Goal: Communication & Community: Answer question/provide support

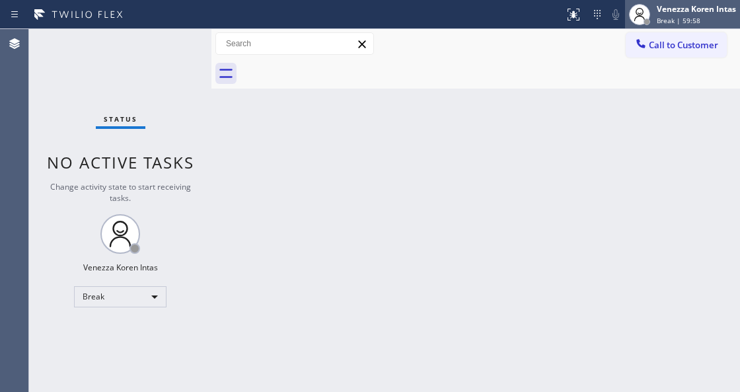
click at [681, 17] on span "Break | 59:58" at bounding box center [679, 20] width 44 height 9
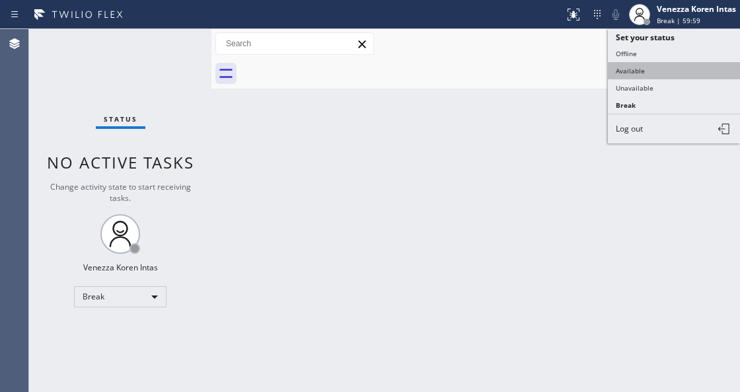
click at [646, 65] on button "Available" at bounding box center [674, 70] width 132 height 17
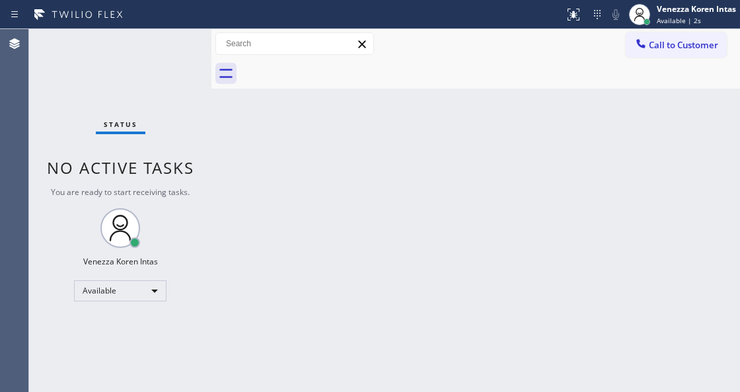
click at [109, 102] on div "Status No active tasks You are ready to start receiving tasks. Venezza Koren In…" at bounding box center [120, 210] width 182 height 363
click at [134, 116] on div "Status No active tasks You are ready to start receiving tasks. Venezza Koren In…" at bounding box center [120, 210] width 182 height 363
click at [272, 391] on div "Back to Dashboard Change Sender ID Customers Technicians Select a contact Outbo…" at bounding box center [475, 210] width 529 height 363
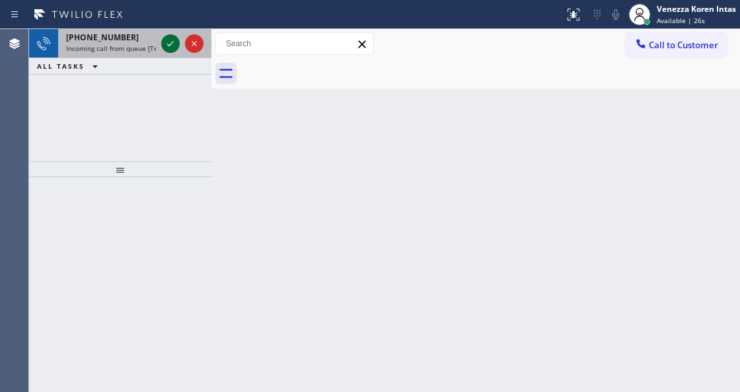
click at [172, 45] on icon at bounding box center [171, 44] width 16 height 16
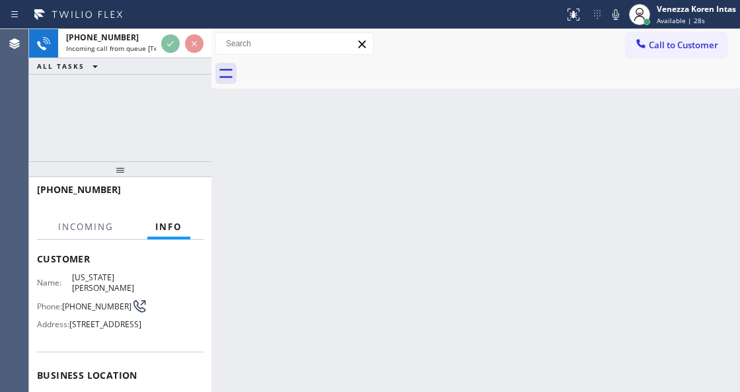
scroll to position [132, 0]
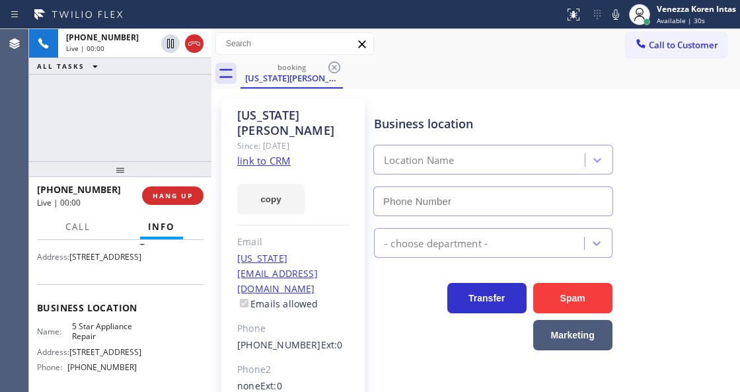
type input "[PHONE_NUMBER]"
click at [244, 154] on link "link to CRM" at bounding box center [264, 160] width 54 height 13
click at [515, 26] on div "Status report No issues detected If you experience an issue, please download th…" at bounding box center [370, 14] width 740 height 29
click at [614, 21] on icon at bounding box center [616, 15] width 16 height 16
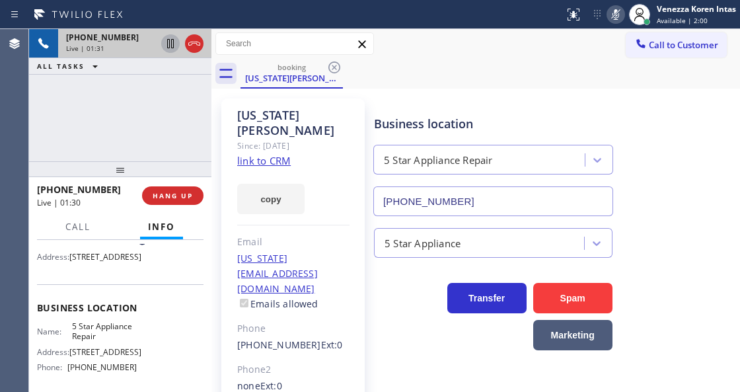
click at [170, 46] on icon at bounding box center [171, 44] width 16 height 16
click at [67, 120] on div "[PHONE_NUMBER] Live | 01:38 ALL TASKS ALL TASKS ACTIVE TASKS TASKS IN WRAP UP" at bounding box center [120, 95] width 182 height 132
drag, startPoint x: 616, startPoint y: 19, endPoint x: 611, endPoint y: 24, distance: 7.0
click at [616, 18] on div "Status report No issues detected If you experience an issue, please download th…" at bounding box center [649, 14] width 181 height 29
click at [616, 19] on icon at bounding box center [616, 14] width 7 height 11
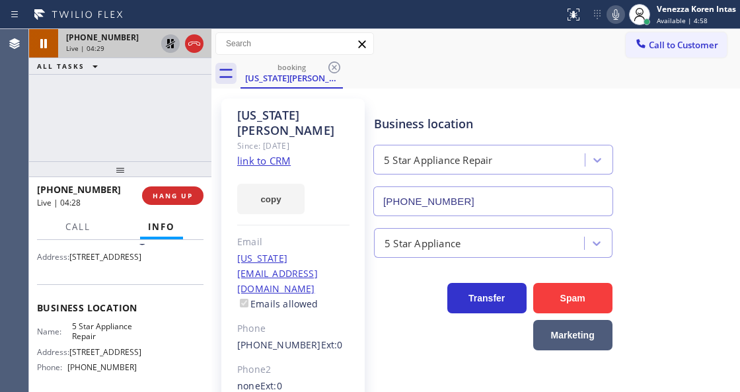
click at [171, 42] on icon at bounding box center [170, 43] width 9 height 9
click at [610, 15] on icon at bounding box center [616, 15] width 16 height 16
click at [228, 247] on div "[US_STATE][PERSON_NAME] Since: [DATE] link to CRM copy Email [US_STATE][EMAIL_A…" at bounding box center [292, 310] width 143 height 424
click at [206, 161] on div at bounding box center [120, 169] width 182 height 16
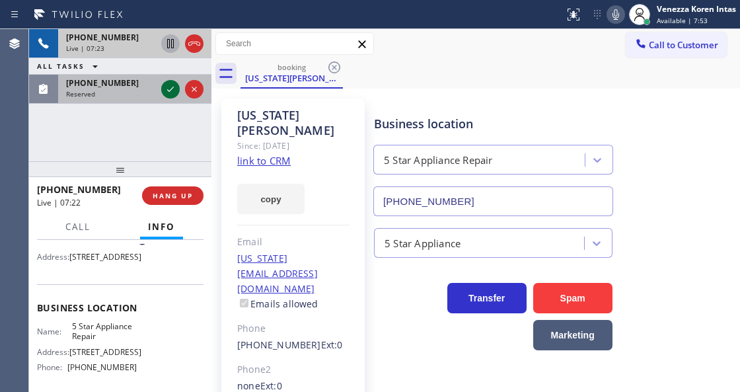
drag, startPoint x: 157, startPoint y: 93, endPoint x: 167, endPoint y: 89, distance: 10.7
click at [159, 93] on div "[PHONE_NUMBER] Reserved" at bounding box center [120, 89] width 182 height 29
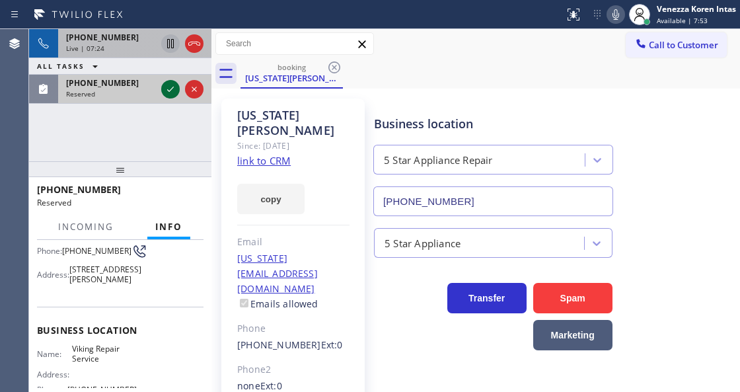
scroll to position [143, 0]
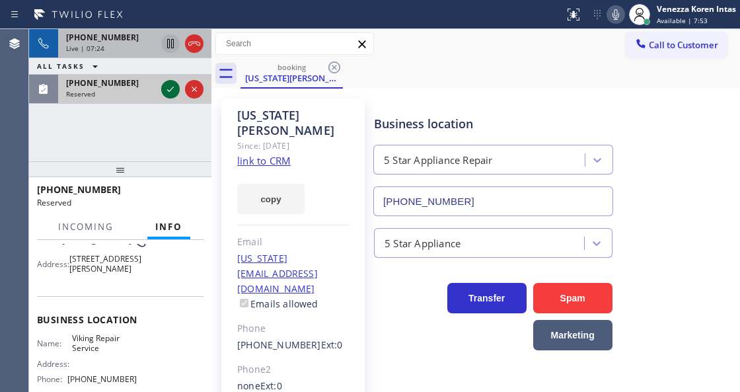
click at [167, 89] on icon at bounding box center [171, 89] width 16 height 16
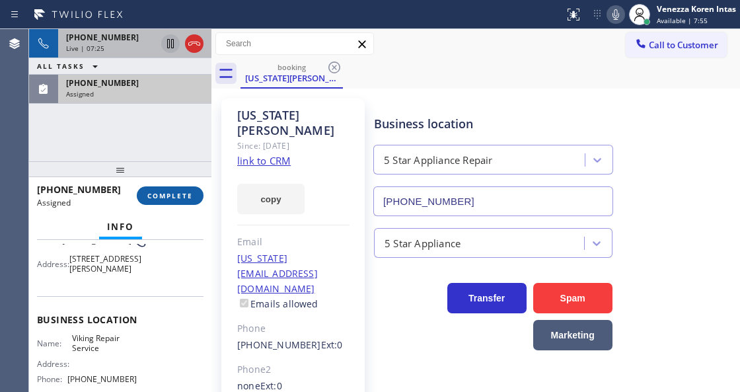
click at [169, 198] on span "COMPLETE" at bounding box center [170, 195] width 46 height 9
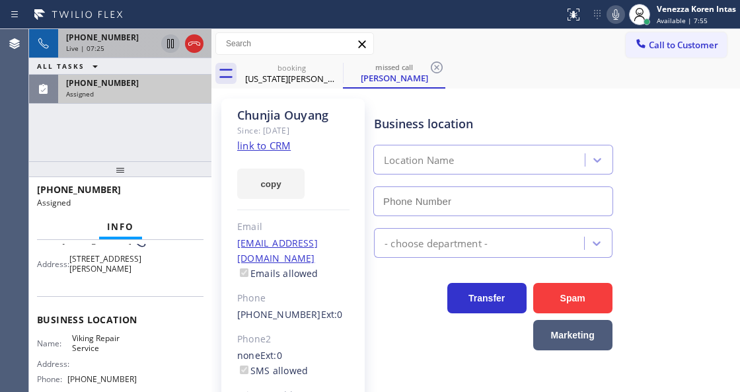
type input "[PHONE_NUMBER]"
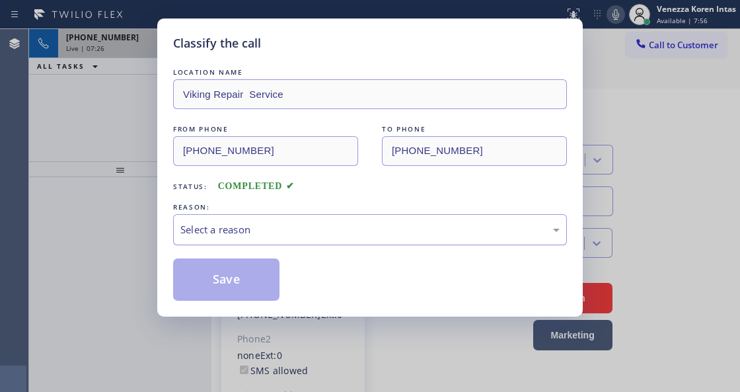
click at [264, 227] on div "Select a reason" at bounding box center [369, 229] width 379 height 15
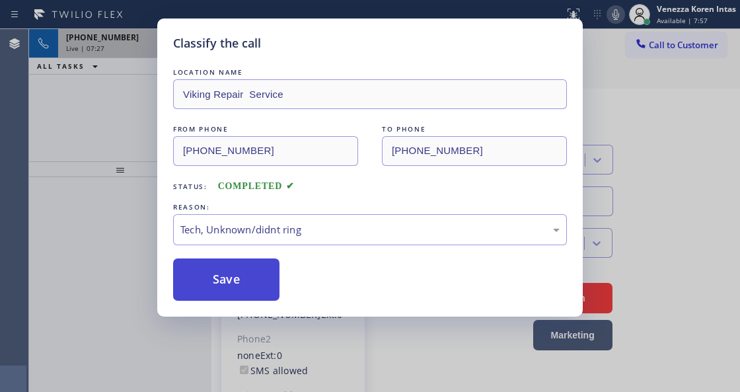
click at [238, 282] on button "Save" at bounding box center [226, 279] width 106 height 42
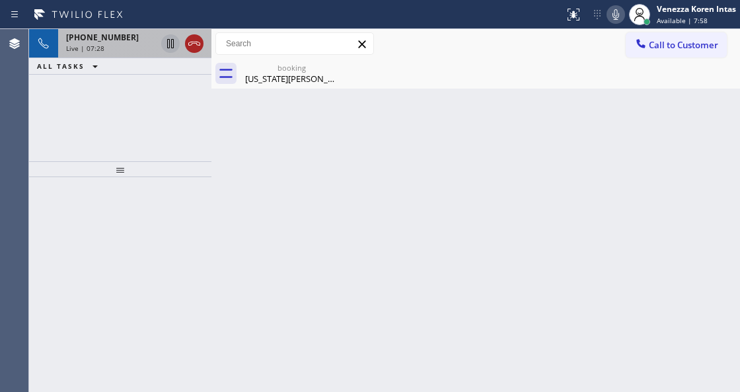
click at [188, 42] on icon at bounding box center [194, 44] width 16 height 16
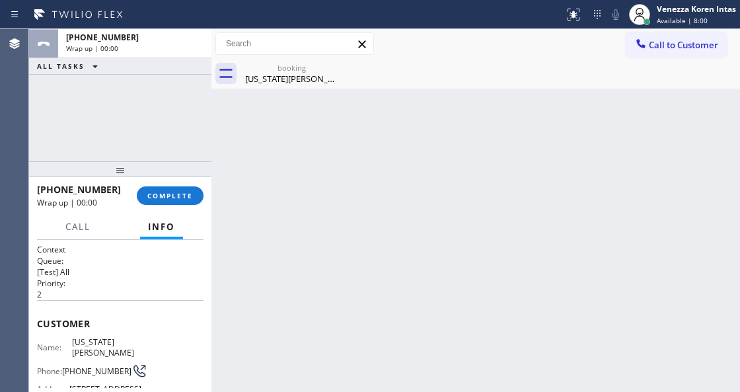
click at [172, 181] on div "[PHONE_NUMBER] Wrap up | 00:00 COMPLETE" at bounding box center [120, 195] width 167 height 34
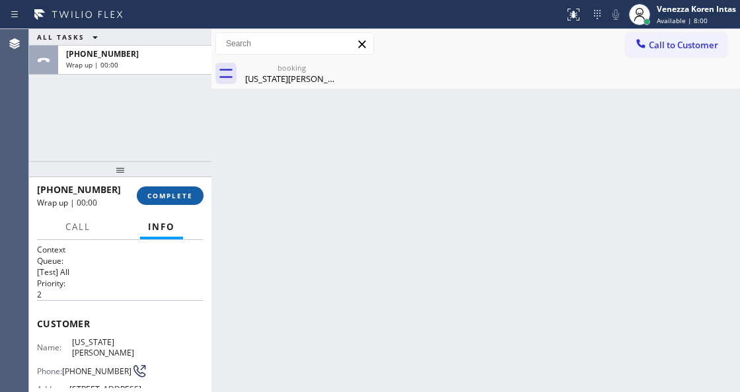
click at [171, 189] on button "COMPLETE" at bounding box center [170, 195] width 67 height 19
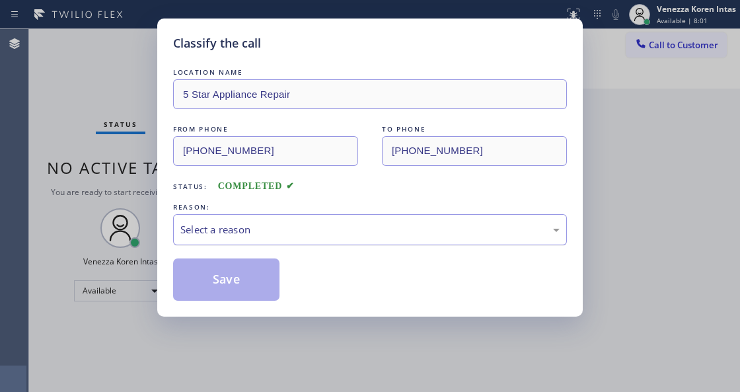
click at [332, 219] on div "Select a reason" at bounding box center [370, 229] width 394 height 31
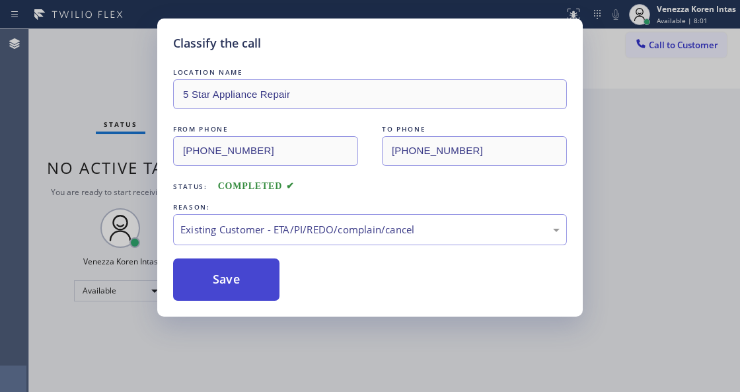
click at [246, 274] on button "Save" at bounding box center [226, 279] width 106 height 42
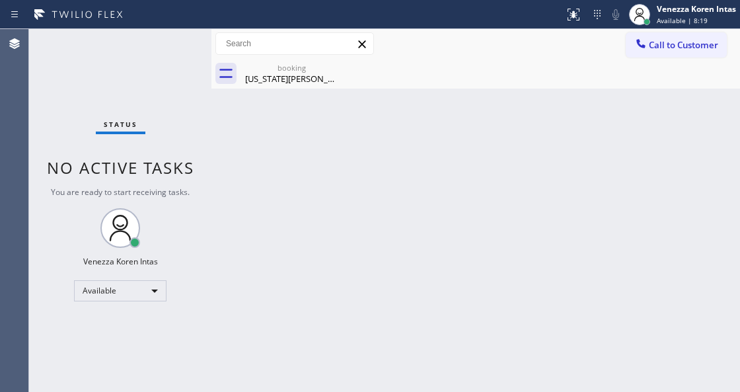
drag, startPoint x: 250, startPoint y: 128, endPoint x: 295, endPoint y: 92, distance: 57.8
click at [250, 128] on div "Back to Dashboard Change Sender ID Customers Technicians Select a contact Outbo…" at bounding box center [475, 210] width 529 height 363
click at [308, 77] on div "[US_STATE][PERSON_NAME]" at bounding box center [292, 79] width 100 height 12
click at [455, 78] on div at bounding box center [491, 74] width 500 height 30
click at [244, 197] on div "Back to Dashboard Change Sender ID Customers Technicians Select a contact Outbo…" at bounding box center [475, 210] width 529 height 363
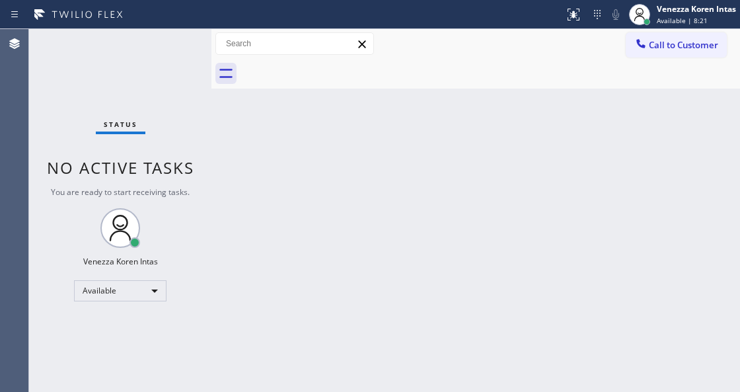
drag, startPoint x: 108, startPoint y: 74, endPoint x: 151, endPoint y: 118, distance: 61.7
click at [108, 74] on div "Status No active tasks You are ready to start receiving tasks. Venezza Koren In…" at bounding box center [120, 210] width 182 height 363
click at [216, 197] on div "Back to Dashboard Change Sender ID Customers Technicians Select a contact Outbo…" at bounding box center [475, 210] width 529 height 363
click at [172, 114] on div "Status No active tasks You are ready to start receiving tasks. Venezza Koren In…" at bounding box center [120, 210] width 182 height 363
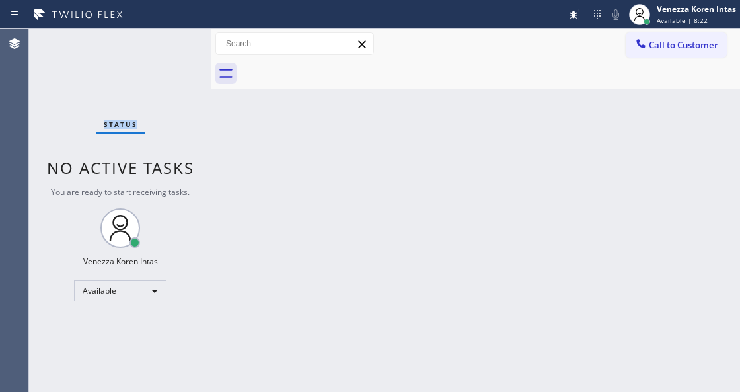
click at [171, 114] on div "Status No active tasks You are ready to start receiving tasks. Venezza Koren In…" at bounding box center [120, 210] width 182 height 363
click at [170, 81] on div "Status No active tasks You are ready to start receiving tasks. Venezza Koren In…" at bounding box center [120, 210] width 182 height 363
click at [170, 67] on div "Status No active tasks You are ready to start receiving tasks. Venezza Koren In…" at bounding box center [120, 210] width 182 height 363
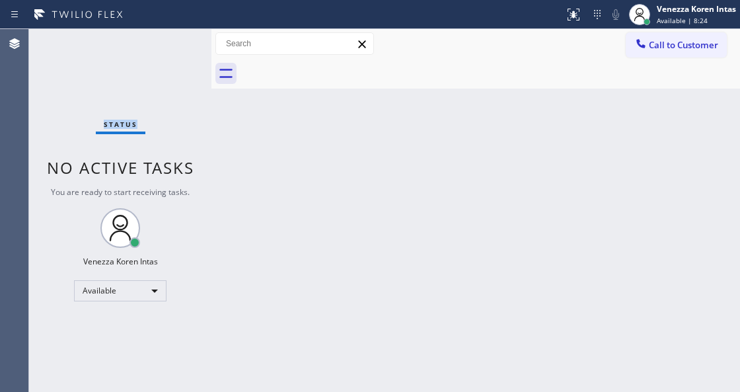
click at [170, 67] on div "Status No active tasks You are ready to start receiving tasks. Venezza Koren In…" at bounding box center [120, 210] width 182 height 363
drag, startPoint x: 129, startPoint y: 81, endPoint x: 168, endPoint y: 166, distance: 93.1
click at [129, 81] on div "Status No active tasks You are ready to start receiving tasks. Venezza Koren In…" at bounding box center [120, 210] width 182 height 363
click at [233, 169] on div "Back to Dashboard Change Sender ID Customers Technicians Select a contact Outbo…" at bounding box center [475, 210] width 529 height 363
drag, startPoint x: 219, startPoint y: 67, endPoint x: 200, endPoint y: 59, distance: 21.1
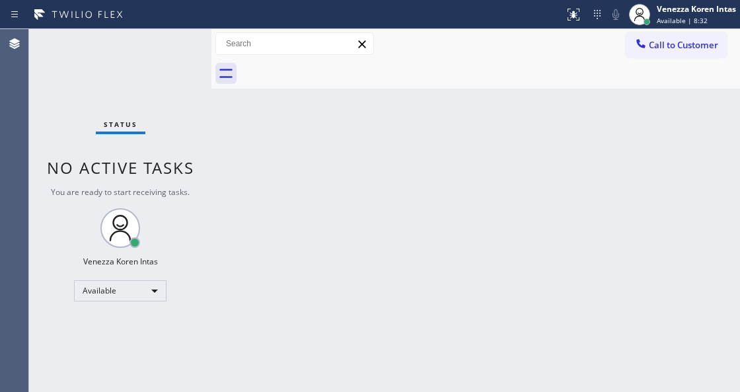
click at [219, 66] on icon at bounding box center [225, 73] width 21 height 21
click at [198, 59] on div "Status No active tasks You are ready to start receiving tasks. Venezza Koren In…" at bounding box center [120, 210] width 182 height 363
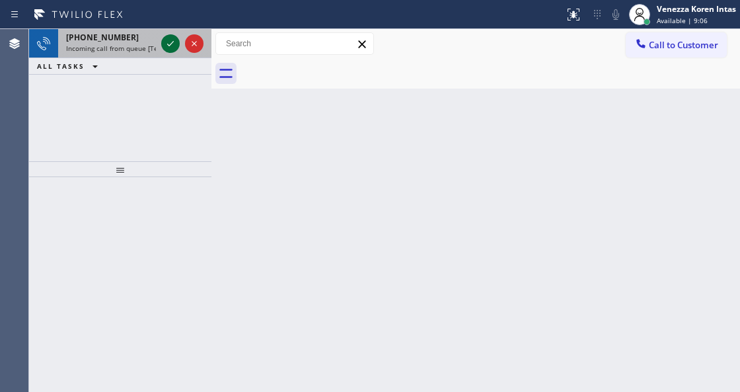
click at [174, 44] on icon at bounding box center [171, 44] width 16 height 16
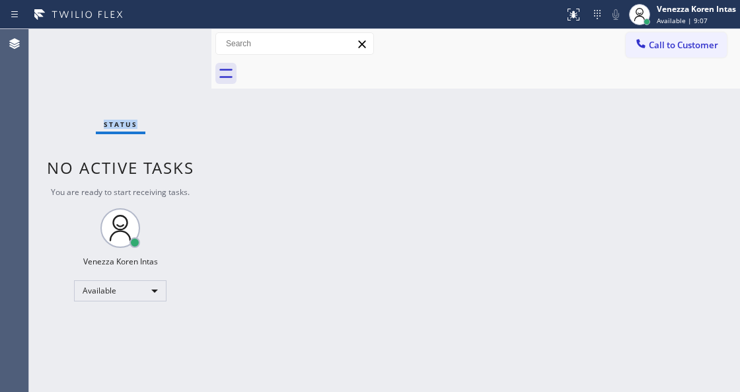
click at [174, 44] on div "Status No active tasks You are ready to start receiving tasks. Venezza Koren In…" at bounding box center [120, 210] width 182 height 363
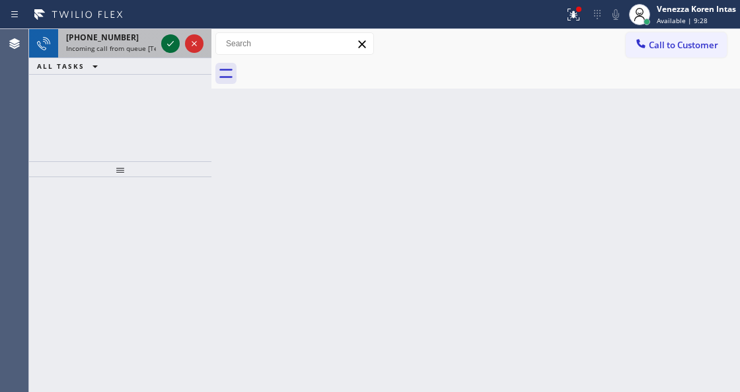
click at [172, 44] on icon at bounding box center [171, 44] width 16 height 16
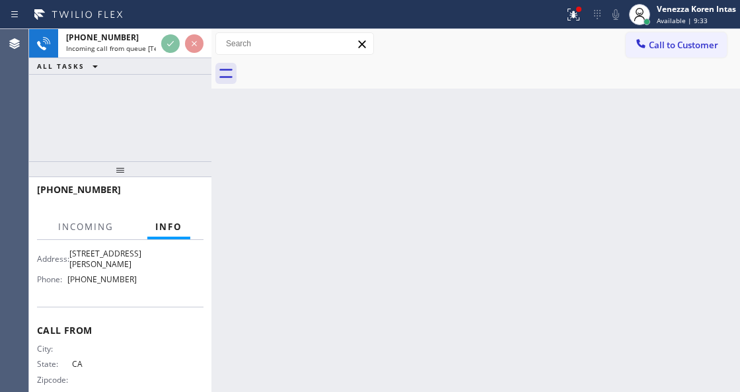
scroll to position [132, 0]
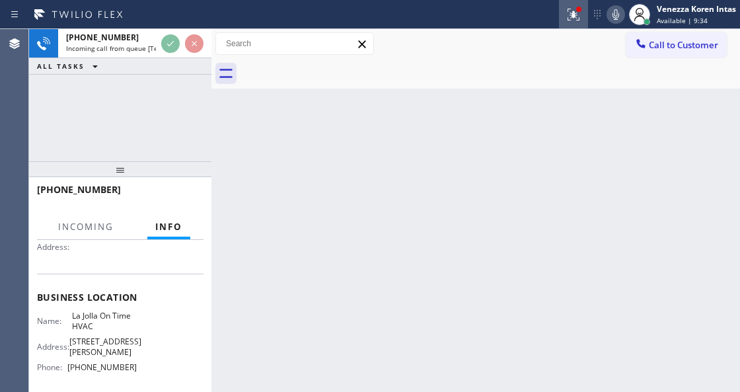
click at [576, 14] on icon at bounding box center [574, 15] width 16 height 16
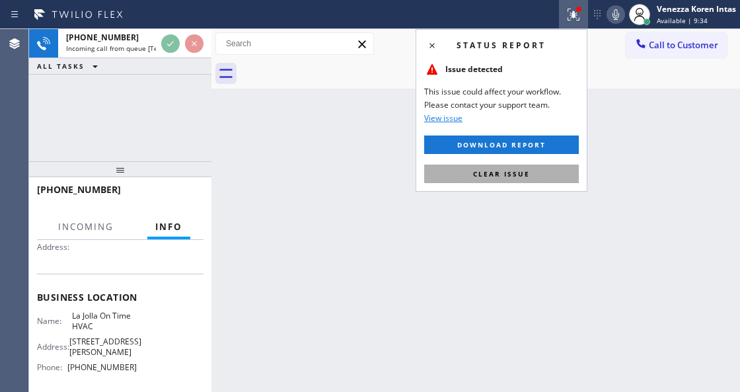
click at [518, 171] on span "Clear issue" at bounding box center [501, 173] width 57 height 9
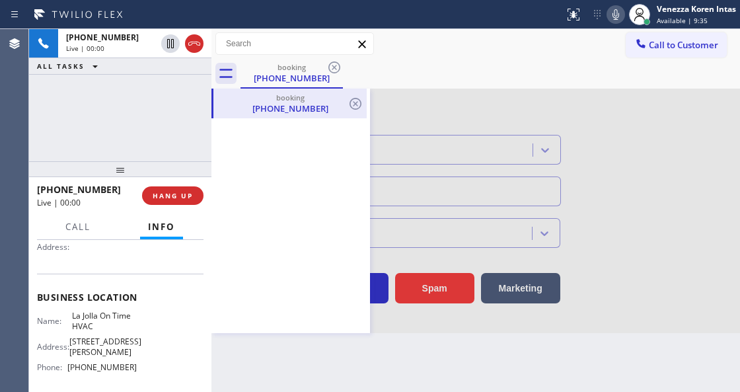
type input "[PHONE_NUMBER]"
click at [225, 77] on icon at bounding box center [225, 73] width 13 height 9
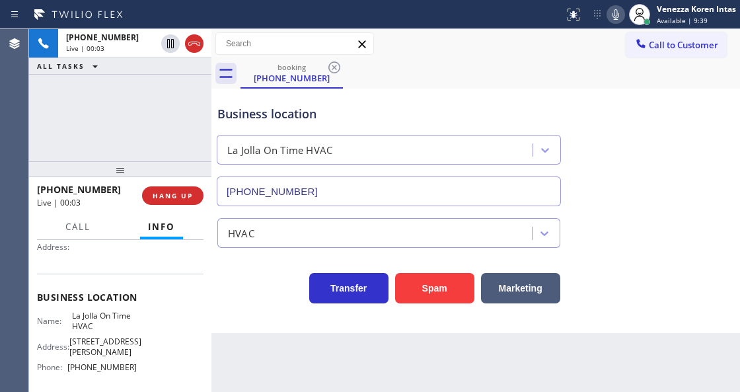
click at [618, 14] on icon at bounding box center [616, 15] width 16 height 16
click at [618, 14] on icon at bounding box center [616, 14] width 7 height 11
click at [190, 91] on div "[PHONE_NUMBER] Live | 00:15 ALL TASKS ALL TASKS ACTIVE TASKS TASKS IN WRAP UP" at bounding box center [120, 95] width 182 height 132
click at [264, 284] on div "Transfer Spam Marketing" at bounding box center [389, 284] width 348 height 37
click at [428, 99] on div "Business location [GEOGRAPHIC_DATA] On Time HVAC [PHONE_NUMBER]" at bounding box center [389, 149] width 348 height 114
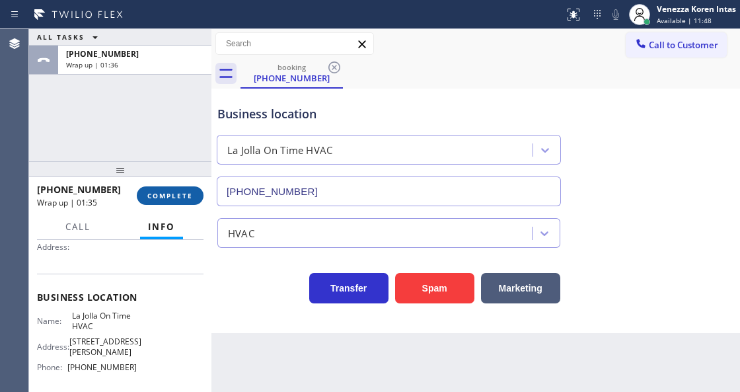
click at [182, 193] on span "COMPLETE" at bounding box center [170, 195] width 46 height 9
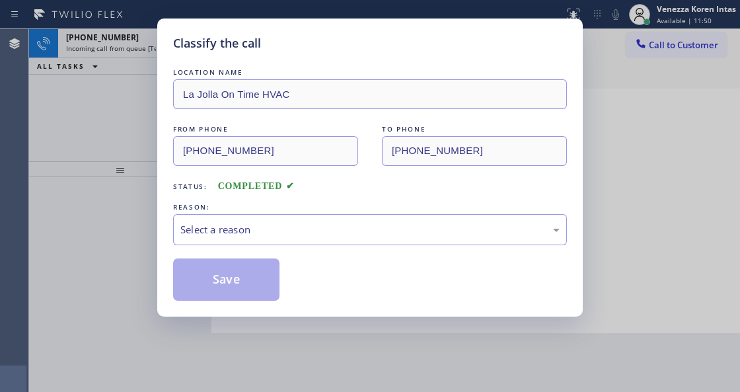
click at [280, 241] on div "Select a reason" at bounding box center [370, 229] width 394 height 31
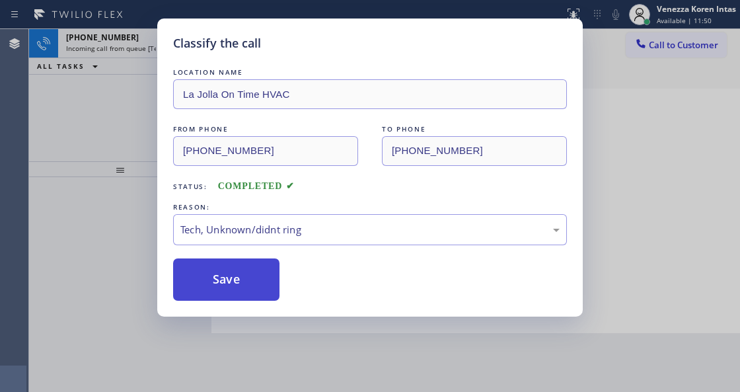
click at [263, 274] on button "Save" at bounding box center [226, 279] width 106 height 42
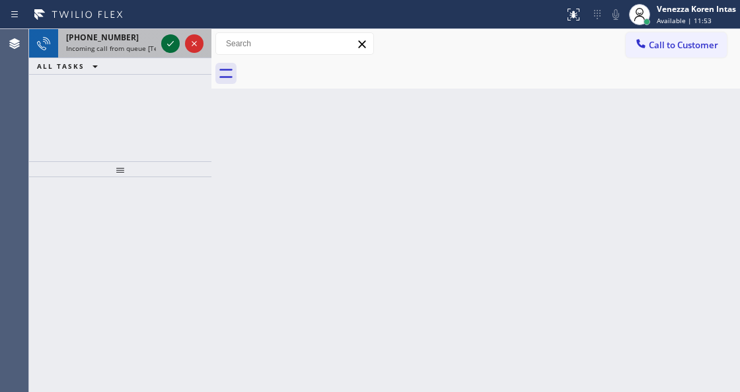
click at [169, 38] on icon at bounding box center [171, 44] width 16 height 16
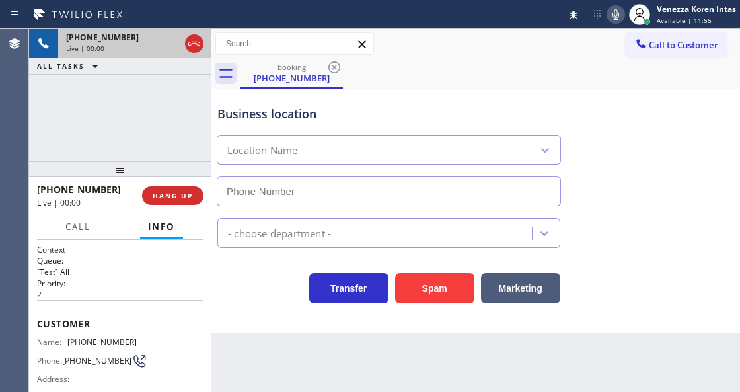
type input "[PHONE_NUMBER]"
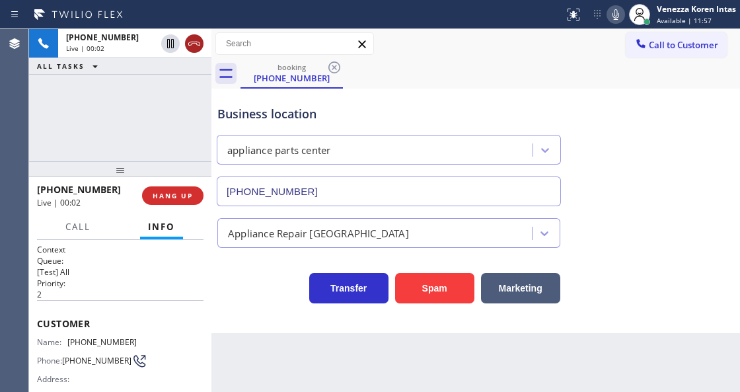
click at [206, 48] on div "[PHONE_NUMBER] Live | 00:02" at bounding box center [120, 43] width 182 height 29
click at [202, 44] on div at bounding box center [194, 44] width 19 height 16
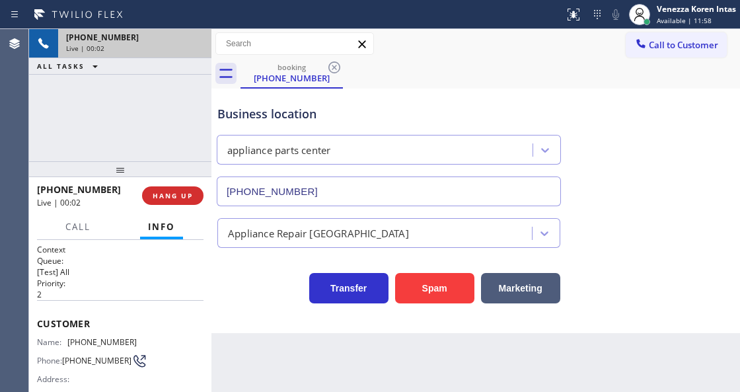
click at [197, 40] on div "[PHONE_NUMBER]" at bounding box center [134, 37] width 137 height 11
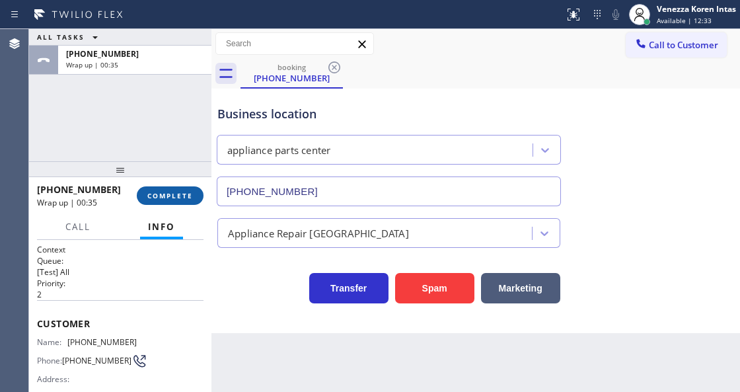
click at [160, 194] on span "COMPLETE" at bounding box center [170, 195] width 46 height 9
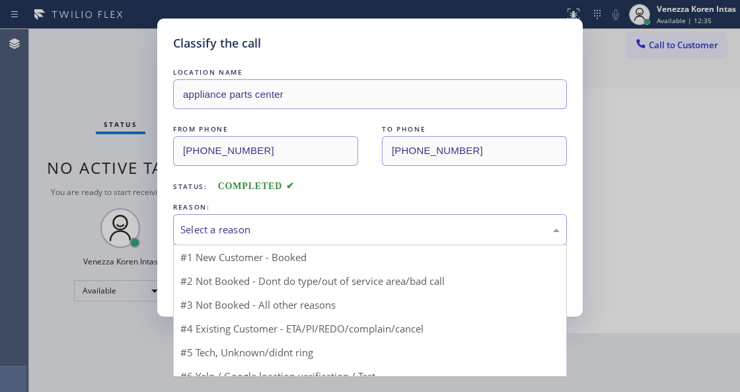
click at [331, 227] on div "Select a reason" at bounding box center [369, 229] width 379 height 15
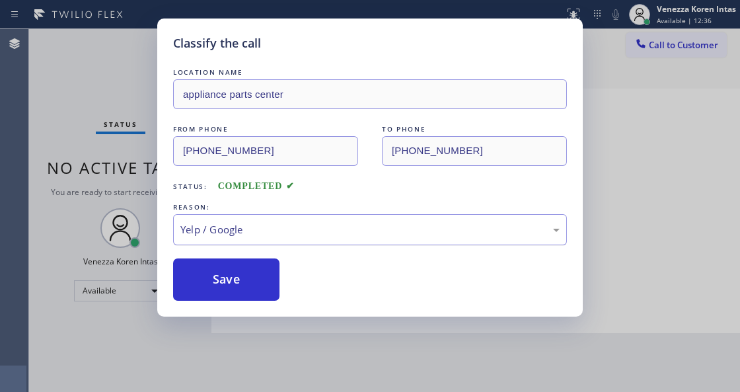
click at [301, 239] on div "Yelp / Google" at bounding box center [370, 229] width 394 height 31
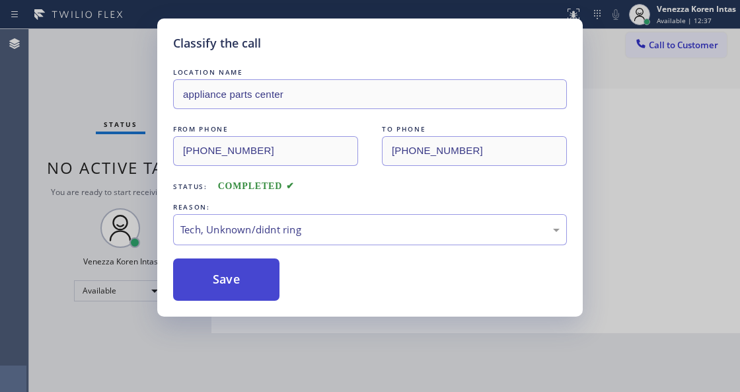
click at [243, 276] on button "Save" at bounding box center [226, 279] width 106 height 42
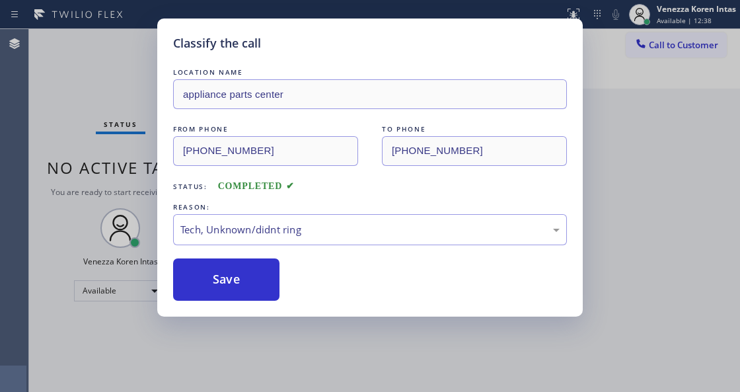
click at [154, 122] on div "Status No active tasks You are ready to start receiving tasks. Venezza Koren In…" at bounding box center [120, 210] width 182 height 363
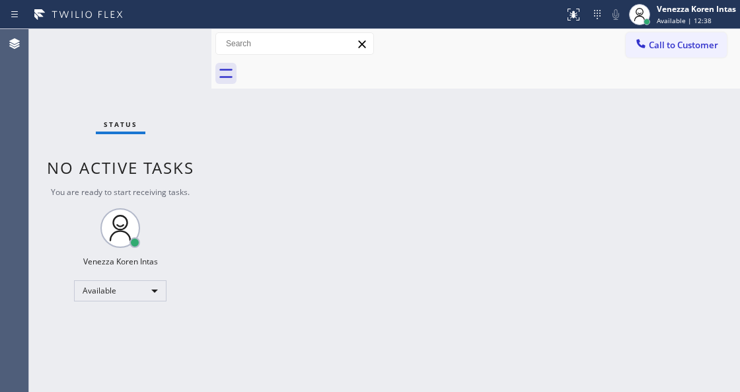
drag, startPoint x: 215, startPoint y: 6, endPoint x: 263, endPoint y: 53, distance: 66.8
click at [227, 22] on div at bounding box center [282, 14] width 554 height 21
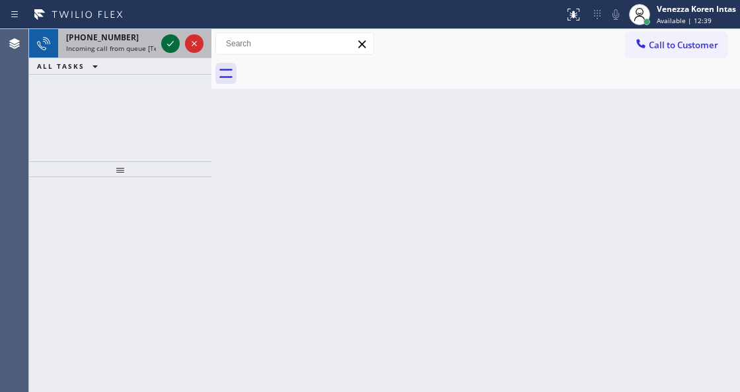
click at [173, 41] on icon at bounding box center [170, 43] width 7 height 5
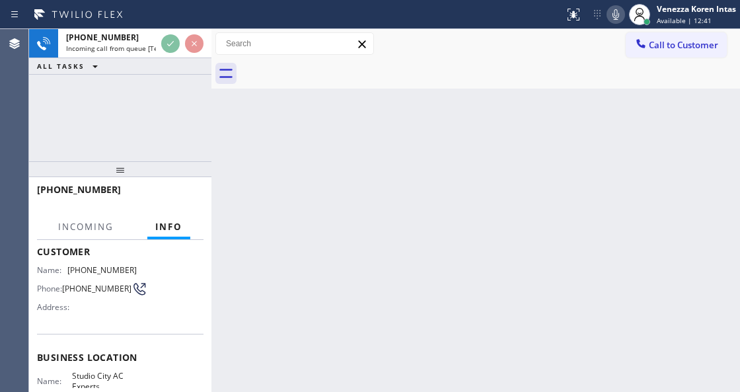
scroll to position [132, 0]
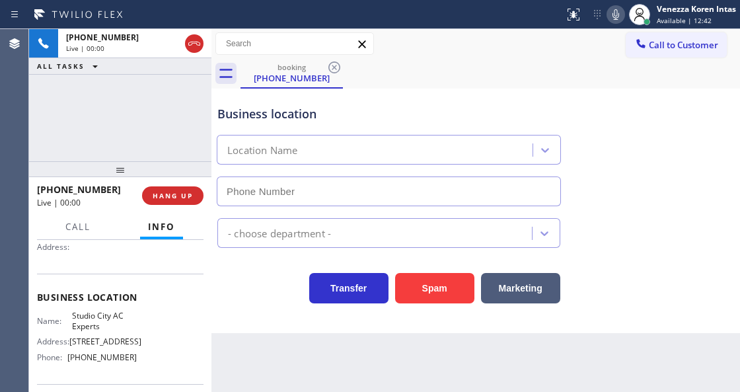
type input "[PHONE_NUMBER]"
click at [611, 20] on icon at bounding box center [616, 15] width 16 height 16
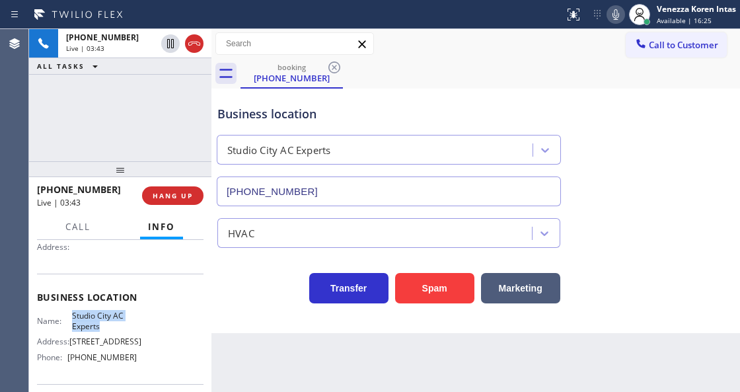
drag, startPoint x: 69, startPoint y: 313, endPoint x: 122, endPoint y: 331, distance: 55.8
click at [122, 331] on div "Name: Studio City AC Experts" at bounding box center [87, 321] width 100 height 20
copy span "Studio City AC Experts"
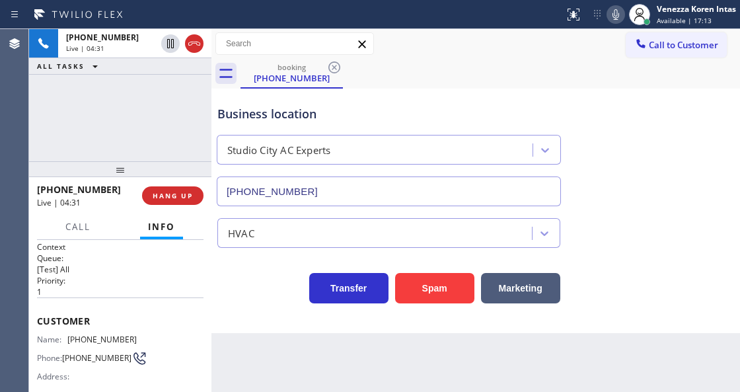
scroll to position [0, 0]
drag, startPoint x: 130, startPoint y: 334, endPoint x: 70, endPoint y: 336, distance: 59.5
click at [70, 337] on span "[PHONE_NUMBER]" at bounding box center [101, 342] width 69 height 10
copy span "[PHONE_NUMBER]"
click at [220, 97] on div "Business location [GEOGRAPHIC_DATA] AC Experts [PHONE_NUMBER]" at bounding box center [389, 149] width 348 height 114
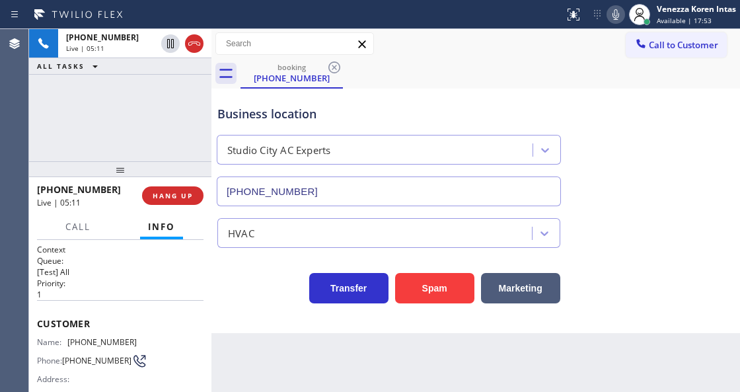
click at [357, 104] on div "Business location [GEOGRAPHIC_DATA] AC Experts [PHONE_NUMBER]" at bounding box center [389, 149] width 348 height 114
click at [617, 15] on icon at bounding box center [616, 15] width 16 height 16
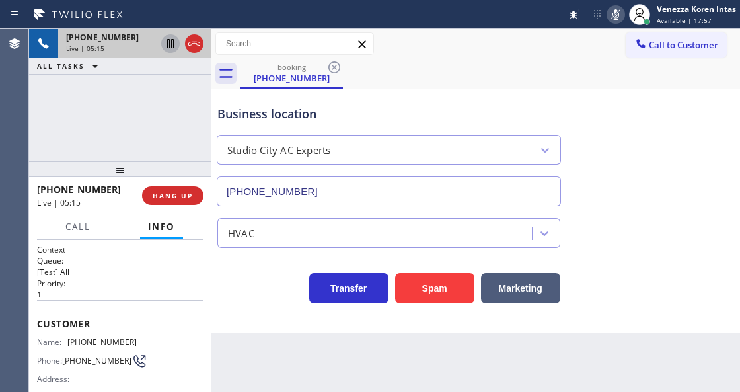
click at [174, 48] on icon at bounding box center [171, 44] width 16 height 16
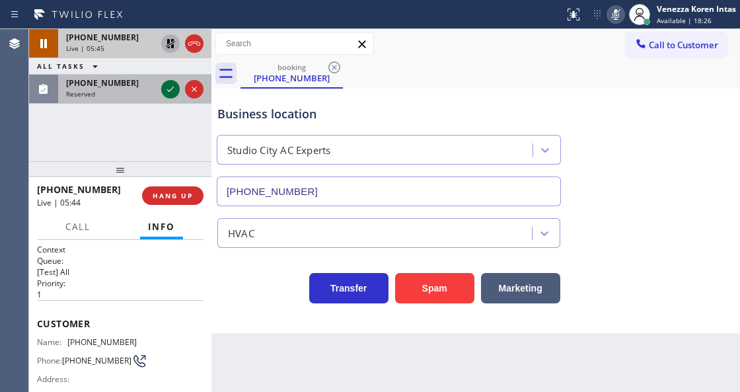
click at [170, 90] on icon at bounding box center [170, 89] width 7 height 5
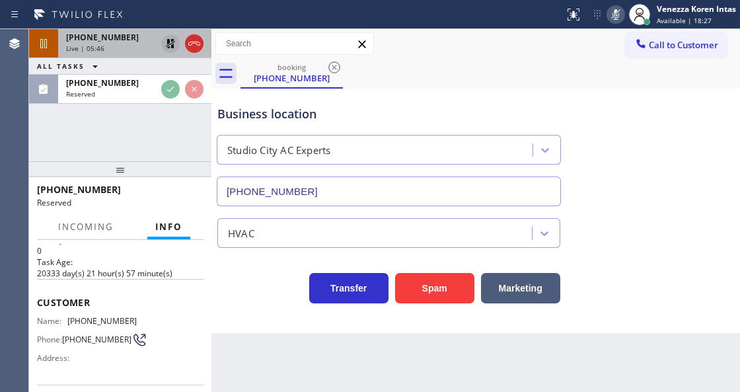
scroll to position [44, 0]
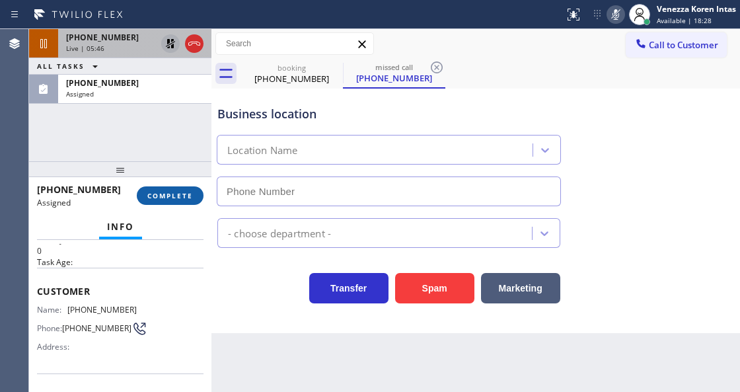
click at [174, 192] on span "COMPLETE" at bounding box center [170, 195] width 46 height 9
type input "[PHONE_NUMBER]"
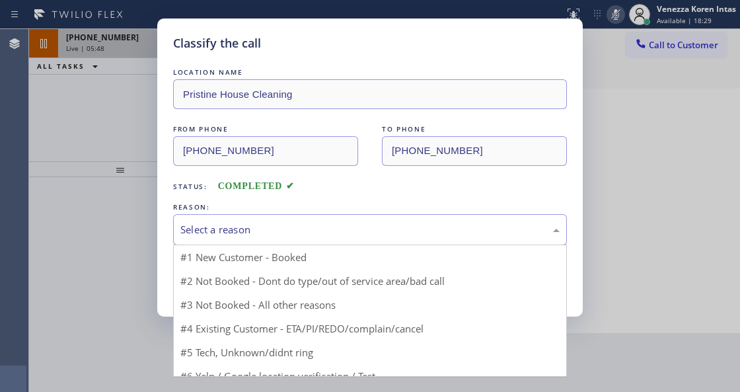
click at [301, 235] on div "Select a reason" at bounding box center [369, 229] width 379 height 15
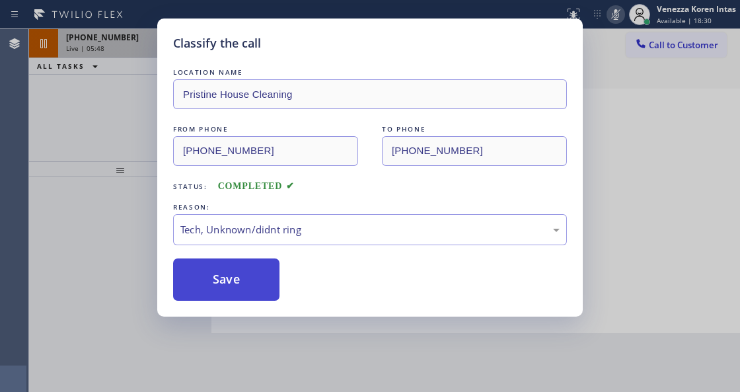
click at [239, 286] on button "Save" at bounding box center [226, 279] width 106 height 42
click at [252, 378] on div "Classify the call LOCATION NAME Pristine House Cleaning FROM PHONE [PHONE_NUMBE…" at bounding box center [370, 196] width 740 height 392
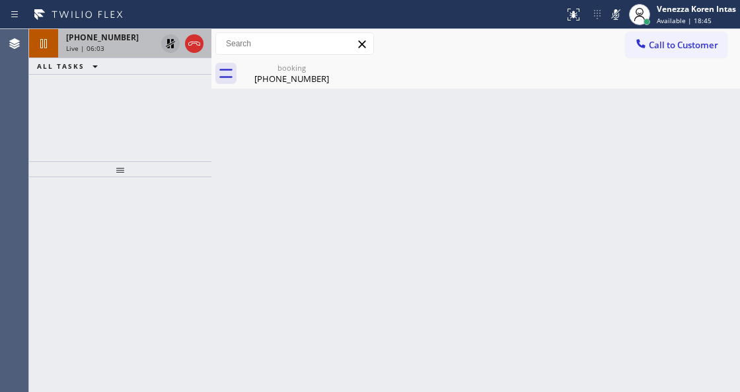
drag, startPoint x: 617, startPoint y: 22, endPoint x: 594, endPoint y: 35, distance: 26.6
click at [617, 22] on icon at bounding box center [616, 15] width 16 height 16
click at [169, 45] on icon at bounding box center [170, 43] width 9 height 9
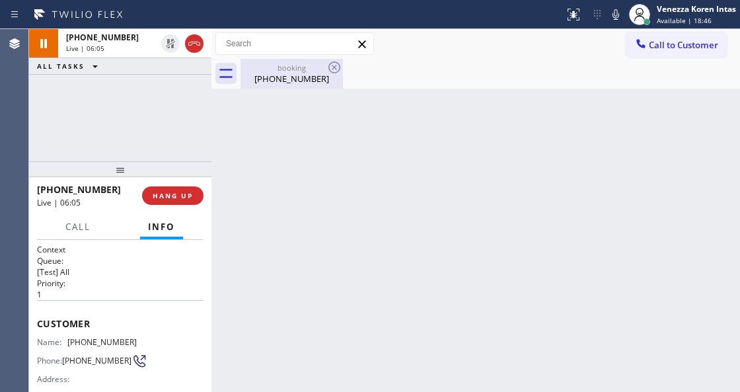
click at [300, 73] on div "[PHONE_NUMBER]" at bounding box center [292, 79] width 100 height 12
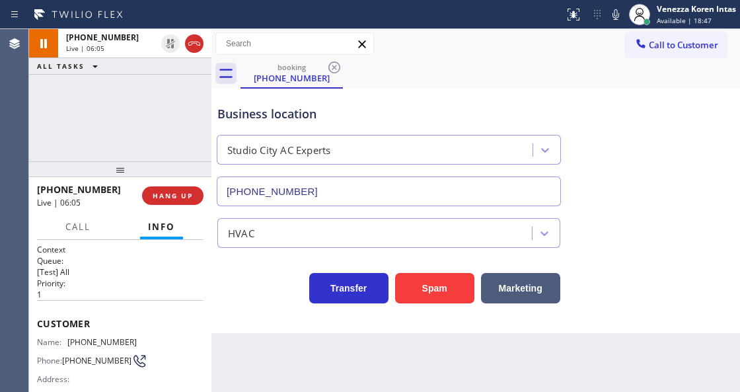
click at [496, 100] on div "Business location [GEOGRAPHIC_DATA] AC Experts [PHONE_NUMBER]" at bounding box center [389, 149] width 348 height 114
drag, startPoint x: 219, startPoint y: 266, endPoint x: 251, endPoint y: 314, distance: 57.7
click at [219, 266] on div "Transfer Spam Marketing" at bounding box center [476, 282] width 522 height 42
click at [615, 23] on button at bounding box center [616, 14] width 19 height 19
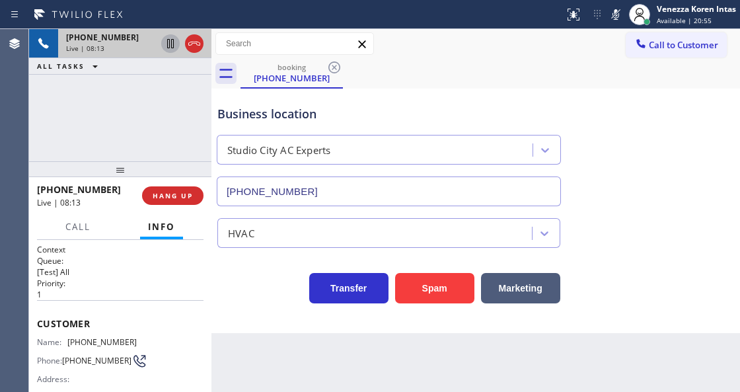
click at [169, 40] on icon at bounding box center [170, 43] width 7 height 9
click at [619, 9] on rect at bounding box center [615, 13] width 9 height 9
click at [167, 46] on icon at bounding box center [170, 43] width 9 height 9
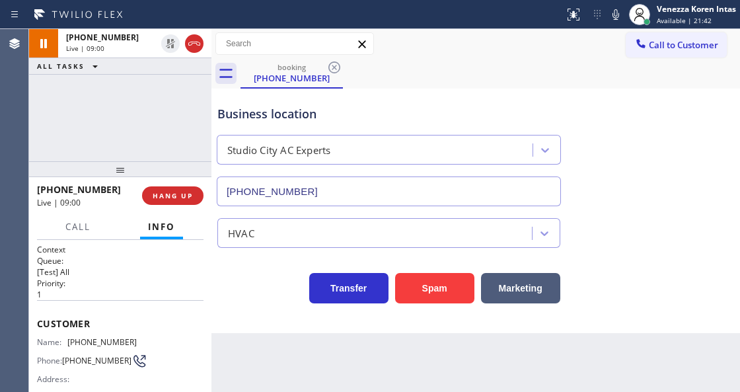
click at [427, 100] on div "Business location [GEOGRAPHIC_DATA] AC Experts [PHONE_NUMBER]" at bounding box center [389, 149] width 348 height 114
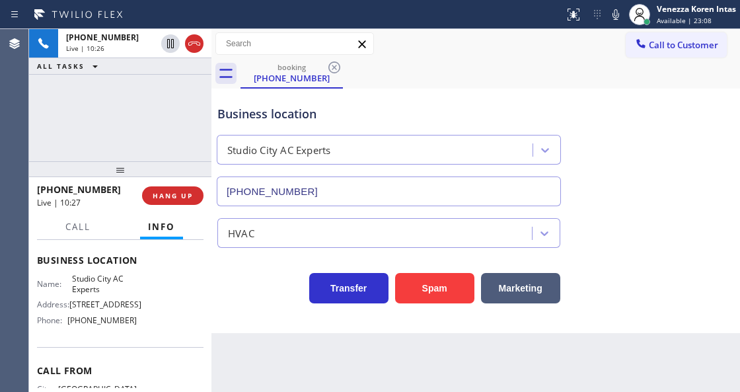
scroll to position [176, 0]
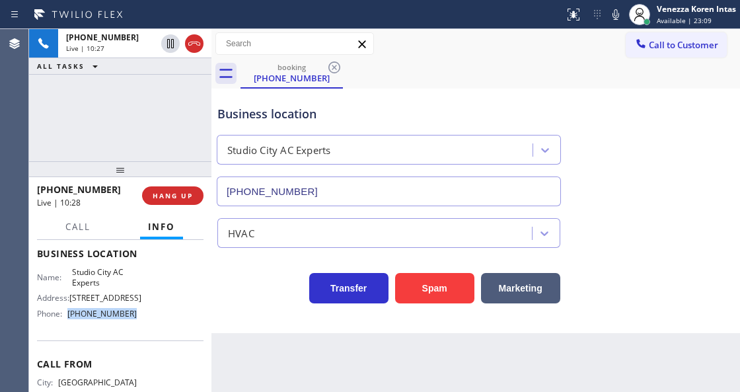
drag, startPoint x: 136, startPoint y: 326, endPoint x: 71, endPoint y: 325, distance: 65.4
click at [71, 324] on div "Name: Studio City AC Experts Address: [STREET_ADDRESS] Phone: [PHONE_NUMBER]" at bounding box center [120, 295] width 167 height 57
copy span "[PHONE_NUMBER]"
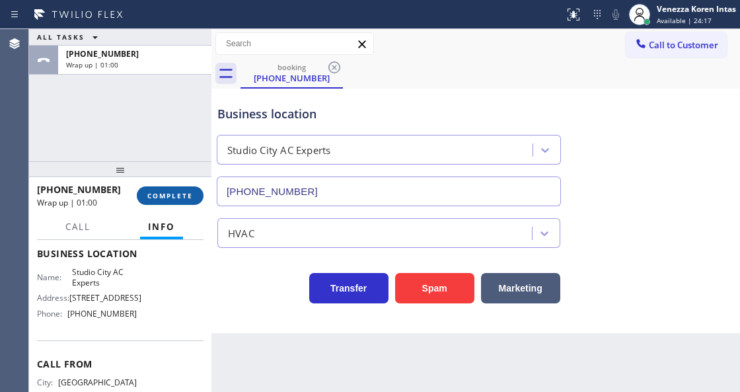
drag, startPoint x: 162, startPoint y: 207, endPoint x: 180, endPoint y: 200, distance: 19.5
click at [163, 207] on div "[PHONE_NUMBER] Wrap up | 01:00 COMPLETE" at bounding box center [120, 195] width 167 height 34
click at [180, 200] on button "COMPLETE" at bounding box center [170, 195] width 67 height 19
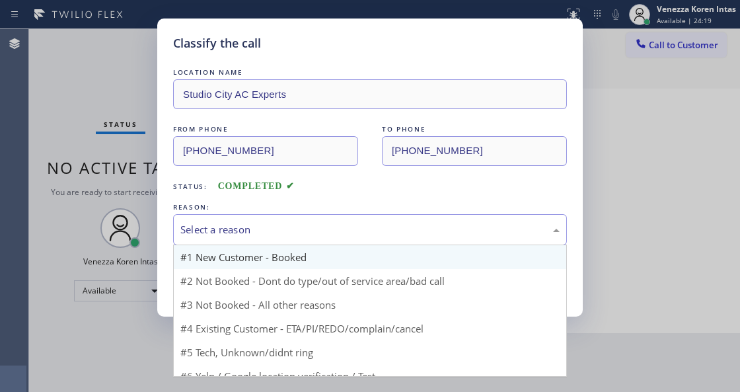
drag, startPoint x: 258, startPoint y: 240, endPoint x: 260, endPoint y: 266, distance: 25.8
click at [258, 245] on div "Select a reason #1 New Customer - Booked #2 Not Booked - Dont do type/out of se…" at bounding box center [370, 229] width 394 height 31
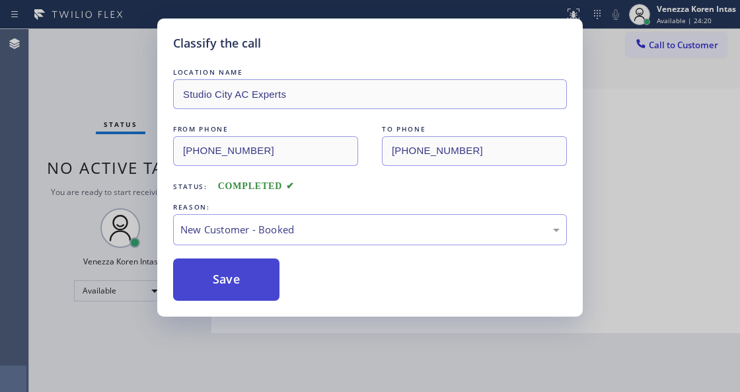
click at [260, 266] on button "Save" at bounding box center [226, 279] width 106 height 42
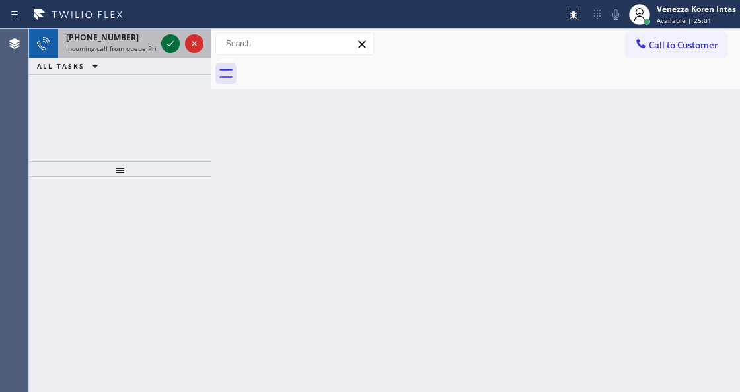
click at [176, 38] on icon at bounding box center [171, 44] width 16 height 16
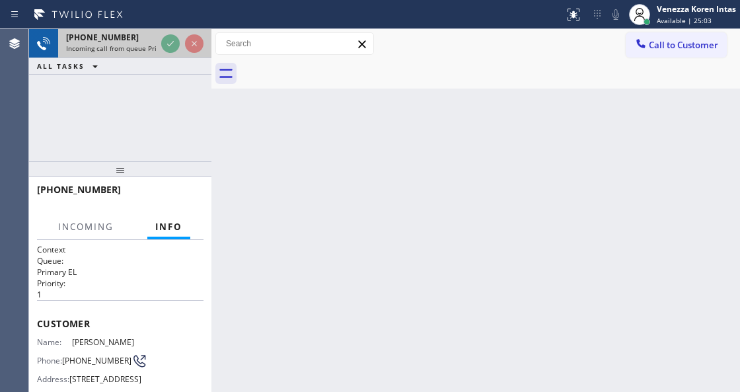
click at [167, 56] on div at bounding box center [183, 43] width 48 height 29
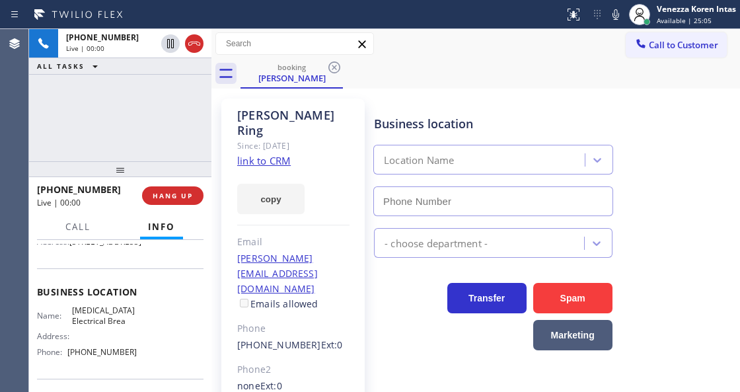
scroll to position [176, 0]
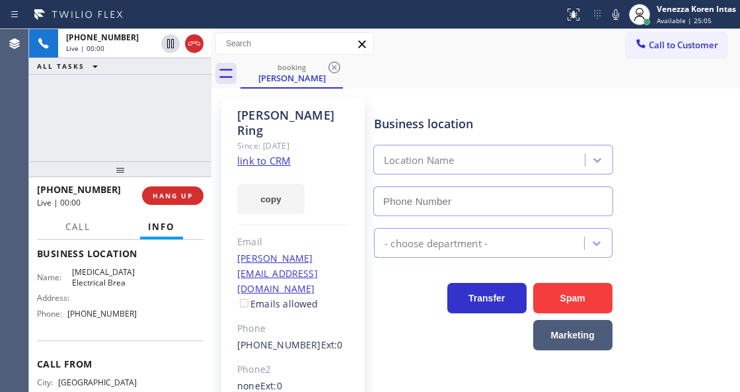
type input "[PHONE_NUMBER]"
click at [254, 154] on link "link to CRM" at bounding box center [264, 160] width 54 height 13
click at [276, 154] on link "link to CRM" at bounding box center [264, 160] width 54 height 13
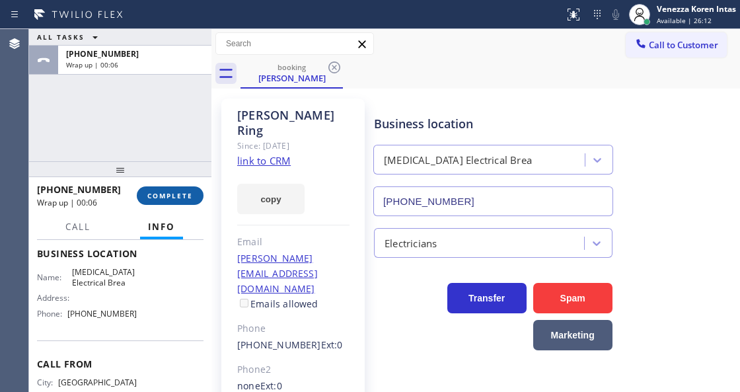
click at [193, 190] on button "COMPLETE" at bounding box center [170, 195] width 67 height 19
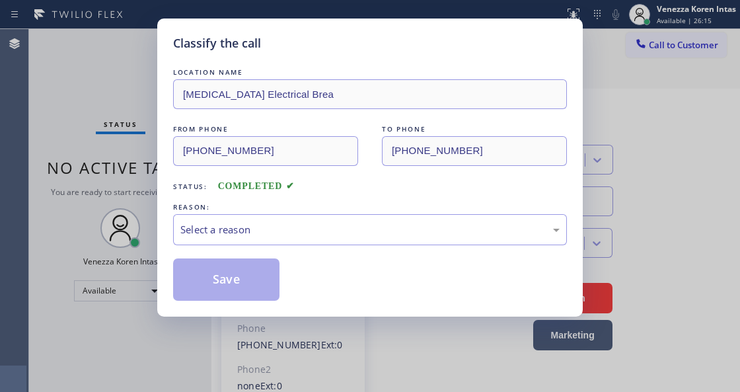
click at [301, 224] on div "Select a reason" at bounding box center [369, 229] width 379 height 15
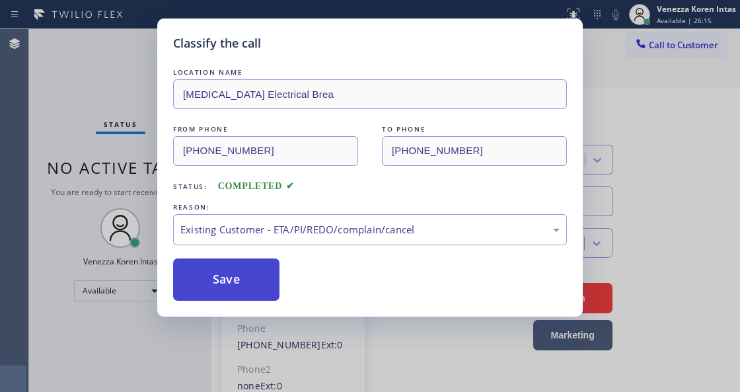
drag, startPoint x: 332, startPoint y: 307, endPoint x: 244, endPoint y: 288, distance: 89.8
click at [244, 288] on button "Save" at bounding box center [226, 279] width 106 height 42
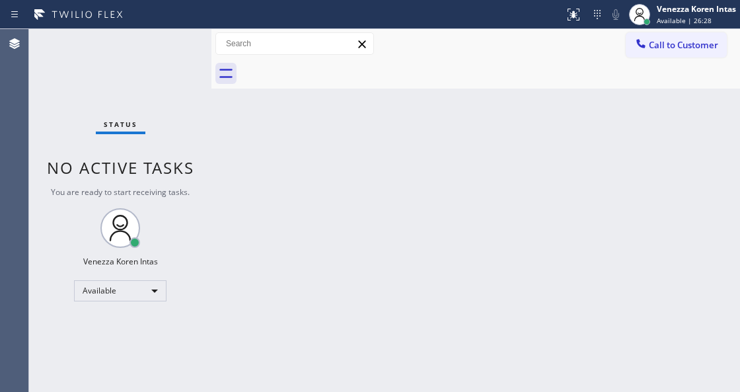
drag, startPoint x: 73, startPoint y: 80, endPoint x: 80, endPoint y: 89, distance: 10.8
click at [73, 80] on div "Status No active tasks You are ready to start receiving tasks. Venezza Koren In…" at bounding box center [120, 210] width 182 height 363
drag, startPoint x: 442, startPoint y: 140, endPoint x: 435, endPoint y: 175, distance: 35.8
click at [441, 140] on div "Back to Dashboard Change Sender ID Customers Technicians Select a contact Outbo…" at bounding box center [475, 210] width 529 height 363
drag, startPoint x: 139, startPoint y: 83, endPoint x: 155, endPoint y: 87, distance: 15.7
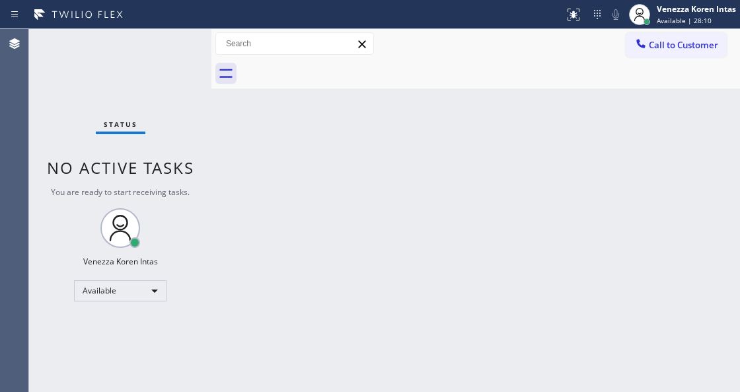
click at [139, 83] on div "Status No active tasks You are ready to start receiving tasks. Venezza Koren In…" at bounding box center [120, 210] width 182 height 363
click at [189, 82] on div "Status No active tasks You are ready to start receiving tasks. Venezza Koren In…" at bounding box center [120, 210] width 182 height 363
click at [671, 24] on div "Venezza Koren Intas Available | 28:11" at bounding box center [697, 14] width 86 height 23
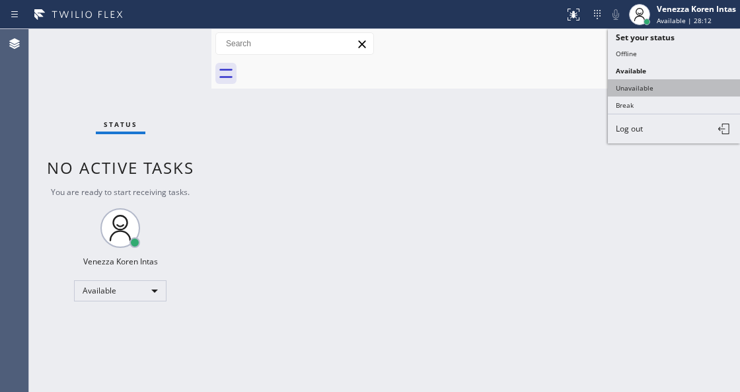
click at [658, 79] on button "Unavailable" at bounding box center [674, 87] width 132 height 17
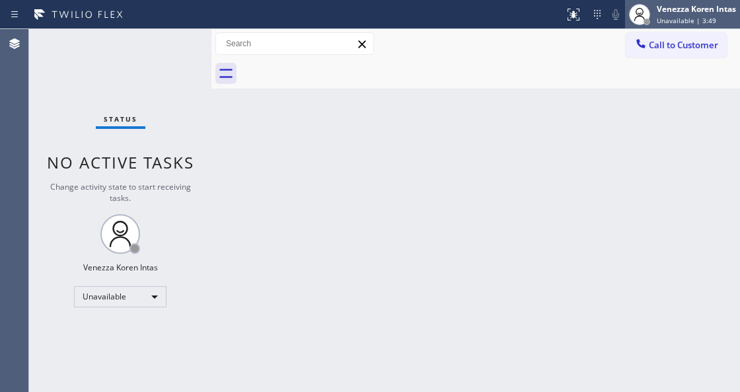
click at [665, 6] on div "Venezza Koren Intas" at bounding box center [696, 8] width 79 height 11
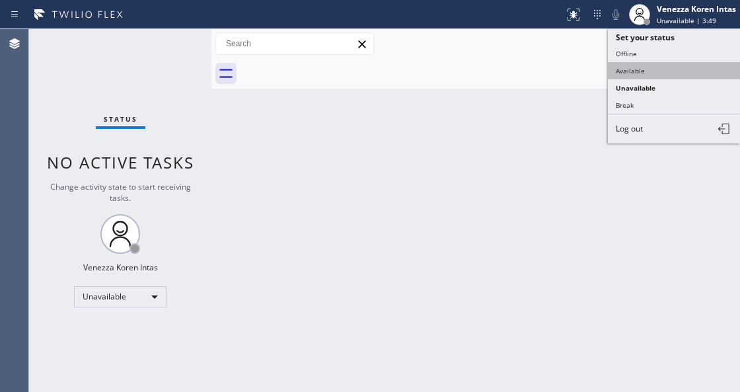
click at [648, 71] on button "Available" at bounding box center [674, 70] width 132 height 17
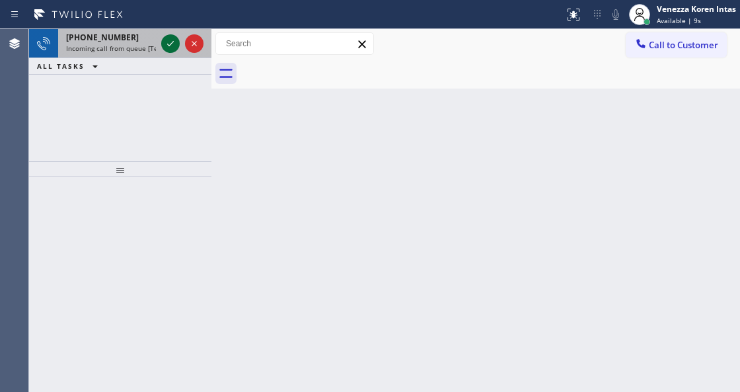
click at [170, 44] on icon at bounding box center [170, 43] width 7 height 5
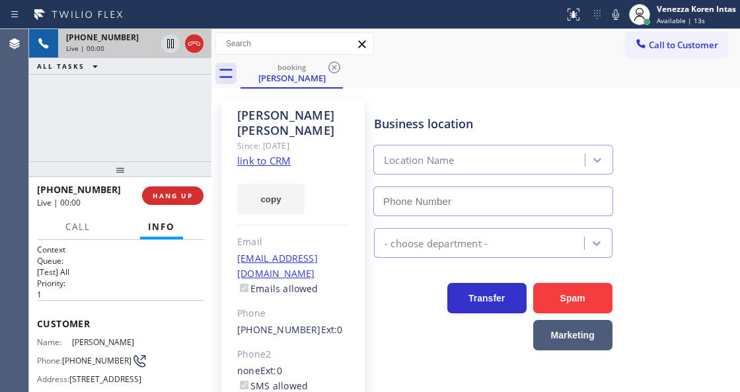
type input "[PHONE_NUMBER]"
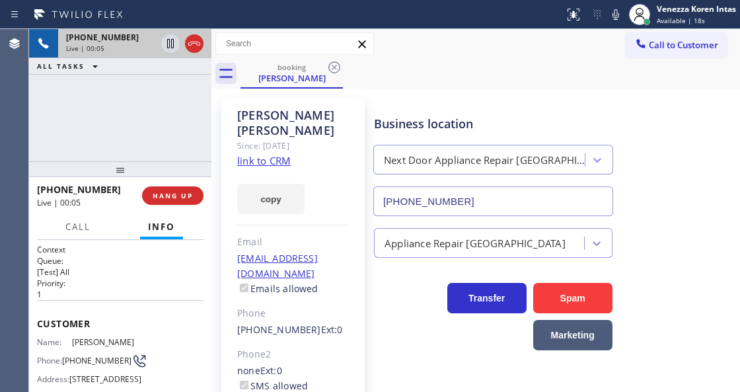
click at [252, 154] on link "link to CRM" at bounding box center [264, 160] width 54 height 13
click at [607, 11] on div at bounding box center [616, 15] width 19 height 16
click at [170, 45] on icon at bounding box center [171, 44] width 16 height 16
click at [422, 86] on div "booking [PERSON_NAME]" at bounding box center [491, 74] width 500 height 30
click at [617, 15] on icon at bounding box center [616, 15] width 16 height 16
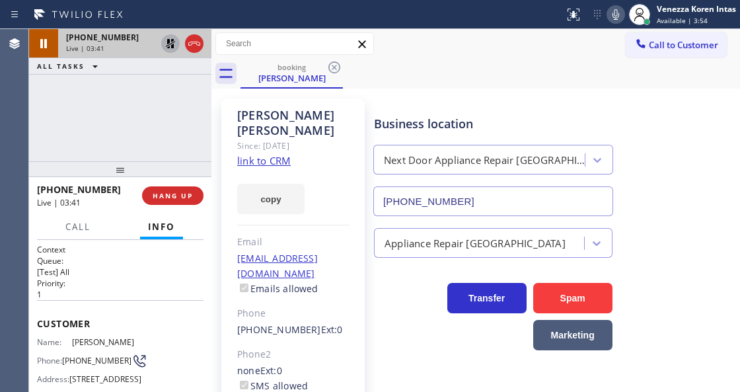
click at [168, 44] on icon at bounding box center [171, 44] width 16 height 16
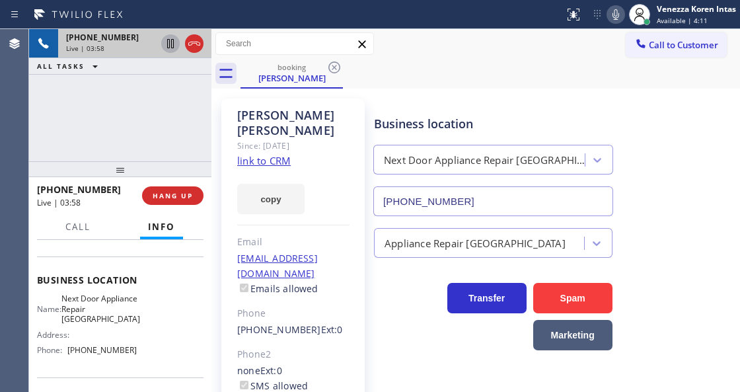
scroll to position [44, 0]
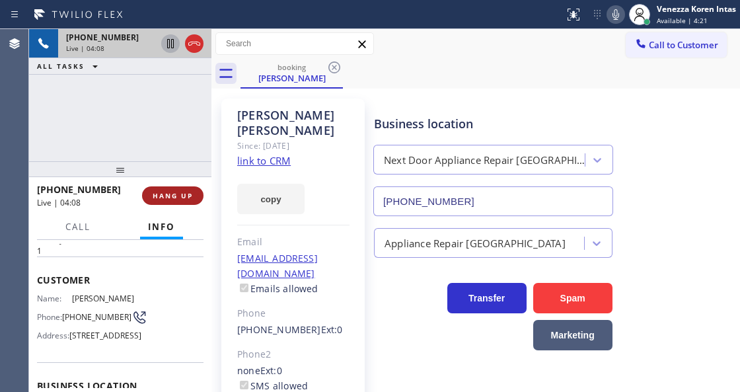
click at [190, 191] on span "HANG UP" at bounding box center [173, 195] width 40 height 9
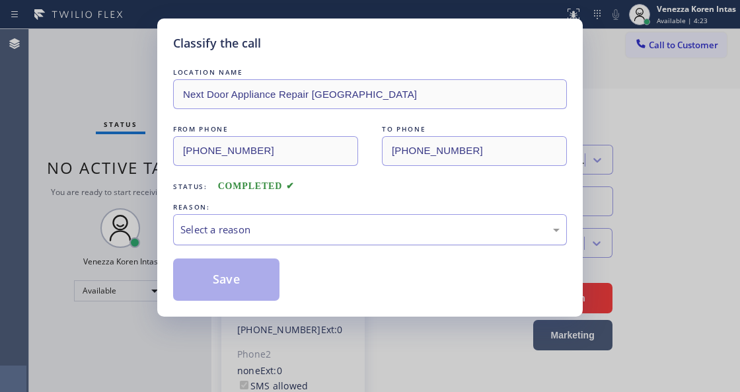
click at [334, 239] on div "Select a reason" at bounding box center [370, 229] width 394 height 31
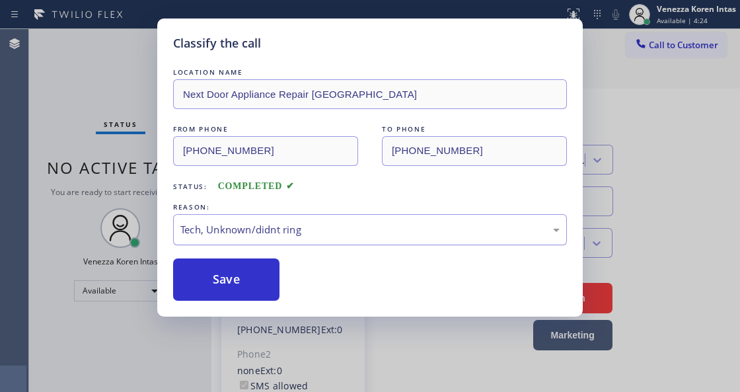
click at [260, 226] on div "Tech, Unknown/didnt ring" at bounding box center [369, 229] width 379 height 15
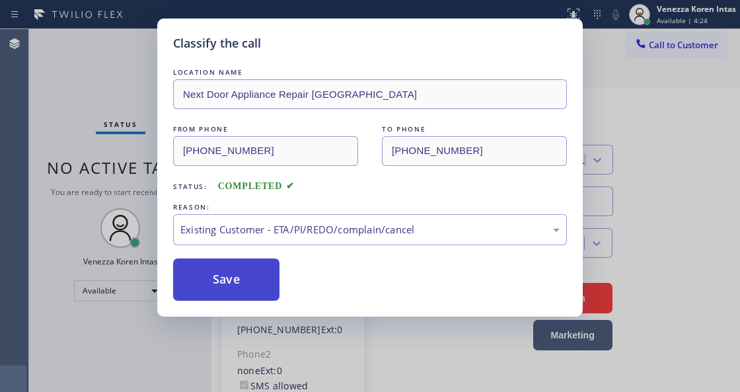
click at [244, 297] on button "Save" at bounding box center [226, 279] width 106 height 42
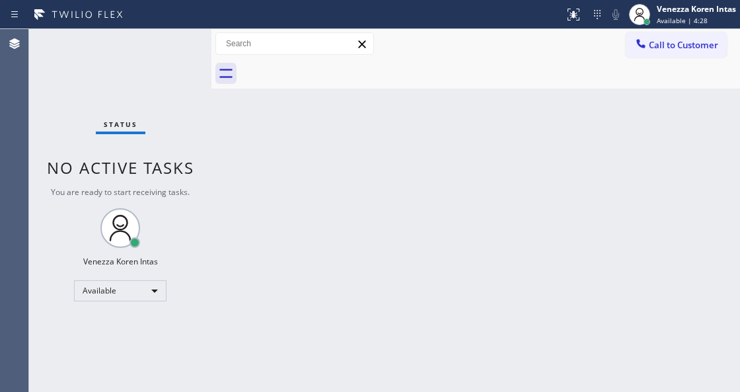
click at [370, 66] on div at bounding box center [491, 74] width 500 height 30
click at [161, 30] on div "Status No active tasks You are ready to start receiving tasks. Venezza Koren In…" at bounding box center [120, 210] width 182 height 363
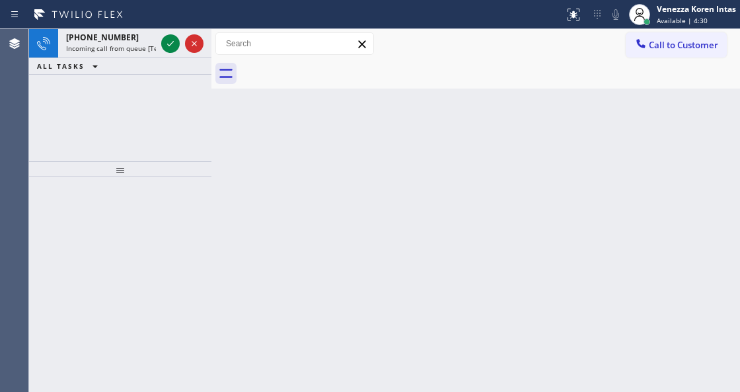
click at [161, 30] on div at bounding box center [183, 43] width 48 height 29
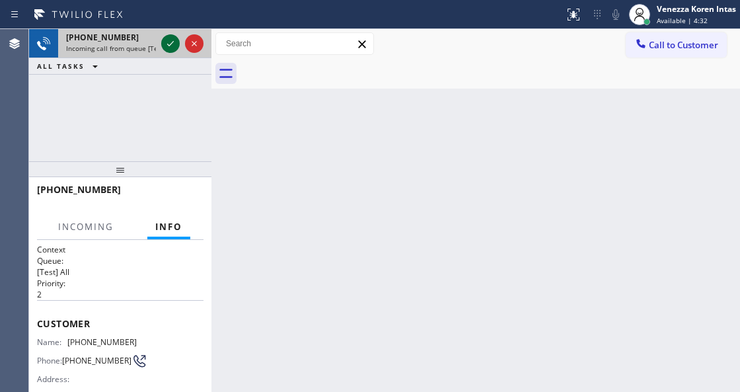
click at [166, 42] on icon at bounding box center [171, 44] width 16 height 16
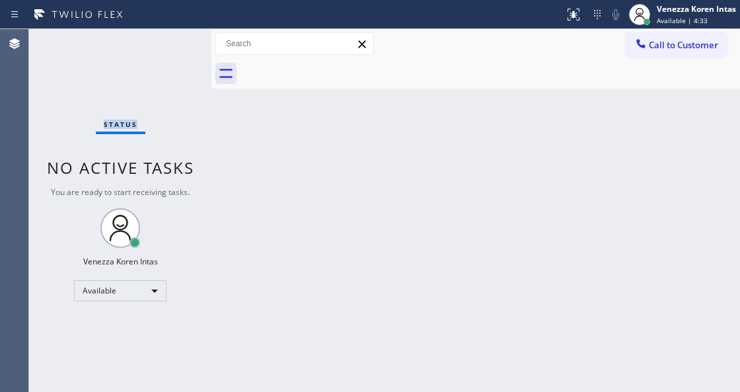
click at [166, 42] on div "Status No active tasks You are ready to start receiving tasks. Venezza Koren In…" at bounding box center [120, 210] width 182 height 363
drag, startPoint x: 91, startPoint y: 71, endPoint x: 90, endPoint y: 79, distance: 8.7
click at [91, 71] on div "Status No active tasks You are ready to start receiving tasks. Venezza Koren In…" at bounding box center [120, 210] width 182 height 363
drag, startPoint x: 189, startPoint y: 174, endPoint x: 135, endPoint y: 102, distance: 90.1
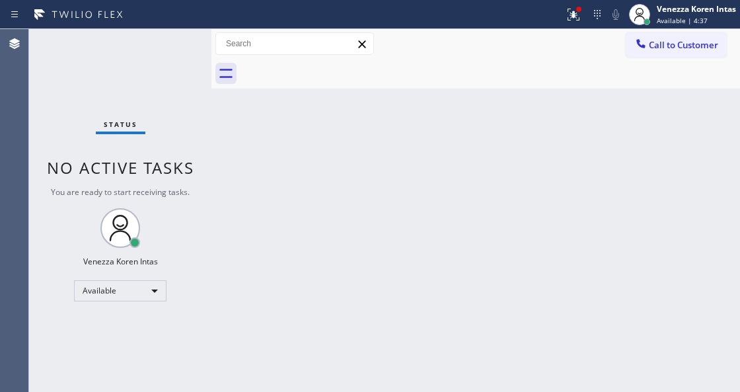
click at [187, 174] on span "No active tasks" at bounding box center [120, 168] width 147 height 22
click at [135, 102] on div "Status No active tasks You are ready to start receiving tasks. Venezza Koren In…" at bounding box center [120, 210] width 182 height 363
drag, startPoint x: 118, startPoint y: 52, endPoint x: 128, endPoint y: 53, distance: 9.9
click at [118, 52] on div "Status No active tasks You are ready to start receiving tasks. Venezza Koren In…" at bounding box center [120, 210] width 182 height 363
click at [136, 56] on div "Status No active tasks You are ready to start receiving tasks. Venezza Koren In…" at bounding box center [120, 210] width 182 height 363
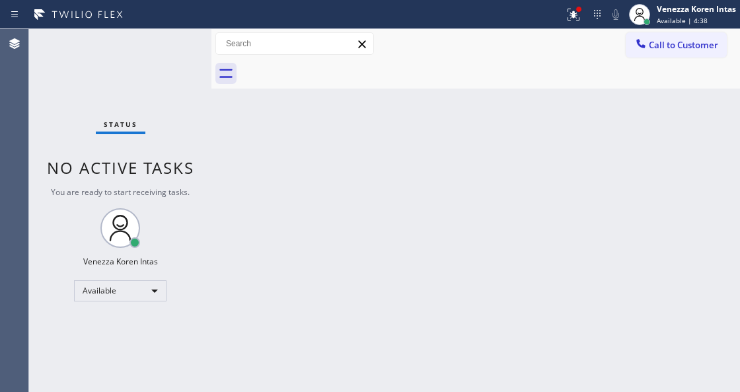
click at [140, 59] on div "Status No active tasks You are ready to start receiving tasks. Venezza Koren In…" at bounding box center [120, 210] width 182 height 363
click at [141, 59] on div "Status No active tasks You are ready to start receiving tasks. Venezza Koren In…" at bounding box center [120, 210] width 182 height 363
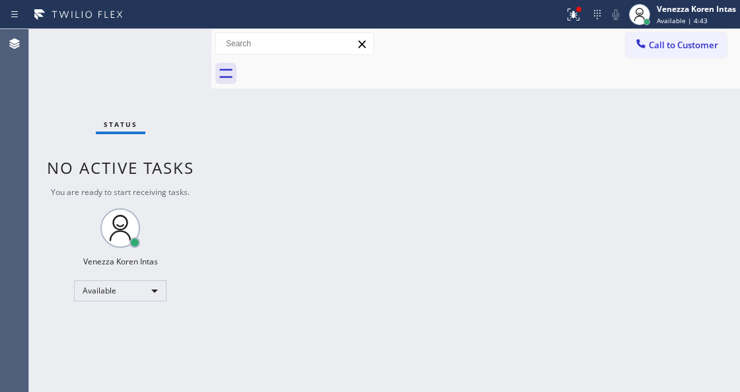
click at [141, 59] on div "Status No active tasks You are ready to start receiving tasks. Venezza Koren In…" at bounding box center [120, 210] width 182 height 363
click at [184, 59] on div "Status No active tasks You are ready to start receiving tasks. Venezza Koren In…" at bounding box center [120, 210] width 182 height 363
click at [183, 59] on div "Status No active tasks You are ready to start receiving tasks. Venezza Koren In…" at bounding box center [120, 210] width 182 height 363
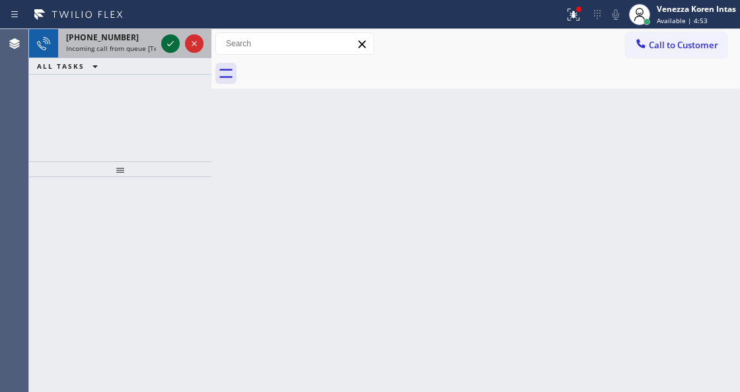
click at [172, 40] on icon at bounding box center [171, 44] width 16 height 16
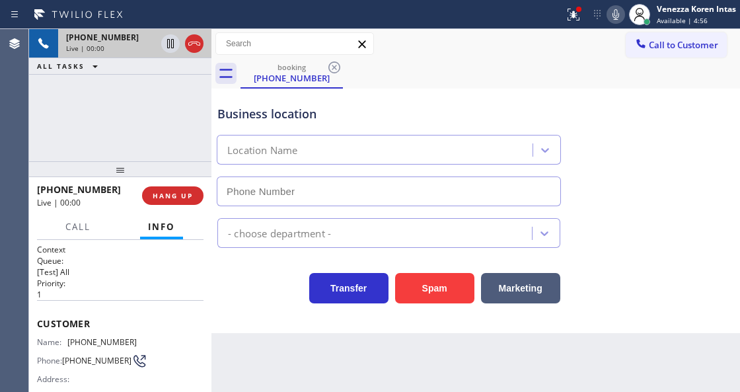
scroll to position [176, 0]
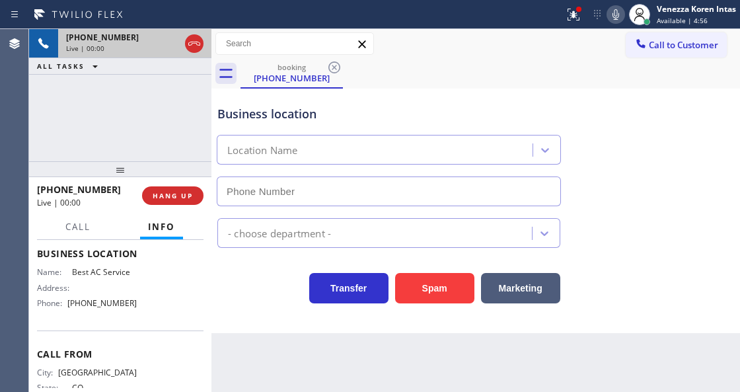
type input "[PHONE_NUMBER]"
click at [276, 362] on div "Back to Dashboard Change Sender ID Customers Technicians Select a contact Outbo…" at bounding box center [475, 210] width 529 height 363
click at [103, 122] on div "[PHONE_NUMBER] Live | 00:02 ALL TASKS ALL TASKS ACTIVE TASKS TASKS IN WRAP UP" at bounding box center [120, 95] width 182 height 132
click at [320, 132] on div "Best AC Service" at bounding box center [389, 147] width 350 height 35
click at [344, 114] on div "Business location" at bounding box center [388, 114] width 343 height 18
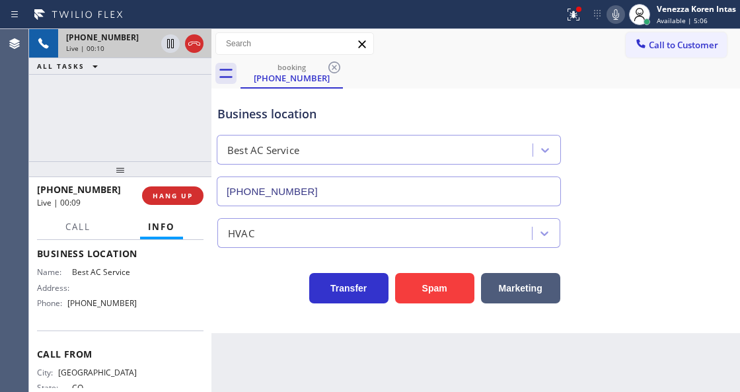
drag, startPoint x: 575, startPoint y: 7, endPoint x: 577, endPoint y: 33, distance: 26.5
click at [575, 7] on div at bounding box center [579, 9] width 8 height 8
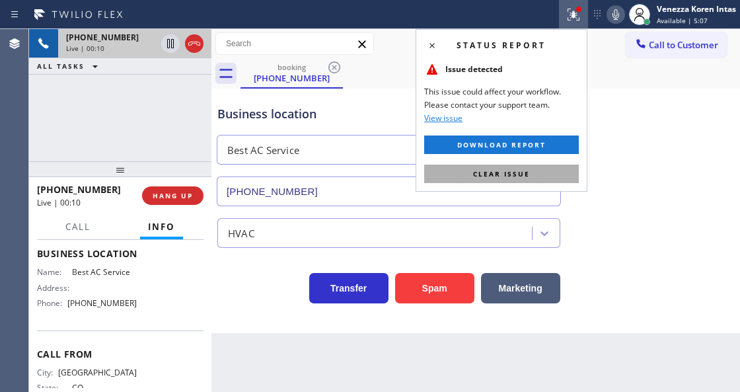
click at [554, 174] on button "Clear issue" at bounding box center [501, 174] width 155 height 19
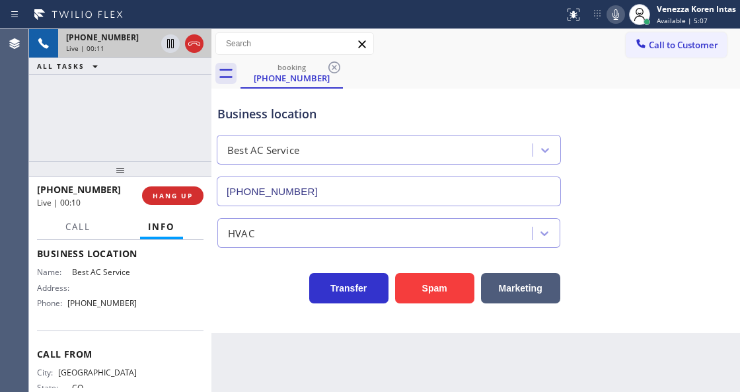
click at [615, 174] on div "Business location Best AC Service [PHONE_NUMBER]" at bounding box center [476, 147] width 522 height 120
click at [474, 41] on div "Call to Customer Outbound call Location Electricians Team Hollywood Your caller…" at bounding box center [475, 43] width 529 height 23
click at [338, 128] on div "Business location Best AC Service [PHONE_NUMBER]" at bounding box center [389, 149] width 348 height 114
drag, startPoint x: 611, startPoint y: 17, endPoint x: 545, endPoint y: 43, distance: 70.9
click at [611, 19] on icon at bounding box center [616, 15] width 16 height 16
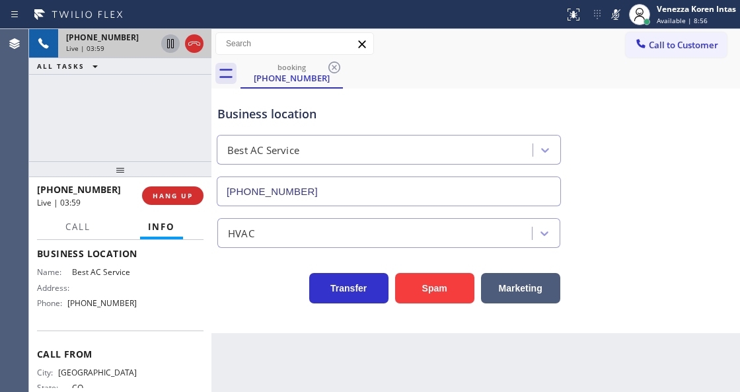
click at [169, 44] on icon at bounding box center [170, 43] width 7 height 9
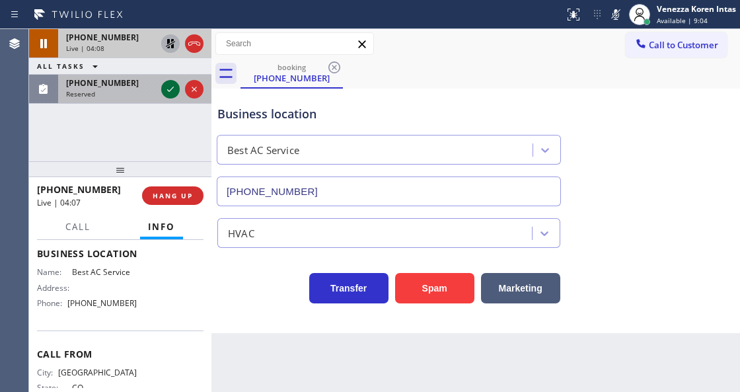
click at [166, 91] on icon at bounding box center [171, 89] width 16 height 16
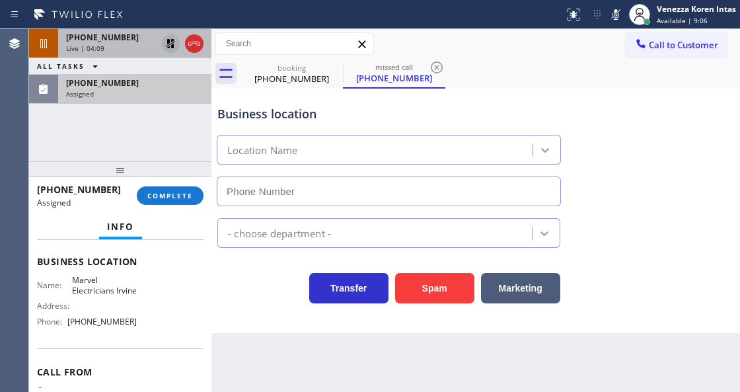
scroll to position [161, 0]
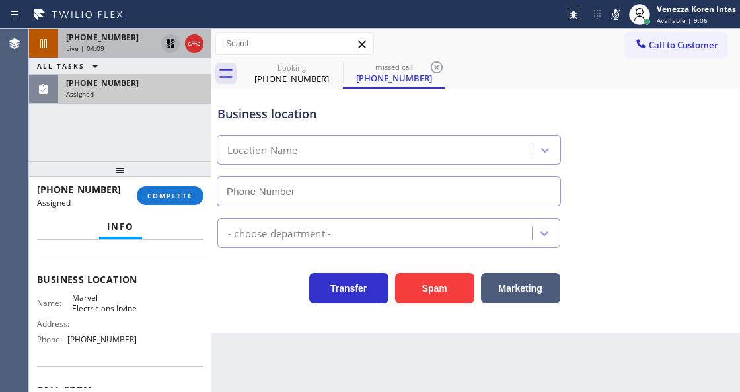
type input "[PHONE_NUMBER]"
click at [175, 200] on button "COMPLETE" at bounding box center [170, 195] width 67 height 19
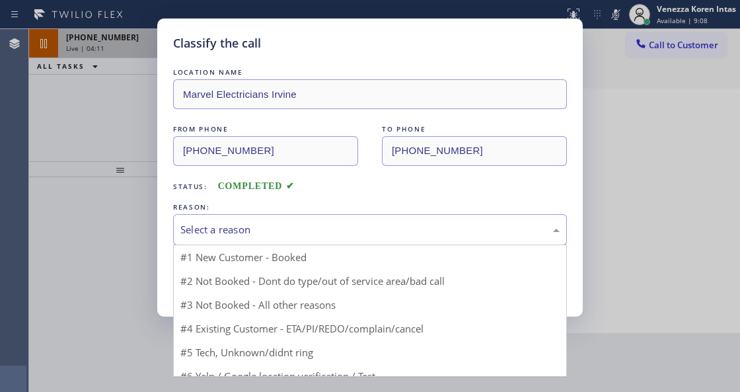
click at [316, 240] on div "Select a reason" at bounding box center [370, 229] width 394 height 31
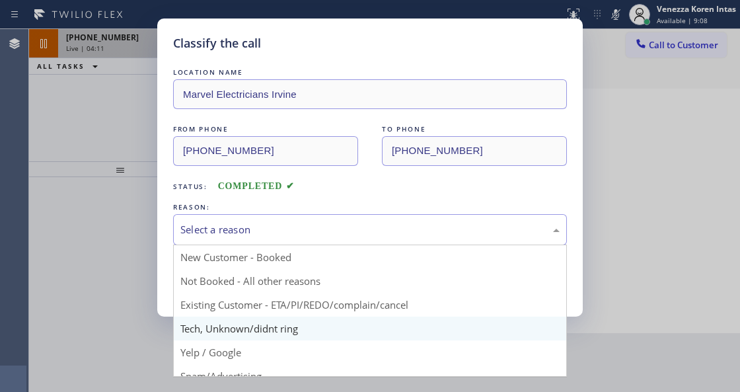
drag, startPoint x: 307, startPoint y: 332, endPoint x: 242, endPoint y: 288, distance: 78.6
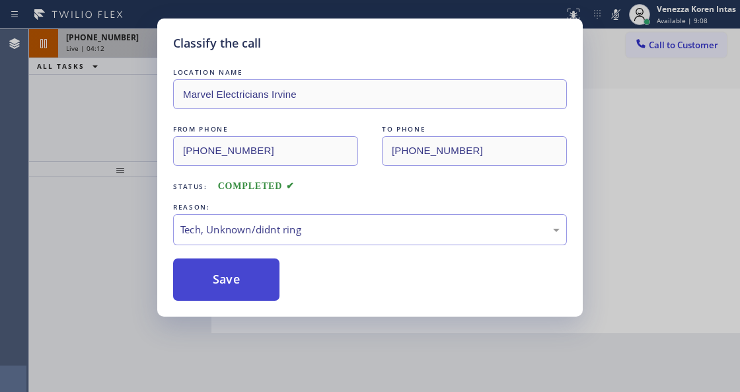
click at [242, 288] on button "Save" at bounding box center [226, 279] width 106 height 42
click at [242, 275] on button "Save" at bounding box center [226, 279] width 106 height 42
click at [258, 384] on div "Classify the call LOCATION NAME Marvel Electricians Irvine FROM PHONE [PHONE_NU…" at bounding box center [370, 196] width 740 height 392
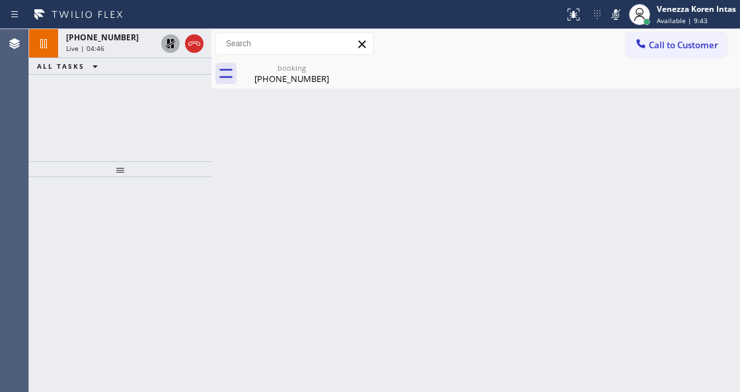
drag, startPoint x: 126, startPoint y: 39, endPoint x: 167, endPoint y: 177, distance: 143.9
click at [126, 39] on div "[PHONE_NUMBER]" at bounding box center [111, 37] width 90 height 11
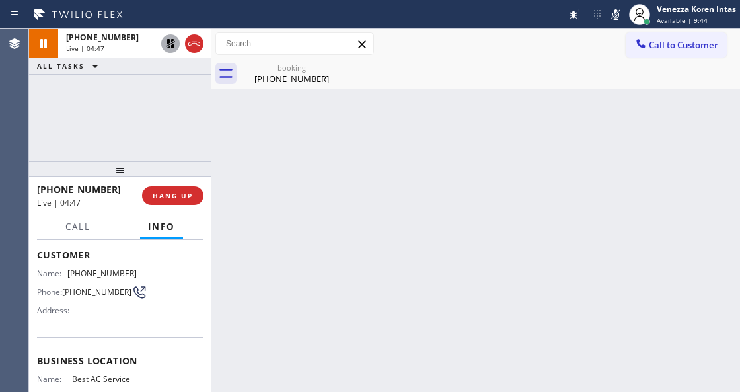
scroll to position [132, 0]
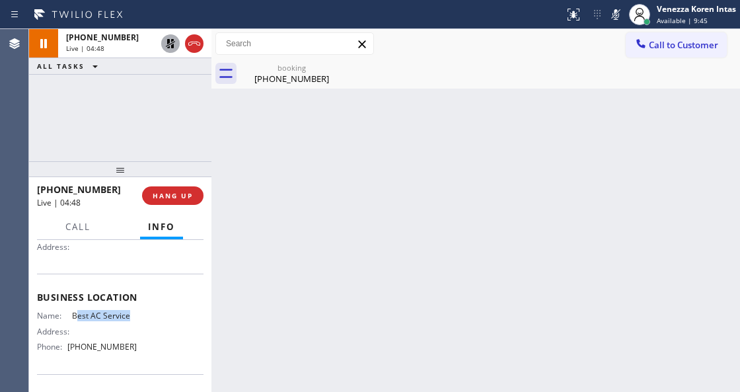
drag, startPoint x: 73, startPoint y: 316, endPoint x: 130, endPoint y: 320, distance: 56.3
click at [130, 320] on span "Best AC Service" at bounding box center [104, 316] width 65 height 10
click at [135, 319] on div "Name: Best AC Service Address: Phone: [PHONE_NUMBER]" at bounding box center [120, 334] width 167 height 46
drag, startPoint x: 135, startPoint y: 319, endPoint x: 73, endPoint y: 317, distance: 62.1
click at [73, 317] on div "Name: Best AC Service Address: Phone: [PHONE_NUMBER]" at bounding box center [120, 334] width 167 height 46
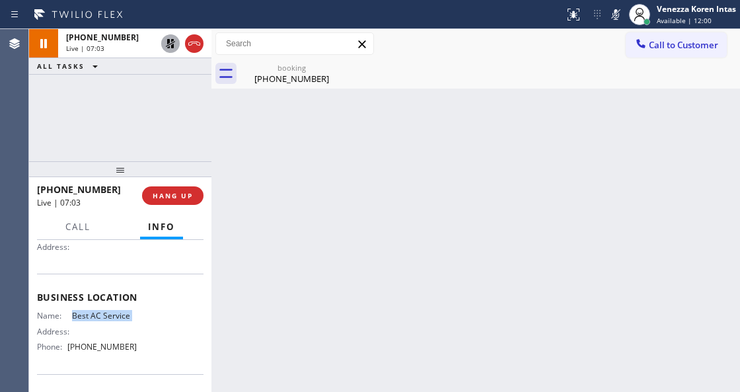
click at [618, 14] on icon at bounding box center [616, 14] width 7 height 11
drag, startPoint x: 167, startPoint y: 42, endPoint x: 177, endPoint y: 59, distance: 19.6
click at [167, 42] on icon at bounding box center [171, 44] width 16 height 16
drag, startPoint x: 262, startPoint y: 70, endPoint x: 367, endPoint y: 284, distance: 238.8
click at [262, 73] on div "booking [PHONE_NUMBER]" at bounding box center [292, 74] width 100 height 30
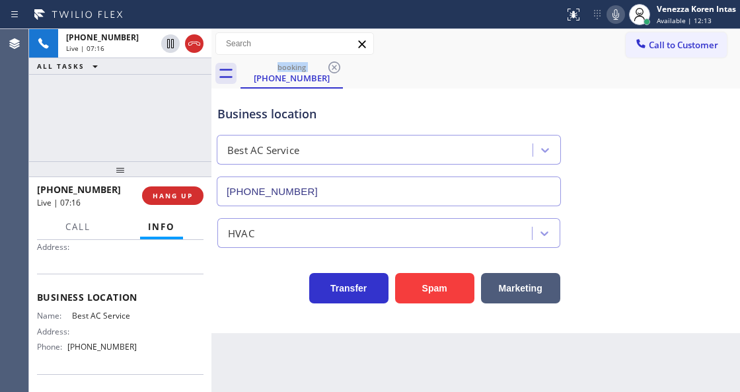
click at [622, 15] on icon at bounding box center [616, 15] width 16 height 16
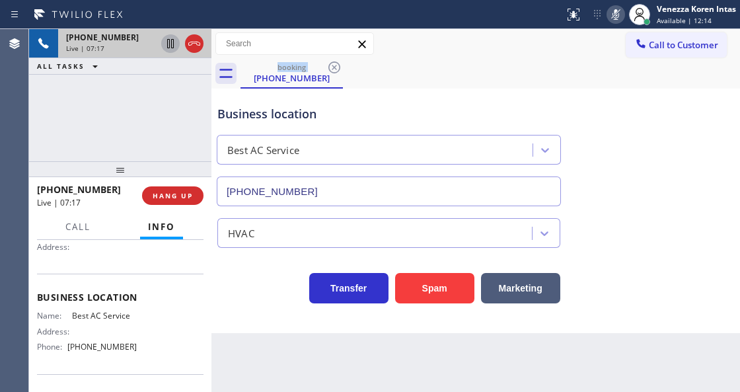
click at [165, 47] on icon at bounding box center [171, 44] width 16 height 16
drag, startPoint x: 620, startPoint y: 15, endPoint x: 601, endPoint y: 45, distance: 35.0
click at [620, 14] on icon at bounding box center [616, 15] width 16 height 16
click at [169, 44] on icon at bounding box center [171, 44] width 16 height 16
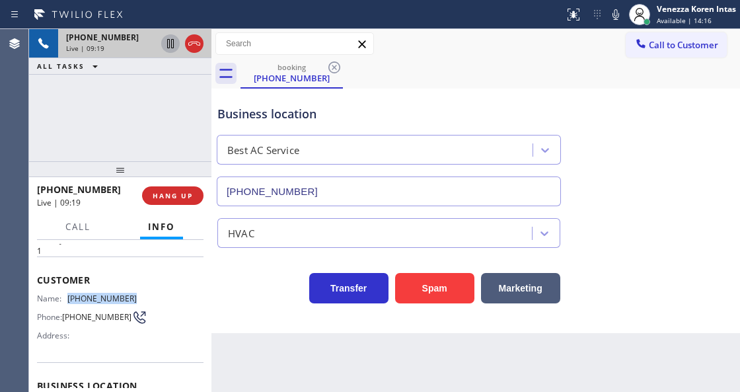
drag, startPoint x: 133, startPoint y: 294, endPoint x: 61, endPoint y: 294, distance: 72.7
click at [61, 294] on div "Name: [PHONE_NUMBER] Phone: [PHONE_NUMBER] Address:" at bounding box center [120, 319] width 167 height 52
copy div "[PHONE_NUMBER]"
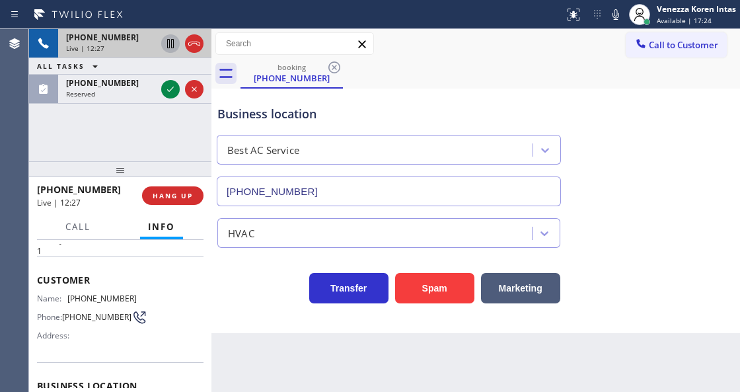
click at [418, 65] on div "booking [PHONE_NUMBER]" at bounding box center [491, 74] width 500 height 30
click at [168, 89] on icon at bounding box center [171, 89] width 16 height 16
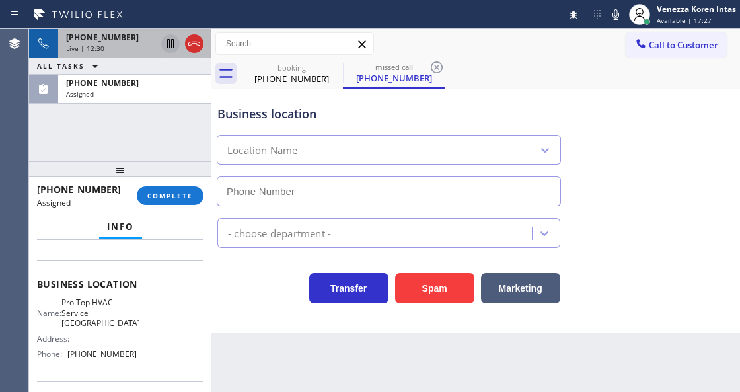
scroll to position [220, 0]
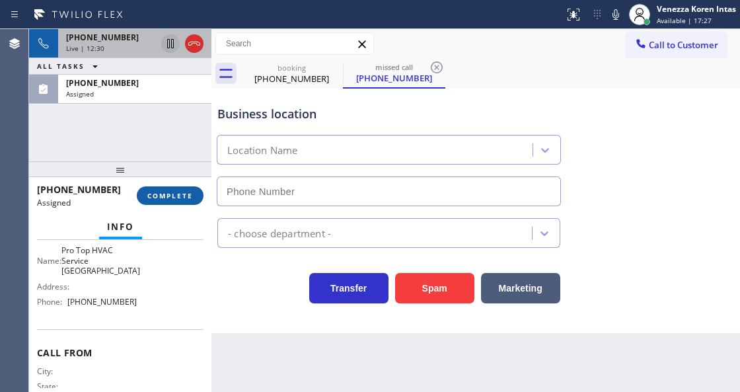
type input "[PHONE_NUMBER]"
click at [159, 196] on span "COMPLETE" at bounding box center [170, 195] width 46 height 9
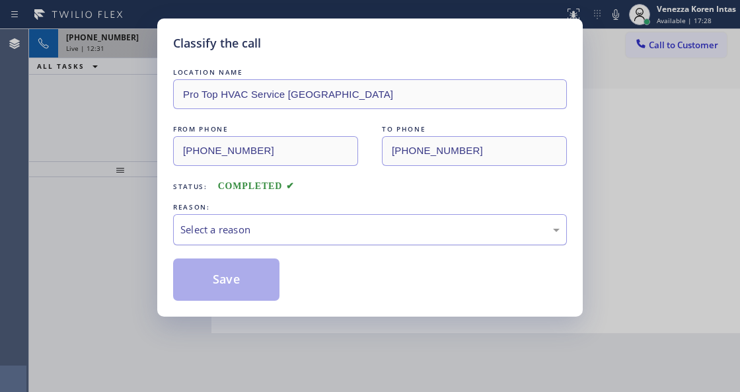
click at [308, 233] on div "Select a reason" at bounding box center [369, 229] width 379 height 15
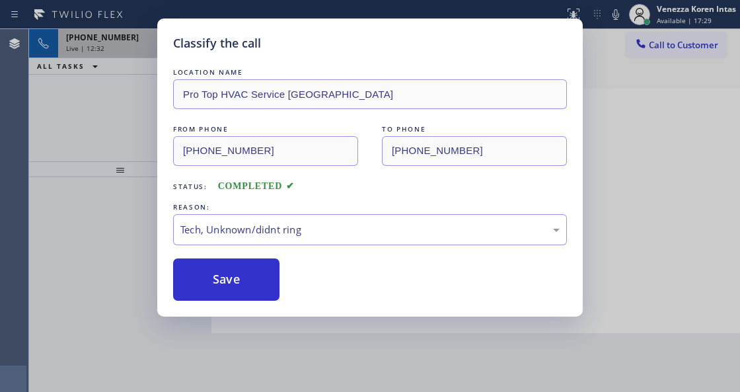
click at [251, 278] on button "Save" at bounding box center [226, 279] width 106 height 42
click at [649, 123] on div "Classify the call LOCATION NAME Pro Top HVAC Service [GEOGRAPHIC_DATA] FROM PHO…" at bounding box center [370, 196] width 740 height 392
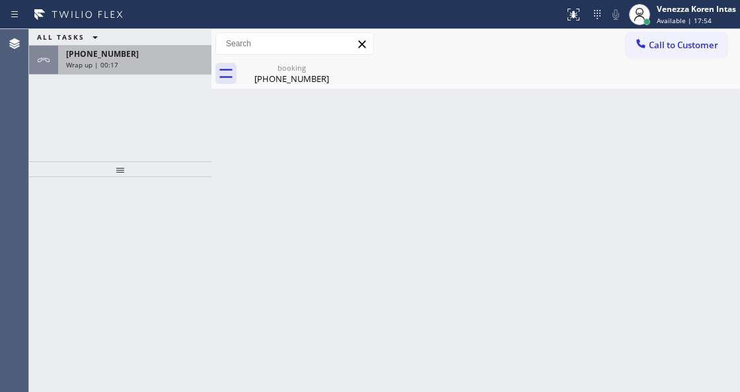
click at [159, 56] on div "[PHONE_NUMBER]" at bounding box center [134, 53] width 137 height 11
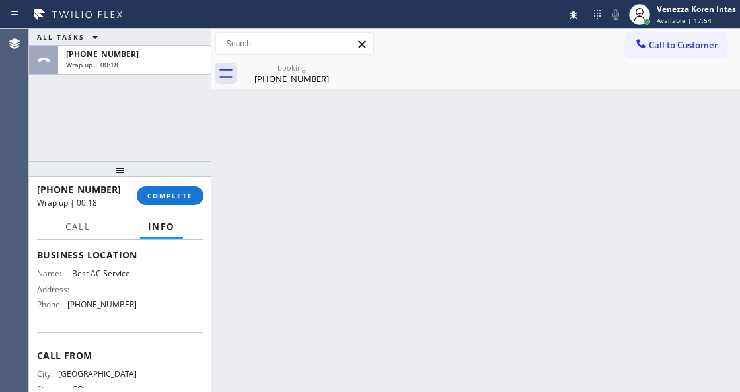
scroll to position [176, 0]
drag, startPoint x: 127, startPoint y: 308, endPoint x: 62, endPoint y: 306, distance: 64.8
click at [62, 306] on div "Name: Best AC Service Address: Phone: [PHONE_NUMBER]" at bounding box center [120, 290] width 167 height 46
copy div "[PHONE_NUMBER]"
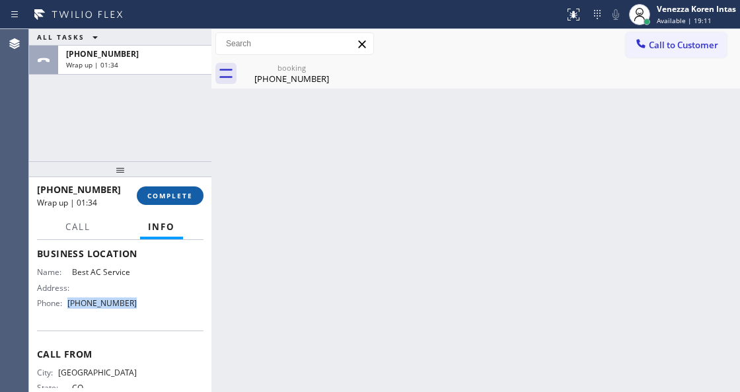
click at [177, 194] on span "COMPLETE" at bounding box center [170, 195] width 46 height 9
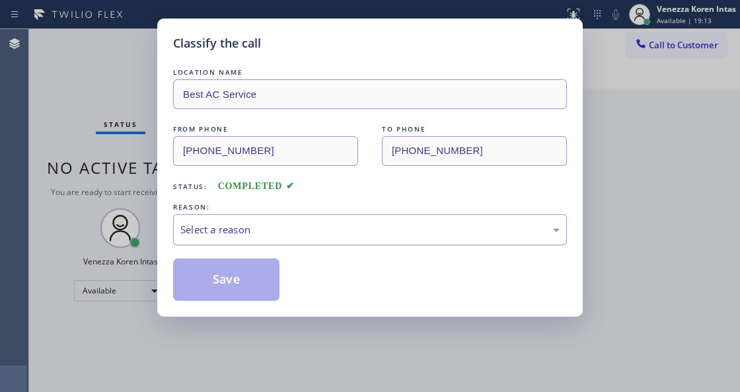
click at [304, 241] on div "Select a reason" at bounding box center [370, 229] width 394 height 31
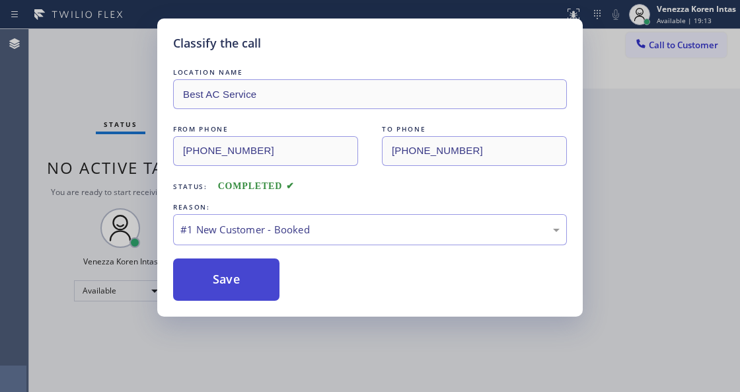
click at [250, 291] on button "Save" at bounding box center [226, 279] width 106 height 42
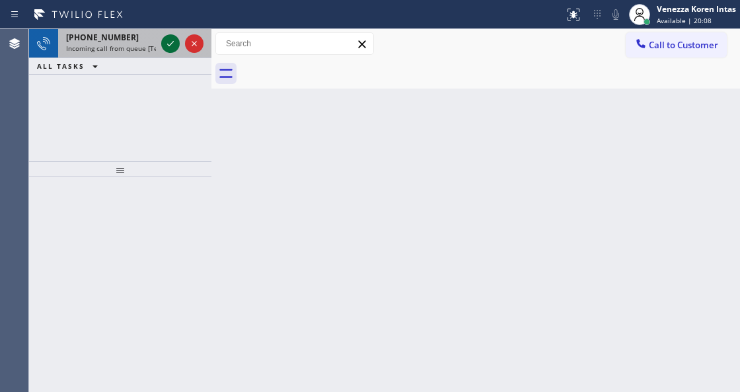
click at [169, 42] on icon at bounding box center [171, 44] width 16 height 16
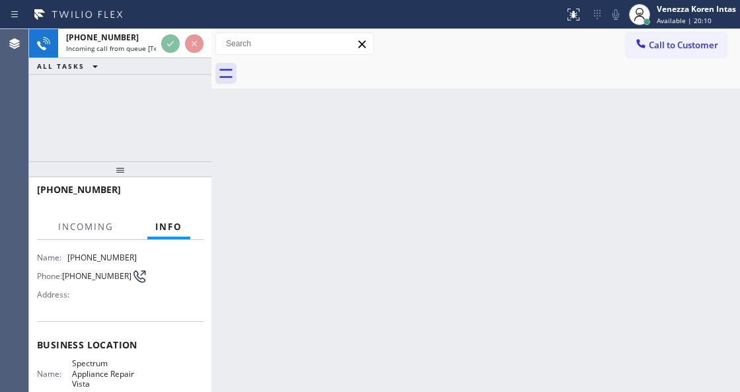
scroll to position [132, 0]
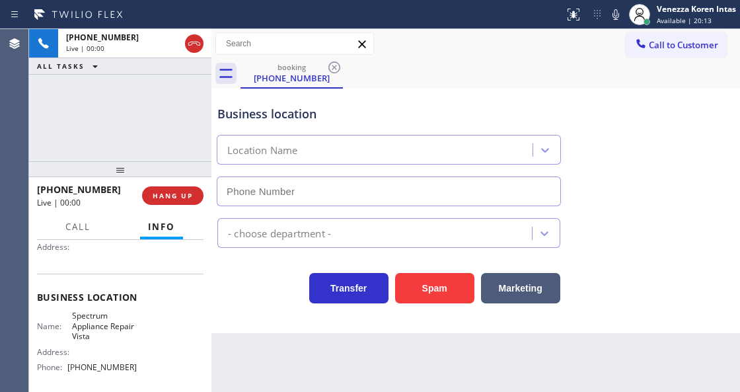
type input "[PHONE_NUMBER]"
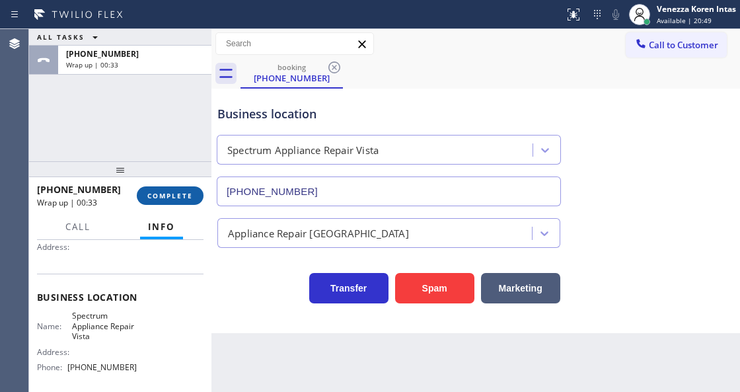
click at [172, 198] on span "COMPLETE" at bounding box center [170, 195] width 46 height 9
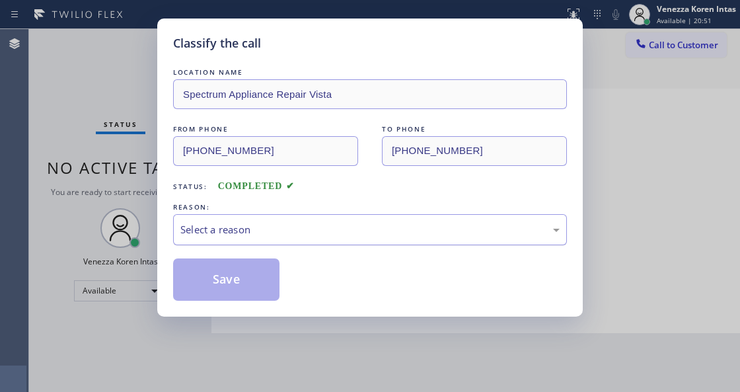
click at [297, 233] on div "Select a reason" at bounding box center [369, 229] width 379 height 15
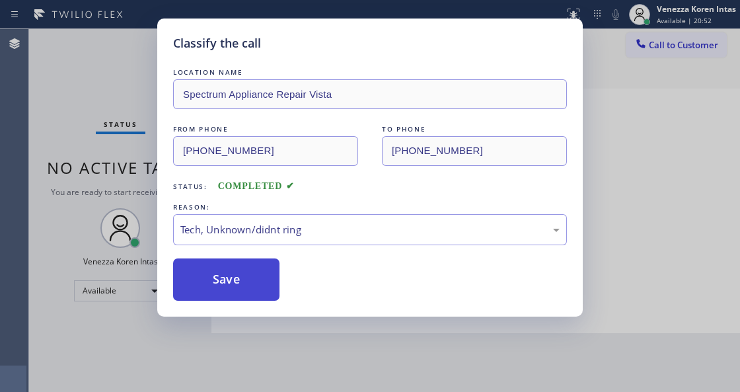
click at [252, 289] on button "Save" at bounding box center [226, 279] width 106 height 42
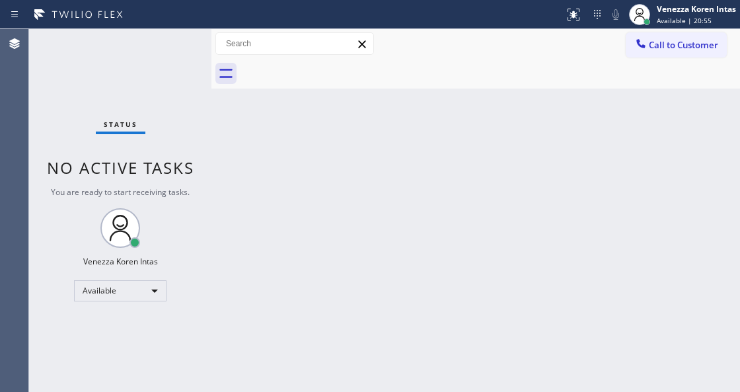
click at [114, 88] on div "Status No active tasks You are ready to start receiving tasks. Venezza Koren In…" at bounding box center [120, 210] width 182 height 363
click at [277, 194] on div "Back to Dashboard Change Sender ID Customers Technicians Select a contact Outbo…" at bounding box center [475, 210] width 529 height 363
drag, startPoint x: 356, startPoint y: 213, endPoint x: 367, endPoint y: 211, distance: 10.7
click at [357, 213] on div "Back to Dashboard Change Sender ID Customers Technicians Select a contact Outbo…" at bounding box center [475, 210] width 529 height 363
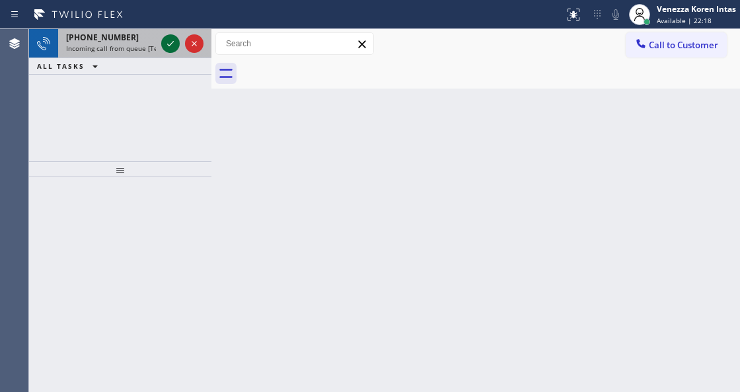
drag, startPoint x: 177, startPoint y: 40, endPoint x: 170, endPoint y: 44, distance: 8.1
click at [175, 40] on icon at bounding box center [171, 44] width 16 height 16
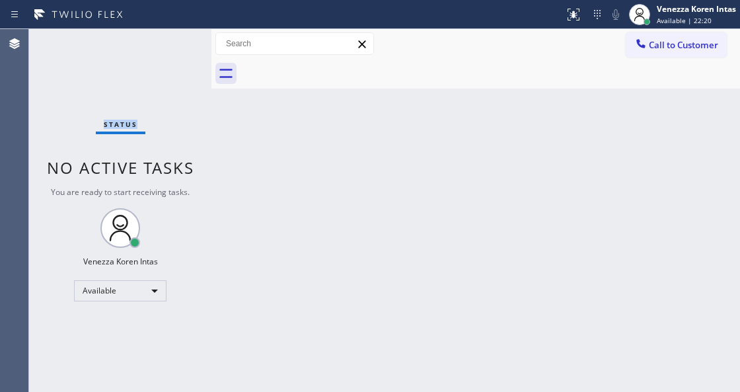
click at [170, 44] on div "Status No active tasks You are ready to start receiving tasks. Venezza Koren In…" at bounding box center [120, 210] width 182 height 363
drag, startPoint x: 582, startPoint y: 5, endPoint x: 578, endPoint y: 36, distance: 32.0
click at [582, 6] on button at bounding box center [573, 14] width 29 height 29
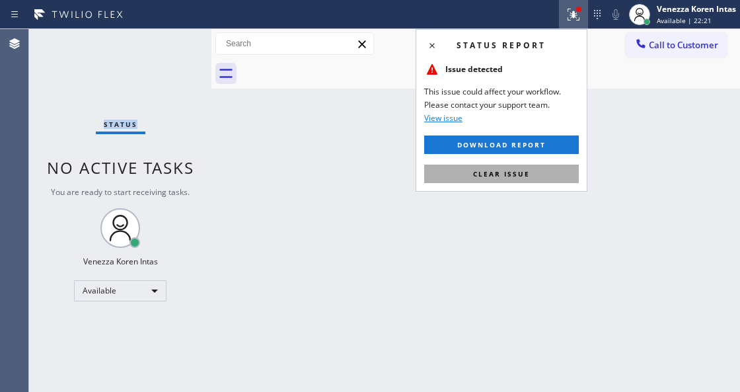
click at [535, 179] on button "Clear issue" at bounding box center [501, 174] width 155 height 19
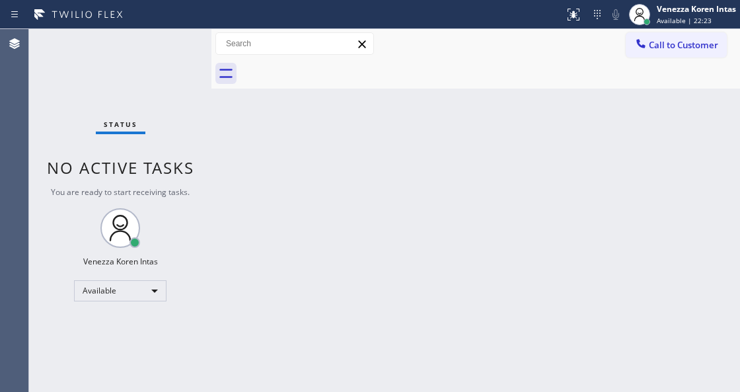
drag, startPoint x: 220, startPoint y: 174, endPoint x: 377, endPoint y: 10, distance: 227.1
click at [220, 173] on div "Back to Dashboard Change Sender ID Customers Technicians Select a contact Outbo…" at bounding box center [475, 210] width 529 height 363
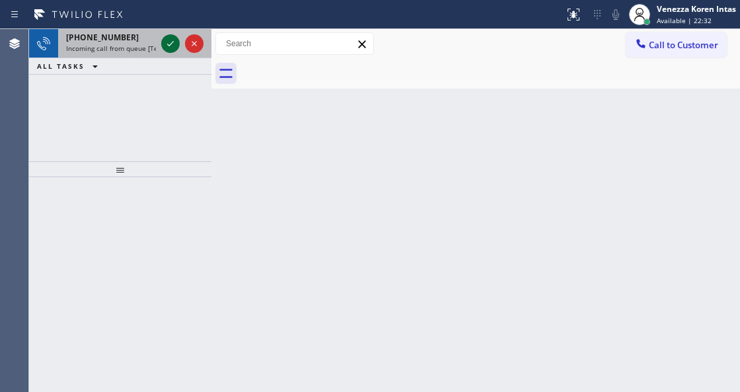
click at [170, 46] on icon at bounding box center [171, 44] width 16 height 16
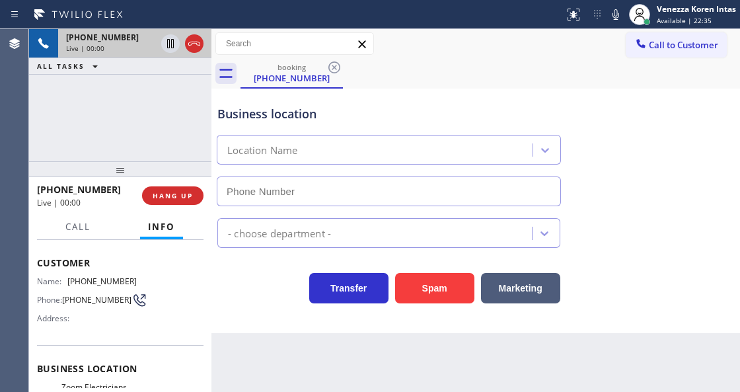
scroll to position [132, 0]
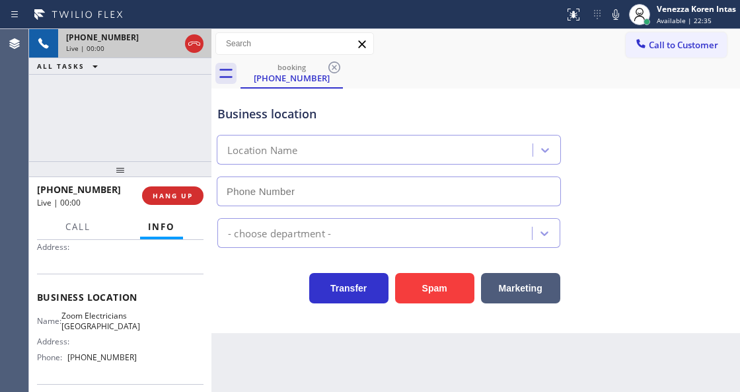
type input "[PHONE_NUMBER]"
click at [130, 115] on div "[PHONE_NUMBER] Live | 00:01 ALL TASKS ALL TASKS ACTIVE TASKS TASKS IN WRAP UP" at bounding box center [120, 95] width 182 height 132
click at [71, 310] on div "Business location Name: Zoom Electricians [GEOGRAPHIC_DATA] Address: Phone: [PH…" at bounding box center [120, 329] width 167 height 110
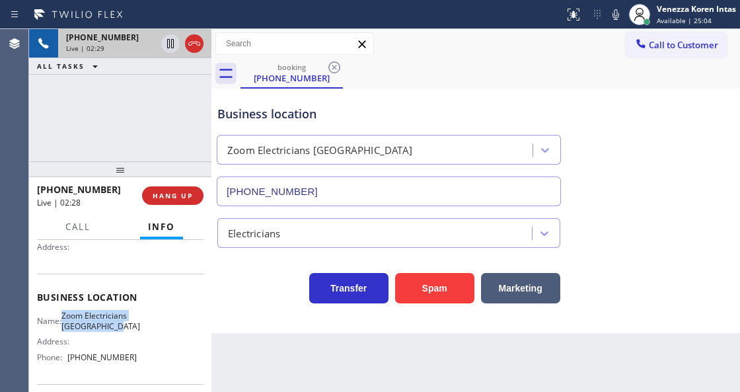
drag, startPoint x: 71, startPoint y: 310, endPoint x: 106, endPoint y: 340, distance: 45.9
click at [106, 340] on div "Business location Name: Zoom Electricians [GEOGRAPHIC_DATA] Address: Phone: [PH…" at bounding box center [120, 329] width 167 height 110
copy span "Zoom Electricians [GEOGRAPHIC_DATA]"
click at [611, 22] on button at bounding box center [616, 14] width 19 height 19
click at [172, 42] on icon at bounding box center [171, 44] width 16 height 16
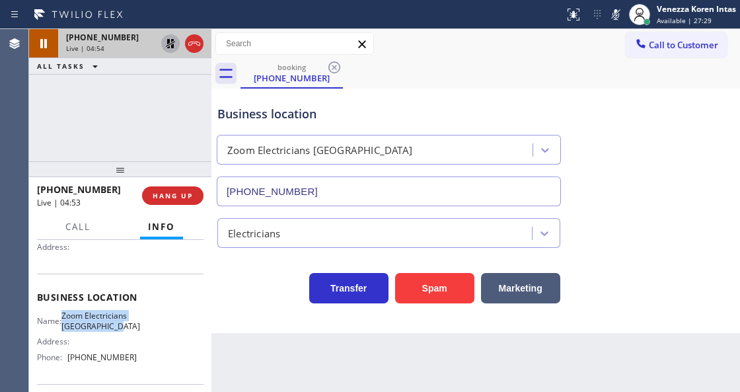
click at [234, 295] on div "Transfer Spam Marketing" at bounding box center [389, 284] width 348 height 37
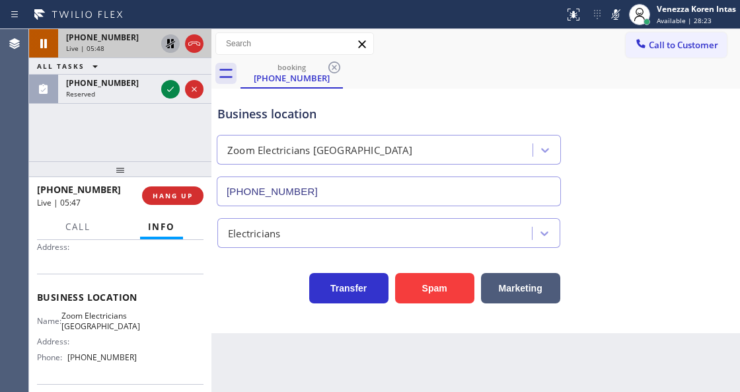
drag, startPoint x: 169, startPoint y: 91, endPoint x: 159, endPoint y: 267, distance: 176.1
click at [169, 91] on icon at bounding box center [170, 89] width 7 height 5
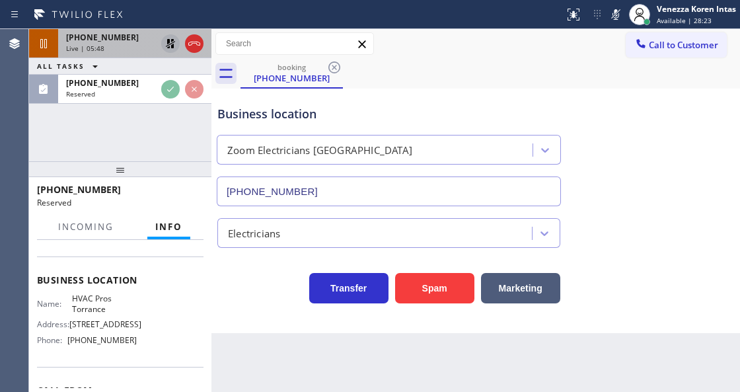
scroll to position [249, 0]
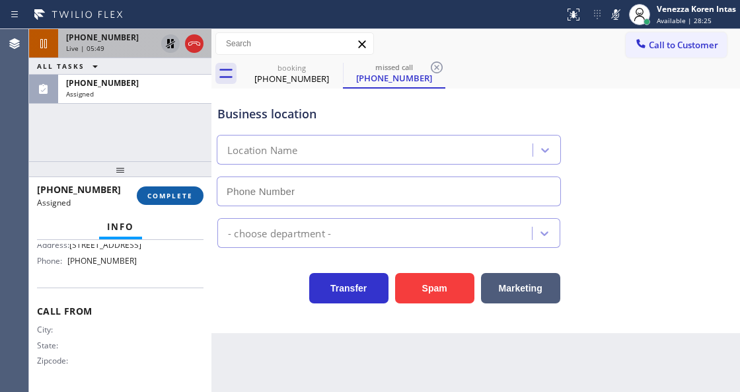
click at [174, 195] on span "COMPLETE" at bounding box center [170, 195] width 46 height 9
type input "[PHONE_NUMBER]"
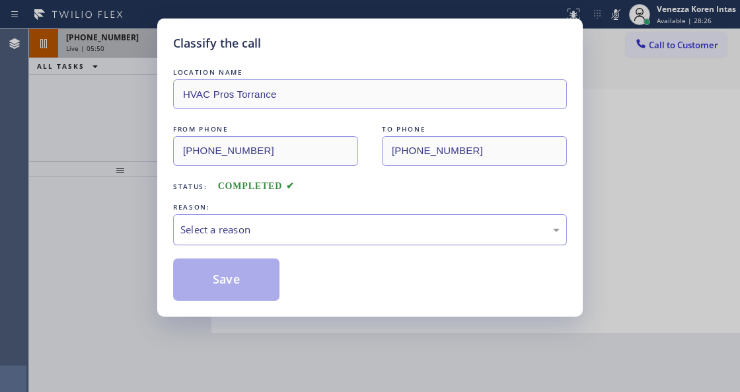
click at [295, 218] on div "Select a reason" at bounding box center [370, 229] width 394 height 31
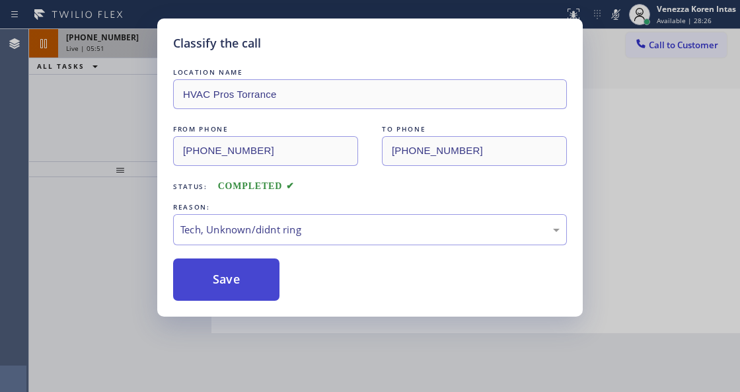
click at [258, 296] on button "Save" at bounding box center [226, 279] width 106 height 42
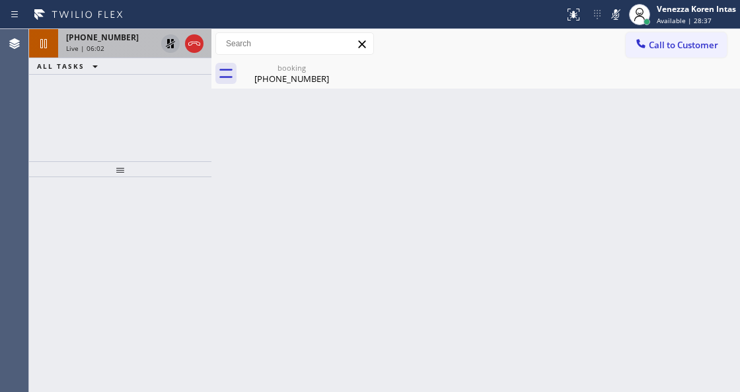
click at [256, 238] on div "Back to Dashboard Change Sender ID Customers Technicians Select a contact Outbo…" at bounding box center [475, 210] width 529 height 363
click at [276, 82] on div "[PHONE_NUMBER]" at bounding box center [292, 79] width 100 height 12
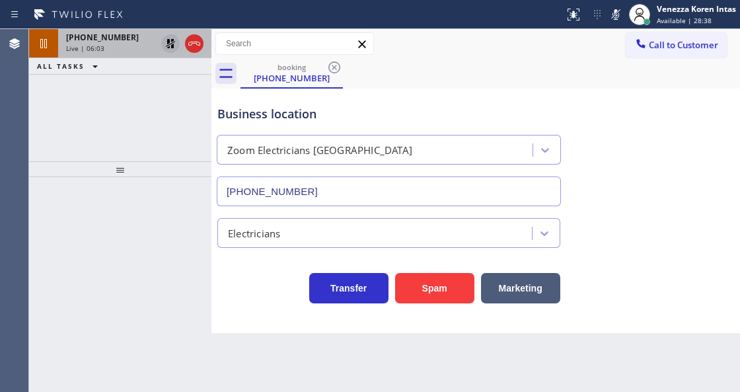
click at [153, 54] on div "[PHONE_NUMBER] Live | 06:03" at bounding box center [108, 43] width 100 height 29
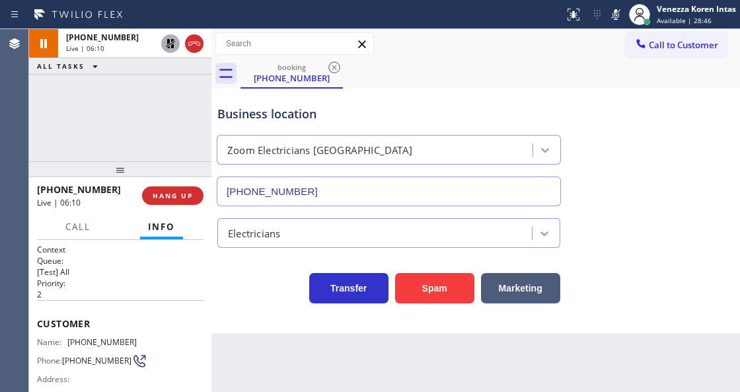
drag, startPoint x: 615, startPoint y: 16, endPoint x: 612, endPoint y: 27, distance: 11.7
click at [615, 16] on icon at bounding box center [616, 14] width 7 height 11
click at [173, 44] on icon at bounding box center [170, 43] width 9 height 9
drag, startPoint x: 143, startPoint y: 342, endPoint x: 69, endPoint y: 337, distance: 74.2
click at [69, 337] on div "Name: [PHONE_NUMBER] Phone: [PHONE_NUMBER] Address:" at bounding box center [120, 363] width 167 height 52
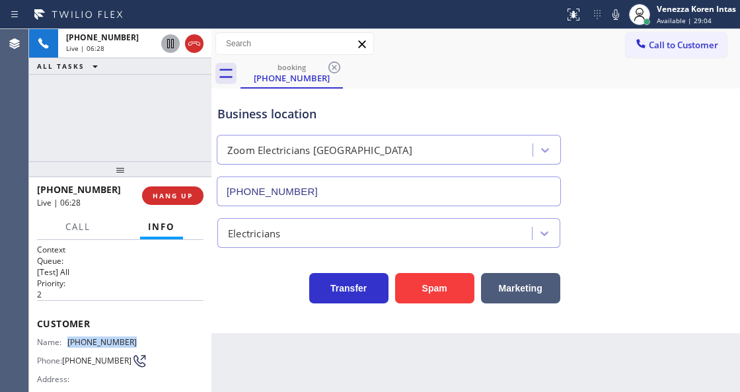
copy div "[PHONE_NUMBER]"
click at [610, 19] on icon at bounding box center [616, 15] width 16 height 16
click at [172, 45] on icon at bounding box center [170, 43] width 7 height 9
click at [426, 93] on div "Business location Zoom Electricians [GEOGRAPHIC_DATA] [PHONE_NUMBER]" at bounding box center [389, 149] width 348 height 114
click at [182, 143] on div "[PHONE_NUMBER] Live | 10:03 ALL TASKS ALL TASKS ACTIVE TASKS TASKS IN WRAP UP" at bounding box center [120, 95] width 182 height 132
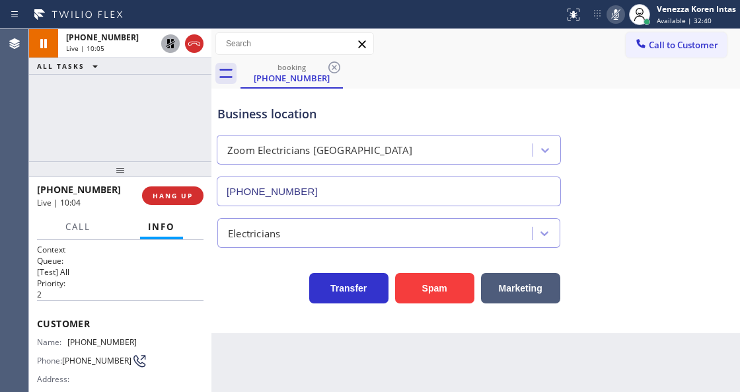
click at [615, 18] on icon at bounding box center [616, 15] width 16 height 16
click at [170, 48] on icon at bounding box center [171, 44] width 16 height 16
click at [122, 341] on span "[PHONE_NUMBER]" at bounding box center [101, 342] width 69 height 10
click at [129, 340] on span "[PHONE_NUMBER]" at bounding box center [101, 342] width 69 height 10
click at [171, 337] on div "Name: [PHONE_NUMBER] Phone: [PHONE_NUMBER] Address:" at bounding box center [120, 363] width 167 height 52
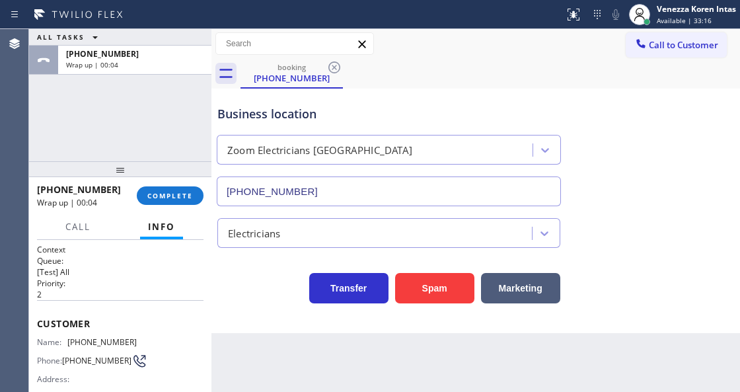
click at [361, 200] on input "[PHONE_NUMBER]" at bounding box center [389, 191] width 344 height 30
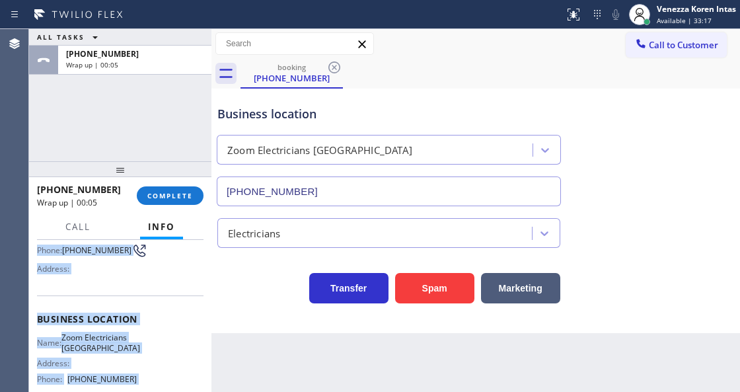
scroll to position [239, 0]
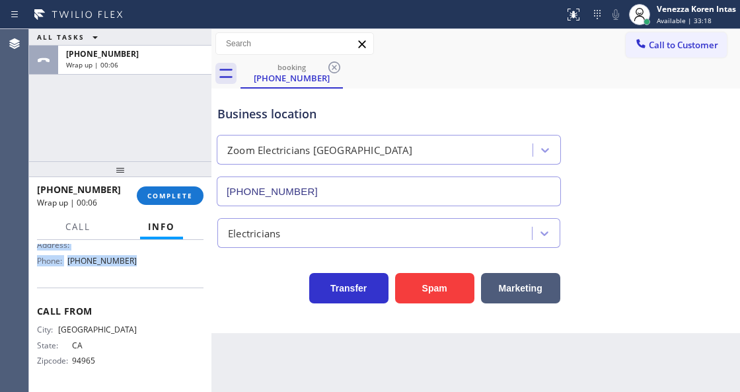
drag, startPoint x: 34, startPoint y: 317, endPoint x: 158, endPoint y: 279, distance: 129.4
click at [158, 279] on div "Context Queue: [Test] All Priority: 2 Customer Name: [PHONE_NUMBER] Phone: [PHO…" at bounding box center [120, 315] width 182 height 151
copy div "Customer Name: [PHONE_NUMBER] Phone: [PHONE_NUMBER] Address: Business location …"
drag, startPoint x: 198, startPoint y: 191, endPoint x: 205, endPoint y: 192, distance: 6.6
click at [198, 191] on button "COMPLETE" at bounding box center [170, 195] width 67 height 19
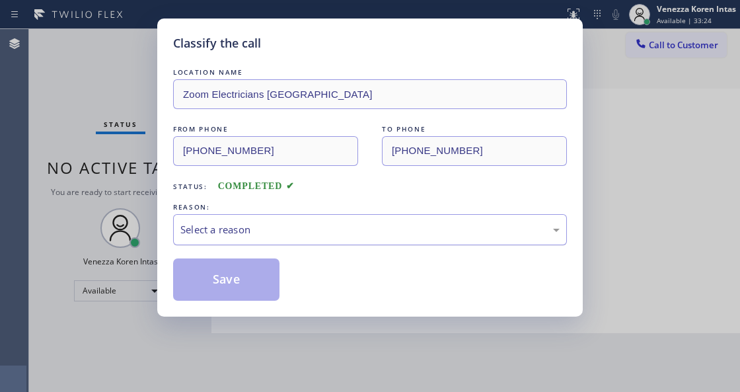
click at [272, 229] on div "Select a reason" at bounding box center [369, 229] width 379 height 15
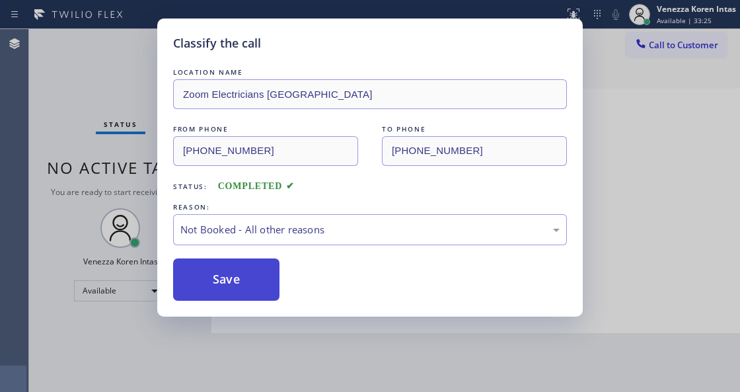
click at [258, 280] on button "Save" at bounding box center [226, 279] width 106 height 42
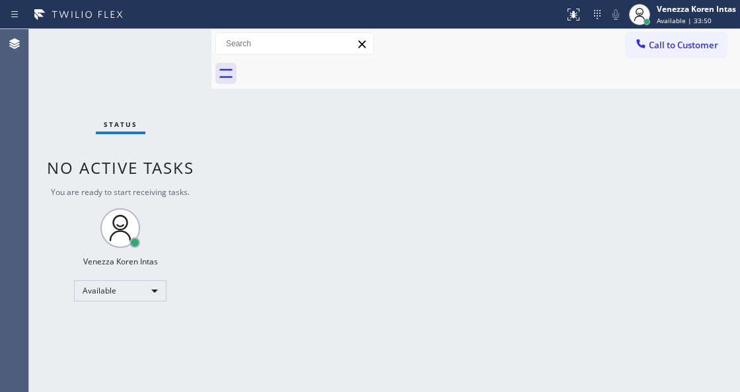
click at [222, 208] on div "Back to Dashboard Change Sender ID Customers Technicians Select a contact Outbo…" at bounding box center [475, 210] width 529 height 363
click at [230, 207] on div "Back to Dashboard Change Sender ID Customers Technicians Select a contact Outbo…" at bounding box center [475, 210] width 529 height 363
click at [671, 19] on span "Available | 34:56" at bounding box center [684, 20] width 55 height 9
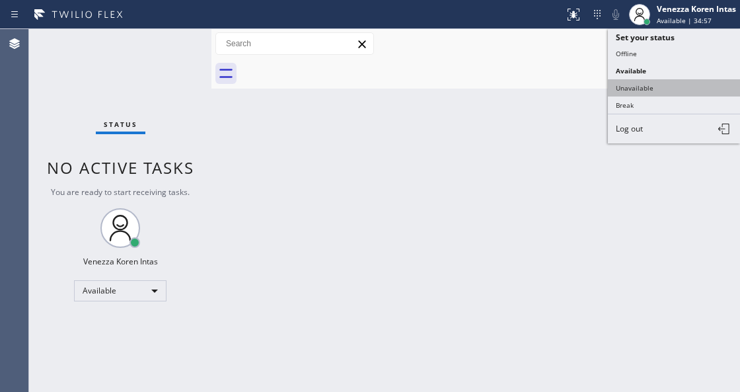
click at [667, 81] on button "Unavailable" at bounding box center [674, 87] width 132 height 17
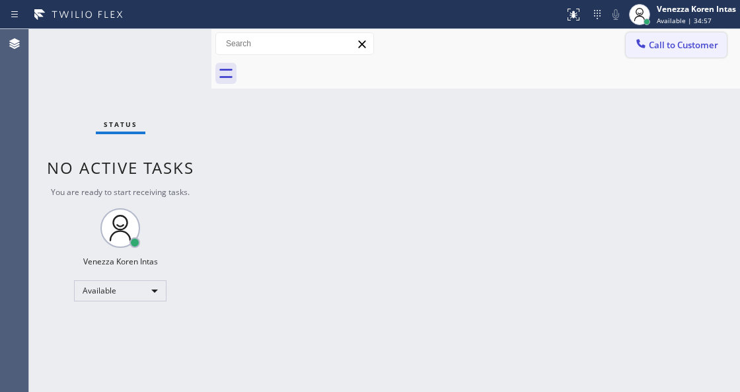
click at [695, 52] on button "Call to Customer" at bounding box center [676, 44] width 101 height 25
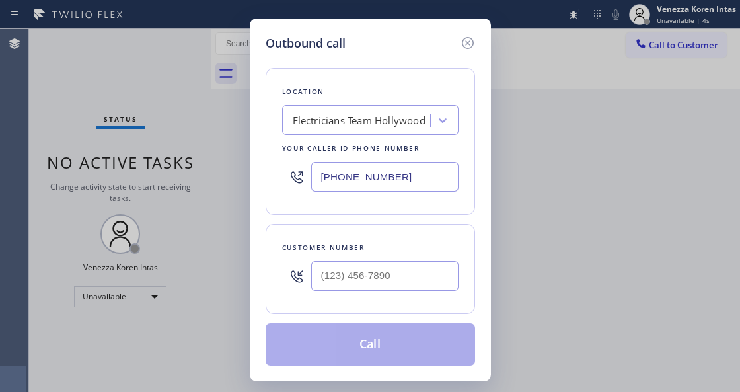
drag, startPoint x: 315, startPoint y: 173, endPoint x: 276, endPoint y: 157, distance: 42.1
click at [264, 161] on div "Outbound call Location Electricians Team Hollywood Your caller id phone number …" at bounding box center [370, 200] width 241 height 363
paste input "415) 727-8840"
type input "[PHONE_NUMBER]"
click at [365, 287] on input "(___) ___-____" at bounding box center [384, 276] width 147 height 30
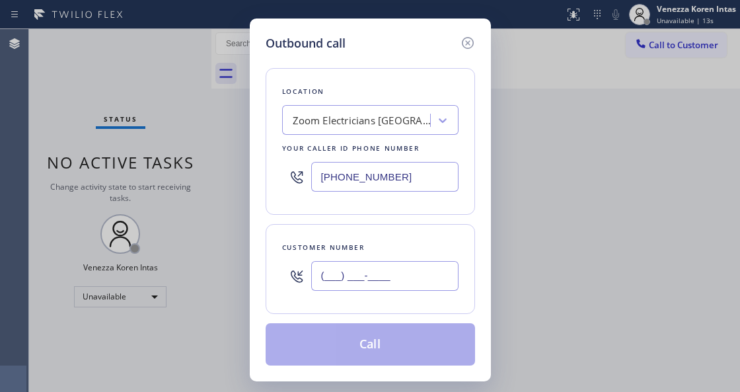
paste input "415) 407-1216"
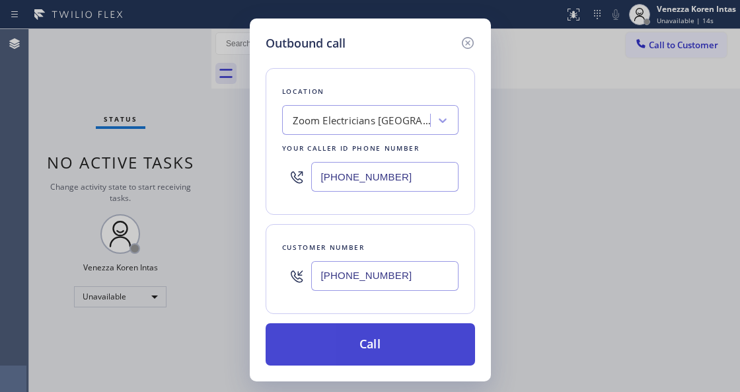
type input "[PHONE_NUMBER]"
click at [354, 345] on button "Call" at bounding box center [370, 344] width 209 height 42
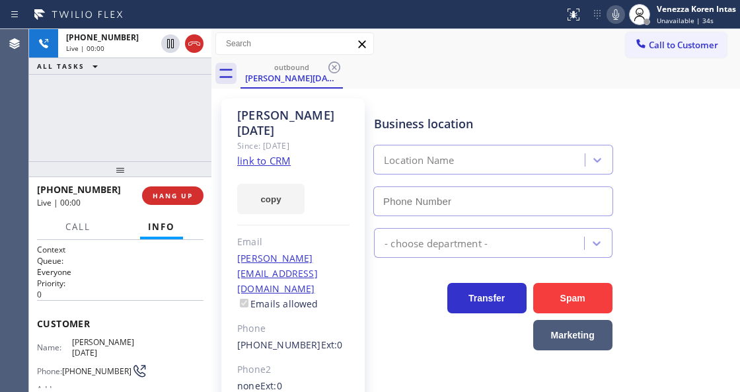
type input "[PHONE_NUMBER]"
click at [490, 39] on div "Call to Customer Outbound call Location Zoom Electricians [GEOGRAPHIC_DATA] You…" at bounding box center [475, 43] width 529 height 23
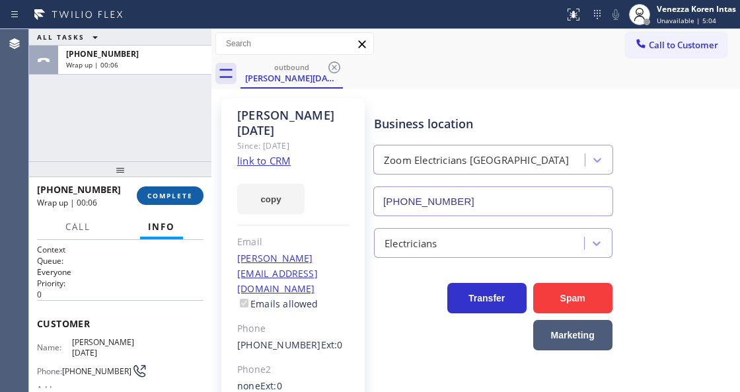
click at [167, 201] on button "COMPLETE" at bounding box center [170, 195] width 67 height 19
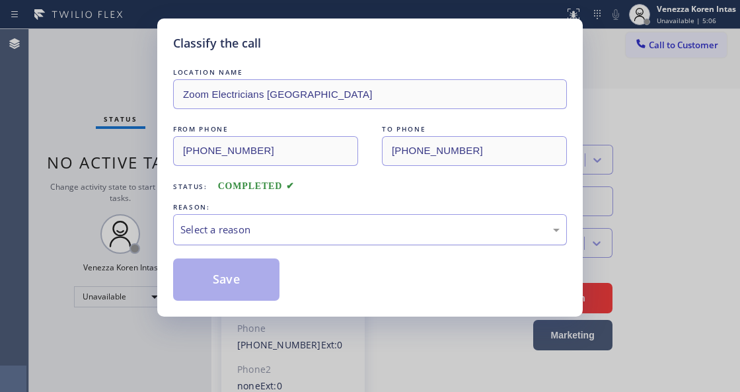
click at [274, 230] on div "Select a reason" at bounding box center [369, 229] width 379 height 15
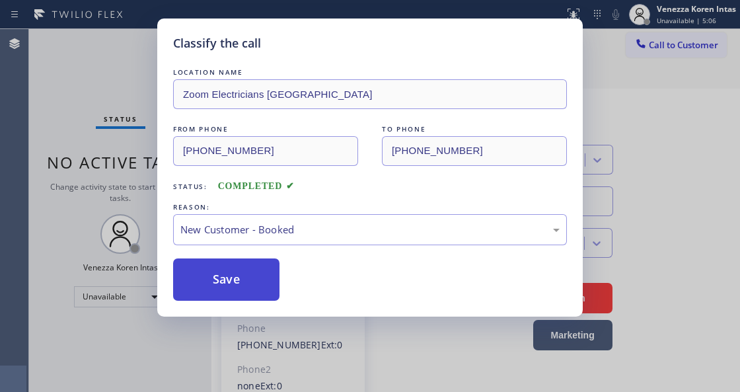
click at [266, 275] on button "Save" at bounding box center [226, 279] width 106 height 42
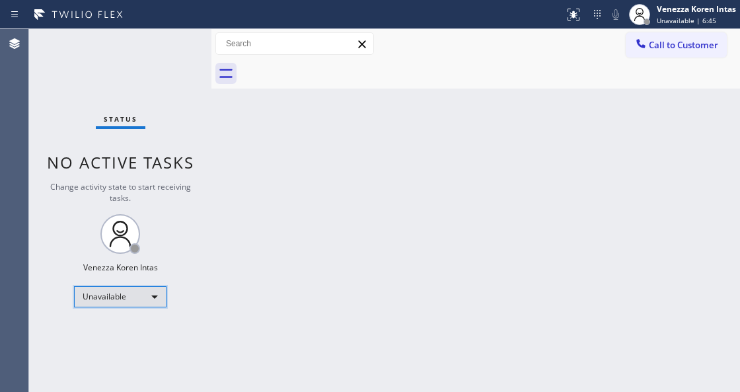
click at [134, 289] on div "Unavailable" at bounding box center [120, 296] width 93 height 21
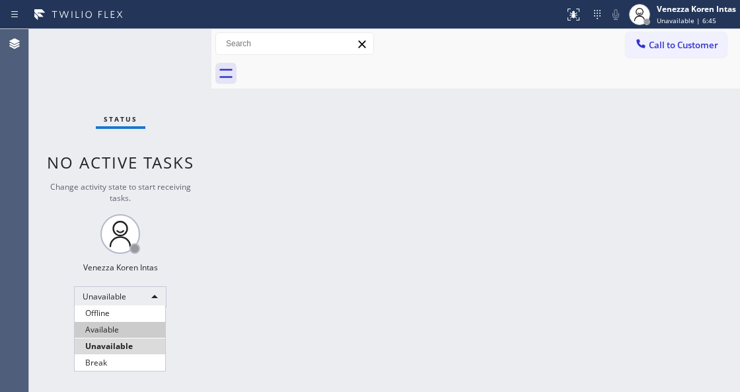
click at [126, 325] on li "Available" at bounding box center [120, 330] width 91 height 16
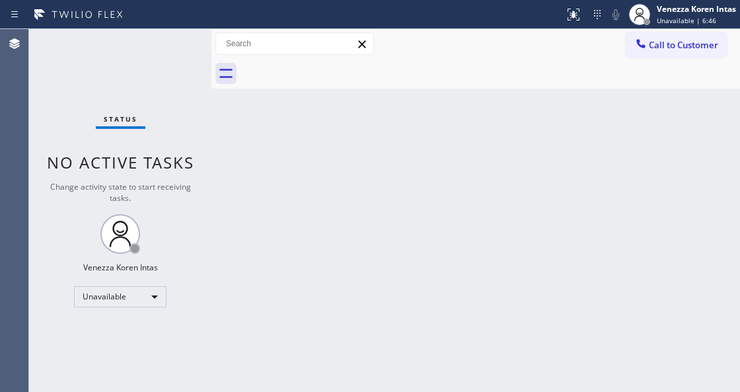
click at [282, 287] on div "Back to Dashboard Change Sender ID Customers Technicians Select a contact Outbo…" at bounding box center [475, 210] width 529 height 363
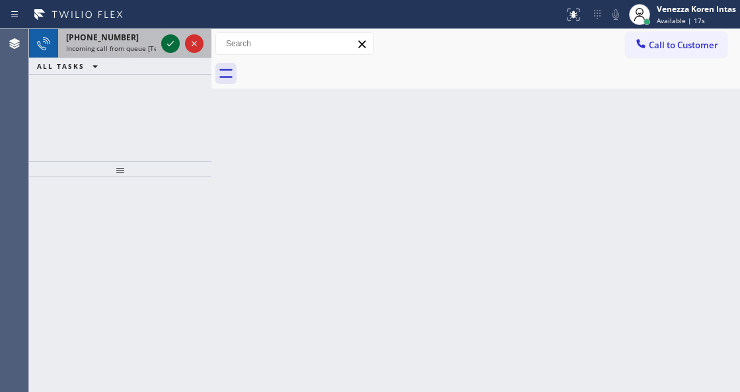
click at [170, 44] on icon at bounding box center [170, 43] width 7 height 5
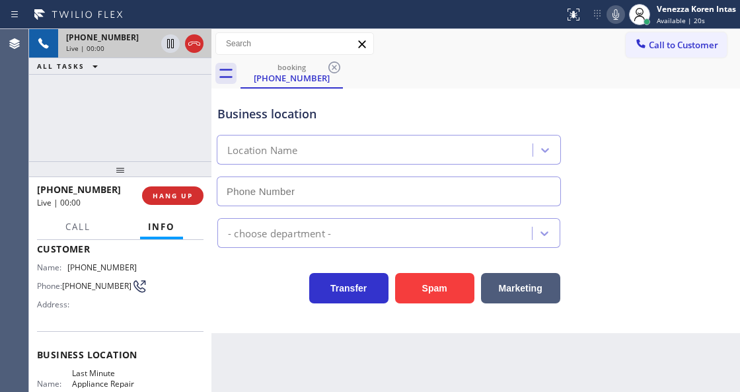
scroll to position [132, 0]
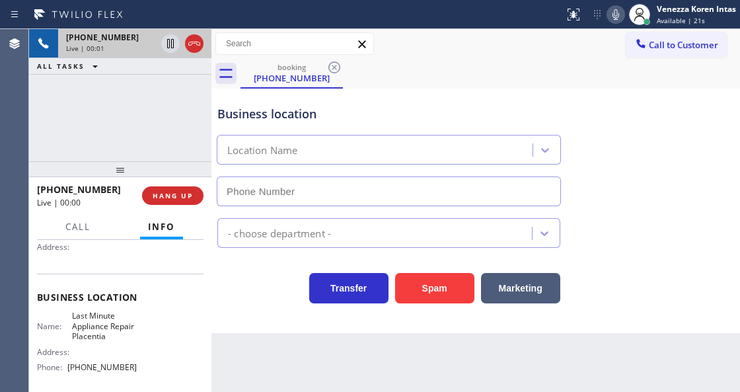
click at [77, 120] on div "[PHONE_NUMBER] Live | 00:01 ALL TASKS ALL TASKS ACTIVE TASKS TASKS IN WRAP UP" at bounding box center [120, 95] width 182 height 132
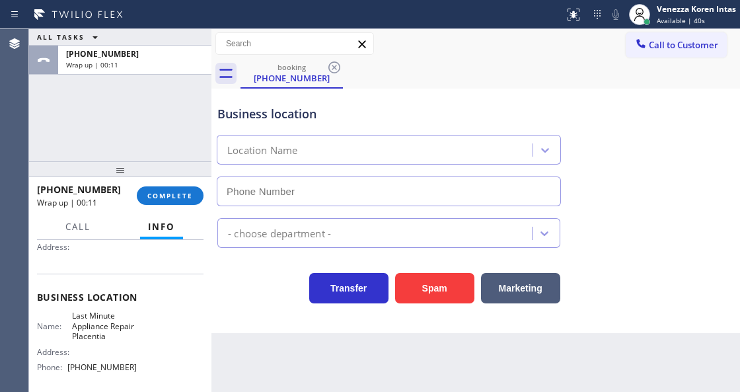
type input "[PHONE_NUMBER]"
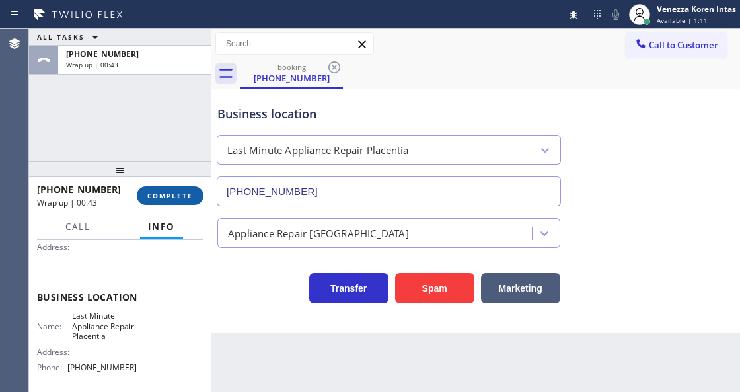
click at [183, 191] on span "COMPLETE" at bounding box center [170, 195] width 46 height 9
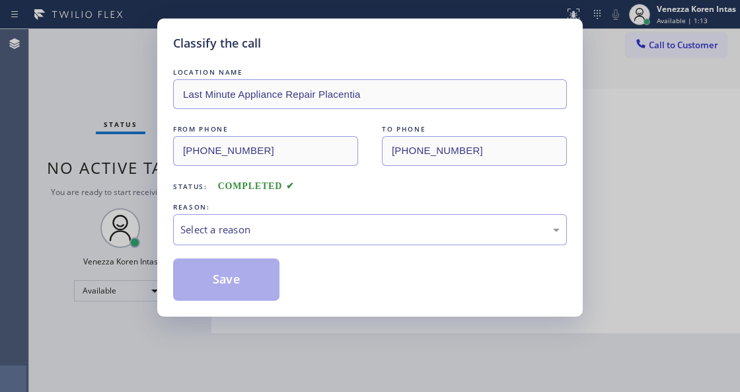
click at [283, 226] on div "Select a reason" at bounding box center [369, 229] width 379 height 15
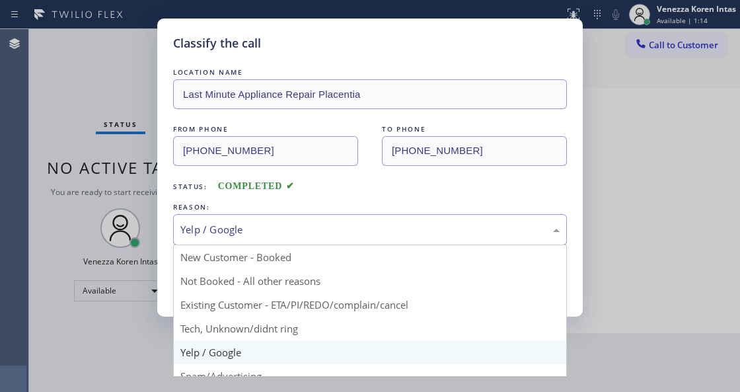
click at [259, 229] on div "Yelp / Google" at bounding box center [369, 229] width 379 height 15
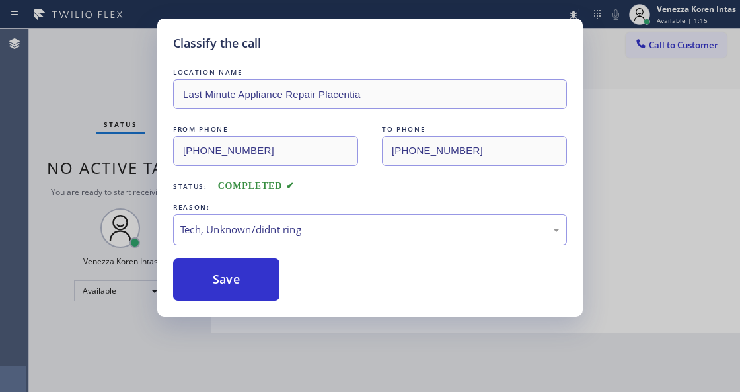
click at [243, 249] on div "LOCATION NAME Last Minute Appliance Repair Placentia FROM PHONE [PHONE_NUMBER] …" at bounding box center [370, 182] width 394 height 235
click at [251, 279] on button "Save" at bounding box center [226, 279] width 106 height 42
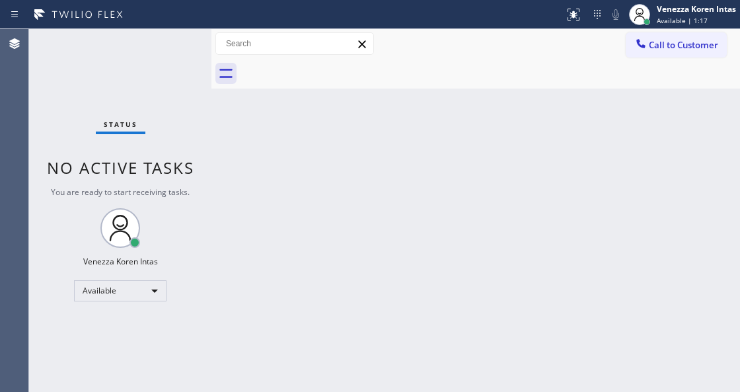
click at [87, 108] on div "Status No active tasks You are ready to start receiving tasks. Venezza Koren In…" at bounding box center [120, 210] width 182 height 363
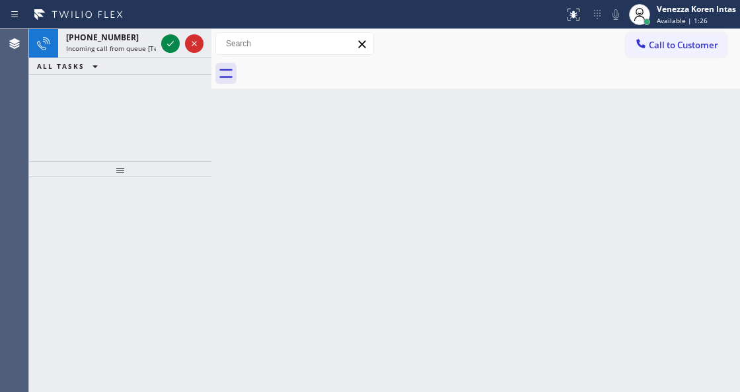
click at [173, 45] on icon at bounding box center [171, 44] width 16 height 16
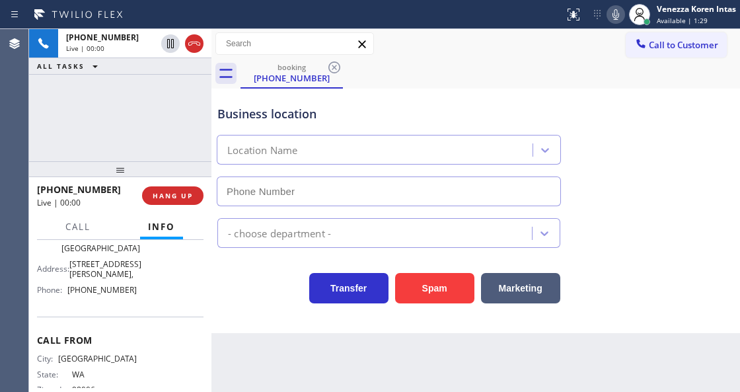
type input "[PHONE_NUMBER]"
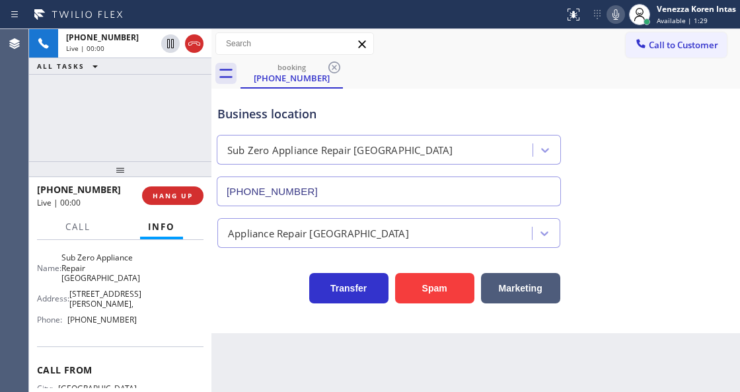
scroll to position [176, 0]
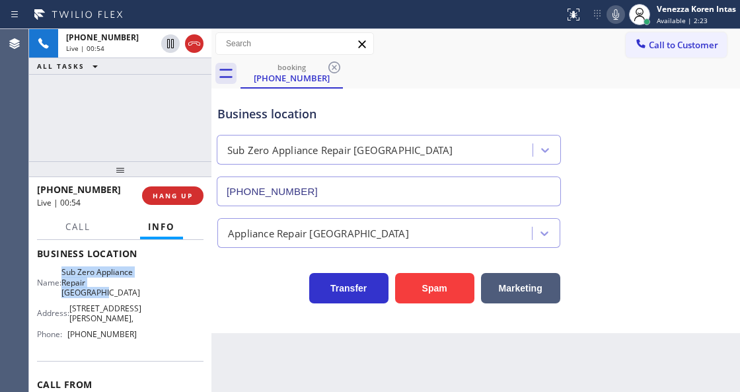
drag, startPoint x: 66, startPoint y: 270, endPoint x: 117, endPoint y: 289, distance: 54.4
click at [117, 289] on div "Name: Sub Zero Appliance Repair [GEOGRAPHIC_DATA]" at bounding box center [87, 282] width 100 height 30
copy span "Sub Zero Appliance Repair [GEOGRAPHIC_DATA]"
click at [620, 11] on icon at bounding box center [616, 15] width 16 height 16
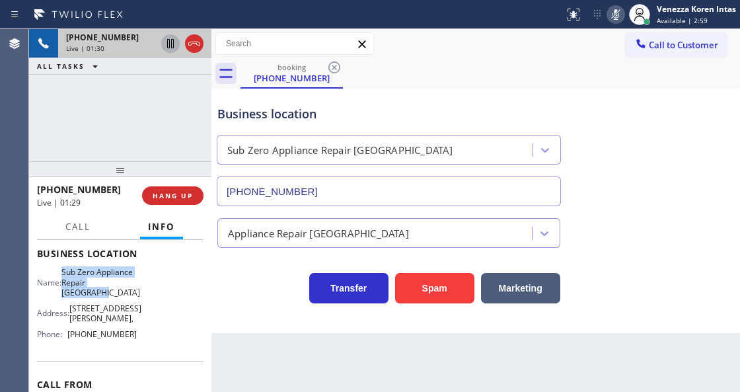
click at [174, 48] on icon at bounding box center [171, 44] width 16 height 16
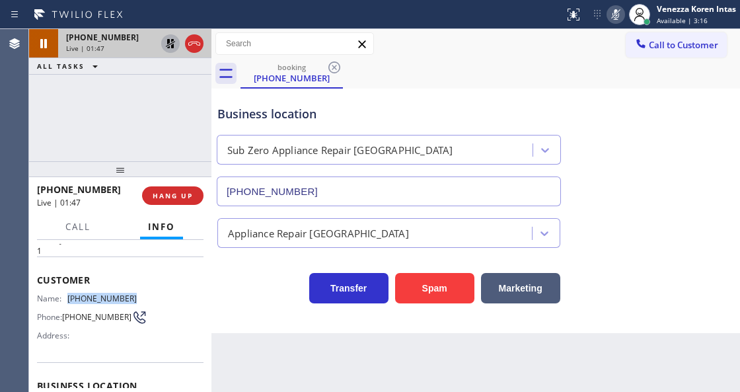
drag, startPoint x: 126, startPoint y: 295, endPoint x: 71, endPoint y: 297, distance: 54.9
click at [71, 297] on span "[PHONE_NUMBER]" at bounding box center [101, 298] width 69 height 10
copy span "[PHONE_NUMBER]"
drag, startPoint x: 608, startPoint y: 9, endPoint x: 530, endPoint y: 72, distance: 100.1
click at [608, 11] on icon at bounding box center [616, 15] width 16 height 16
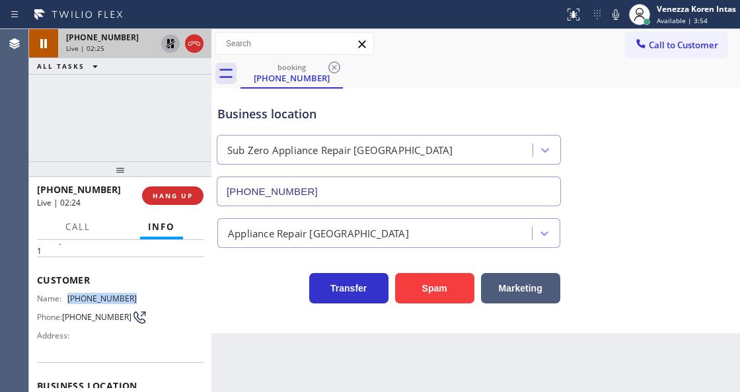
click at [169, 43] on icon at bounding box center [170, 43] width 9 height 9
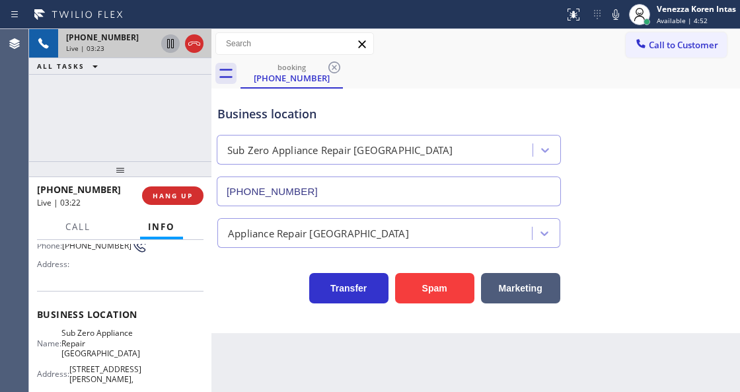
scroll to position [176, 0]
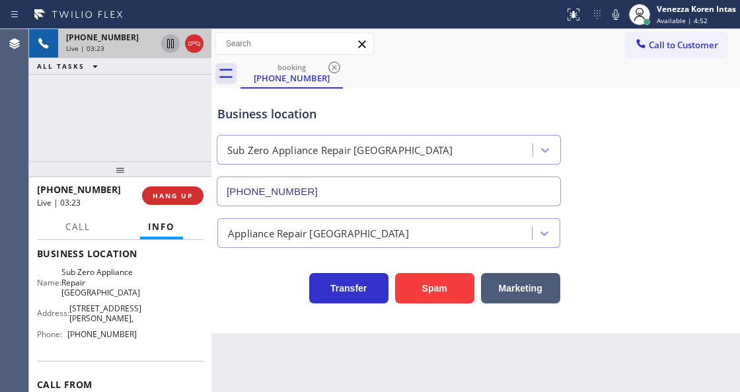
click at [128, 330] on div "Name: Sub Zero Appliance Repair Bellingham Address: [STREET_ADDRESS][GEOGRAPHIC…" at bounding box center [87, 305] width 100 height 77
drag, startPoint x: 116, startPoint y: 326, endPoint x: 71, endPoint y: 328, distance: 44.3
click at [71, 329] on span "[PHONE_NUMBER]" at bounding box center [101, 334] width 69 height 10
click at [79, 233] on button "Call" at bounding box center [77, 227] width 41 height 26
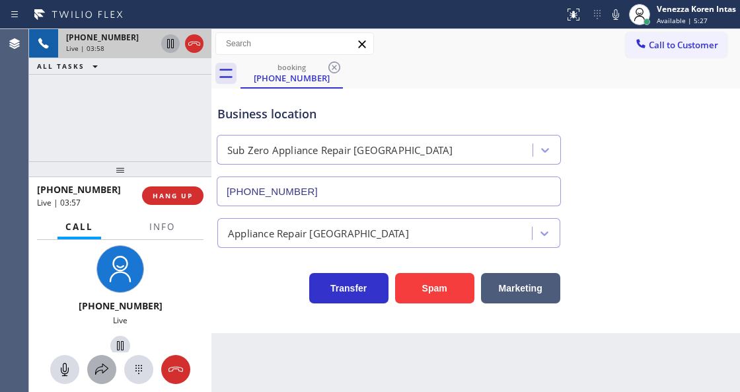
click at [108, 365] on icon at bounding box center [102, 369] width 16 height 16
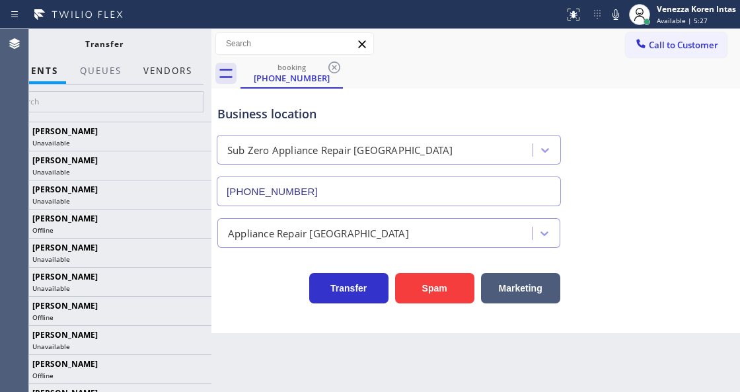
click at [186, 71] on button "Vendors" at bounding box center [167, 71] width 65 height 26
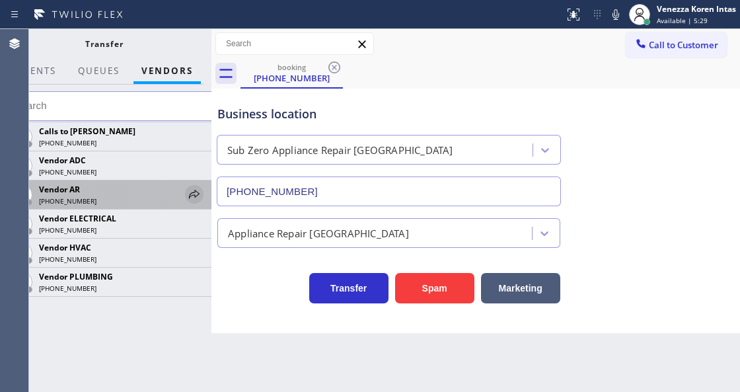
click at [192, 197] on icon at bounding box center [194, 194] width 16 height 16
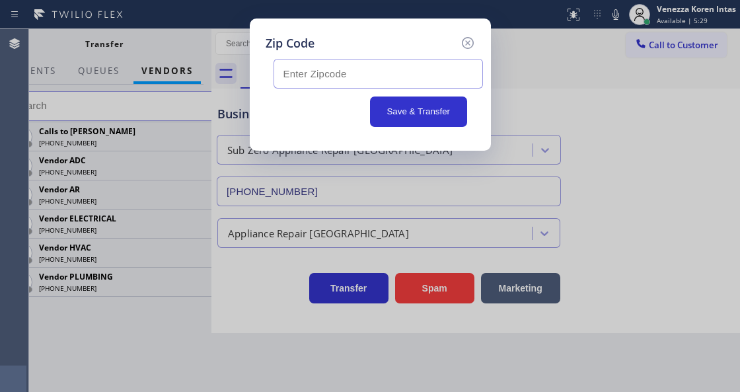
click at [336, 77] on input "text" at bounding box center [378, 74] width 209 height 30
paste input "98229"
type input "98229"
click at [401, 107] on button "Save & Transfer" at bounding box center [418, 111] width 97 height 30
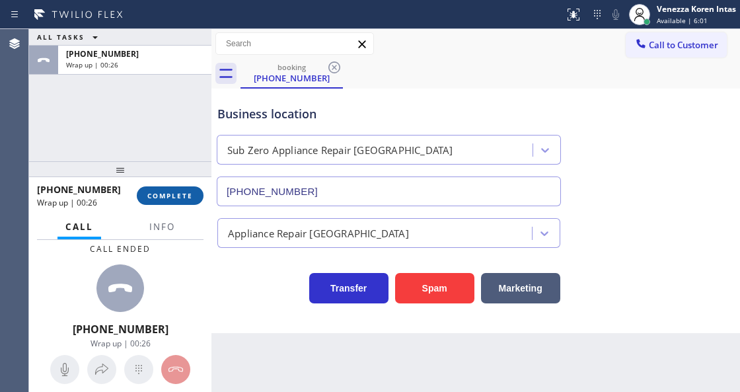
click at [180, 196] on span "COMPLETE" at bounding box center [170, 195] width 46 height 9
click at [173, 225] on span "Info" at bounding box center [162, 227] width 26 height 12
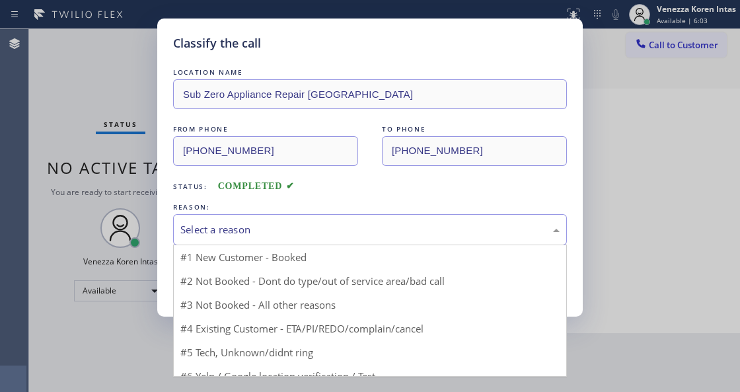
click at [240, 227] on div "Select a reason" at bounding box center [369, 229] width 379 height 15
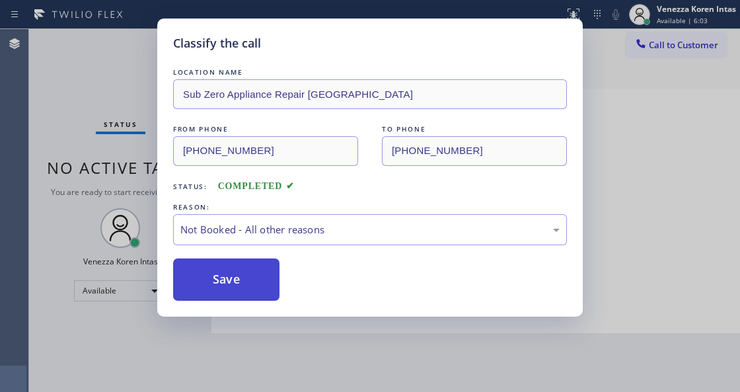
click at [242, 283] on button "Save" at bounding box center [226, 279] width 106 height 42
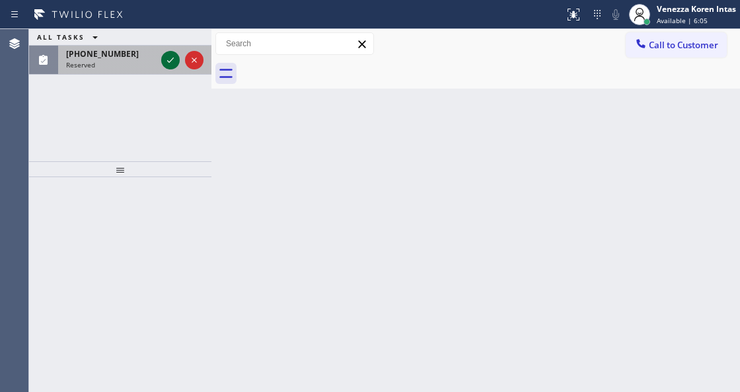
click at [173, 61] on icon at bounding box center [171, 60] width 16 height 16
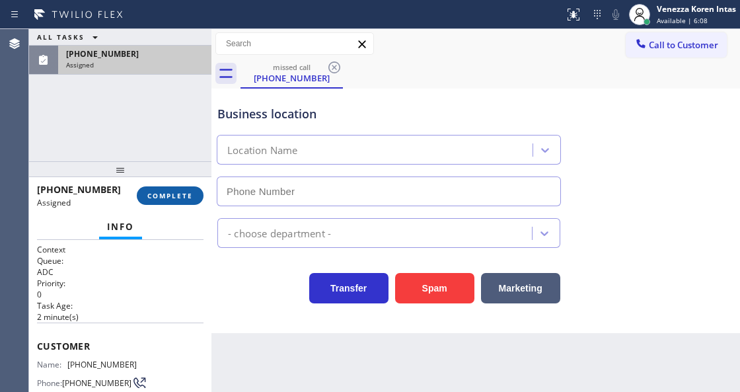
click at [185, 196] on span "COMPLETE" at bounding box center [170, 195] width 46 height 9
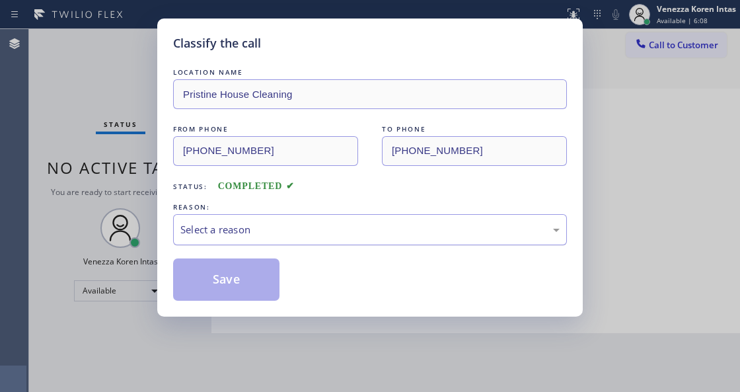
type input "[PHONE_NUMBER]"
click at [274, 231] on div "Select a reason" at bounding box center [369, 229] width 379 height 15
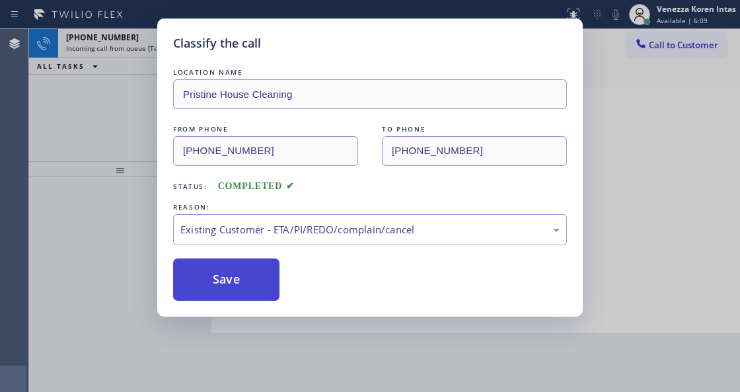
click at [268, 273] on button "Save" at bounding box center [226, 279] width 106 height 42
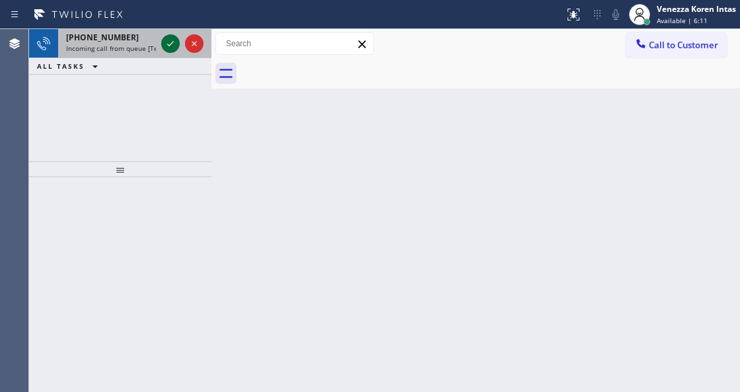
click at [173, 44] on icon at bounding box center [171, 44] width 16 height 16
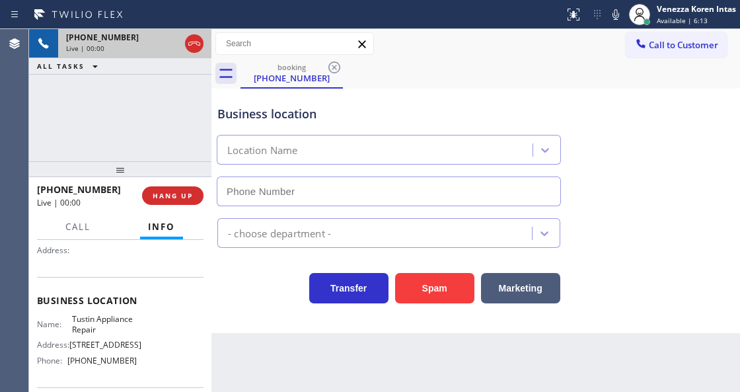
scroll to position [132, 0]
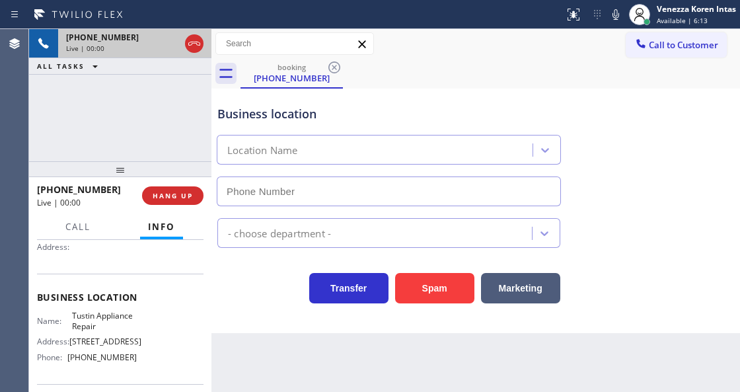
type input "[PHONE_NUMBER]"
click at [412, 110] on div "Business location" at bounding box center [388, 114] width 343 height 18
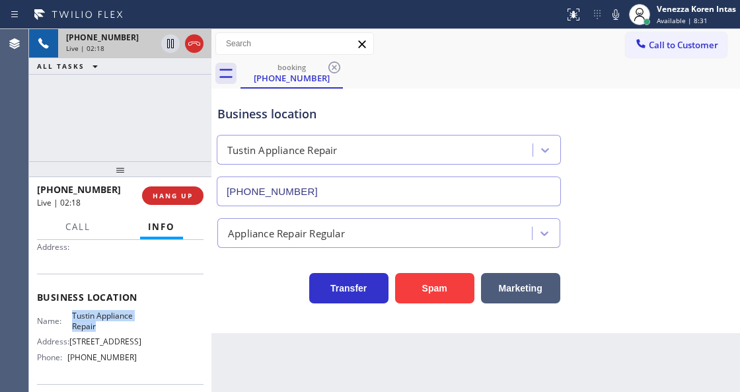
drag, startPoint x: 69, startPoint y: 315, endPoint x: 106, endPoint y: 324, distance: 38.1
click at [106, 324] on div "Name: [PERSON_NAME] Repair" at bounding box center [87, 321] width 100 height 20
drag, startPoint x: 96, startPoint y: 319, endPoint x: 89, endPoint y: 320, distance: 7.3
click at [95, 319] on span "Tustin Appliance Repair" at bounding box center [104, 321] width 65 height 20
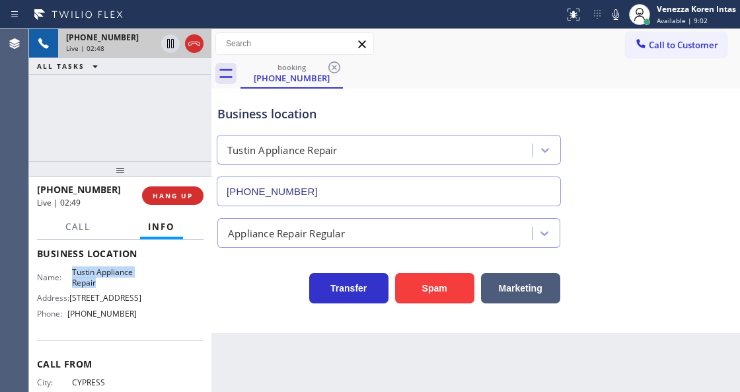
scroll to position [44, 0]
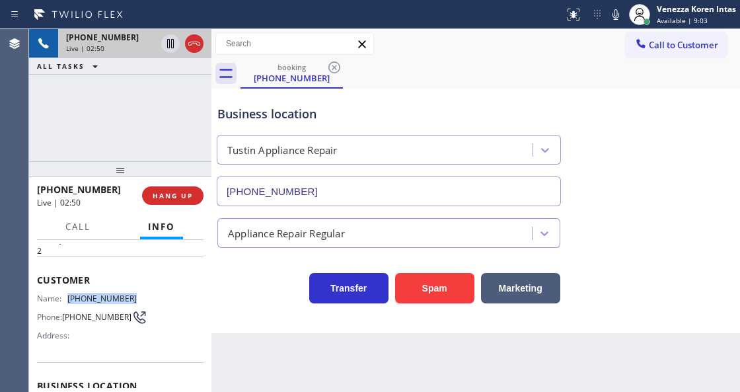
drag, startPoint x: 135, startPoint y: 291, endPoint x: 70, endPoint y: 288, distance: 64.8
click at [70, 288] on div "Customer Name: [PHONE_NUMBER] Phone: [PHONE_NUMBER] Address:" at bounding box center [120, 309] width 167 height 106
click at [625, 17] on div at bounding box center [639, 14] width 29 height 29
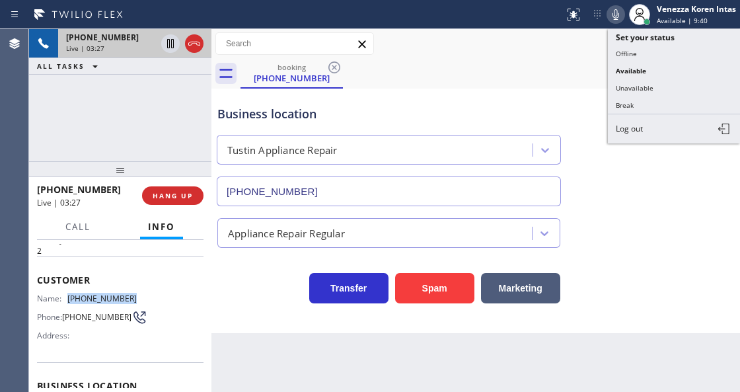
click at [608, 16] on icon at bounding box center [616, 15] width 16 height 16
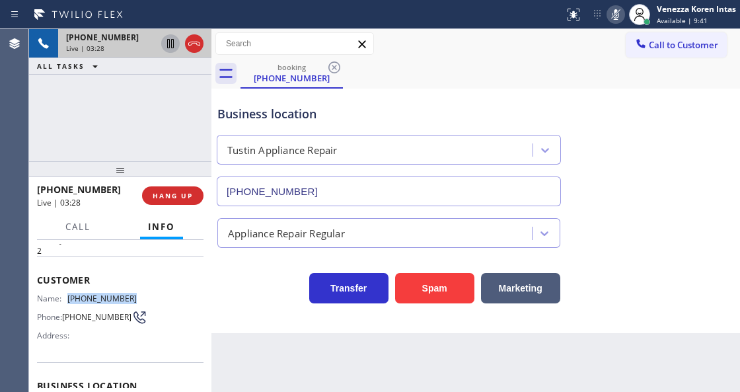
click at [168, 46] on icon at bounding box center [171, 44] width 16 height 16
click at [204, 143] on div "[PHONE_NUMBER] Live | 03:48 ALL TASKS ALL TASKS ACTIVE TASKS TASKS IN WRAP UP" at bounding box center [120, 95] width 182 height 132
click at [613, 16] on icon at bounding box center [616, 15] width 16 height 16
click at [170, 43] on icon at bounding box center [171, 44] width 16 height 16
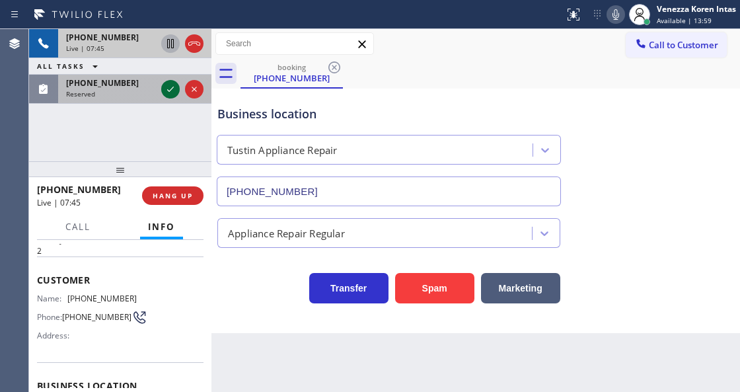
click at [172, 89] on icon at bounding box center [171, 89] width 16 height 16
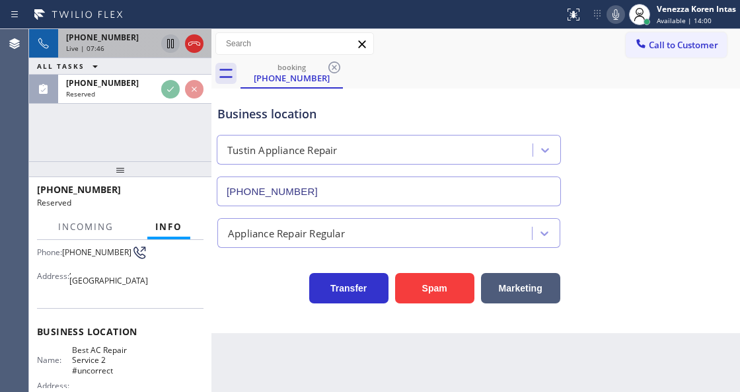
scroll to position [132, 0]
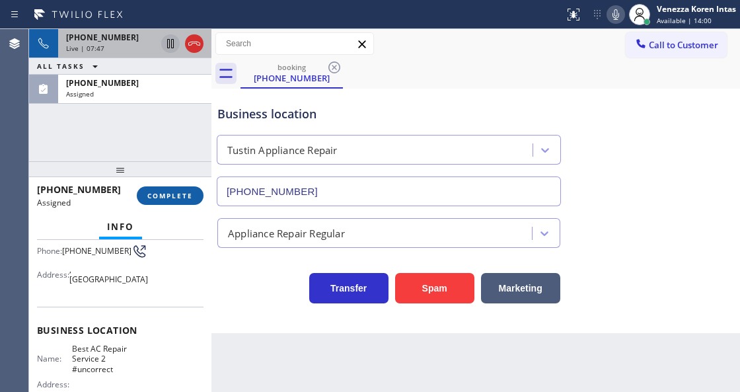
click at [178, 200] on span "COMPLETE" at bounding box center [170, 195] width 46 height 9
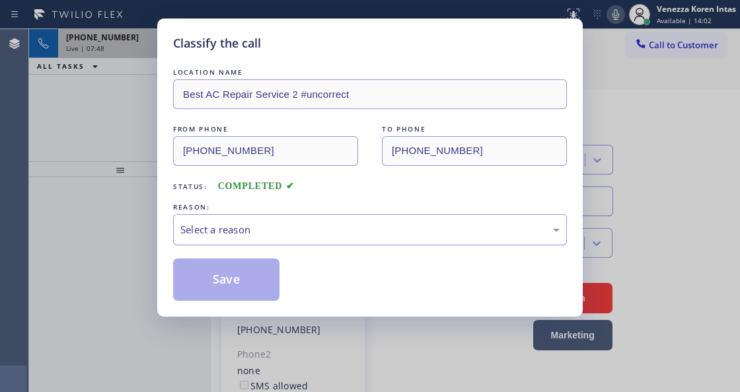
type input "[PHONE_NUMBER]"
click at [282, 235] on div "Select a reason" at bounding box center [369, 229] width 379 height 15
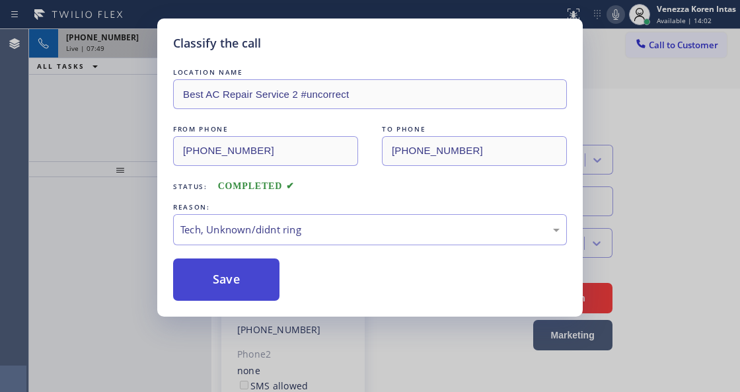
click at [254, 293] on button "Save" at bounding box center [226, 279] width 106 height 42
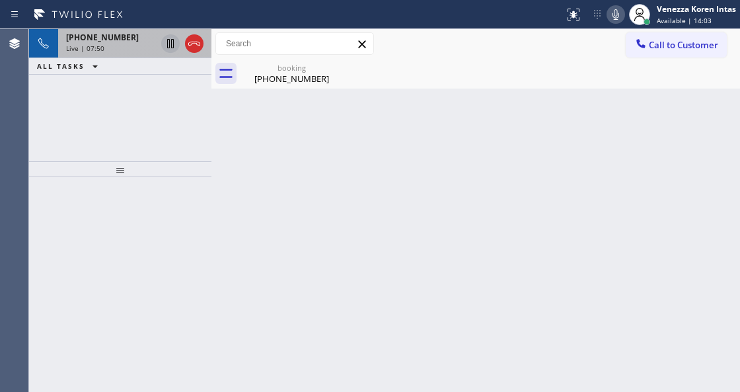
click at [83, 39] on span "[PHONE_NUMBER]" at bounding box center [102, 37] width 73 height 11
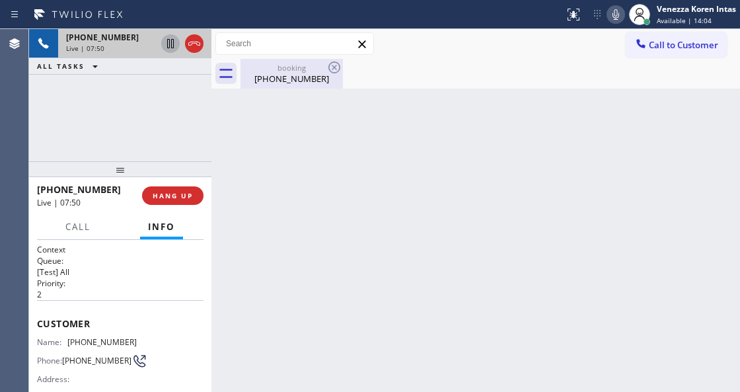
click at [248, 63] on div "booking" at bounding box center [292, 68] width 100 height 10
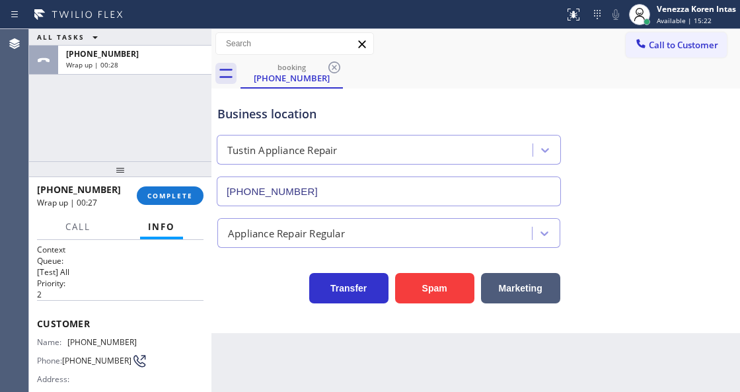
scroll to position [132, 0]
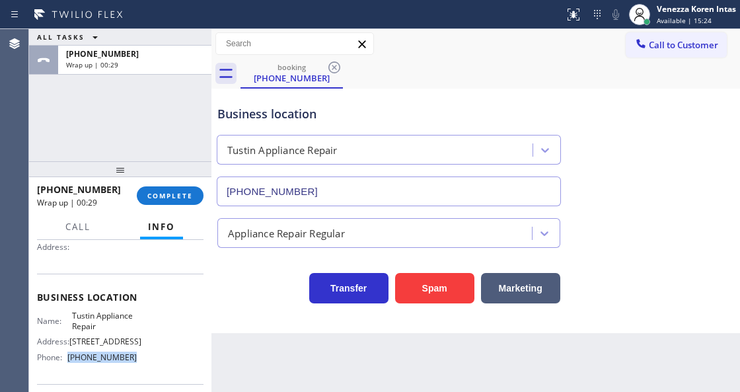
drag, startPoint x: 136, startPoint y: 367, endPoint x: 67, endPoint y: 370, distance: 69.5
click at [67, 367] on div "Name: [PERSON_NAME] Repair Address: [STREET_ADDRESS] Phone: [PHONE_NUMBER]" at bounding box center [120, 339] width 167 height 57
click at [198, 200] on button "COMPLETE" at bounding box center [170, 195] width 67 height 19
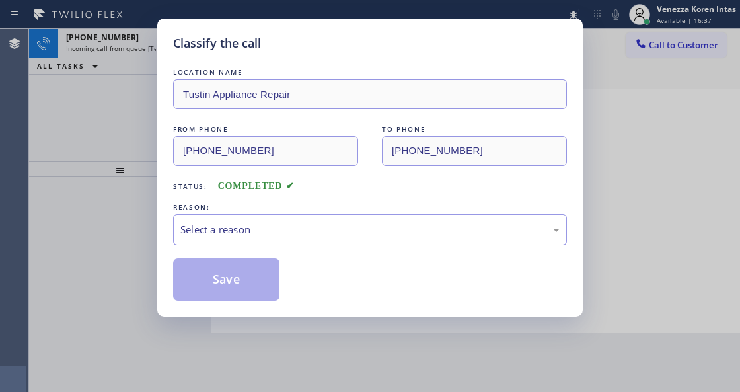
click at [270, 222] on div "Select a reason" at bounding box center [370, 229] width 394 height 31
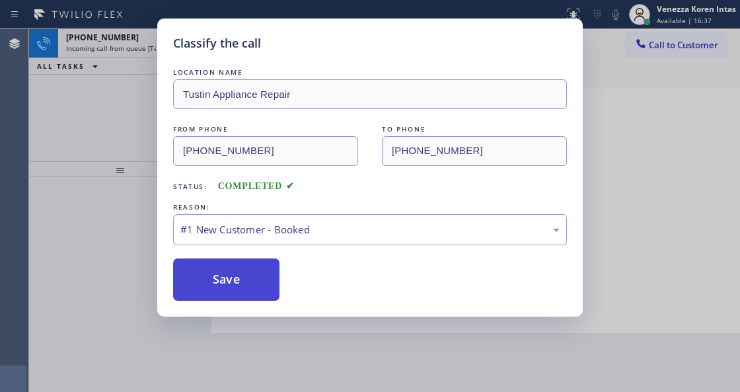
click at [260, 282] on button "Save" at bounding box center [226, 279] width 106 height 42
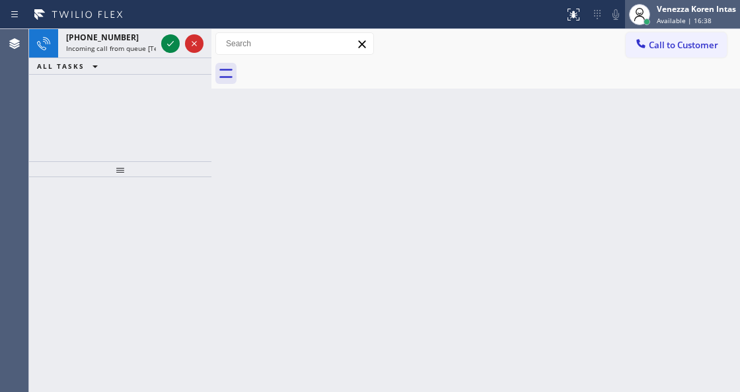
click at [681, 15] on div "Venezza Koren Intas Available | 16:38" at bounding box center [697, 14] width 86 height 23
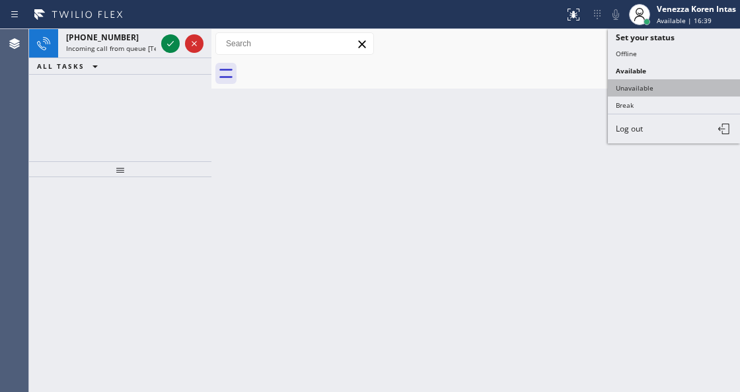
click at [661, 87] on button "Unavailable" at bounding box center [674, 87] width 132 height 17
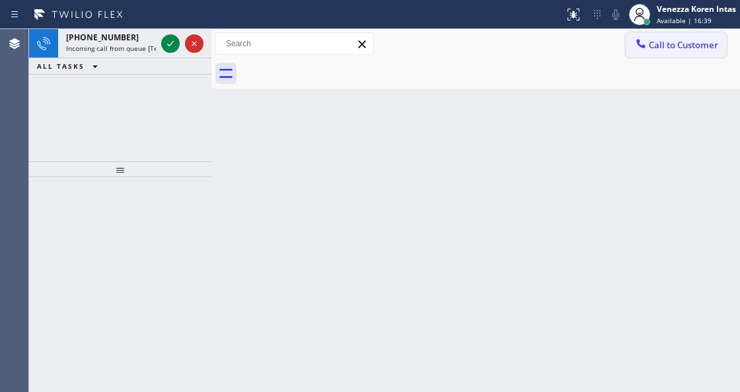
click at [671, 44] on span "Call to Customer" at bounding box center [683, 45] width 69 height 12
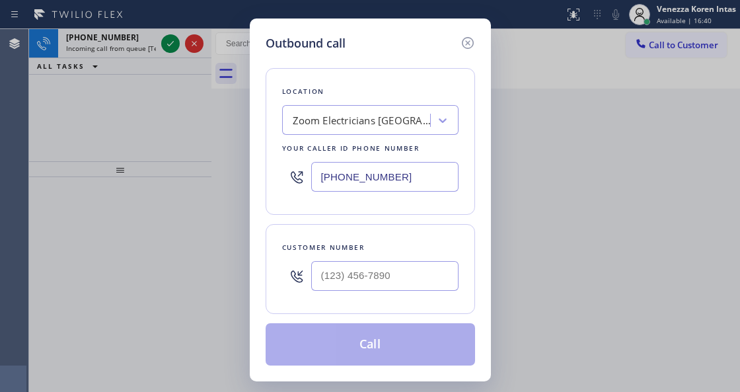
click at [420, 184] on input "[PHONE_NUMBER]" at bounding box center [384, 177] width 147 height 30
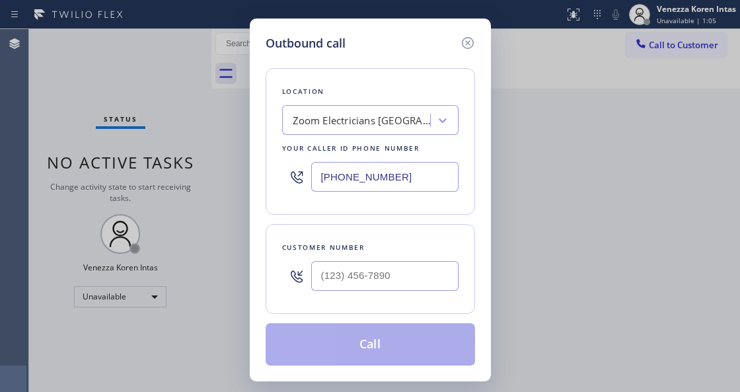
drag, startPoint x: 411, startPoint y: 182, endPoint x: 257, endPoint y: 179, distance: 154.0
click at [257, 179] on div "Outbound call Location Zoom Electricians [GEOGRAPHIC_DATA] Your caller id phone…" at bounding box center [370, 200] width 241 height 363
paste input "text"
type input "[PHONE_NUMBER]"
click at [369, 284] on input "(___) ___-____" at bounding box center [384, 276] width 147 height 30
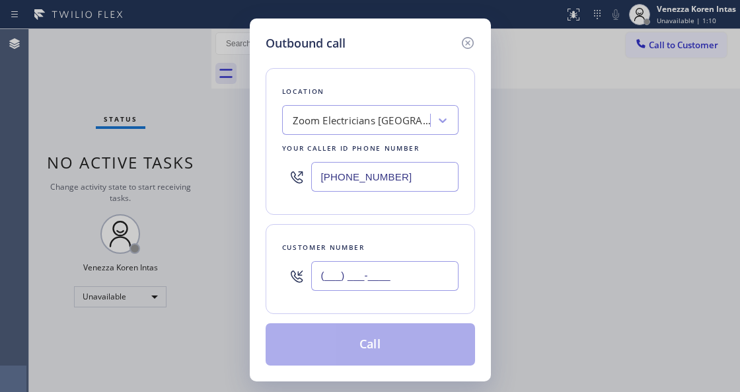
paste input "415) 407-1216"
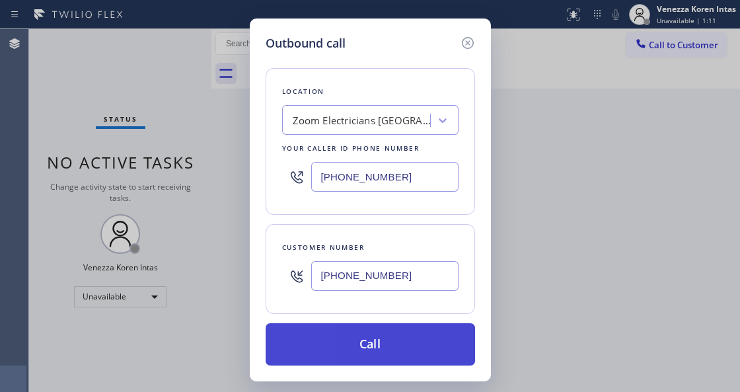
type input "[PHONE_NUMBER]"
click at [370, 356] on button "Call" at bounding box center [370, 344] width 209 height 42
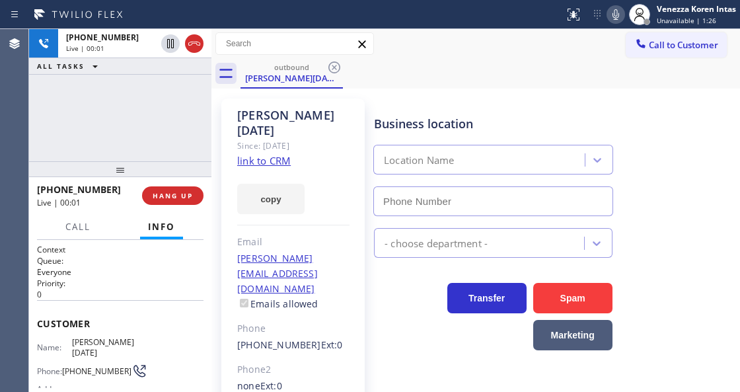
type input "[PHONE_NUMBER]"
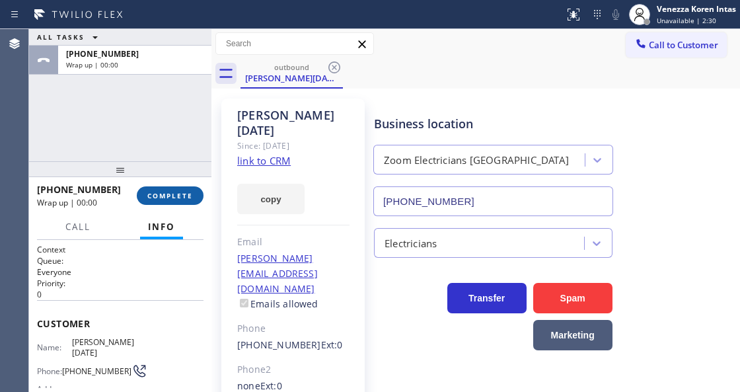
click at [192, 187] on button "COMPLETE" at bounding box center [170, 195] width 67 height 19
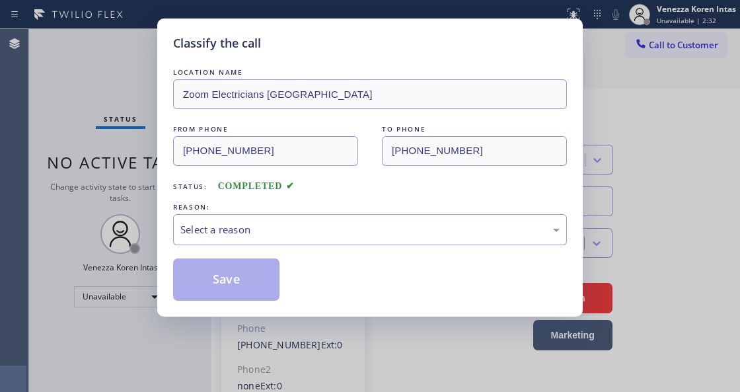
click at [304, 217] on div "Select a reason" at bounding box center [370, 229] width 394 height 31
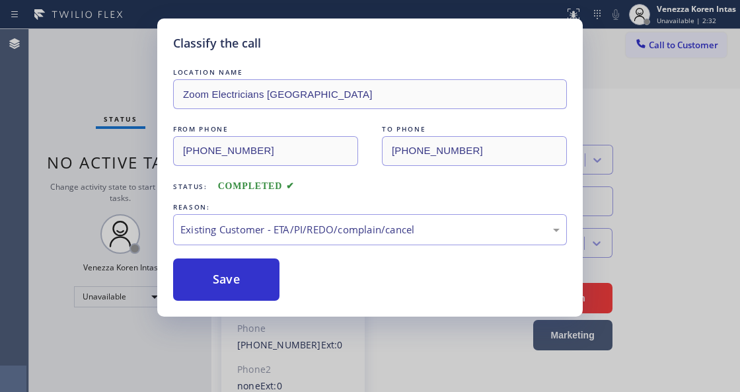
drag, startPoint x: 319, startPoint y: 306, endPoint x: 258, endPoint y: 285, distance: 65.0
click at [256, 284] on button "Save" at bounding box center [226, 279] width 106 height 42
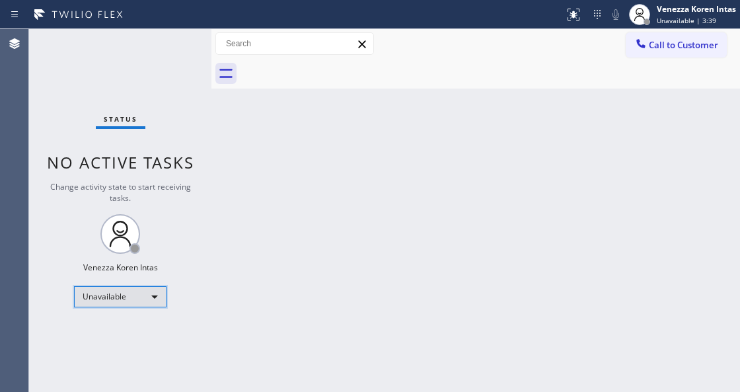
click at [156, 289] on div "Unavailable" at bounding box center [120, 296] width 93 height 21
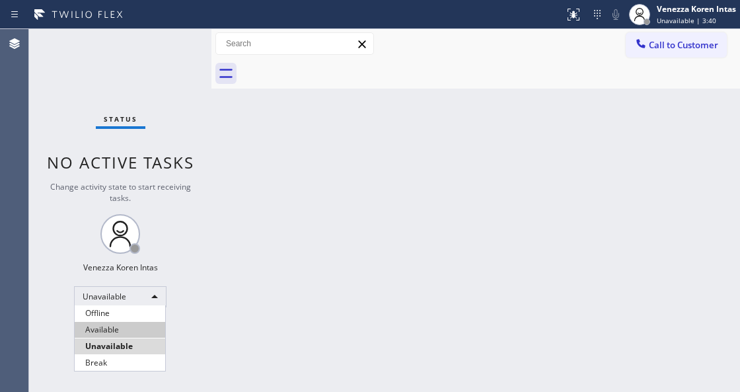
click at [133, 332] on li "Available" at bounding box center [120, 330] width 91 height 16
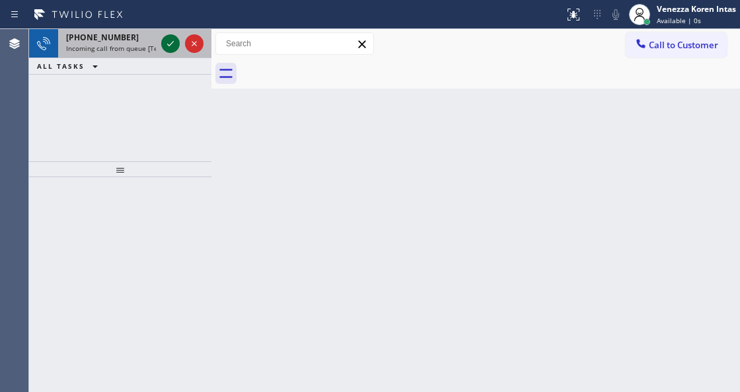
click at [170, 44] on icon at bounding box center [171, 44] width 16 height 16
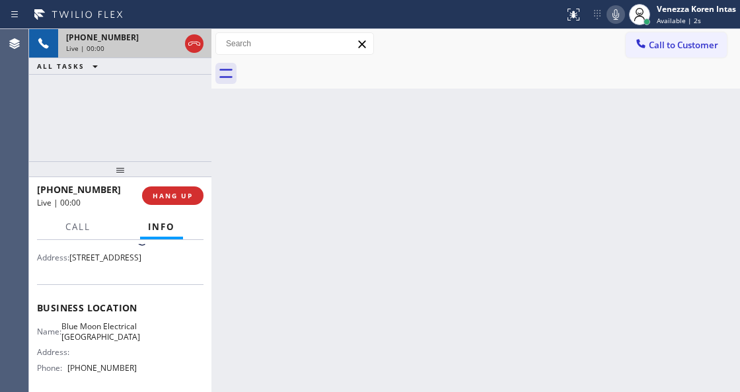
scroll to position [132, 0]
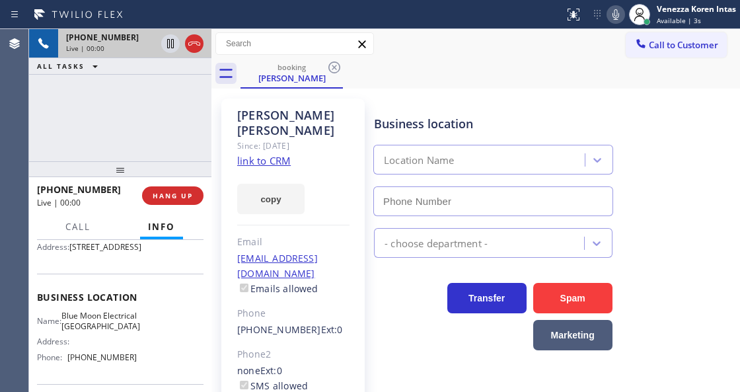
type input "[PHONE_NUMBER]"
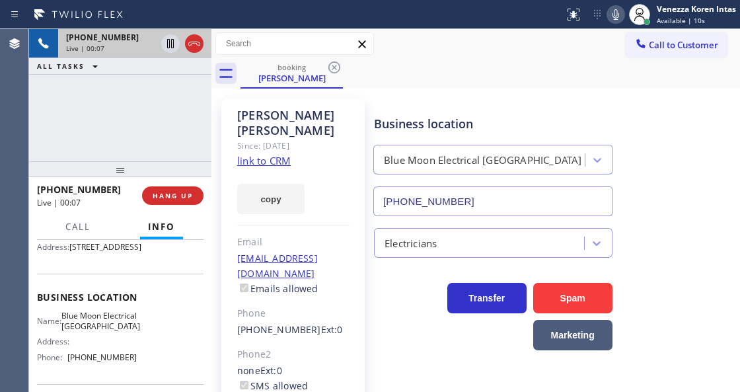
click at [256, 154] on link "link to CRM" at bounding box center [264, 160] width 54 height 13
click at [465, 36] on div "Call to Customer Outbound call Location Zoom Electricians [GEOGRAPHIC_DATA] You…" at bounding box center [475, 43] width 529 height 23
click at [621, 5] on div "Status report No issues detected If you experience an issue, please download th…" at bounding box center [649, 14] width 181 height 29
click at [618, 7] on icon at bounding box center [616, 15] width 16 height 16
click at [164, 45] on icon at bounding box center [171, 44] width 16 height 16
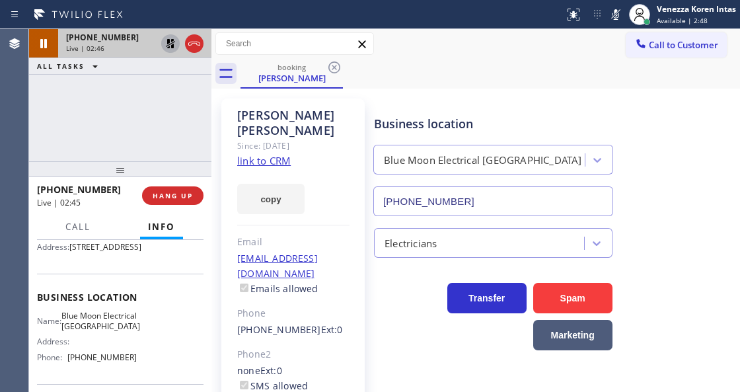
drag, startPoint x: 613, startPoint y: 9, endPoint x: 612, endPoint y: 54, distance: 44.3
click at [613, 9] on icon at bounding box center [616, 15] width 16 height 16
click at [173, 40] on icon at bounding box center [170, 43] width 9 height 9
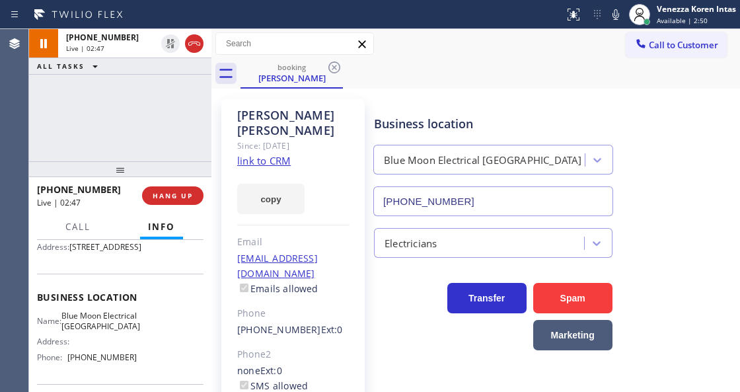
click at [401, 110] on div "Business location Blue Moon Electrical [GEOGRAPHIC_DATA] [PHONE_NUMBER]" at bounding box center [493, 159] width 244 height 114
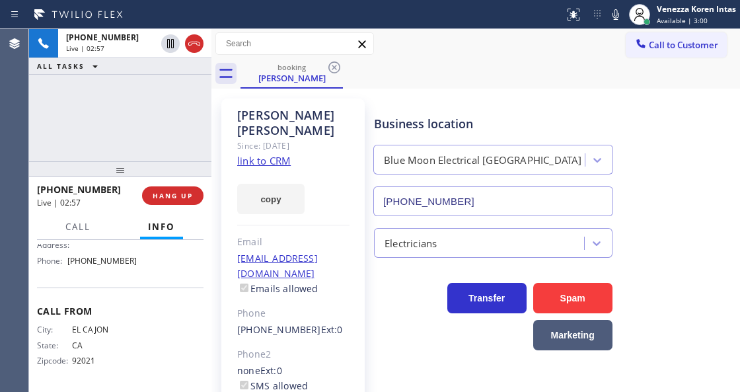
scroll to position [259, 0]
click at [231, 227] on div "[PERSON_NAME] Since: [DATE] link to CRM copy Email [EMAIL_ADDRESS][DOMAIN_NAME]…" at bounding box center [292, 302] width 143 height 409
click at [143, 107] on div "[PHONE_NUMBER] Live | 03:09 ALL TASKS ALL TASKS ACTIVE TASKS TASKS IN WRAP UP" at bounding box center [120, 95] width 182 height 132
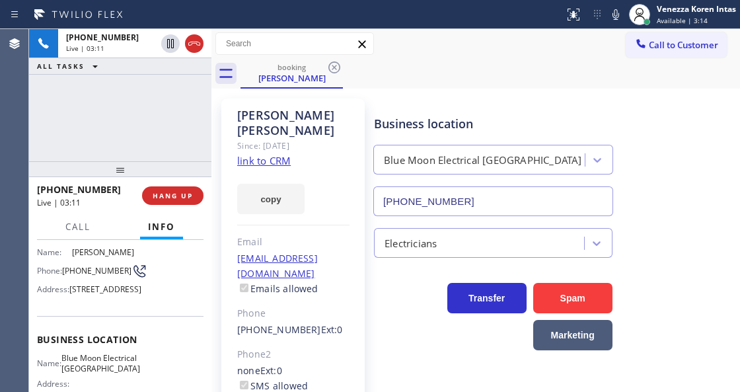
scroll to position [83, 0]
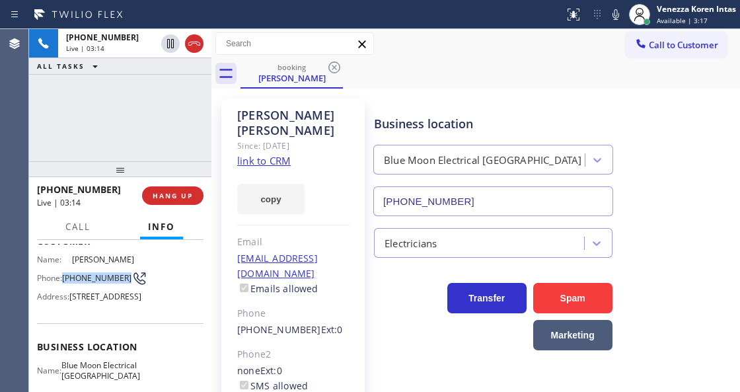
drag, startPoint x: 91, startPoint y: 283, endPoint x: 63, endPoint y: 270, distance: 30.7
click at [63, 270] on div "Phone: [PHONE_NUMBER]" at bounding box center [87, 278] width 100 height 16
drag, startPoint x: 227, startPoint y: 147, endPoint x: 238, endPoint y: 165, distance: 21.1
click at [227, 147] on div "[PERSON_NAME] Since: [DATE] link to CRM copy Email [EMAIL_ADDRESS][DOMAIN_NAME]…" at bounding box center [292, 302] width 143 height 409
click at [474, 11] on div at bounding box center [282, 14] width 554 height 21
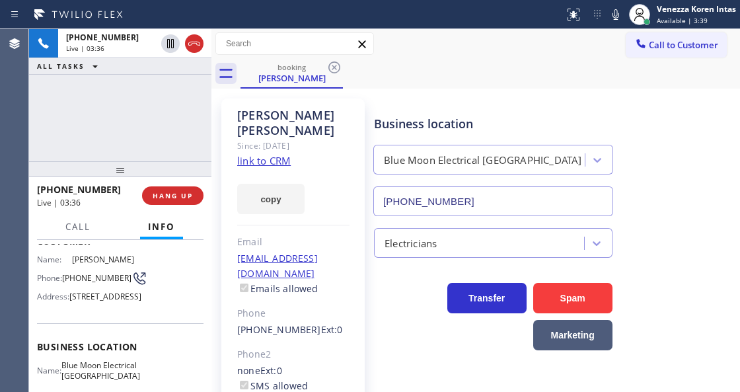
drag, startPoint x: 609, startPoint y: 19, endPoint x: 513, endPoint y: 81, distance: 114.2
click at [609, 19] on icon at bounding box center [616, 15] width 16 height 16
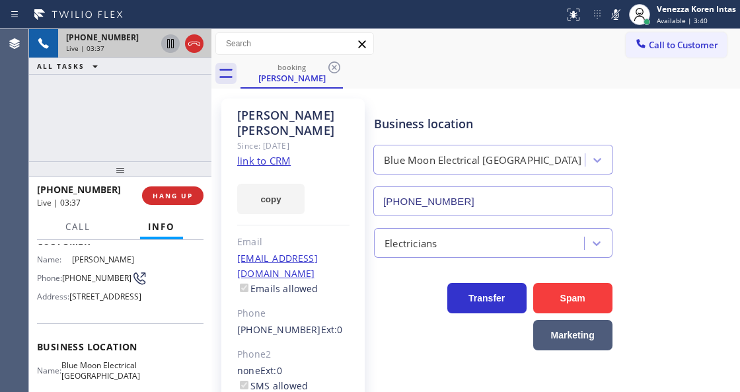
click at [165, 40] on icon at bounding box center [171, 44] width 16 height 16
drag, startPoint x: 617, startPoint y: 13, endPoint x: 455, endPoint y: 103, distance: 185.7
click at [617, 13] on icon at bounding box center [616, 15] width 16 height 16
click at [167, 50] on icon at bounding box center [171, 44] width 16 height 16
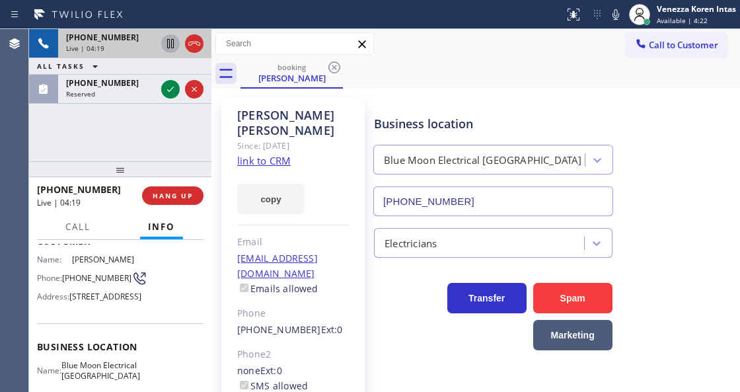
drag, startPoint x: 171, startPoint y: 91, endPoint x: 177, endPoint y: 112, distance: 22.0
click at [171, 91] on icon at bounding box center [171, 89] width 16 height 16
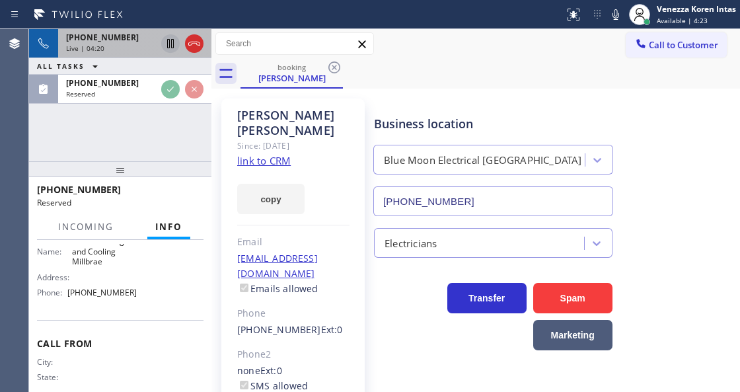
scroll to position [225, 0]
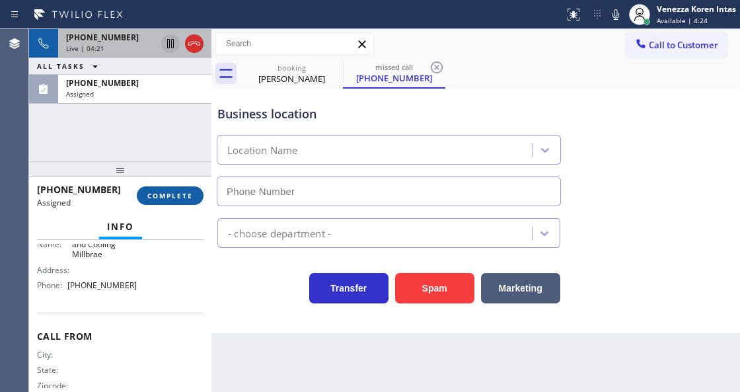
type input "[PHONE_NUMBER]"
click at [157, 194] on span "COMPLETE" at bounding box center [170, 195] width 46 height 9
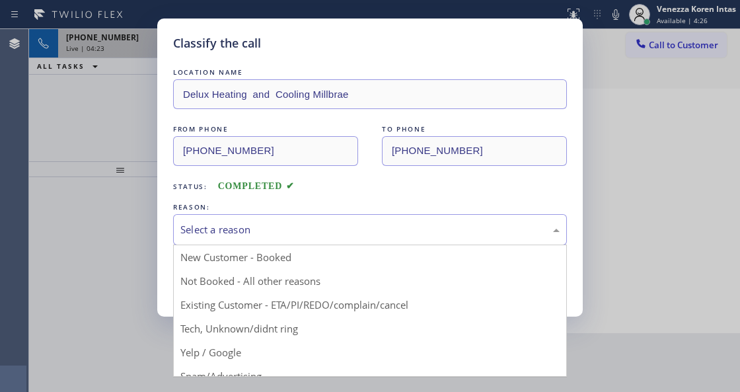
click at [297, 233] on div "Select a reason" at bounding box center [369, 229] width 379 height 15
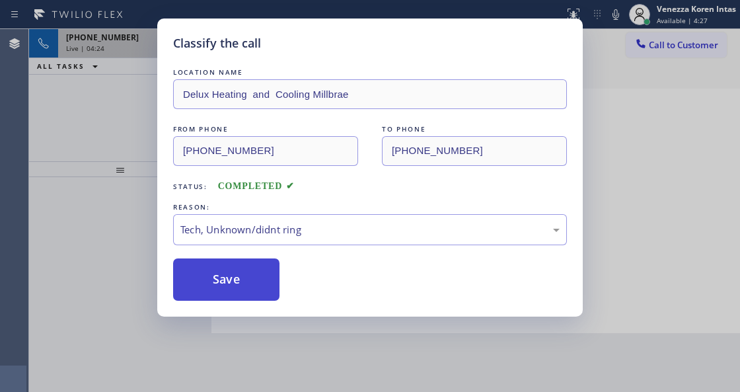
click at [256, 295] on button "Save" at bounding box center [226, 279] width 106 height 42
type input "[PHONE_NUMBER]"
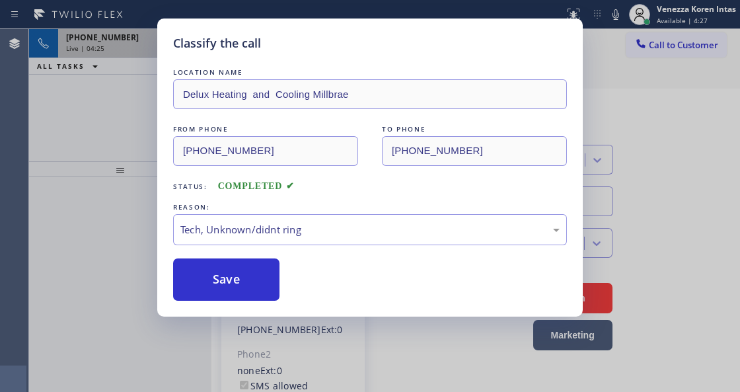
click at [116, 108] on div "Classify the call LOCATION NAME Delux Heating and Cooling Millbrae FROM PHONE […" at bounding box center [370, 196] width 740 height 392
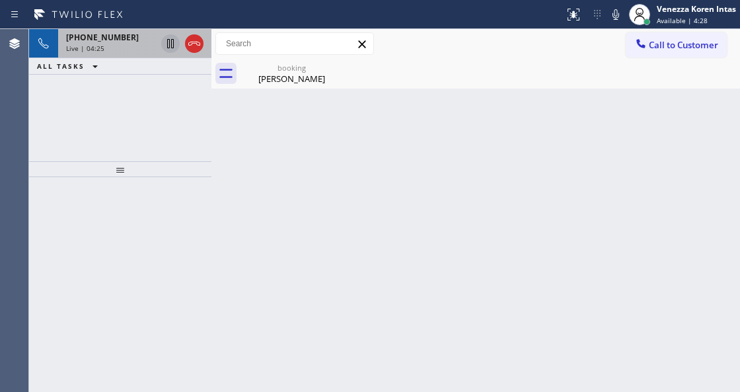
click at [112, 49] on div "Live | 04:25" at bounding box center [111, 48] width 90 height 9
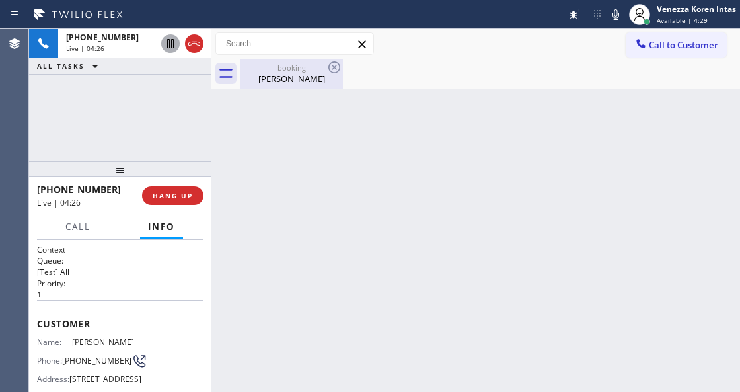
click at [277, 73] on div "[PERSON_NAME]" at bounding box center [292, 79] width 100 height 12
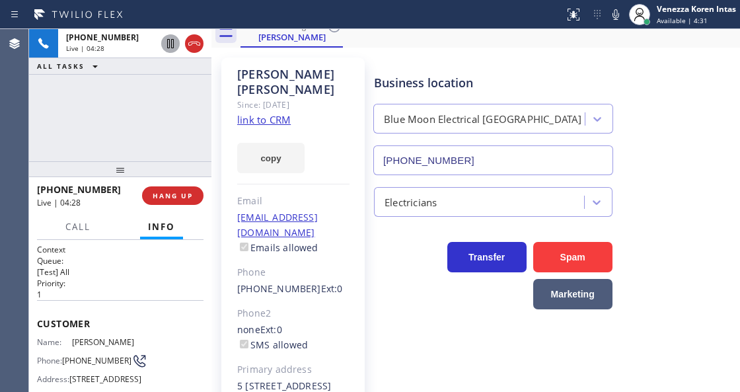
scroll to position [110, 0]
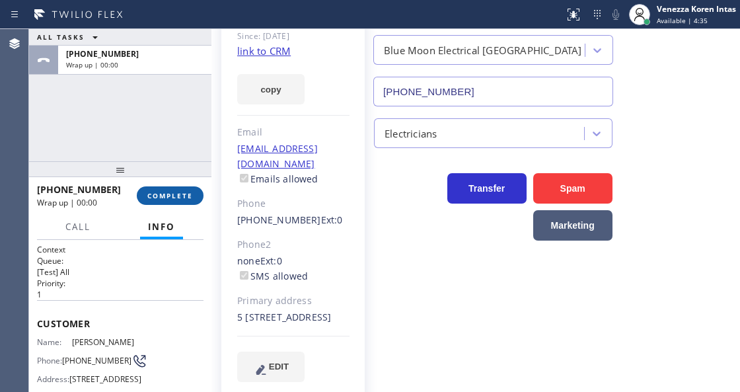
click at [196, 200] on button "COMPLETE" at bounding box center [170, 195] width 67 height 19
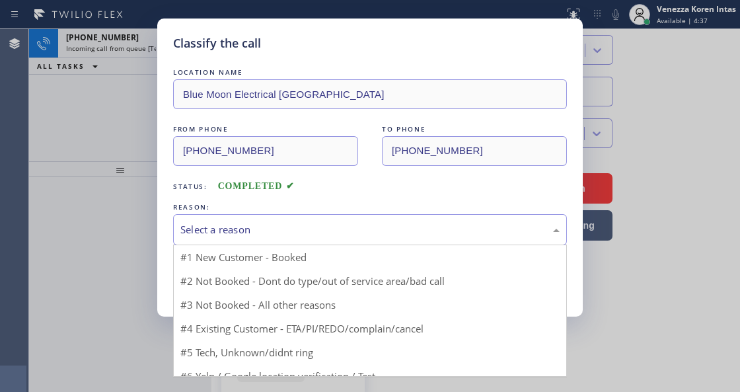
click at [300, 221] on div "Select a reason" at bounding box center [370, 229] width 394 height 31
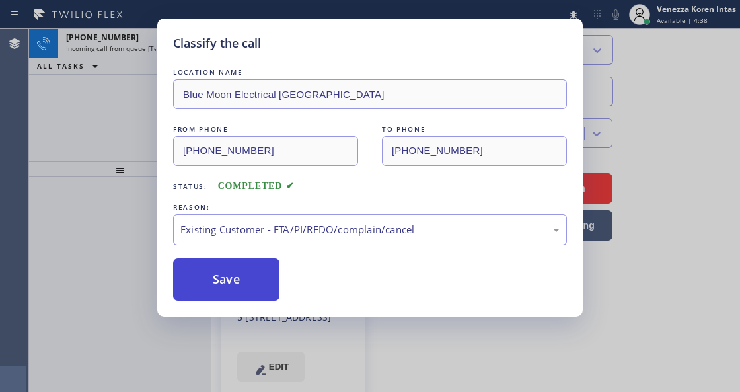
click at [242, 275] on button "Save" at bounding box center [226, 279] width 106 height 42
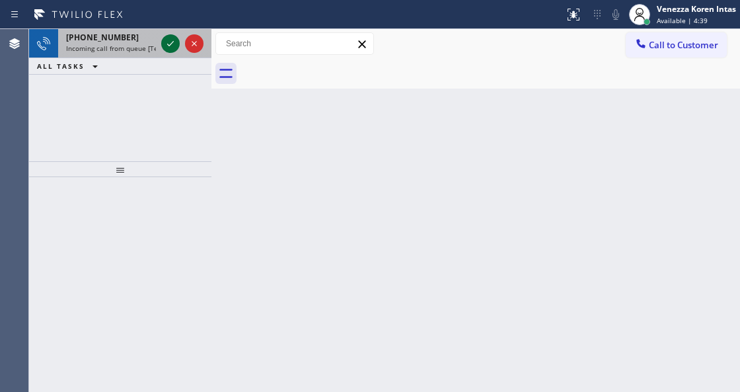
click at [173, 45] on icon at bounding box center [171, 44] width 16 height 16
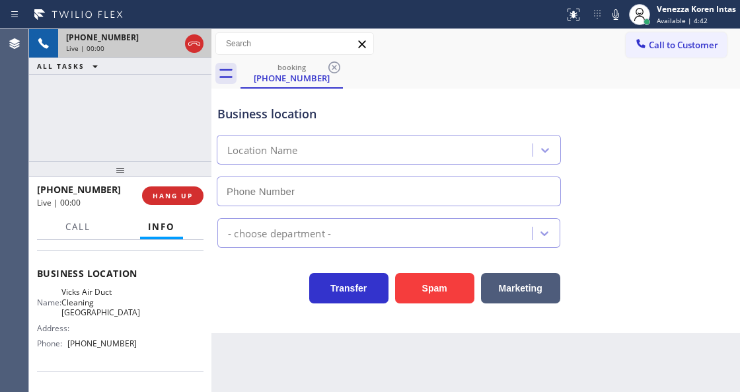
scroll to position [176, 0]
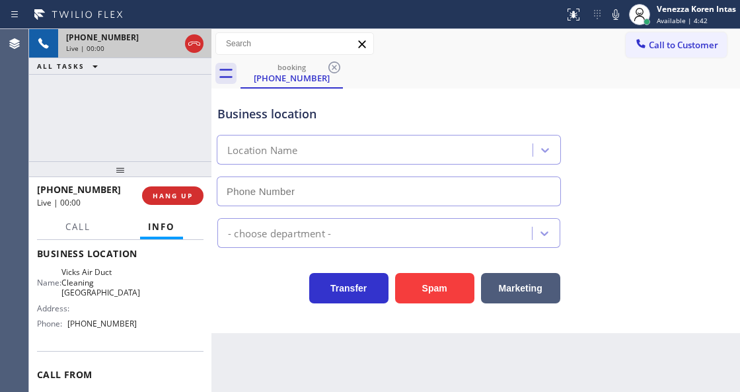
type input "[PHONE_NUMBER]"
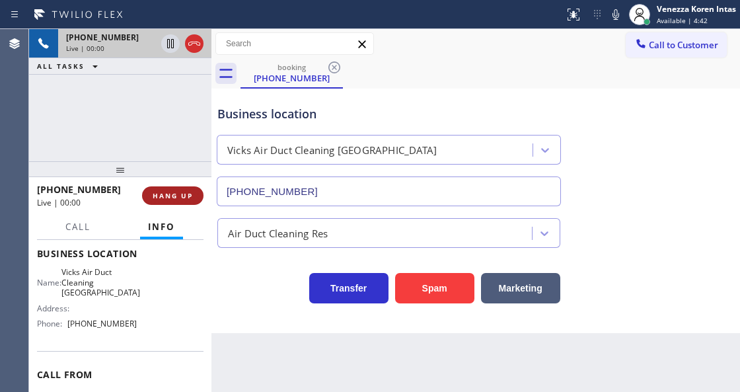
click at [173, 193] on span "HANG UP" at bounding box center [173, 195] width 40 height 9
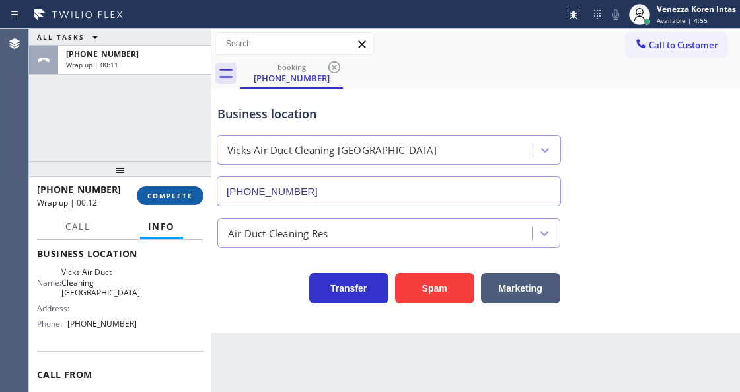
click at [182, 204] on button "COMPLETE" at bounding box center [170, 195] width 67 height 19
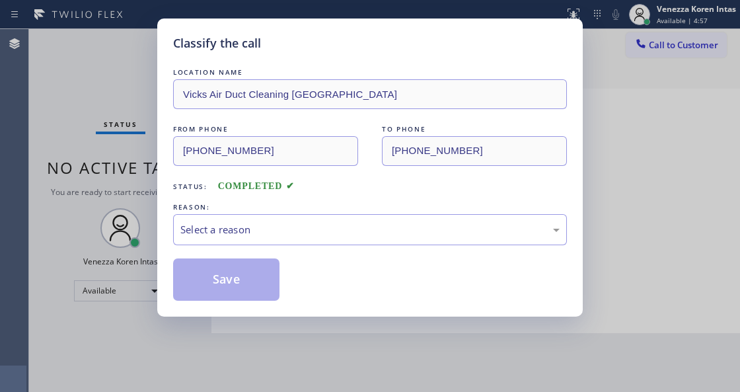
click at [260, 235] on div "Select a reason" at bounding box center [369, 229] width 379 height 15
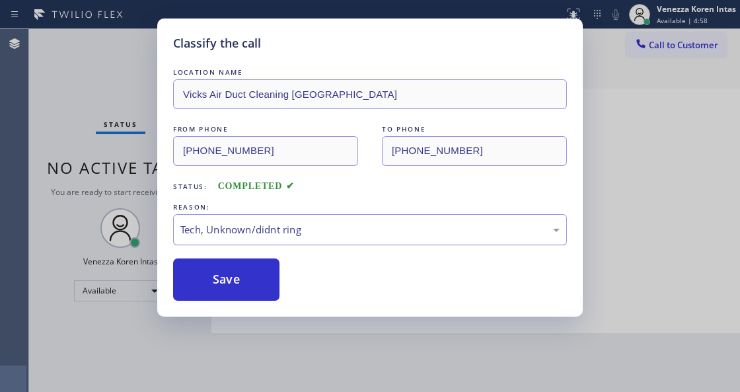
drag, startPoint x: 270, startPoint y: 252, endPoint x: 275, endPoint y: 243, distance: 10.1
click at [273, 248] on div "LOCATION NAME Vicks Air Duct Cleaning [GEOGRAPHIC_DATA] FROM PHONE [PHONE_NUMBE…" at bounding box center [370, 182] width 394 height 235
click at [275, 243] on div "Tech, Unknown/didnt ring" at bounding box center [370, 229] width 394 height 31
click at [243, 283] on button "Save" at bounding box center [226, 279] width 106 height 42
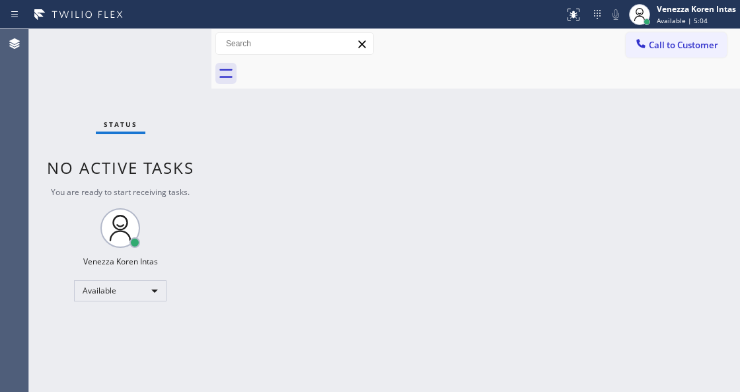
click at [501, 254] on div "Back to Dashboard Change Sender ID Customers Technicians Select a contact Outbo…" at bounding box center [475, 210] width 529 height 363
click at [441, 122] on div "Back to Dashboard Change Sender ID Customers Technicians Select a contact Outbo…" at bounding box center [475, 210] width 529 height 363
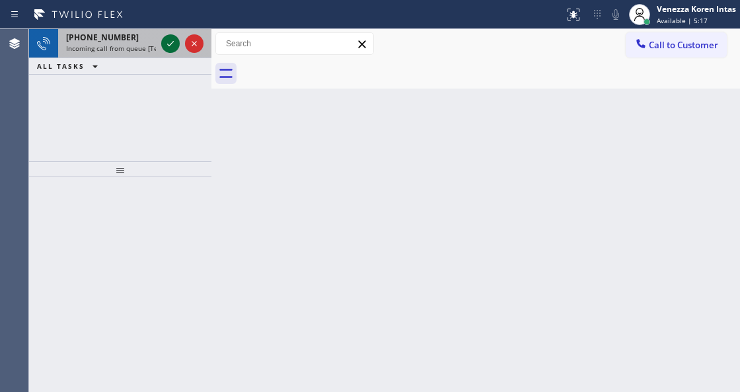
click at [164, 46] on icon at bounding box center [171, 44] width 16 height 16
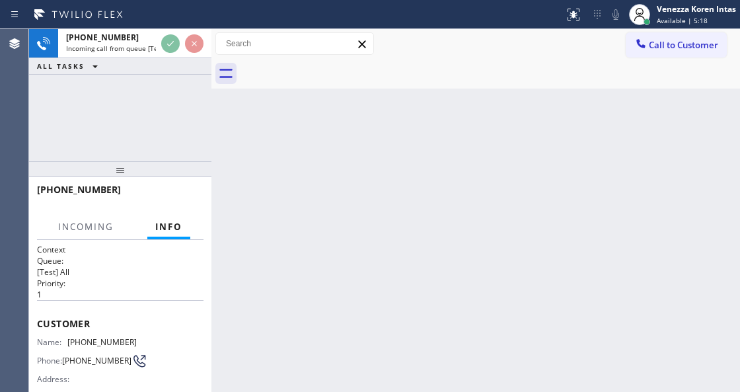
scroll to position [132, 0]
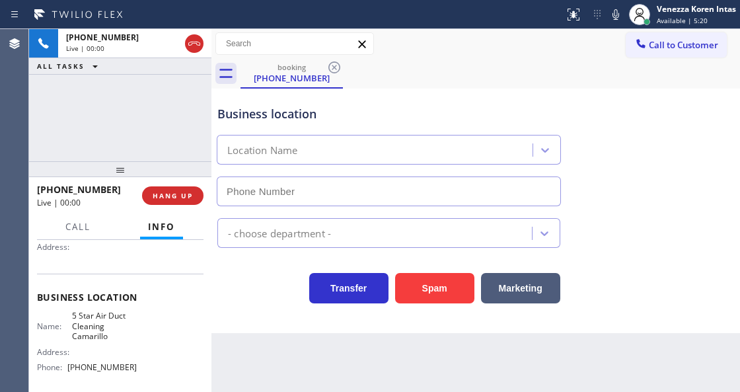
type input "[PHONE_NUMBER]"
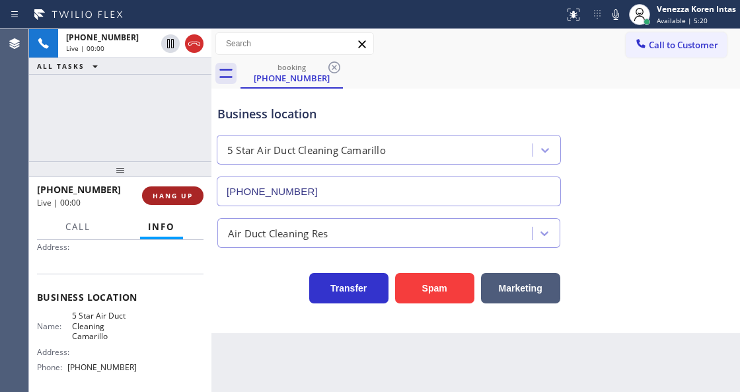
click at [177, 200] on span "HANG UP" at bounding box center [173, 195] width 40 height 9
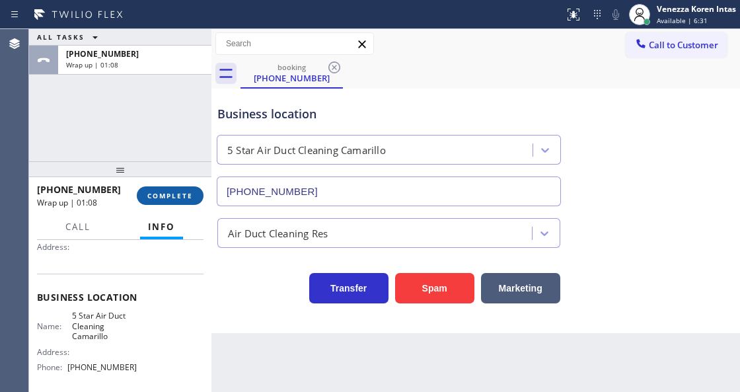
click at [190, 201] on button "COMPLETE" at bounding box center [170, 195] width 67 height 19
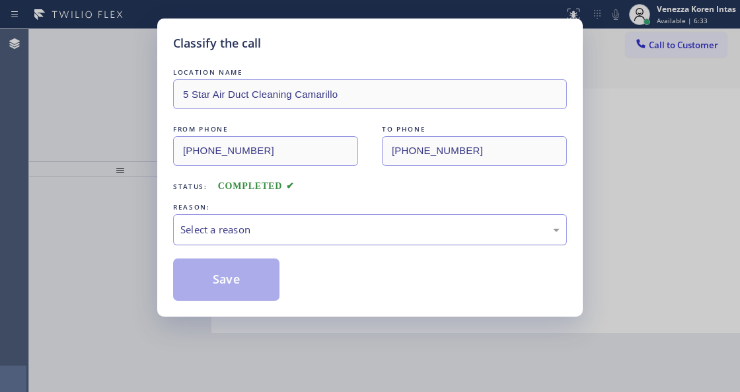
click at [312, 237] on div "Select a reason" at bounding box center [369, 229] width 379 height 15
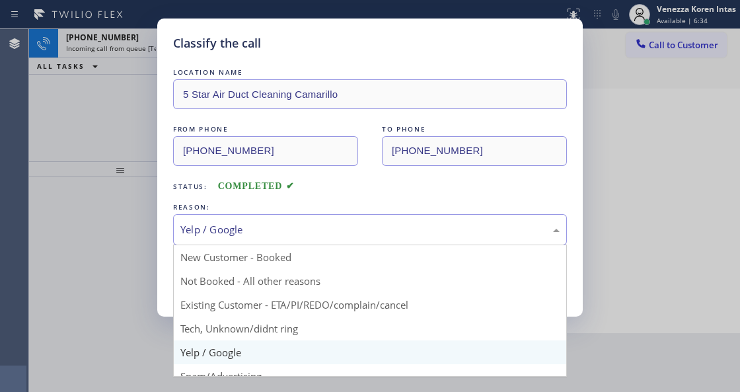
click at [268, 221] on div "Yelp / Google" at bounding box center [370, 229] width 394 height 31
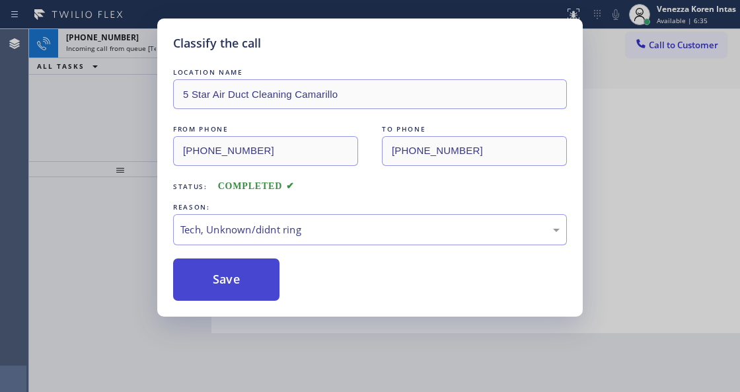
click at [246, 286] on button "Save" at bounding box center [226, 279] width 106 height 42
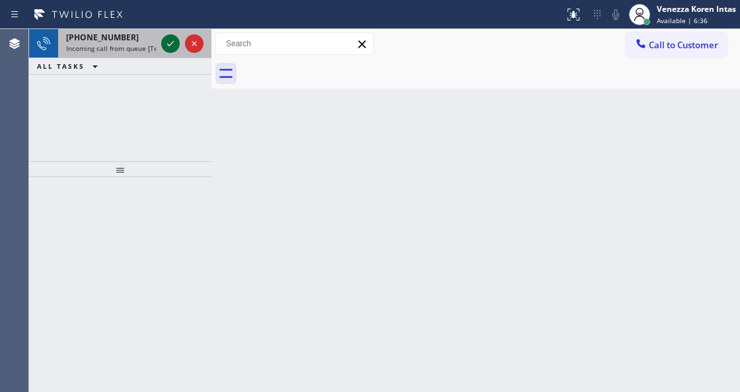
click at [164, 44] on icon at bounding box center [171, 44] width 16 height 16
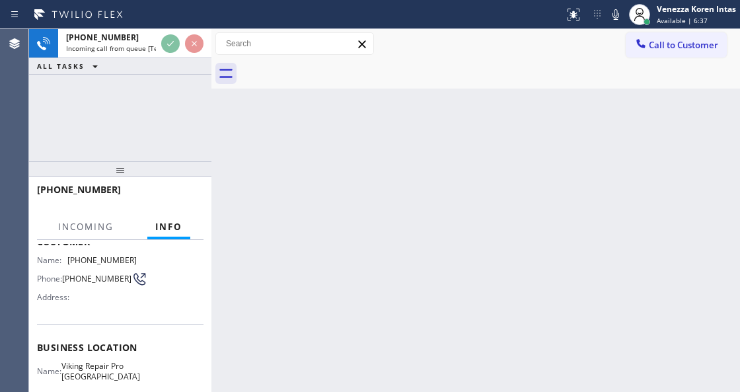
scroll to position [176, 0]
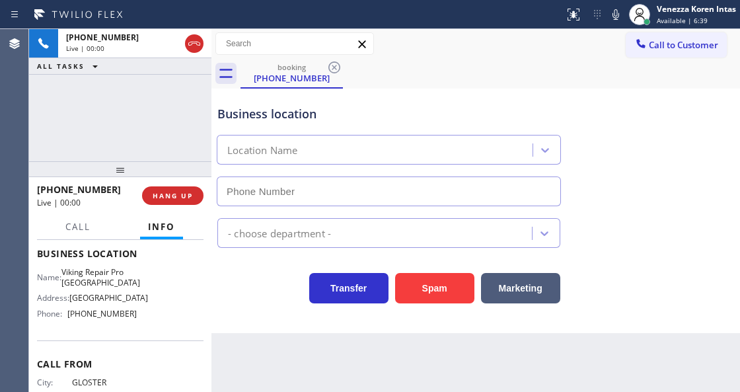
type input "[PHONE_NUMBER]"
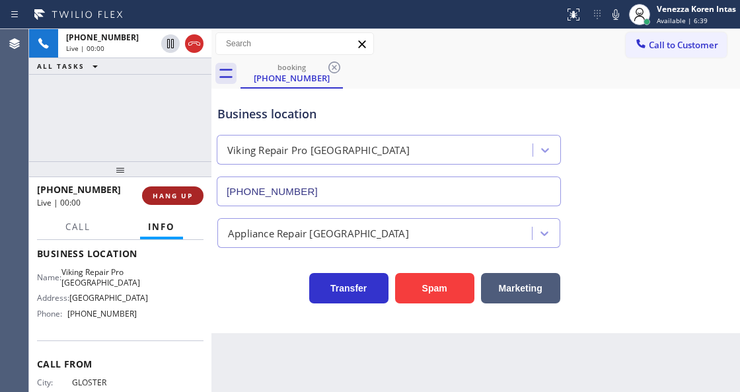
click at [165, 196] on span "HANG UP" at bounding box center [173, 195] width 40 height 9
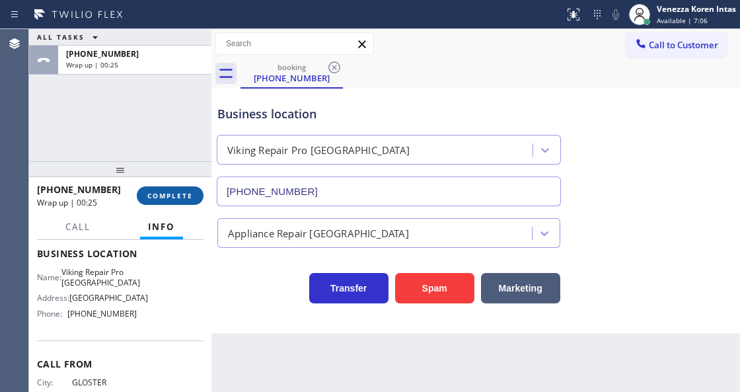
click at [168, 198] on span "COMPLETE" at bounding box center [170, 195] width 46 height 9
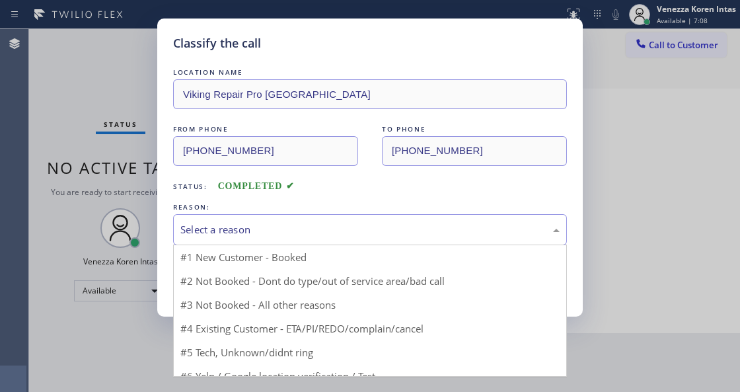
click at [300, 229] on div "Select a reason" at bounding box center [369, 229] width 379 height 15
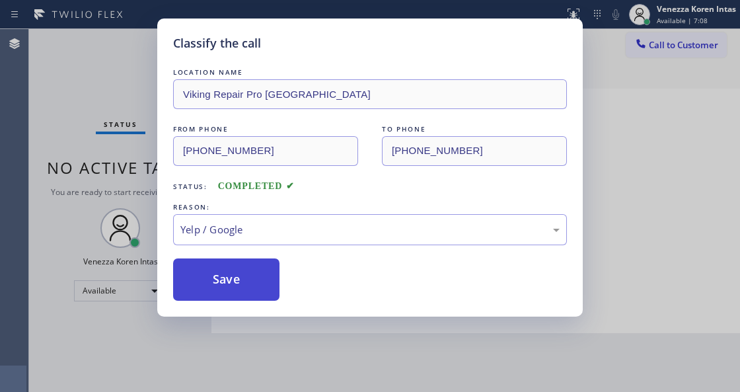
click at [242, 288] on button "Save" at bounding box center [226, 279] width 106 height 42
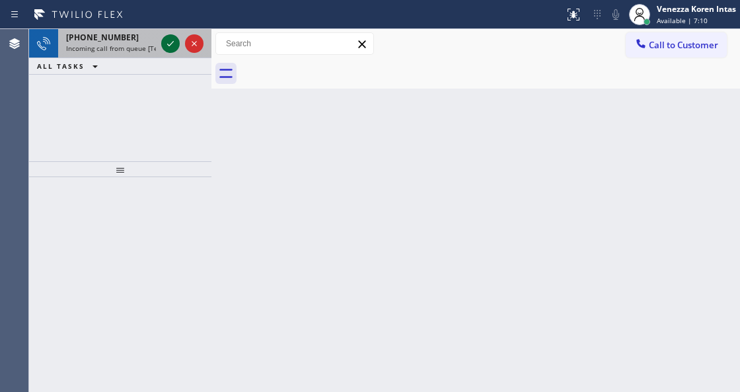
click at [175, 43] on icon at bounding box center [171, 44] width 16 height 16
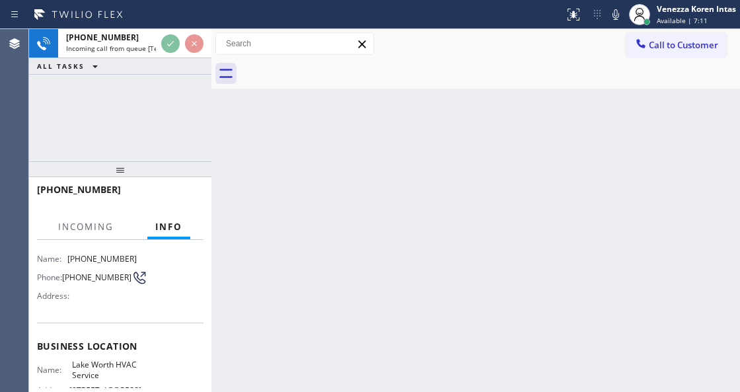
scroll to position [132, 0]
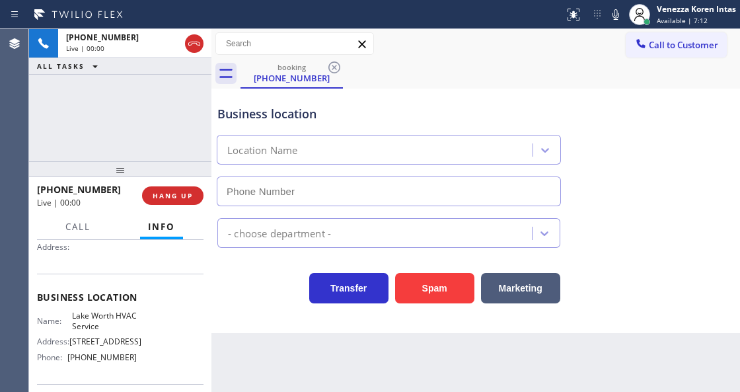
type input "[PHONE_NUMBER]"
click at [400, 90] on div "Business location [GEOGRAPHIC_DATA] HVAC Service [PHONE_NUMBER]" at bounding box center [476, 147] width 522 height 120
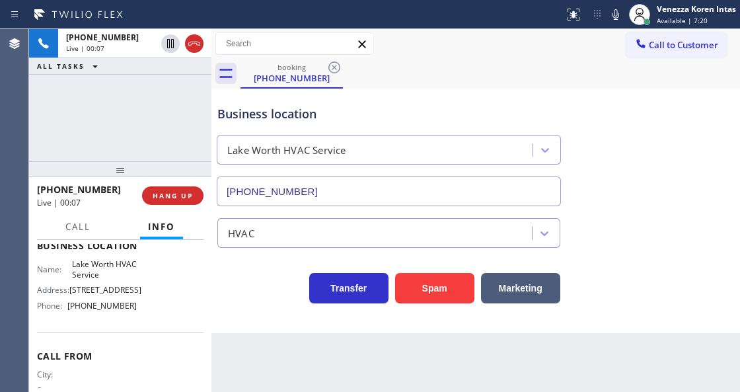
scroll to position [140, 0]
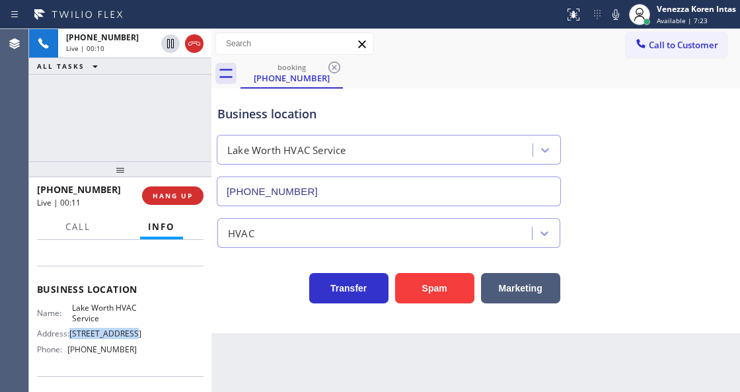
drag, startPoint x: 72, startPoint y: 333, endPoint x: 136, endPoint y: 332, distance: 64.1
click at [136, 332] on div "Name: Lake Worth HVAC Service Address: [STREET_ADDRESS] Phone: [PHONE_NUMBER]" at bounding box center [120, 331] width 167 height 57
click at [494, 163] on div "Lake Worth HVAC Service" at bounding box center [389, 150] width 344 height 30
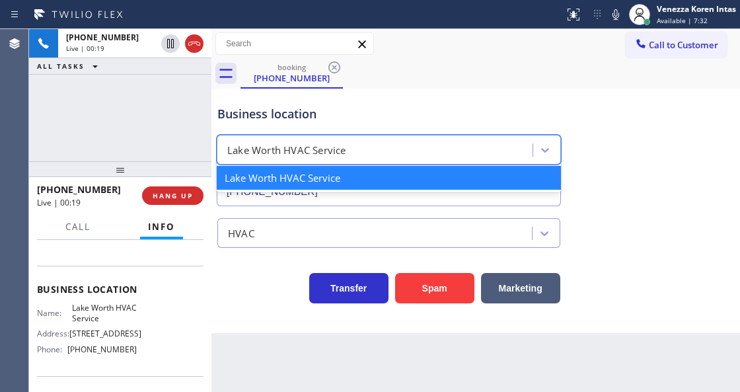
scroll to position [229, 0]
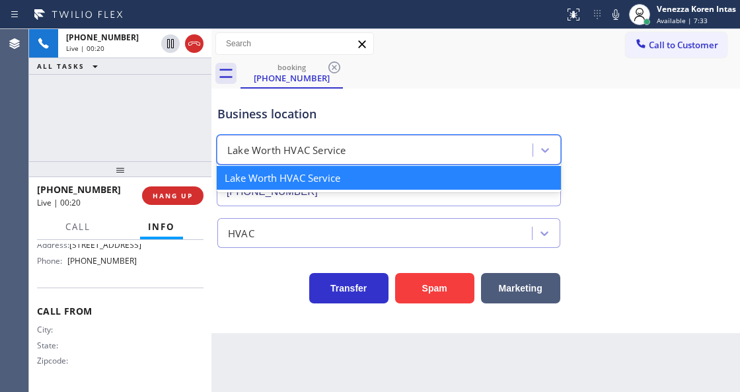
click at [167, 332] on div "City: State: Zipcode:" at bounding box center [120, 347] width 167 height 46
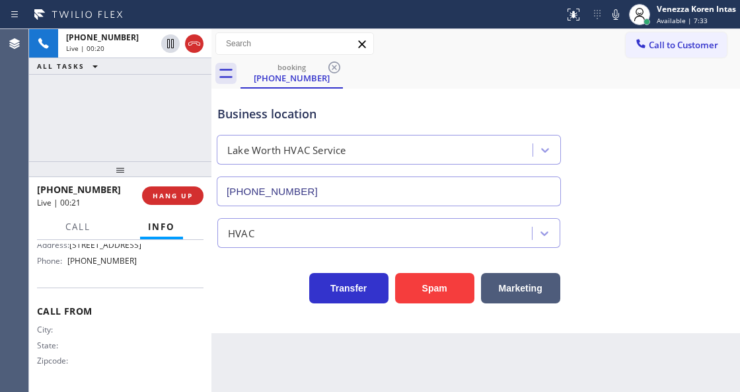
click at [238, 345] on div "Back to Dashboard Change Sender ID Customers Technicians Select a contact Outbo…" at bounding box center [475, 210] width 529 height 363
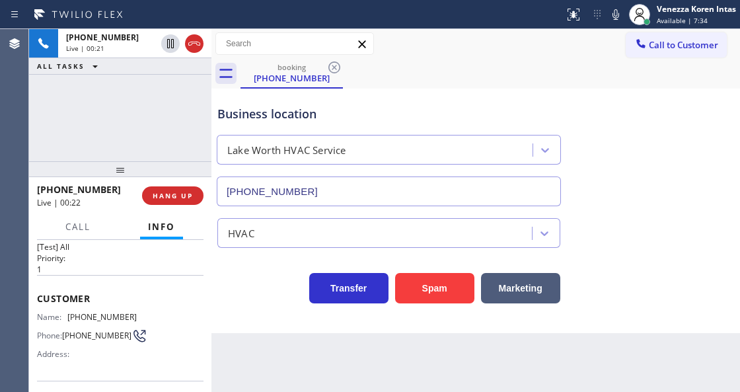
scroll to position [0, 0]
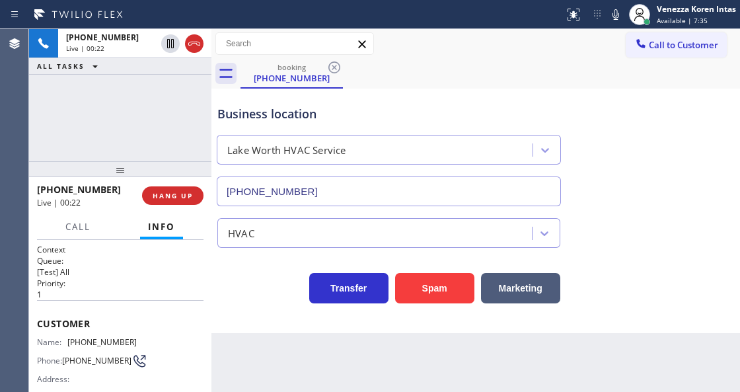
click at [356, 112] on div "Business location" at bounding box center [388, 114] width 343 height 18
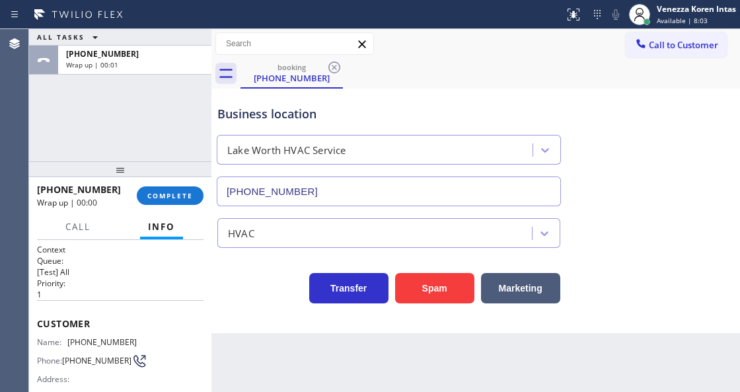
click at [174, 205] on div "[PHONE_NUMBER] Wrap up | 00:00 COMPLETE" at bounding box center [120, 195] width 167 height 34
click at [184, 189] on button "COMPLETE" at bounding box center [170, 195] width 67 height 19
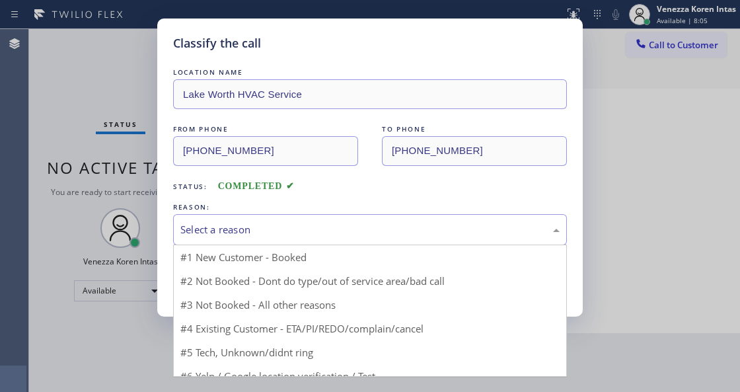
click at [290, 227] on div "Select a reason" at bounding box center [369, 229] width 379 height 15
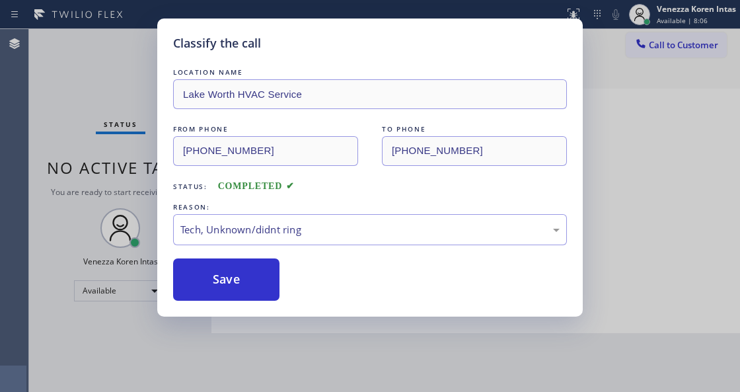
click at [249, 307] on div "Classify the call LOCATION NAME Lake Worth HVAC Service FROM PHONE [PHONE_NUMBE…" at bounding box center [370, 168] width 426 height 298
click at [251, 279] on button "Save" at bounding box center [226, 279] width 106 height 42
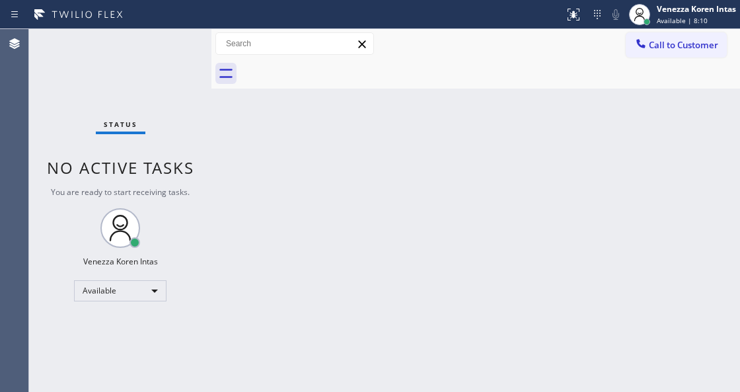
click at [165, 40] on div "Status No active tasks You are ready to start receiving tasks. Venezza Koren In…" at bounding box center [120, 210] width 182 height 363
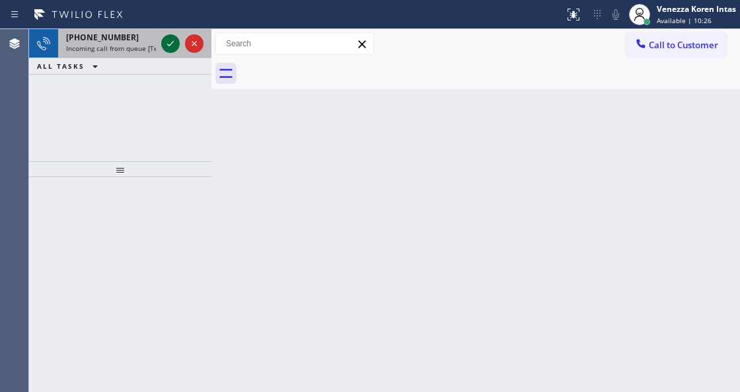
click at [173, 45] on icon at bounding box center [171, 44] width 16 height 16
click at [167, 42] on icon at bounding box center [171, 44] width 16 height 16
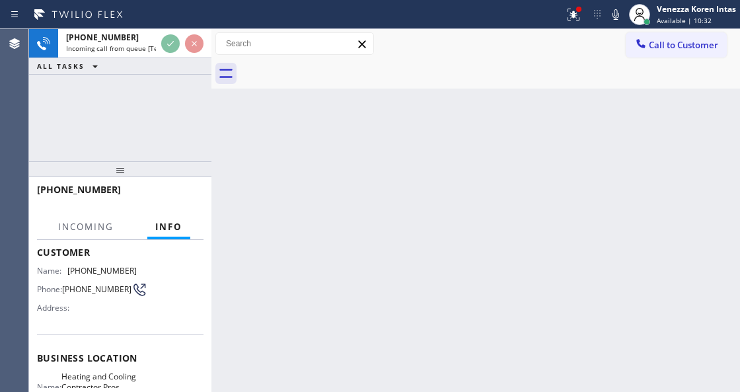
scroll to position [88, 0]
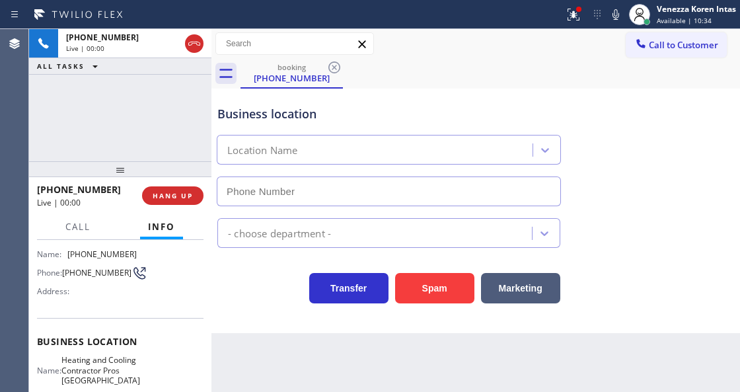
type input "[PHONE_NUMBER]"
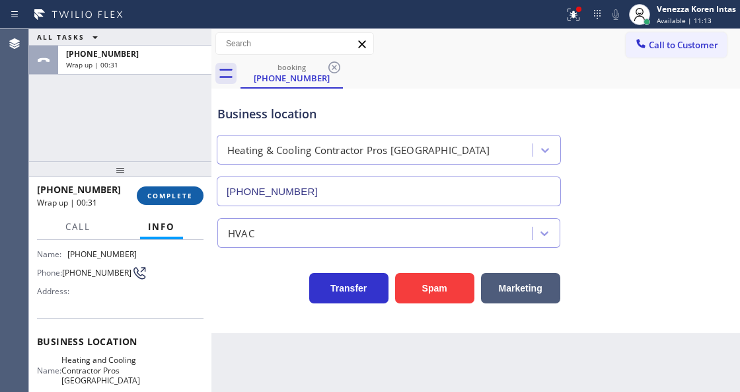
click at [182, 198] on span "COMPLETE" at bounding box center [170, 195] width 46 height 9
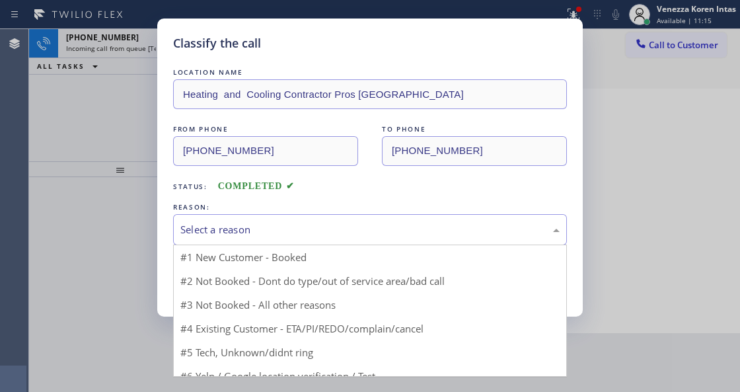
click at [274, 215] on div "Select a reason" at bounding box center [370, 229] width 394 height 31
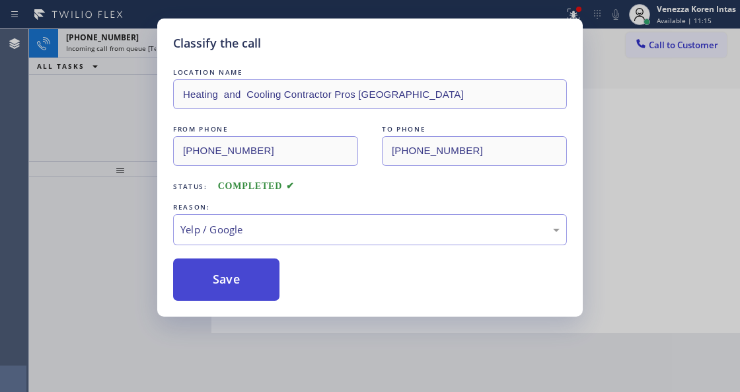
click at [246, 280] on button "Save" at bounding box center [226, 279] width 106 height 42
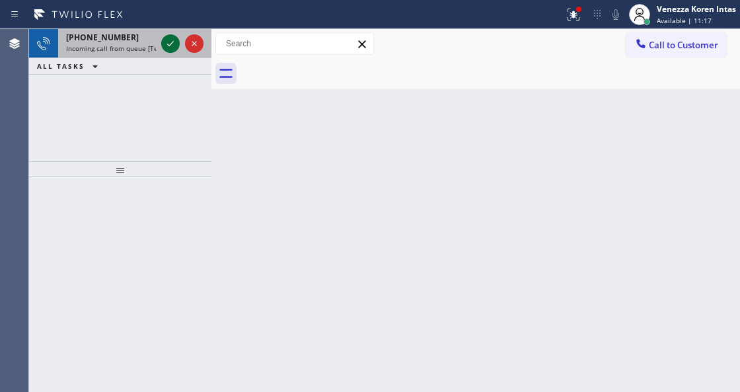
click at [170, 44] on icon at bounding box center [170, 43] width 7 height 5
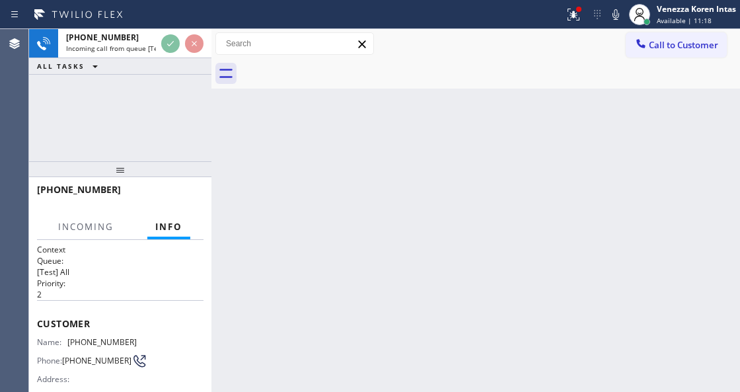
scroll to position [132, 0]
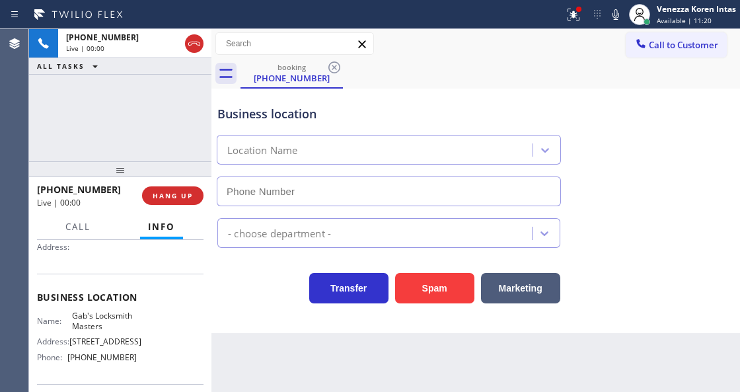
type input "[PHONE_NUMBER]"
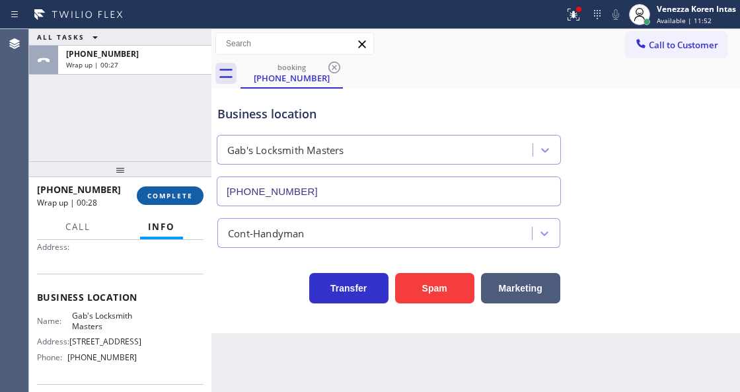
click at [166, 198] on span "COMPLETE" at bounding box center [170, 195] width 46 height 9
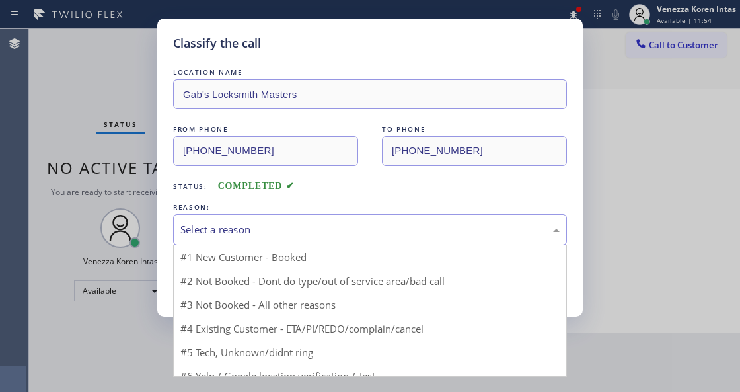
click at [293, 223] on div "Select a reason" at bounding box center [369, 229] width 379 height 15
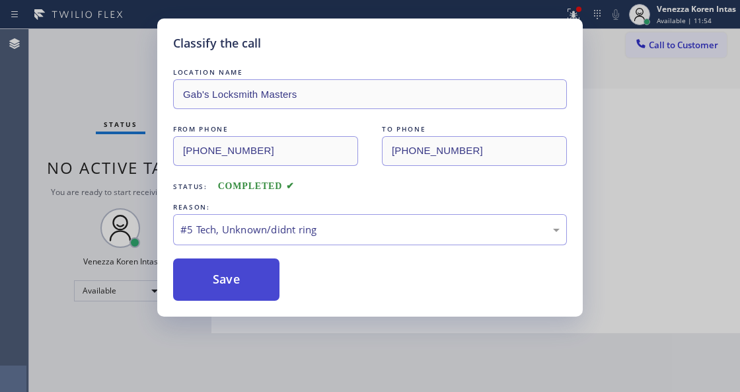
click at [267, 300] on button "Save" at bounding box center [226, 279] width 106 height 42
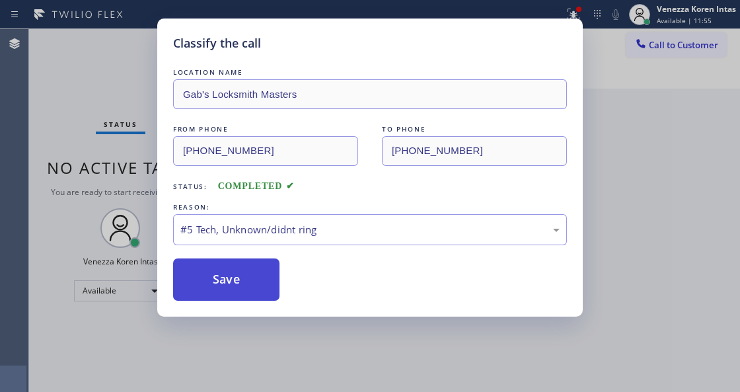
click at [257, 279] on button "Save" at bounding box center [226, 279] width 106 height 42
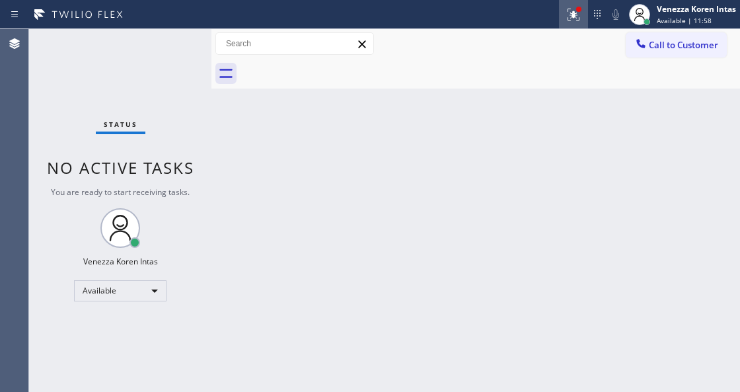
click at [571, 18] on icon at bounding box center [574, 15] width 16 height 16
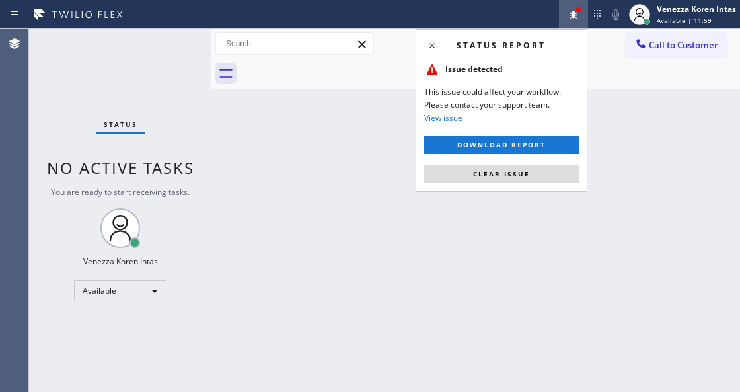
click at [537, 189] on div "Status report Issue detected This issue could affect your workflow. Please cont…" at bounding box center [502, 110] width 172 height 163
click at [534, 178] on button "Clear issue" at bounding box center [501, 174] width 155 height 19
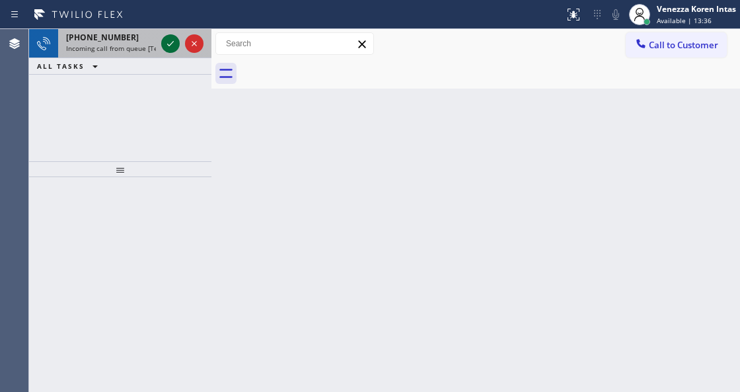
click at [175, 44] on icon at bounding box center [171, 44] width 16 height 16
click at [165, 44] on icon at bounding box center [171, 44] width 16 height 16
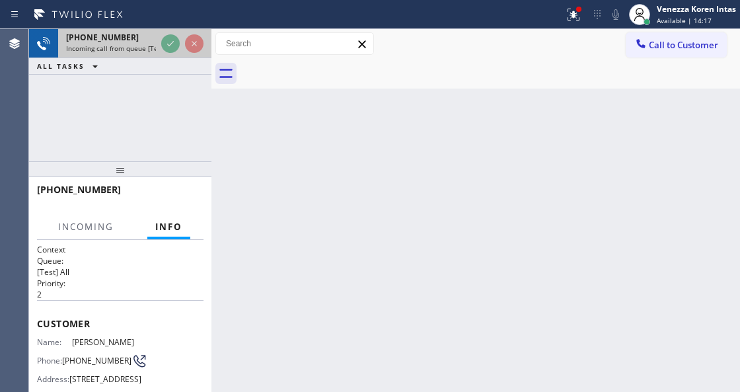
click at [180, 47] on div at bounding box center [183, 43] width 48 height 29
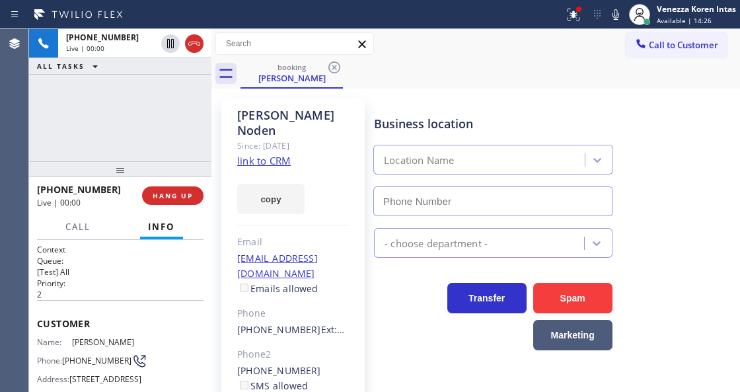
type input "[PHONE_NUMBER]"
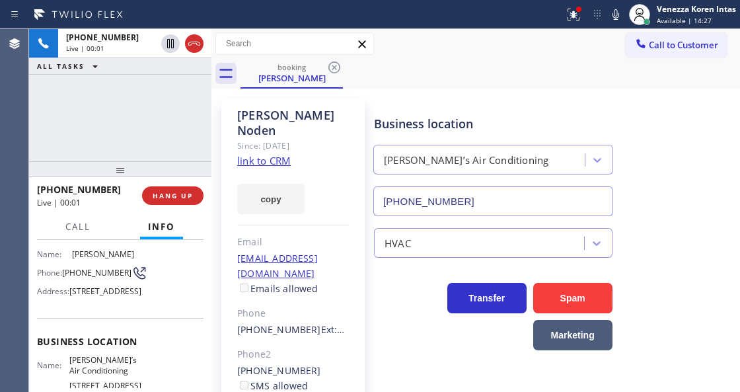
scroll to position [132, 0]
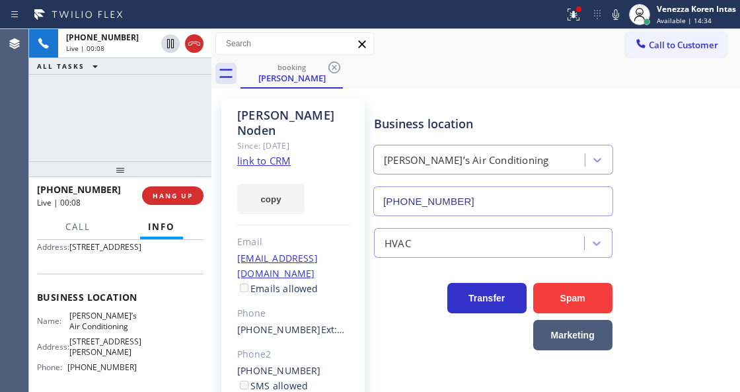
click at [267, 154] on link "link to CRM" at bounding box center [264, 160] width 54 height 13
click at [428, 62] on div "booking [PERSON_NAME]" at bounding box center [491, 74] width 500 height 30
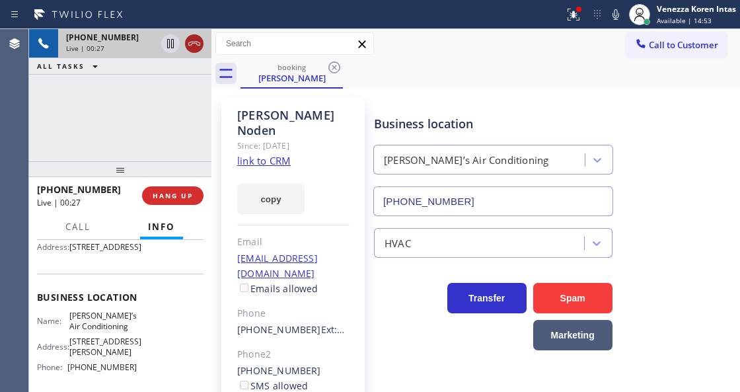
click at [190, 46] on icon at bounding box center [194, 44] width 16 height 16
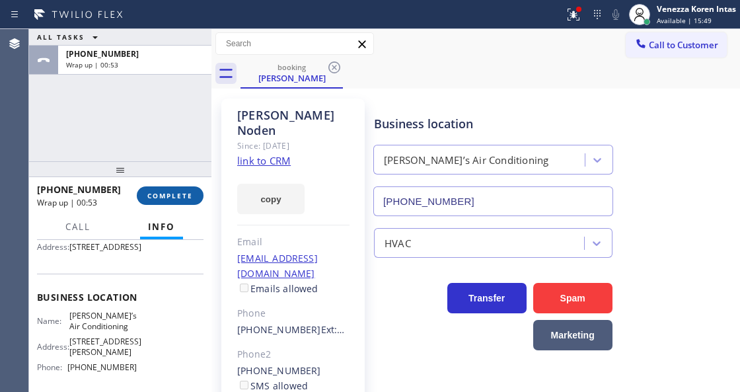
drag, startPoint x: 173, startPoint y: 194, endPoint x: 193, endPoint y: 200, distance: 20.5
click at [173, 194] on span "COMPLETE" at bounding box center [170, 195] width 46 height 9
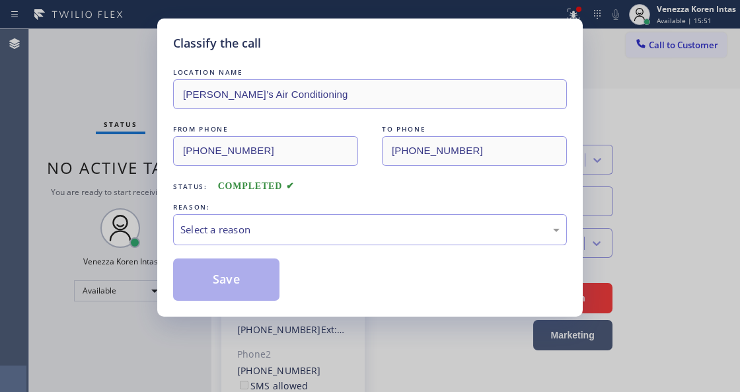
click at [291, 229] on div "Select a reason" at bounding box center [369, 229] width 379 height 15
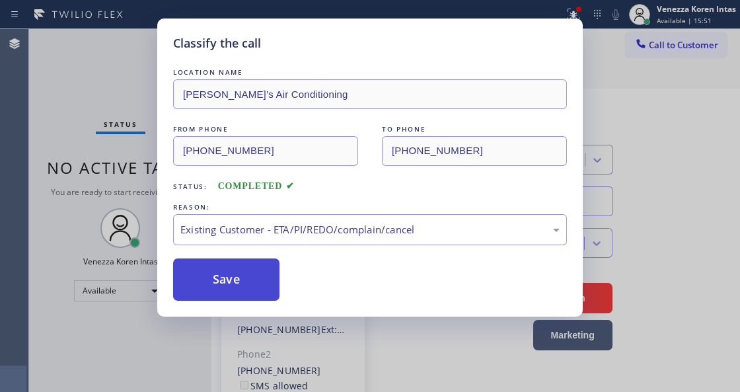
click at [250, 272] on button "Save" at bounding box center [226, 279] width 106 height 42
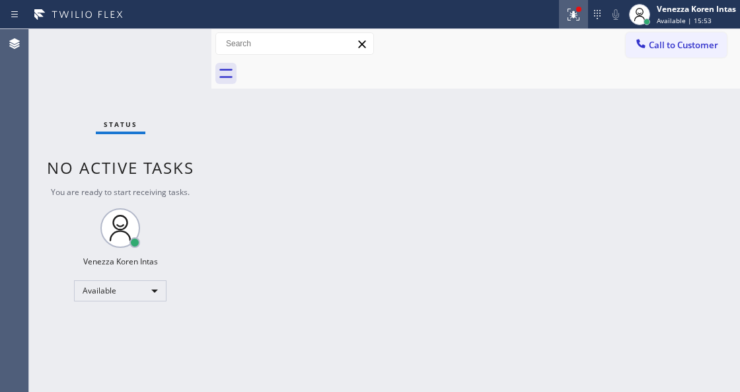
drag, startPoint x: 577, startPoint y: 15, endPoint x: 574, endPoint y: 22, distance: 8.0
click at [576, 15] on icon at bounding box center [574, 15] width 16 height 16
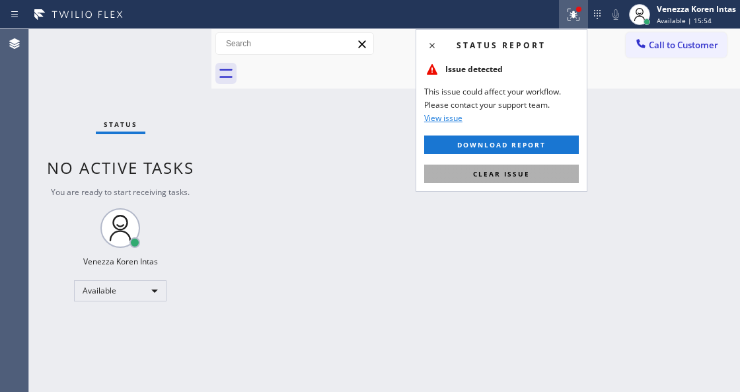
drag, startPoint x: 535, startPoint y: 175, endPoint x: 370, endPoint y: 270, distance: 190.3
click at [535, 174] on button "Clear issue" at bounding box center [501, 174] width 155 height 19
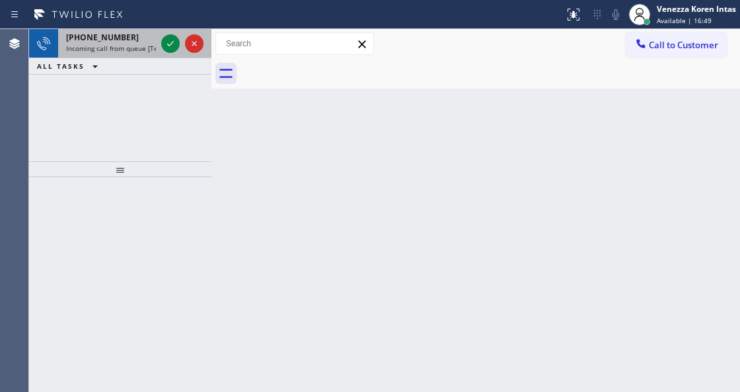
click at [147, 37] on div "[PHONE_NUMBER]" at bounding box center [111, 37] width 90 height 11
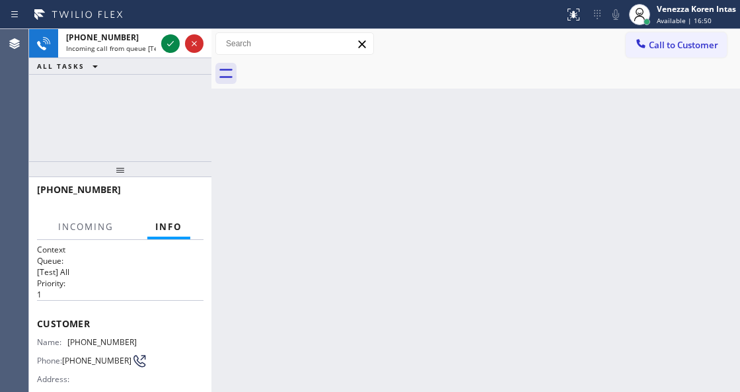
scroll to position [132, 0]
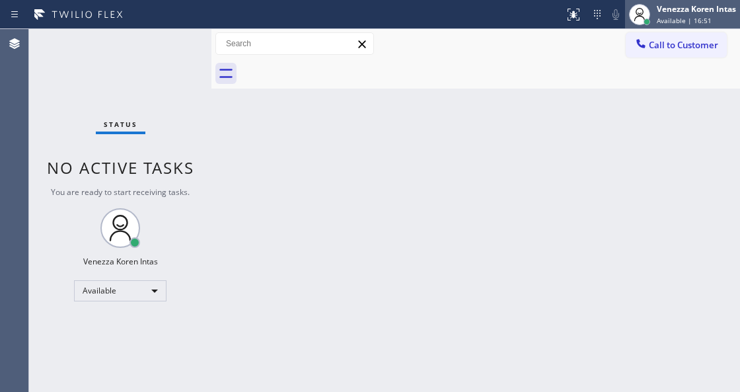
click at [693, 13] on div "Venezza Koren Intas" at bounding box center [696, 8] width 79 height 11
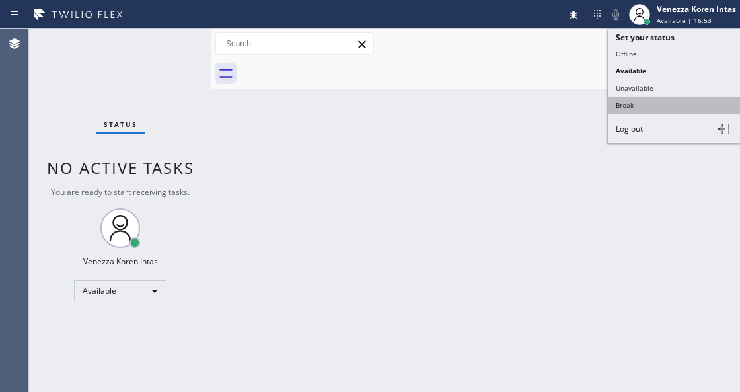
click at [646, 108] on button "Break" at bounding box center [674, 104] width 132 height 17
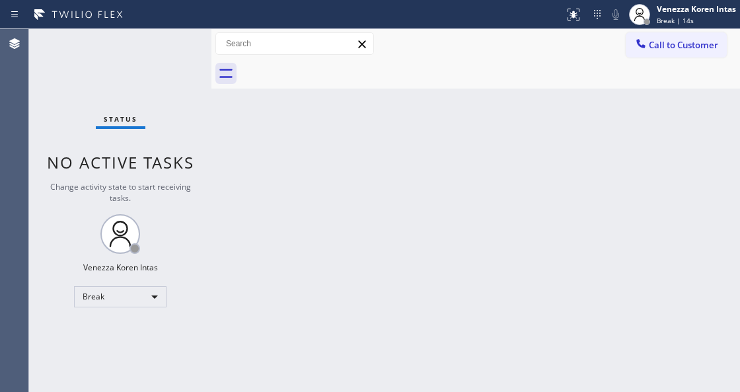
click at [260, 256] on div "Back to Dashboard Change Sender ID Customers Technicians Select a contact Outbo…" at bounding box center [475, 210] width 529 height 363
click at [240, 266] on div "Back to Dashboard Change Sender ID Customers Technicians Select a contact Outbo…" at bounding box center [475, 210] width 529 height 363
click at [342, 131] on div "Back to Dashboard Change Sender ID Customers Technicians Select a contact Outbo…" at bounding box center [475, 210] width 529 height 363
click at [325, 343] on div "Back to Dashboard Change Sender ID Customers Technicians Select a contact Outbo…" at bounding box center [475, 210] width 529 height 363
click at [700, 20] on div "Break | 14:58" at bounding box center [696, 20] width 79 height 9
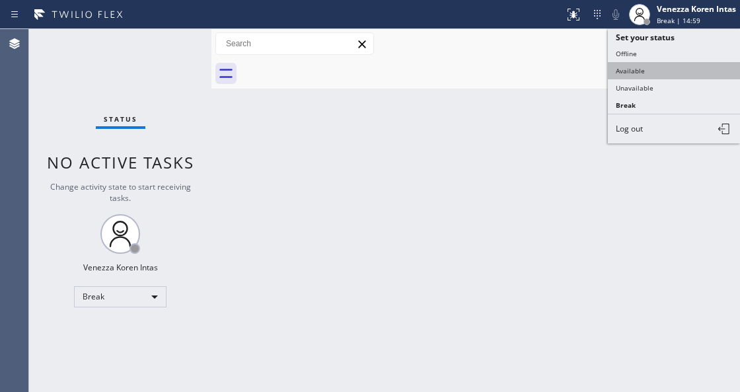
click at [658, 63] on button "Available" at bounding box center [674, 70] width 132 height 17
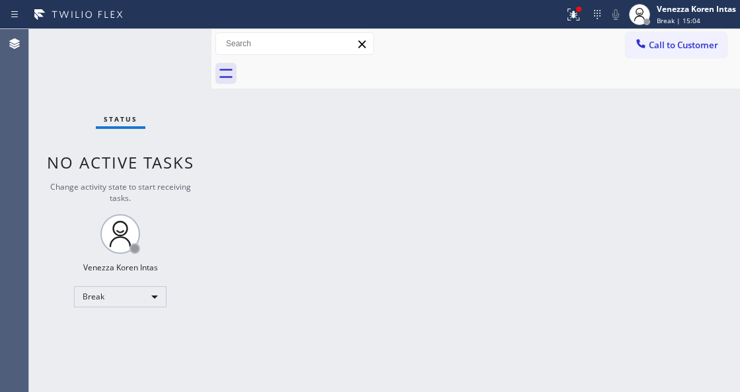
drag, startPoint x: 216, startPoint y: 147, endPoint x: 239, endPoint y: 188, distance: 46.1
click at [216, 147] on div "Back to Dashboard Change Sender ID Customers Technicians Select a contact Outbo…" at bounding box center [475, 210] width 529 height 363
click at [244, 237] on div "Back to Dashboard Change Sender ID Customers Technicians Select a contact Outbo…" at bounding box center [475, 210] width 529 height 363
click at [682, 11] on div "Venezza Koren Intas" at bounding box center [696, 8] width 79 height 11
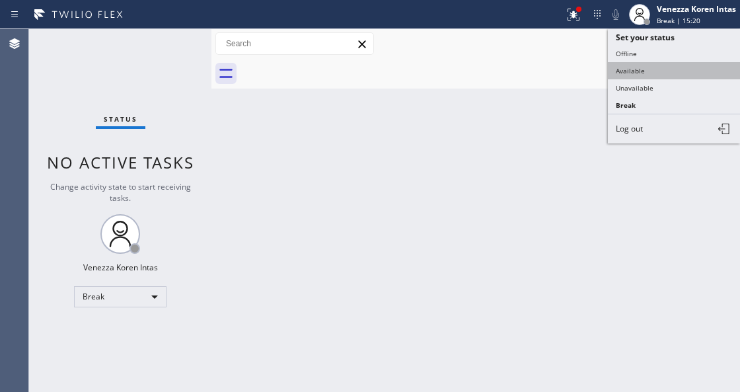
click at [630, 71] on button "Available" at bounding box center [674, 70] width 132 height 17
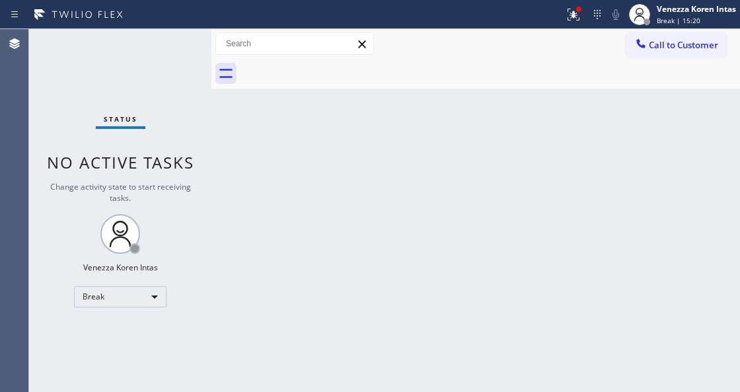
click at [665, 94] on div "Back to Dashboard Change Sender ID Customers Technicians Select a contact Outbo…" at bounding box center [475, 210] width 529 height 363
click at [592, 8] on icon at bounding box center [597, 15] width 16 height 16
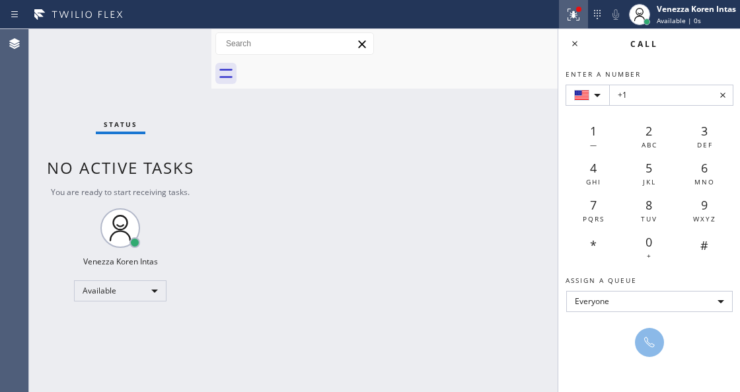
click at [572, 13] on icon at bounding box center [572, 13] width 8 height 9
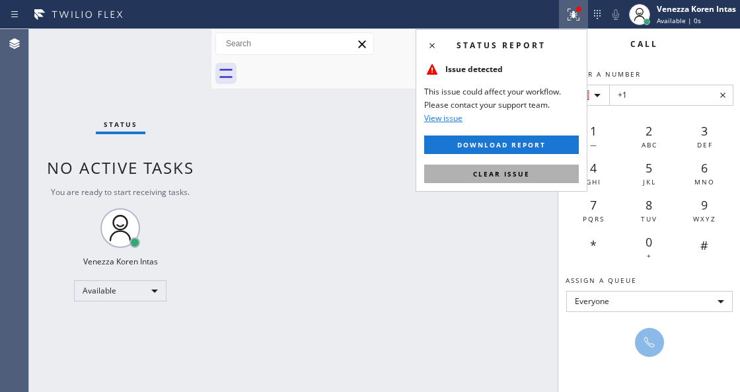
click at [526, 174] on span "Clear issue" at bounding box center [501, 173] width 57 height 9
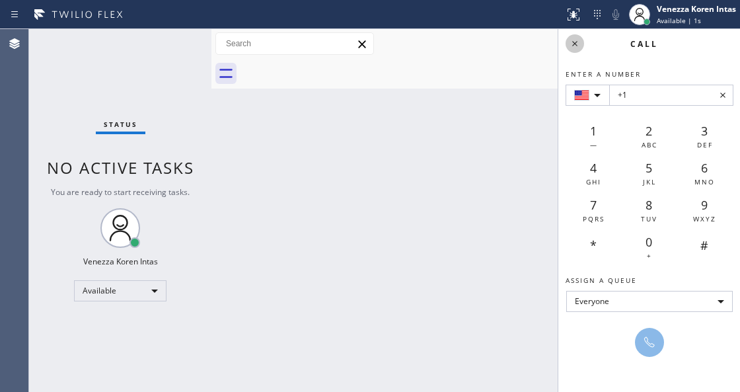
click at [582, 41] on icon at bounding box center [575, 44] width 16 height 16
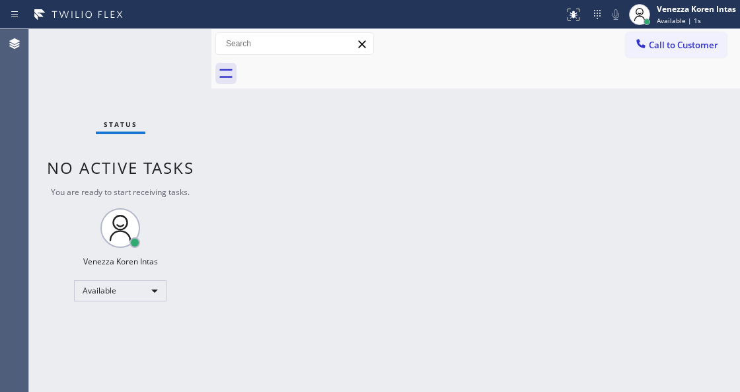
drag, startPoint x: 494, startPoint y: 96, endPoint x: 363, endPoint y: 349, distance: 284.9
click at [494, 96] on div "Back to Dashboard Change Sender ID Customers Technicians Select a contact Outbo…" at bounding box center [475, 210] width 529 height 363
click at [180, 42] on div "Status No active tasks You are ready to start receiving tasks. Venezza Koren In…" at bounding box center [120, 210] width 182 height 363
click at [152, 75] on div "Status No active tasks You are ready to start receiving tasks. Venezza Koren In…" at bounding box center [120, 210] width 182 height 363
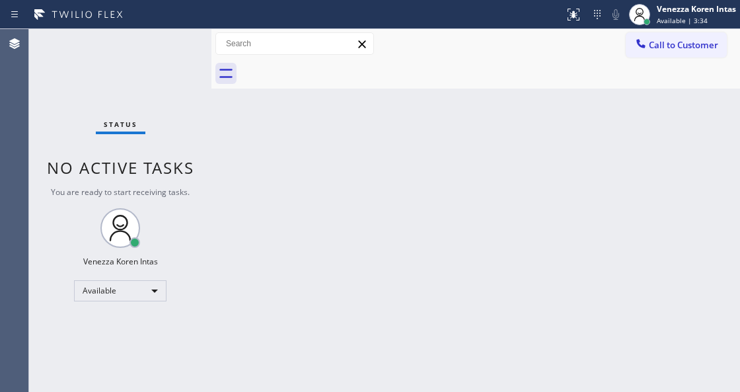
click at [161, 64] on div "Status No active tasks You are ready to start receiving tasks. Venezza Koren In…" at bounding box center [120, 210] width 182 height 363
click at [152, 61] on div "Status No active tasks You are ready to start receiving tasks. Venezza Koren In…" at bounding box center [120, 210] width 182 height 363
click at [137, 50] on div "Status No active tasks You are ready to start receiving tasks. Venezza Koren In…" at bounding box center [120, 210] width 182 height 363
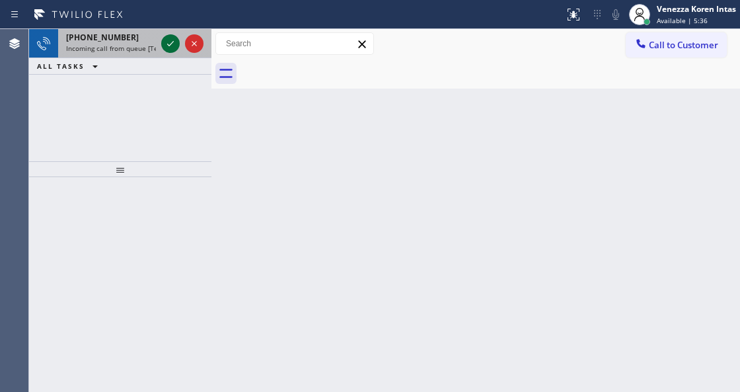
click at [169, 44] on icon at bounding box center [171, 44] width 16 height 16
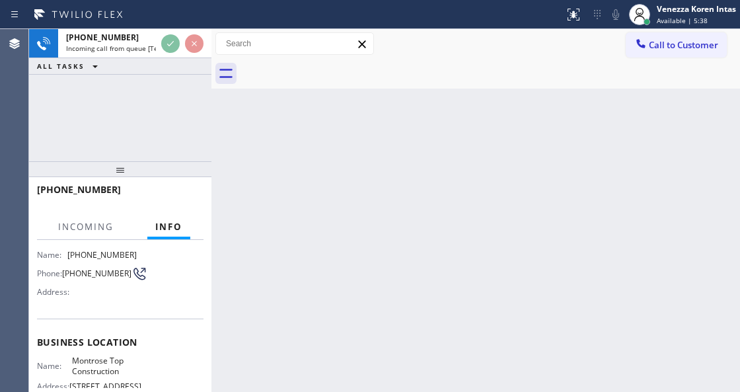
scroll to position [132, 0]
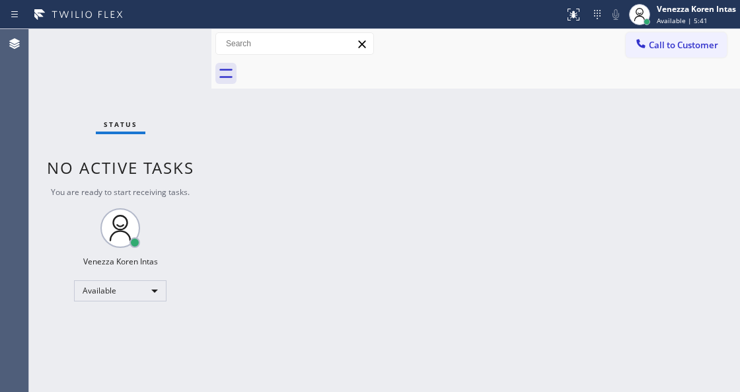
click at [167, 41] on div "Status No active tasks You are ready to start receiving tasks. Venezza Koren In…" at bounding box center [120, 210] width 182 height 363
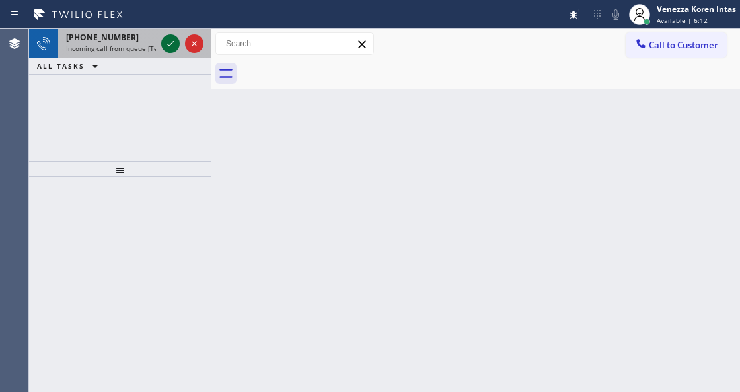
click at [173, 50] on icon at bounding box center [171, 44] width 16 height 16
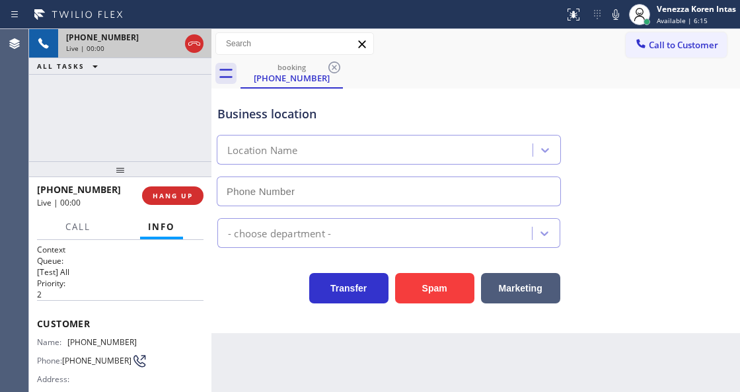
type input "[PHONE_NUMBER]"
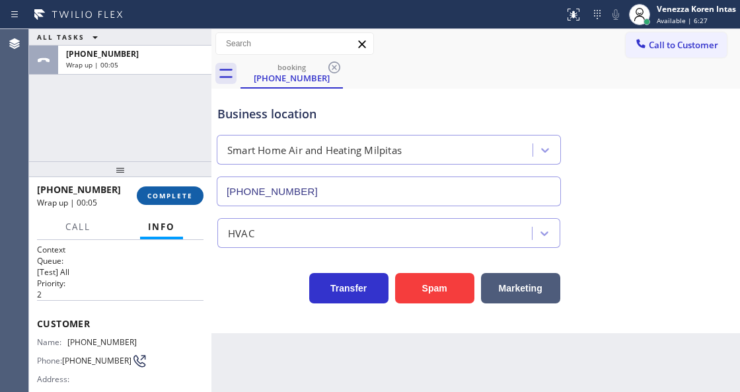
click at [159, 196] on span "COMPLETE" at bounding box center [170, 195] width 46 height 9
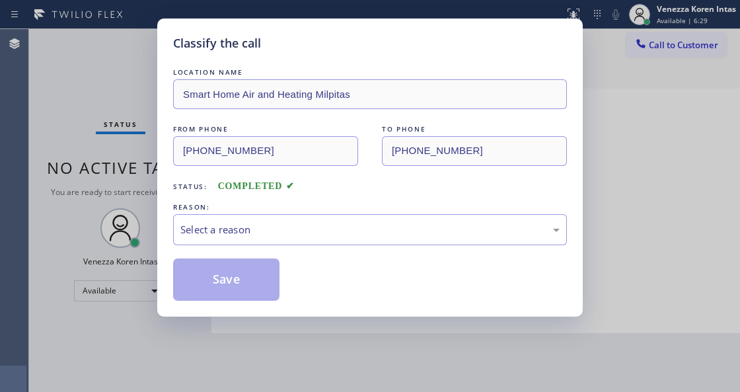
click at [295, 234] on div "Select a reason" at bounding box center [369, 229] width 379 height 15
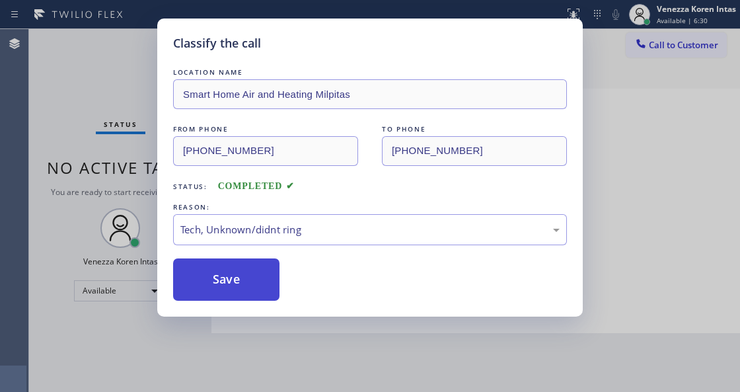
click at [246, 263] on button "Save" at bounding box center [226, 279] width 106 height 42
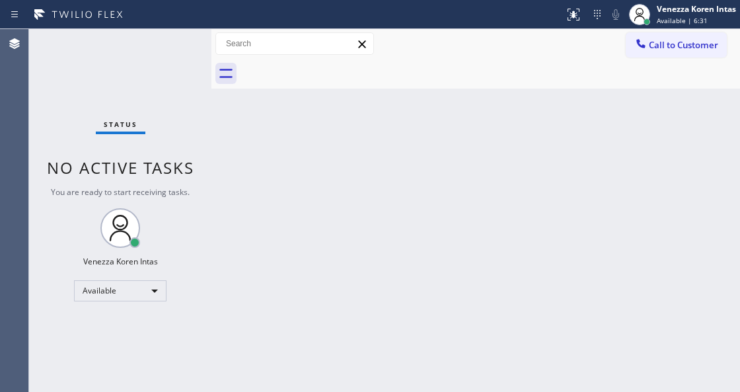
click at [131, 135] on div "Status No active tasks You are ready to start receiving tasks. Venezza Koren In…" at bounding box center [120, 210] width 182 height 363
drag, startPoint x: 359, startPoint y: 182, endPoint x: 525, endPoint y: 8, distance: 241.2
click at [359, 182] on div "Back to Dashboard Change Sender ID Customers Technicians Select a contact Outbo…" at bounding box center [475, 210] width 529 height 363
click at [418, 103] on div "Back to Dashboard Change Sender ID Customers Technicians Select a contact Outbo…" at bounding box center [475, 210] width 529 height 363
click at [164, 137] on div "Status No active tasks You are ready to start receiving tasks. Venezza Koren In…" at bounding box center [120, 210] width 182 height 363
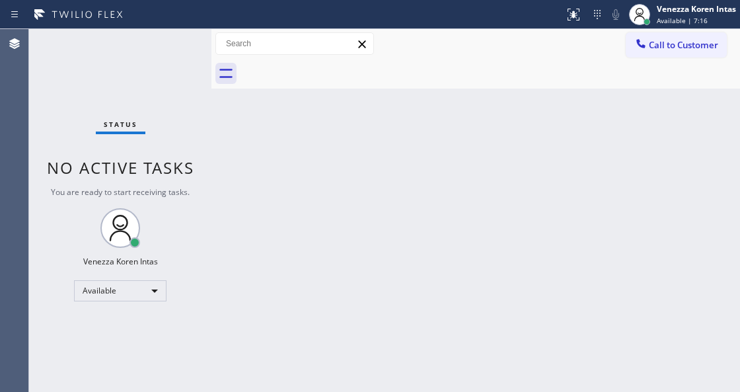
drag, startPoint x: 184, startPoint y: 83, endPoint x: 171, endPoint y: 31, distance: 53.9
click at [184, 83] on div "Status No active tasks You are ready to start receiving tasks. Venezza Koren In…" at bounding box center [120, 210] width 182 height 363
click at [170, 30] on div "Status No active tasks You are ready to start receiving tasks. Venezza Koren In…" at bounding box center [120, 210] width 182 height 363
click at [169, 44] on div "Status No active tasks You are ready to start receiving tasks. Venezza Koren In…" at bounding box center [120, 210] width 182 height 363
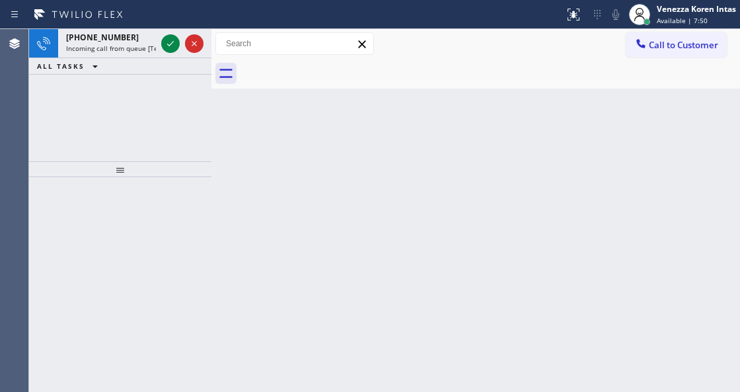
click at [169, 44] on icon at bounding box center [171, 44] width 16 height 16
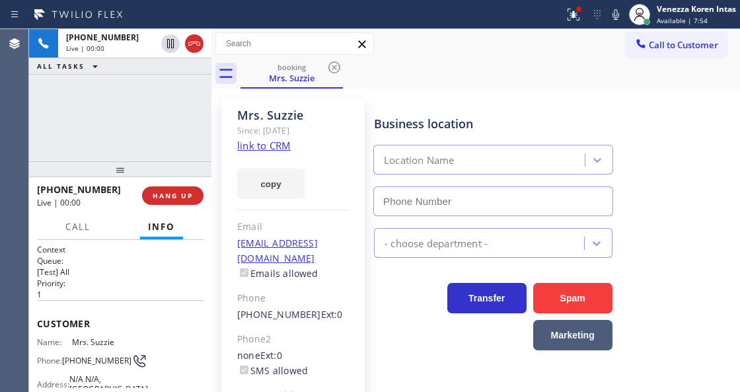
type input "[PHONE_NUMBER]"
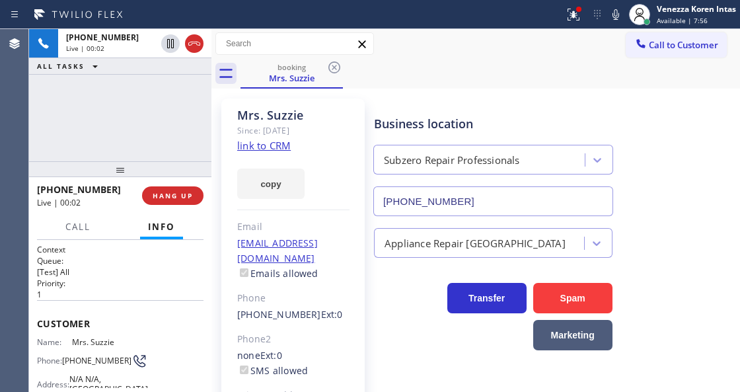
click at [248, 144] on link "link to CRM" at bounding box center [264, 145] width 54 height 13
click at [476, 46] on div "Call to Customer Outbound call Location Zoom Electricians [GEOGRAPHIC_DATA] You…" at bounding box center [475, 43] width 529 height 23
click at [570, 13] on icon at bounding box center [574, 15] width 16 height 16
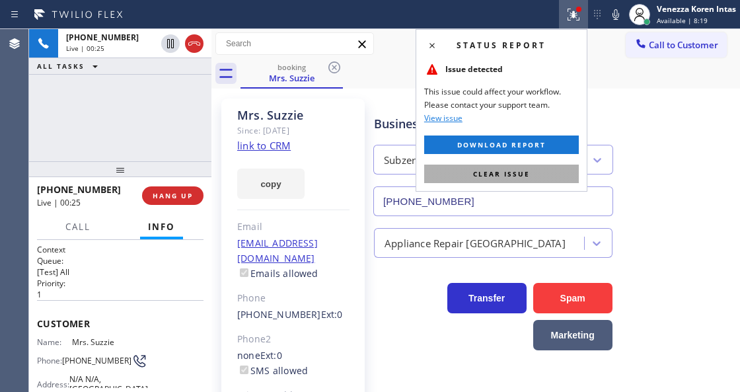
click at [515, 180] on button "Clear issue" at bounding box center [501, 174] width 155 height 19
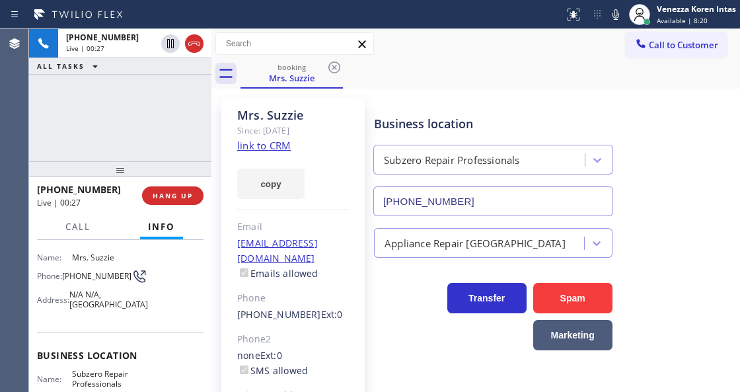
scroll to position [132, 0]
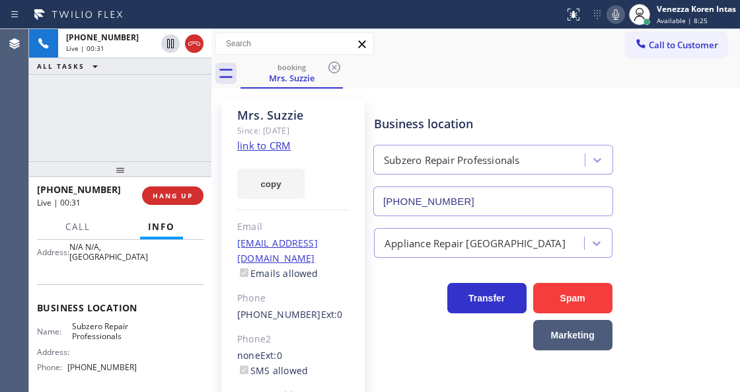
click at [611, 16] on icon at bounding box center [616, 15] width 16 height 16
click at [71, 224] on span "Call" at bounding box center [77, 227] width 25 height 12
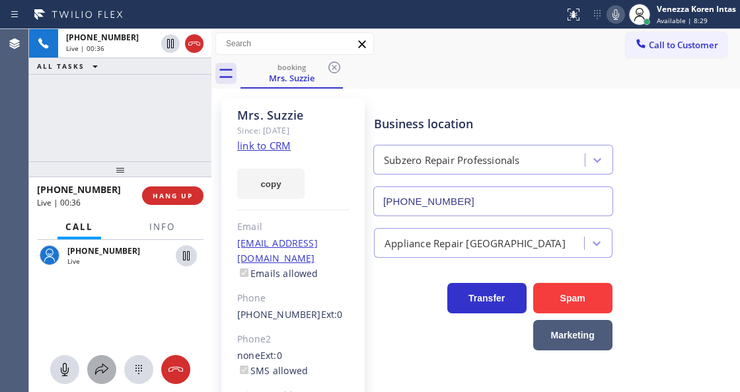
click at [95, 367] on icon at bounding box center [102, 369] width 16 height 16
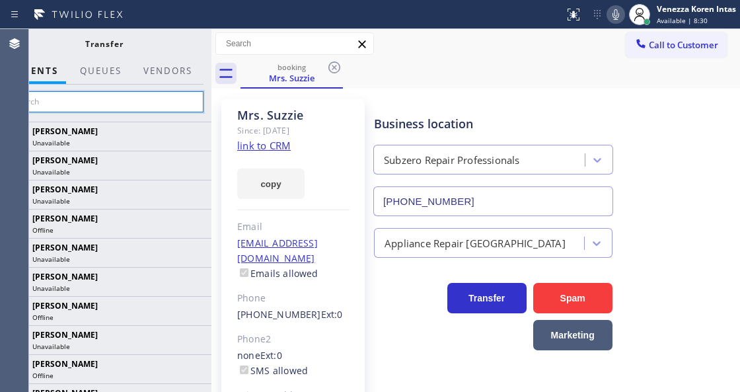
click at [165, 95] on input "text" at bounding box center [104, 101] width 199 height 21
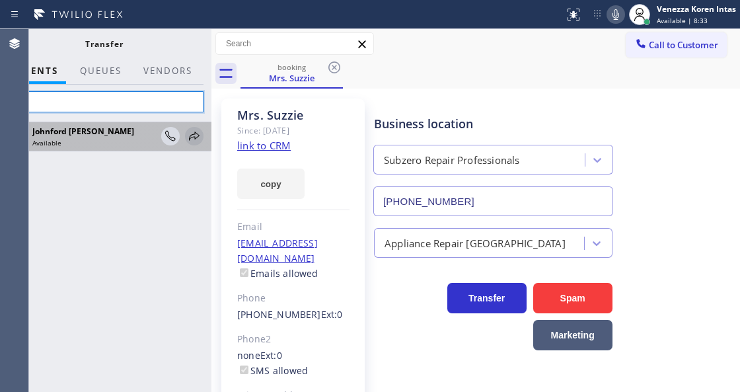
type input "ford"
click at [197, 133] on icon at bounding box center [194, 136] width 16 height 16
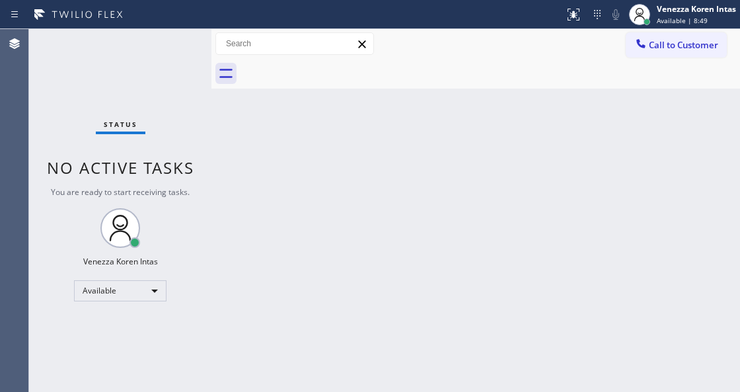
click at [161, 33] on div "Status No active tasks You are ready to start receiving tasks. Venezza Koren In…" at bounding box center [120, 210] width 182 height 363
click at [177, 57] on div "Status No active tasks You are ready to start receiving tasks. Venezza Koren In…" at bounding box center [120, 210] width 182 height 363
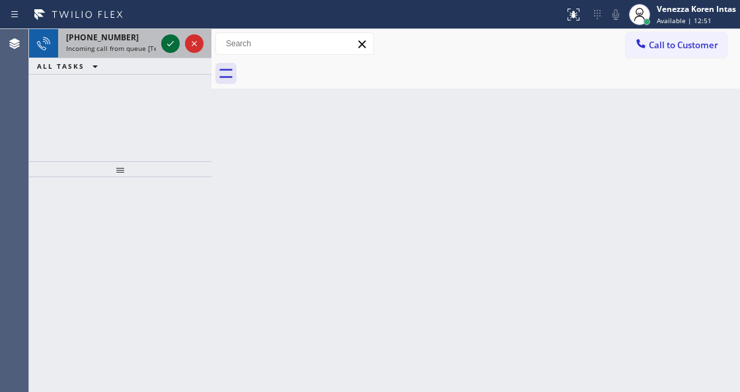
click at [168, 45] on icon at bounding box center [171, 44] width 16 height 16
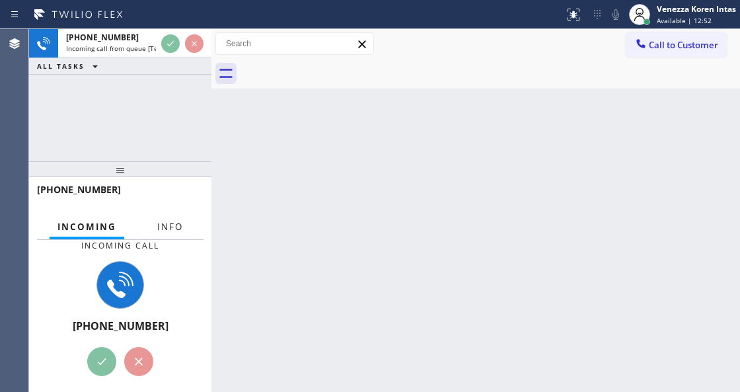
drag, startPoint x: 167, startPoint y: 227, endPoint x: 174, endPoint y: 227, distance: 7.9
click at [167, 226] on span "Info" at bounding box center [170, 227] width 26 height 12
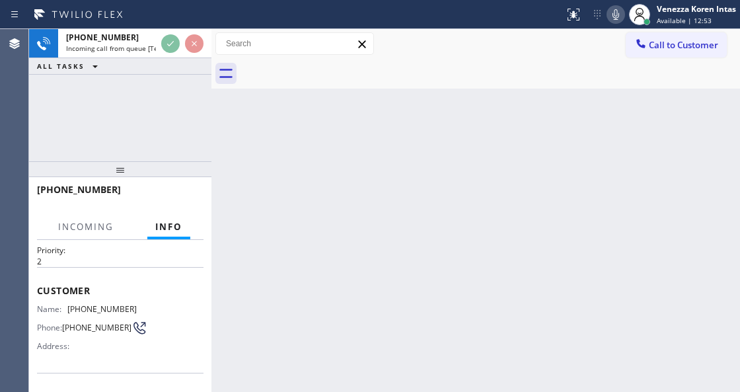
scroll to position [88, 0]
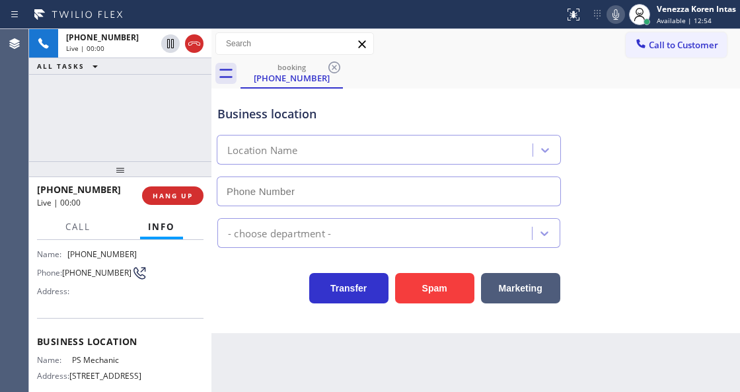
type input "[PHONE_NUMBER]"
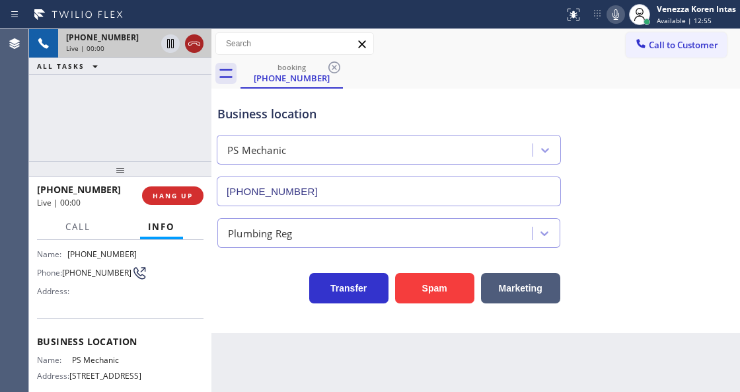
click at [186, 49] on icon at bounding box center [194, 44] width 16 height 16
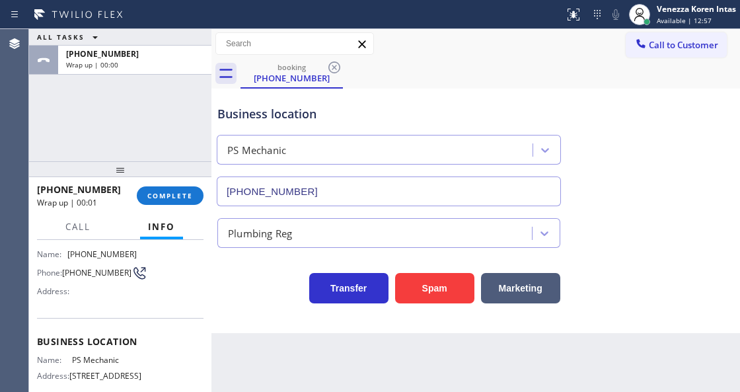
click at [147, 118] on div "ALL TASKS ALL TASKS ACTIVE TASKS TASKS IN WRAP UP [PHONE_NUMBER] Wrap up | 00:00" at bounding box center [120, 95] width 182 height 132
click at [185, 198] on span "COMPLETE" at bounding box center [170, 195] width 46 height 9
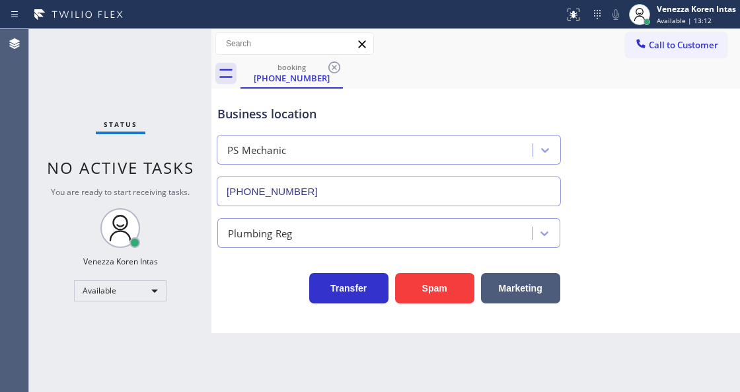
click at [303, 206] on input "[PHONE_NUMBER]" at bounding box center [389, 191] width 344 height 30
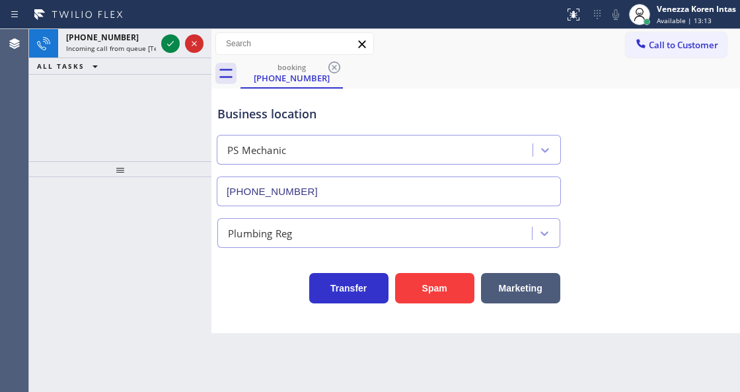
click at [224, 94] on div "Business location PS Mechanic [PHONE_NUMBER]" at bounding box center [389, 149] width 348 height 114
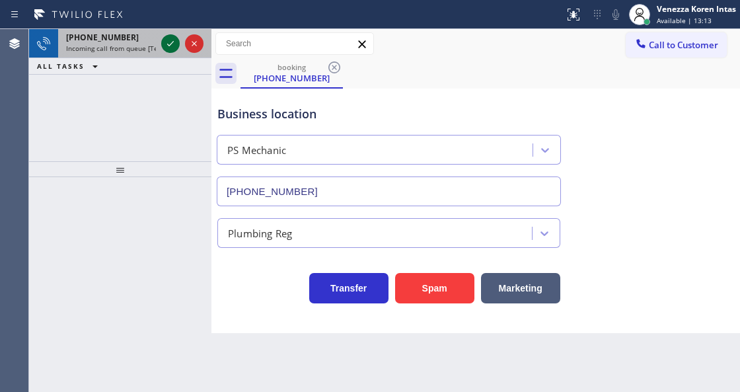
click at [166, 50] on icon at bounding box center [171, 44] width 16 height 16
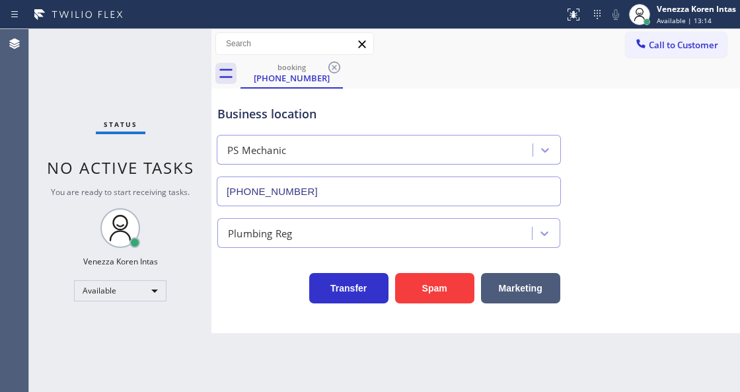
click at [170, 46] on div "Status No active tasks You are ready to start receiving tasks. Venezza Koren In…" at bounding box center [120, 210] width 182 height 363
click at [235, 75] on icon at bounding box center [225, 73] width 21 height 21
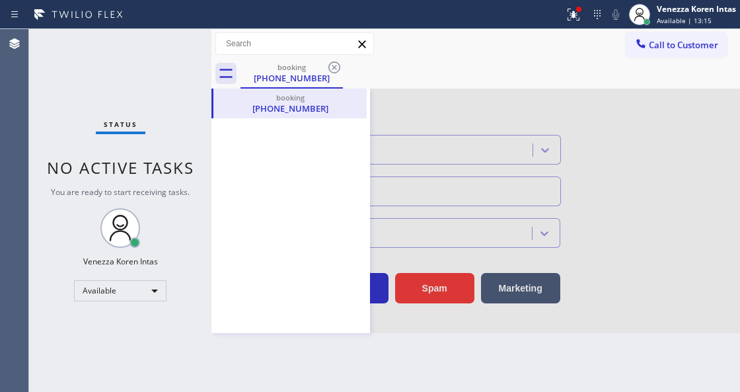
click at [589, 28] on div "Status report Issues detected These issues could affect your workflow. Please c…" at bounding box center [649, 14] width 181 height 29
drag, startPoint x: 585, startPoint y: 24, endPoint x: 589, endPoint y: 104, distance: 80.7
click at [585, 24] on button at bounding box center [573, 14] width 29 height 29
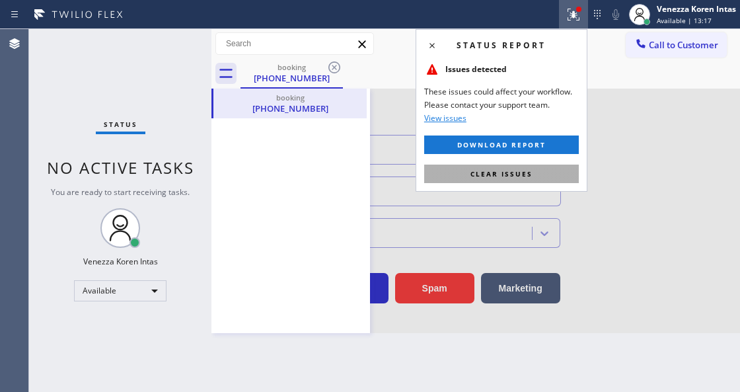
click at [556, 176] on button "Clear issues" at bounding box center [501, 174] width 155 height 19
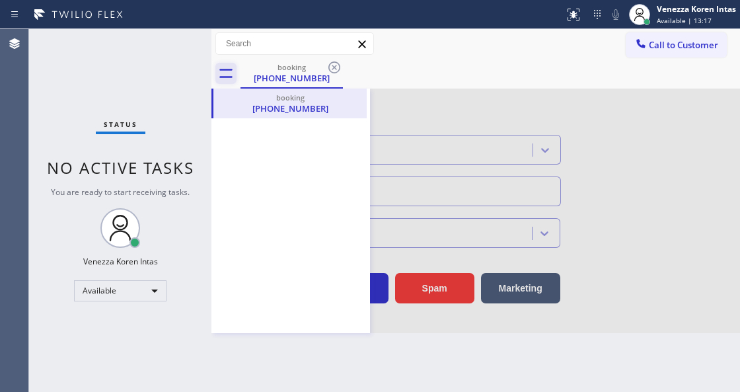
click at [226, 75] on icon at bounding box center [225, 73] width 21 height 21
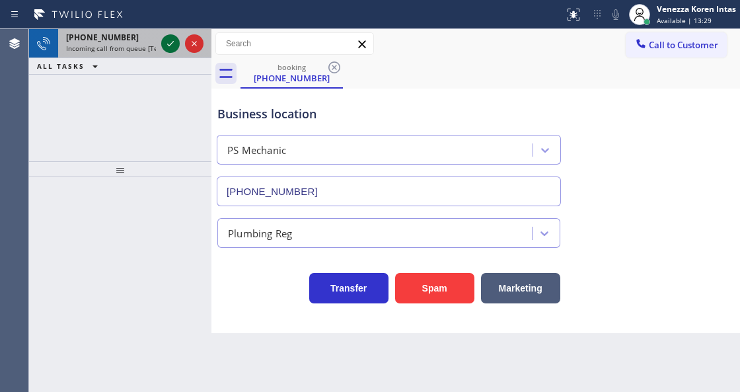
click at [169, 45] on icon at bounding box center [170, 43] width 7 height 5
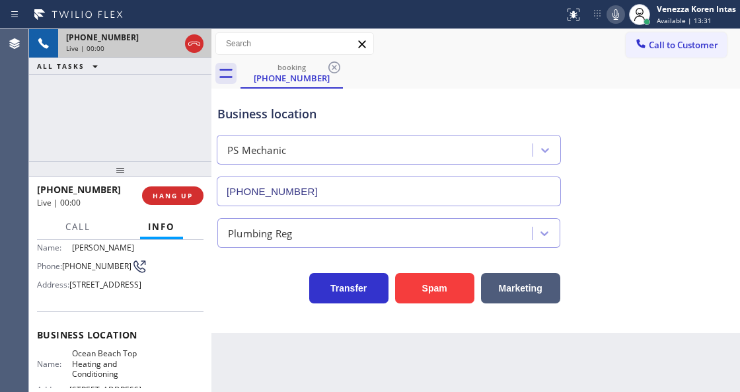
scroll to position [176, 0]
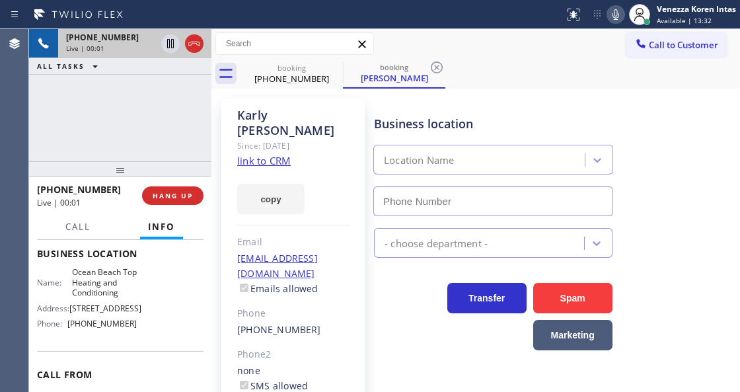
type input "[PHONE_NUMBER]"
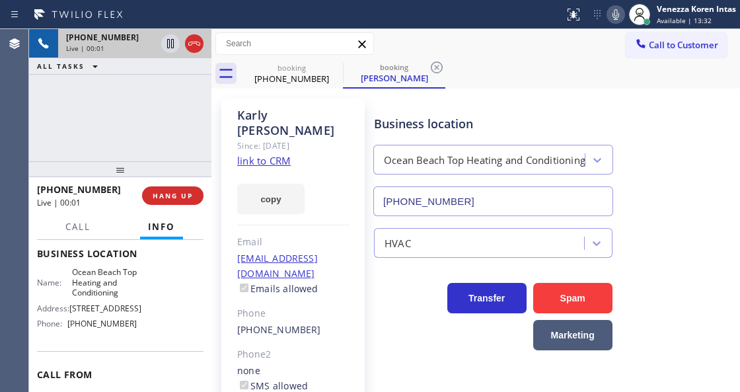
click at [163, 161] on div at bounding box center [120, 169] width 182 height 16
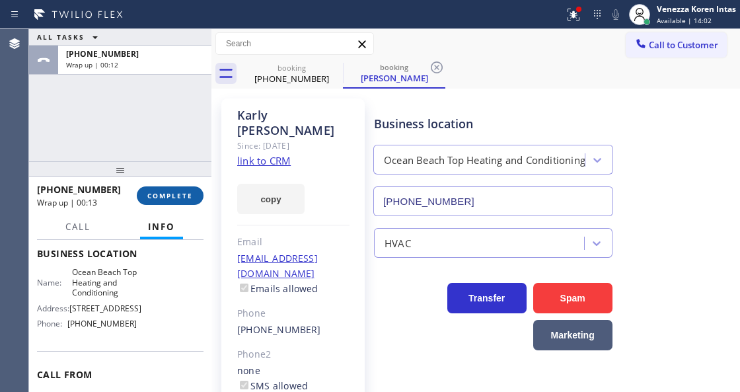
click at [177, 195] on span "COMPLETE" at bounding box center [170, 195] width 46 height 9
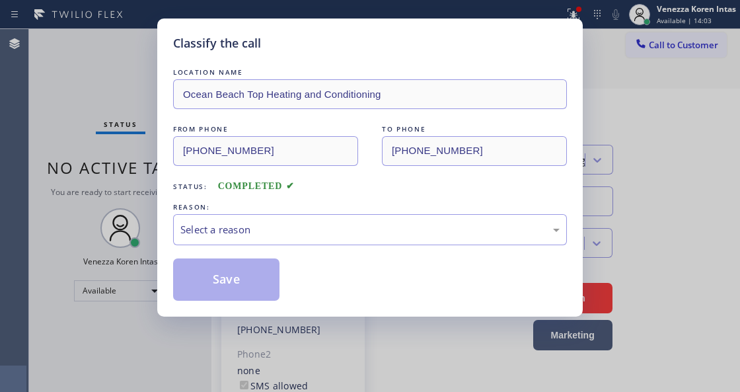
click at [315, 230] on div "Select a reason" at bounding box center [369, 229] width 379 height 15
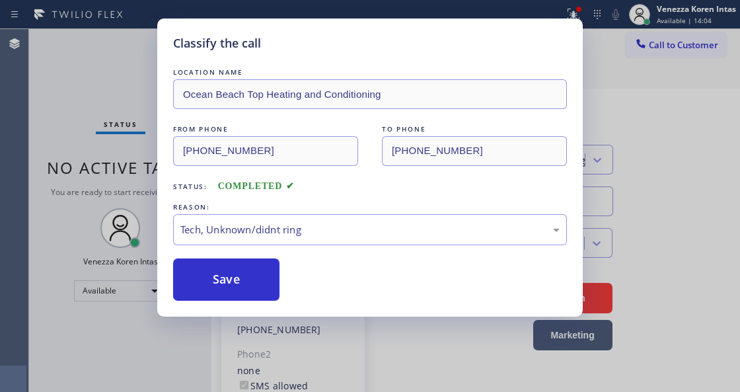
click at [261, 204] on div "REASON:" at bounding box center [370, 207] width 394 height 14
click at [274, 230] on div "Tech, Unknown/didnt ring" at bounding box center [369, 229] width 379 height 15
click at [281, 291] on div "Save" at bounding box center [370, 279] width 394 height 42
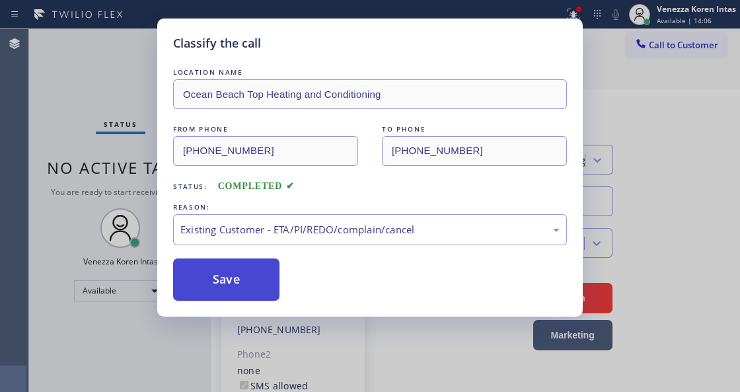
click at [247, 278] on button "Save" at bounding box center [226, 279] width 106 height 42
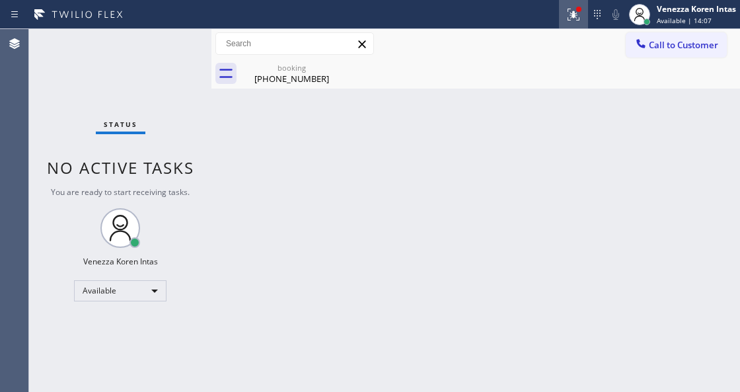
click at [571, 9] on icon at bounding box center [574, 15] width 16 height 16
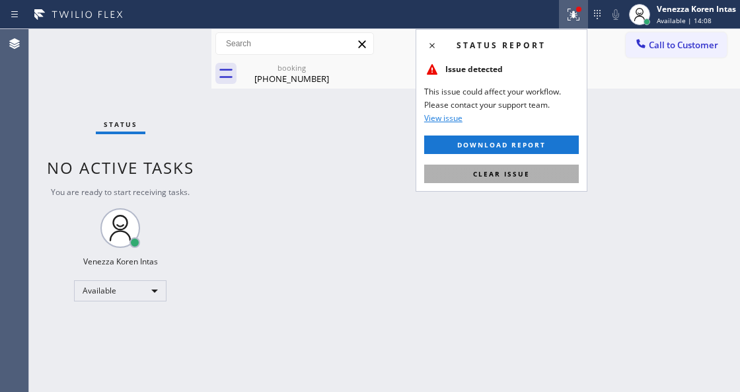
click at [523, 175] on span "Clear issue" at bounding box center [501, 173] width 57 height 9
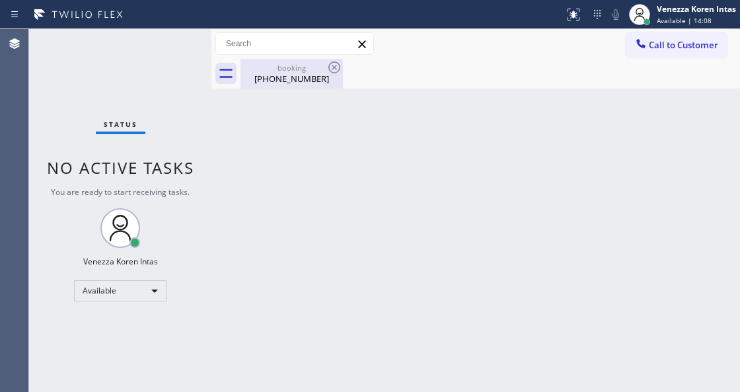
click at [317, 85] on div "booking [PHONE_NUMBER]" at bounding box center [292, 74] width 100 height 30
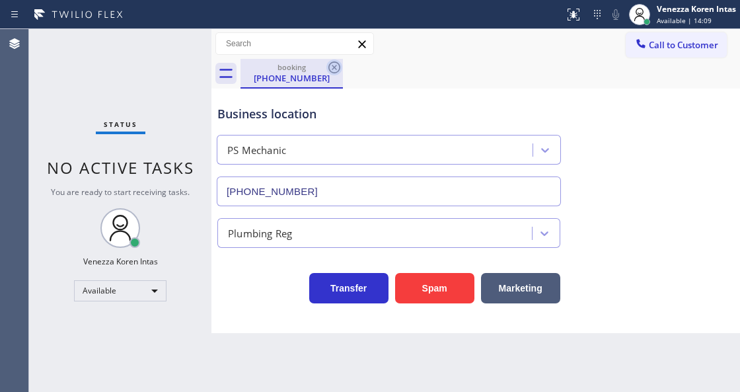
click at [334, 65] on icon at bounding box center [334, 67] width 16 height 16
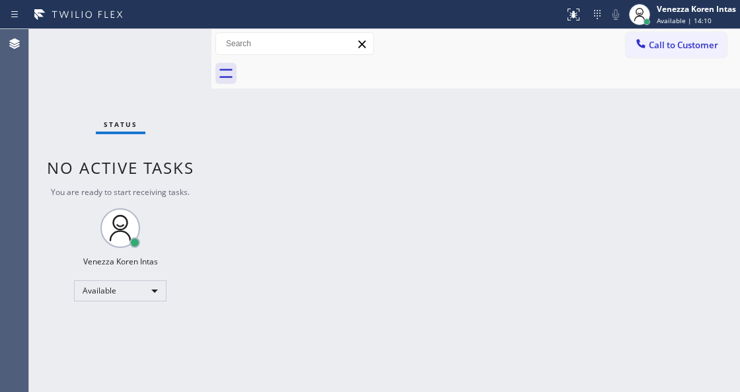
click at [138, 55] on div "Status No active tasks You are ready to start receiving tasks. Venezza Koren In…" at bounding box center [120, 210] width 182 height 363
click at [159, 45] on div "Status No active tasks You are ready to start receiving tasks. Venezza Koren In…" at bounding box center [120, 210] width 182 height 363
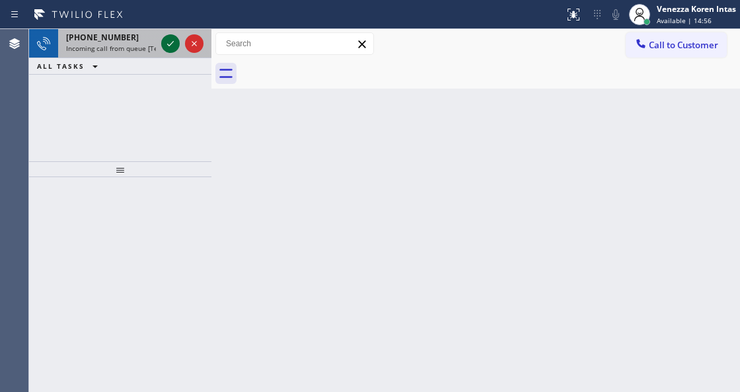
click at [168, 44] on icon at bounding box center [170, 43] width 7 height 5
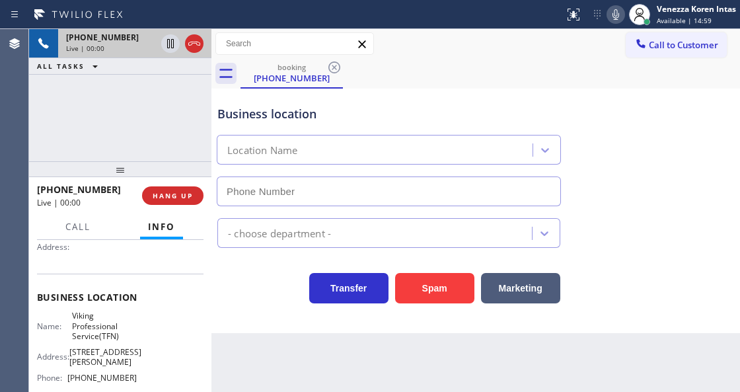
scroll to position [176, 0]
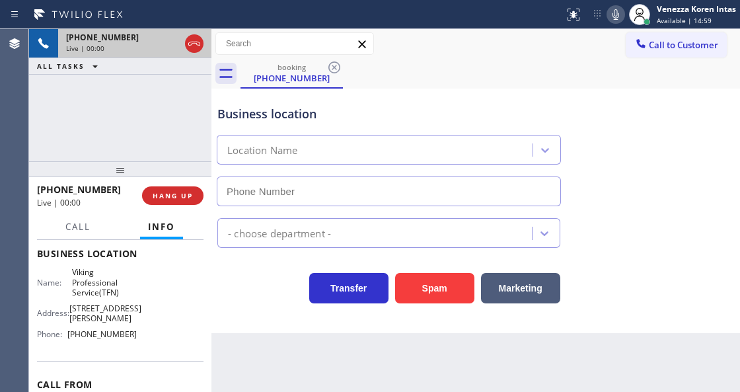
type input "[PHONE_NUMBER]"
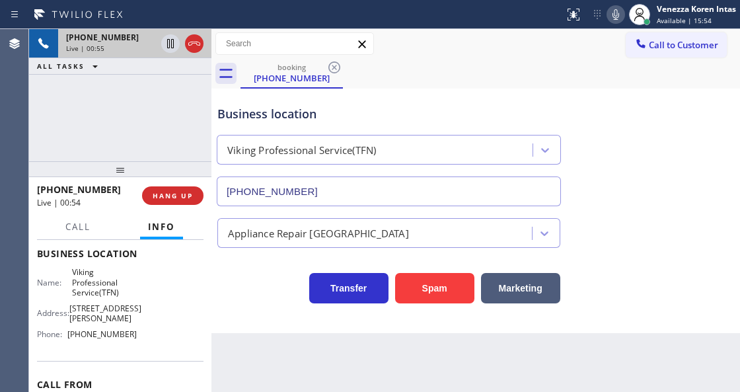
drag, startPoint x: 459, startPoint y: 52, endPoint x: 448, endPoint y: 248, distance: 196.6
click at [459, 52] on div "Call to Customer Outbound call Location Zoom Electricians [GEOGRAPHIC_DATA] You…" at bounding box center [475, 43] width 529 height 23
click at [238, 125] on div "Business location Viking Professional Service(TFN) [PHONE_NUMBER]" at bounding box center [389, 149] width 348 height 114
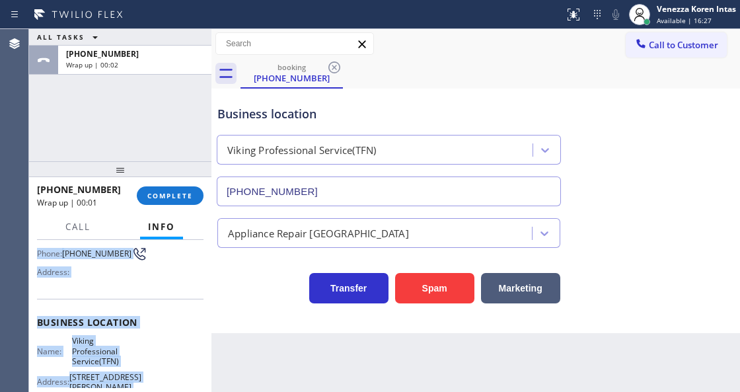
scroll to position [248, 0]
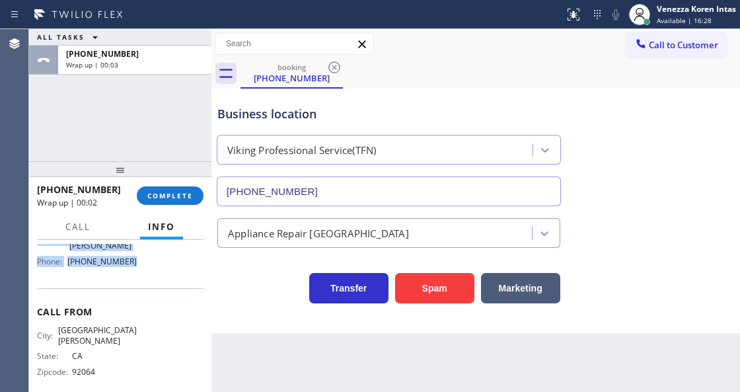
drag, startPoint x: 32, startPoint y: 317, endPoint x: 176, endPoint y: 264, distance: 153.2
click at [176, 264] on div "Context Queue: [Test] All Priority: 1 Customer Name: [PHONE_NUMBER] Phone: [PHO…" at bounding box center [120, 315] width 182 height 151
click at [653, 15] on div at bounding box center [639, 14] width 29 height 29
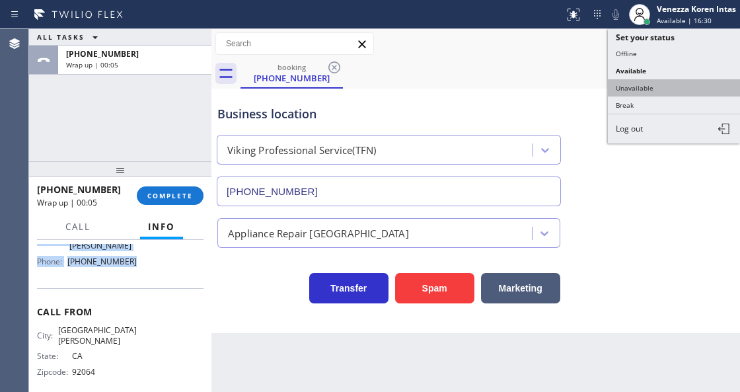
click at [647, 89] on button "Unavailable" at bounding box center [674, 87] width 132 height 17
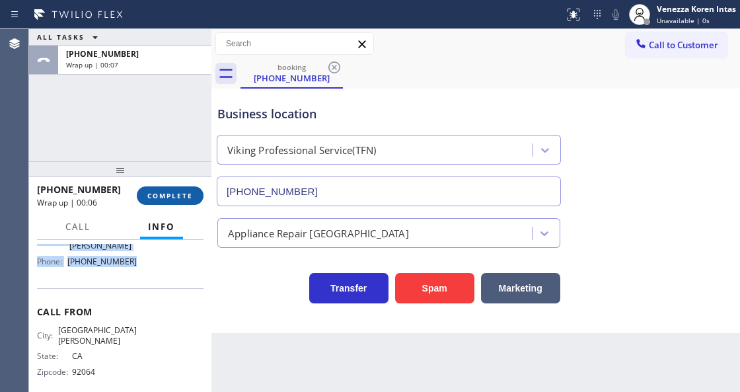
click at [153, 190] on button "COMPLETE" at bounding box center [170, 195] width 67 height 19
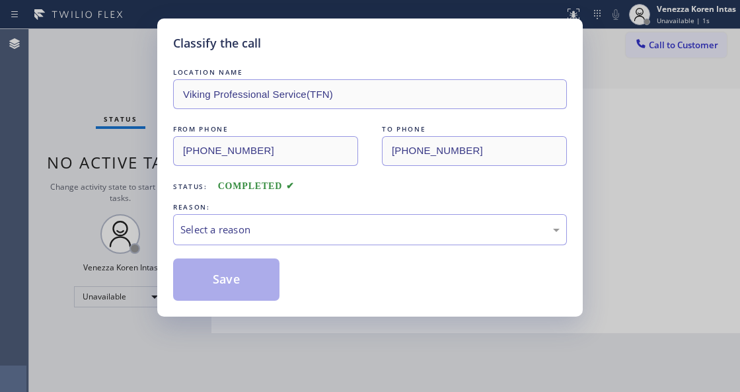
click at [315, 230] on div "Select a reason" at bounding box center [369, 229] width 379 height 15
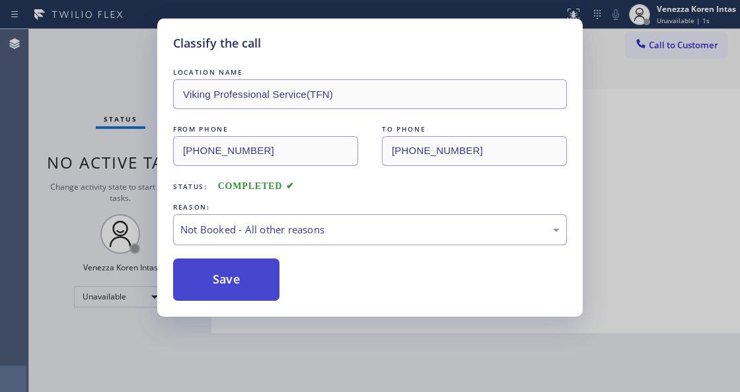
click at [257, 275] on button "Save" at bounding box center [226, 279] width 106 height 42
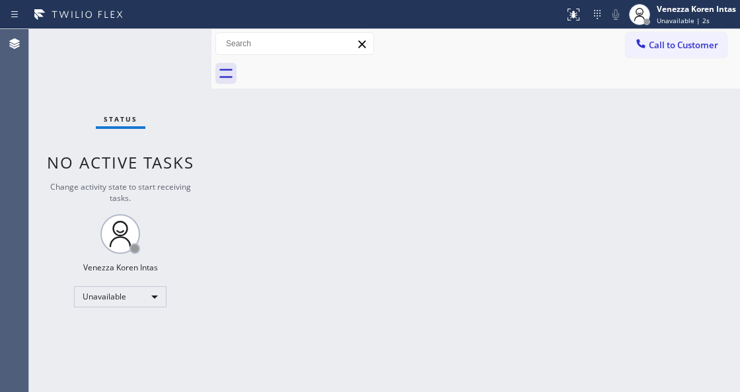
click at [669, 48] on span "Call to Customer" at bounding box center [683, 45] width 69 height 12
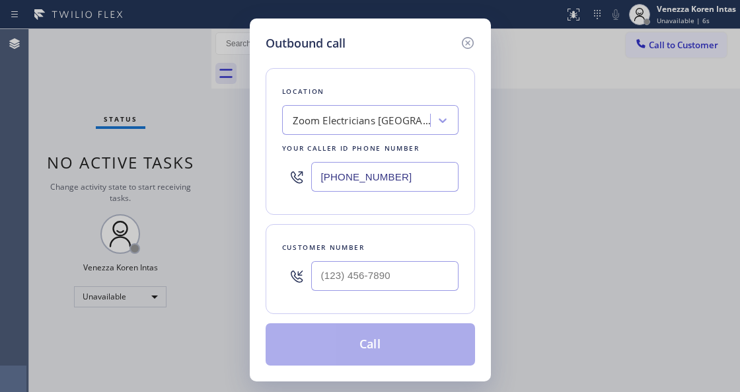
drag, startPoint x: 398, startPoint y: 181, endPoint x: 252, endPoint y: 174, distance: 146.2
click at [252, 174] on div "Outbound call Location Zoom Electricians [GEOGRAPHIC_DATA] Your caller id phone…" at bounding box center [370, 200] width 241 height 363
paste input "888) 734-4409"
type input "[PHONE_NUMBER]"
click at [389, 274] on input "(___) ___-____" at bounding box center [384, 276] width 147 height 30
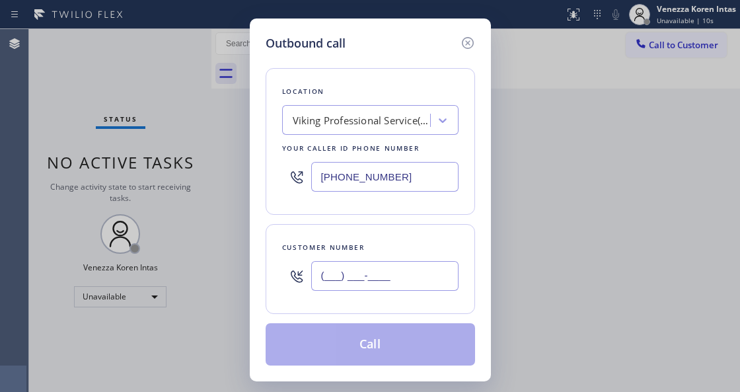
paste input "858) 521-8238"
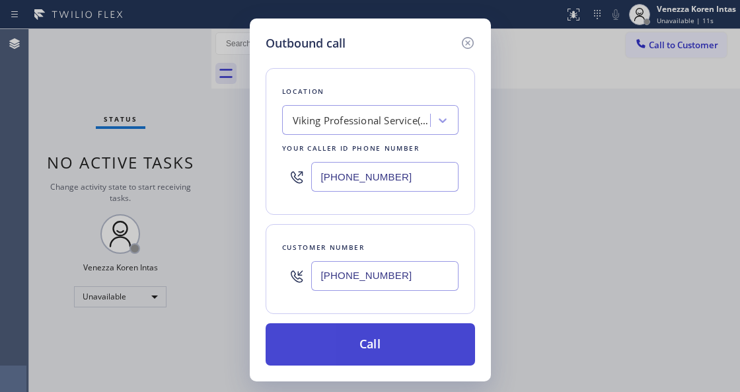
click at [390, 333] on button "Call" at bounding box center [370, 344] width 209 height 42
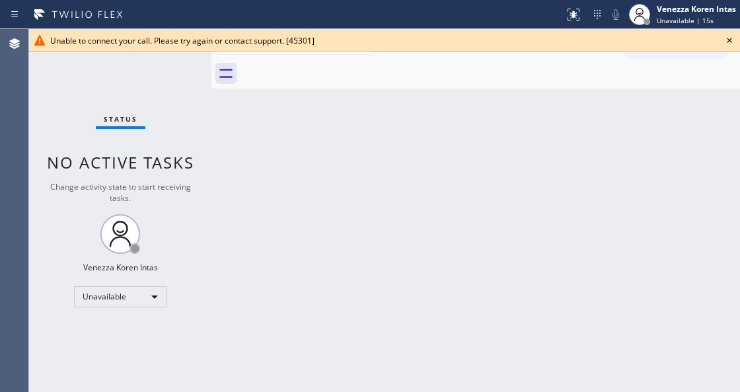
click at [245, 155] on div "Back to Dashboard Change Sender ID Customers Technicians Select a contact Outbo…" at bounding box center [475, 210] width 529 height 363
click at [733, 35] on icon at bounding box center [730, 40] width 16 height 16
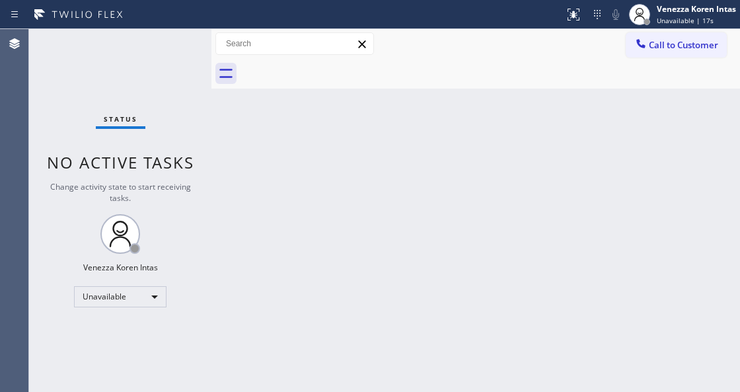
click at [688, 52] on button "Call to Customer" at bounding box center [676, 44] width 101 height 25
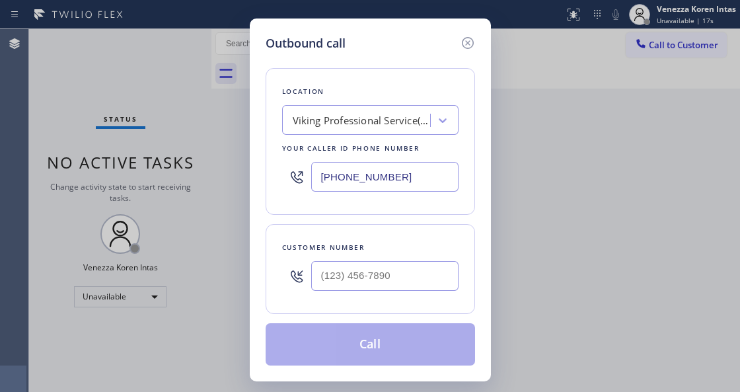
click at [390, 299] on div "Customer number" at bounding box center [370, 269] width 209 height 90
click at [355, 267] on input "(___) ___-____" at bounding box center [384, 276] width 147 height 30
paste input "858) 521-8238"
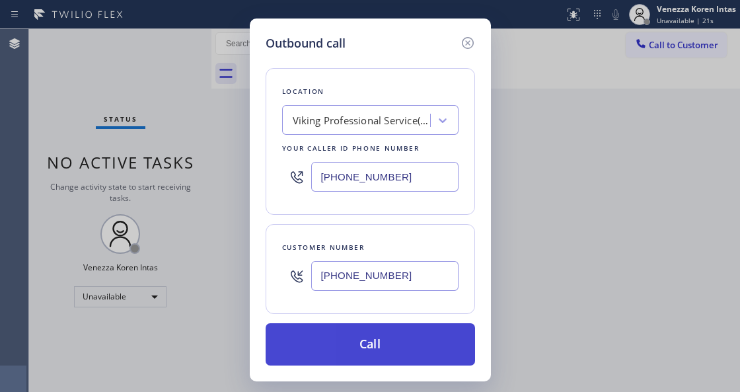
click at [363, 344] on button "Call" at bounding box center [370, 344] width 209 height 42
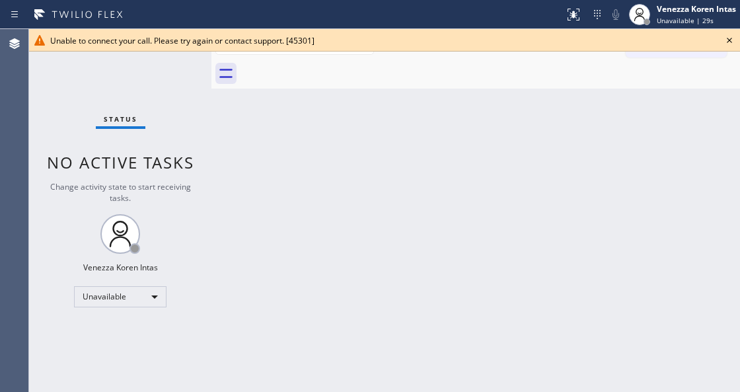
click at [731, 42] on icon at bounding box center [729, 40] width 5 height 5
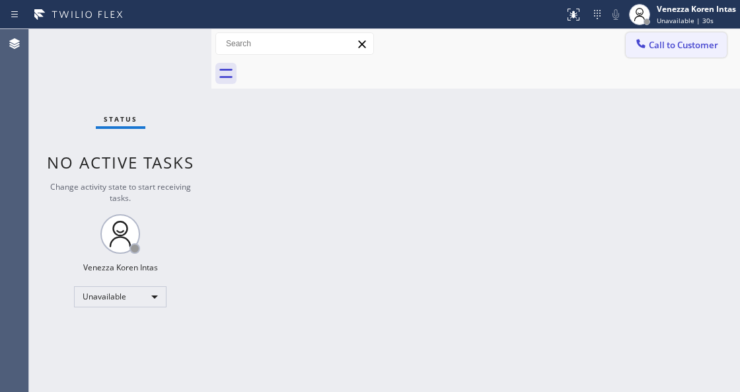
click at [709, 48] on span "Call to Customer" at bounding box center [683, 45] width 69 height 12
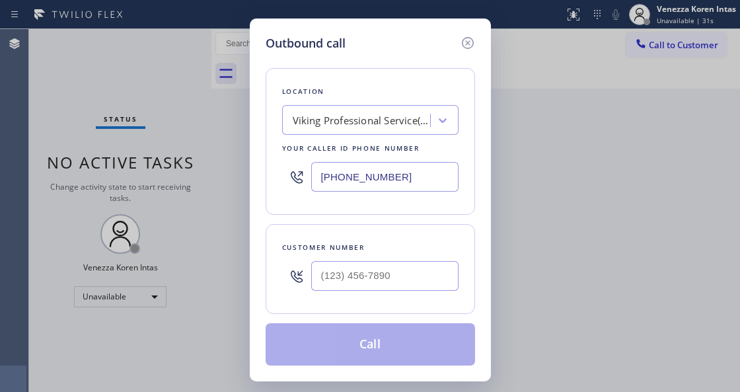
type input "(___) ___-____"
click at [400, 278] on input "(___) ___-____" at bounding box center [384, 276] width 147 height 30
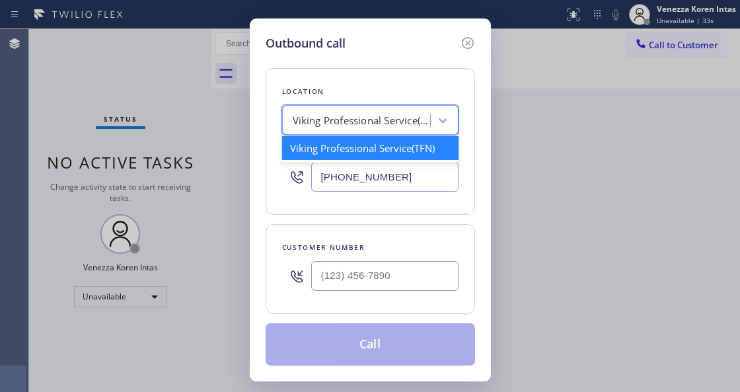
click at [433, 105] on div "Viking Professional Service(TFN)" at bounding box center [370, 120] width 176 height 30
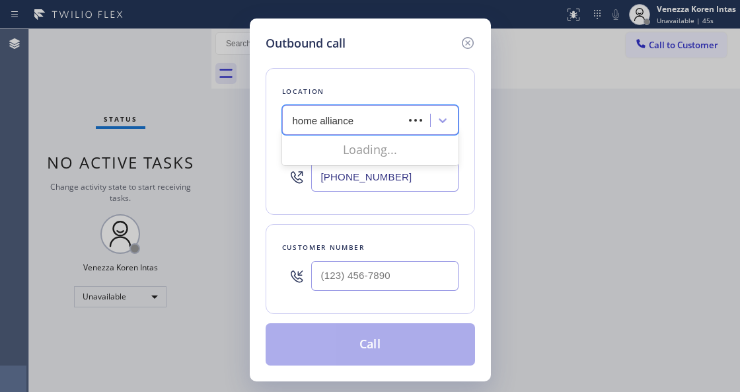
type input "home alliance"
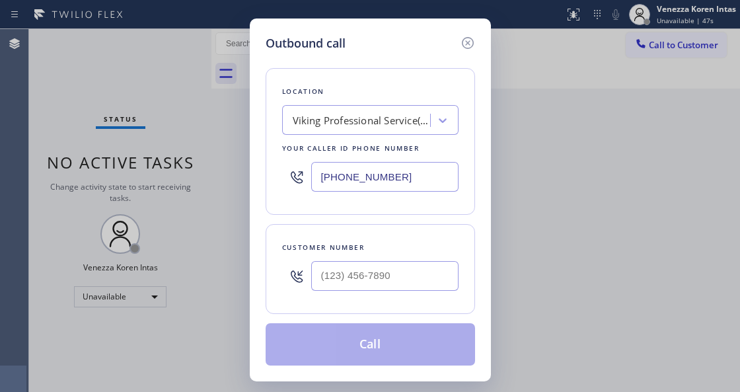
click at [377, 119] on div "Viking Professional Service(TFN)" at bounding box center [362, 120] width 139 height 15
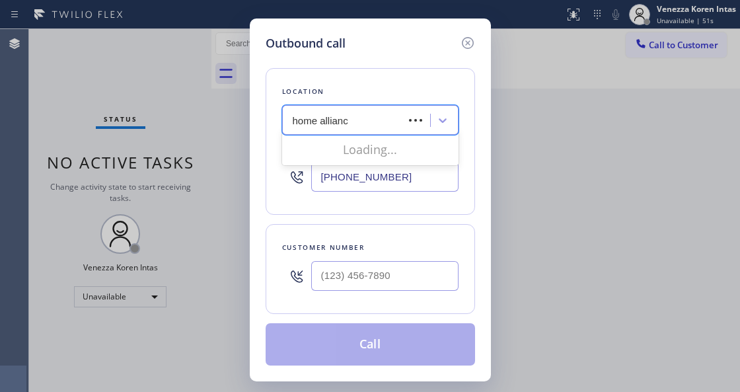
type input "home alliance"
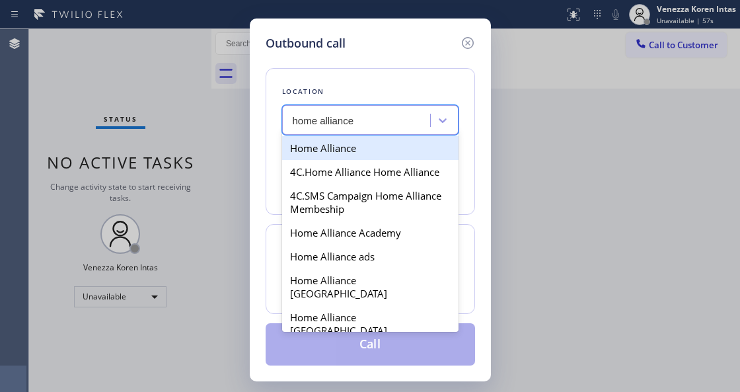
click at [322, 148] on div "Home Alliance" at bounding box center [370, 148] width 176 height 24
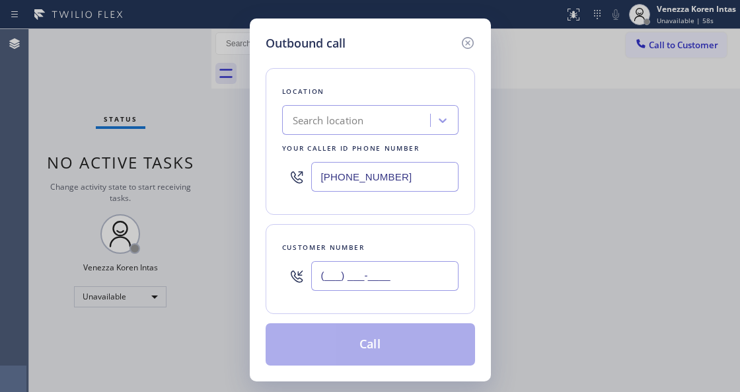
click at [352, 272] on input "(___) ___-____" at bounding box center [384, 276] width 147 height 30
paste input "85-8521"
drag, startPoint x: 406, startPoint y: 281, endPoint x: 282, endPoint y: 260, distance: 126.0
click at [282, 263] on div "(___) _85-8521" at bounding box center [370, 275] width 176 height 43
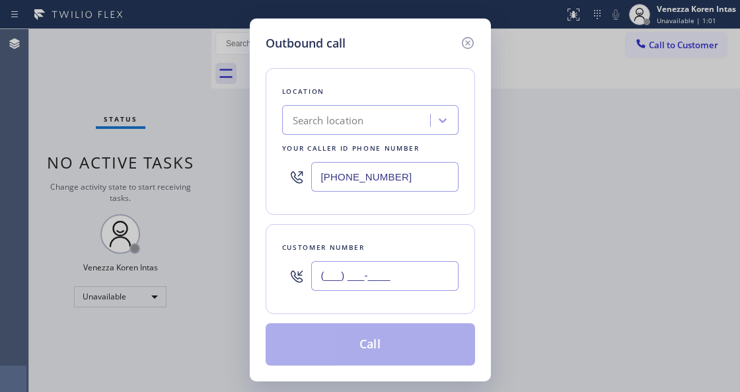
paste input "858) 521-8238"
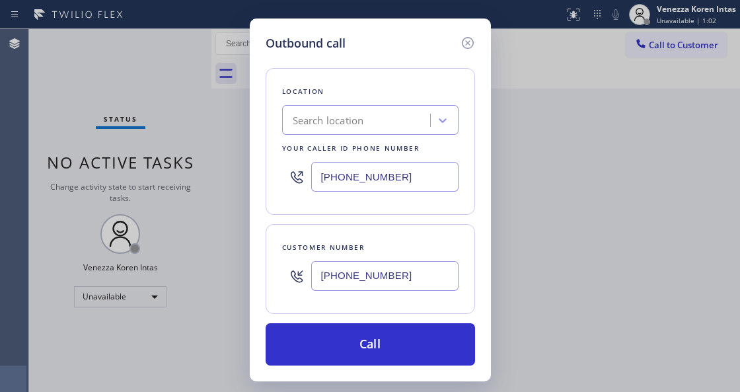
type input "[PHONE_NUMBER]"
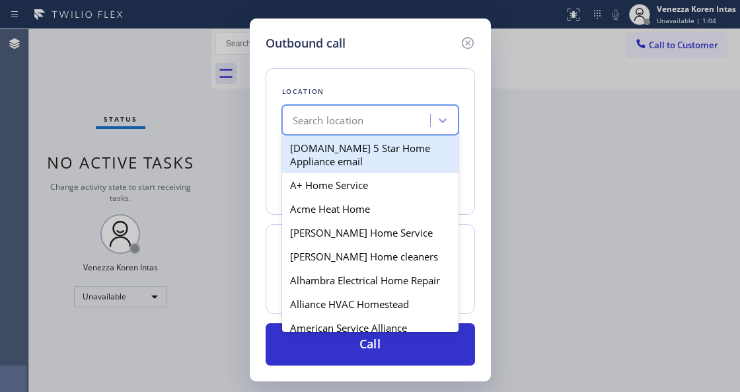
click at [352, 118] on div "Search location" at bounding box center [328, 120] width 71 height 15
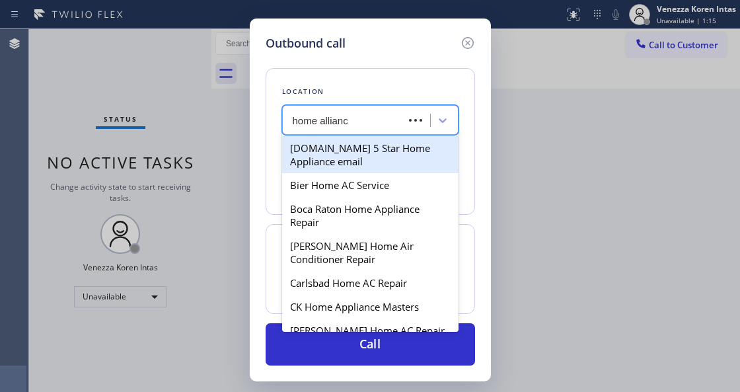
type input "home alliance"
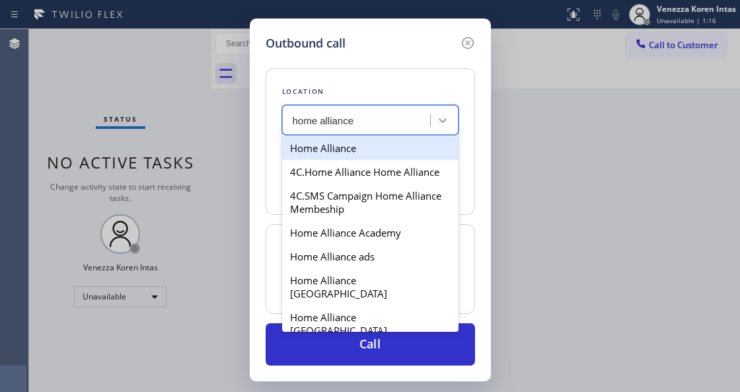
click at [357, 150] on div "Home Alliance" at bounding box center [370, 148] width 176 height 24
type input "[PHONE_NUMBER]"
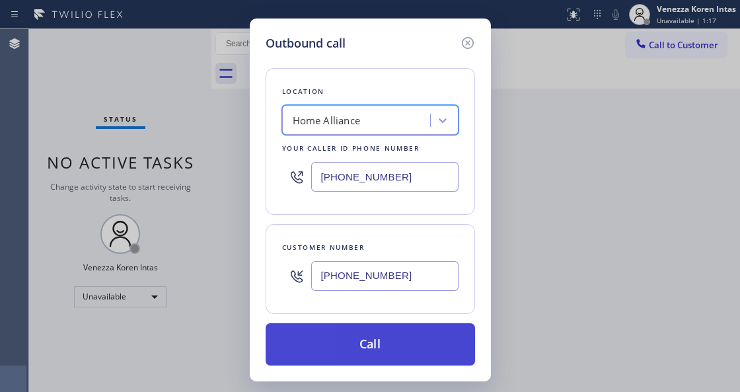
click at [371, 336] on button "Call" at bounding box center [370, 344] width 209 height 42
click at [389, 350] on button "Call" at bounding box center [370, 344] width 209 height 42
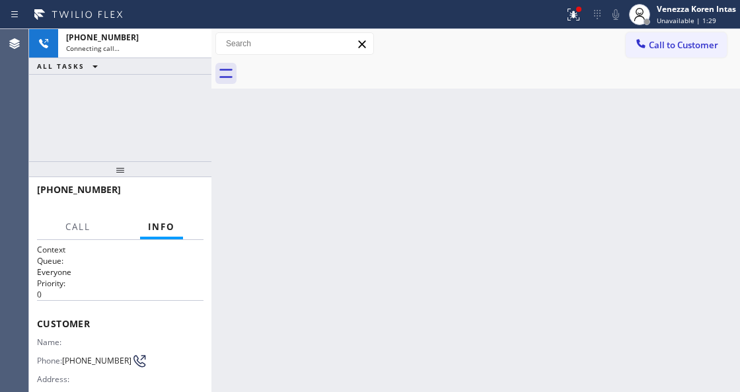
click at [577, 13] on icon at bounding box center [574, 15] width 16 height 16
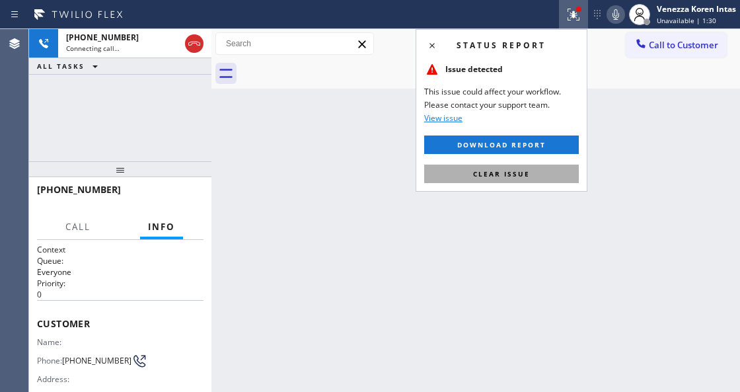
click at [537, 169] on button "Clear issue" at bounding box center [501, 174] width 155 height 19
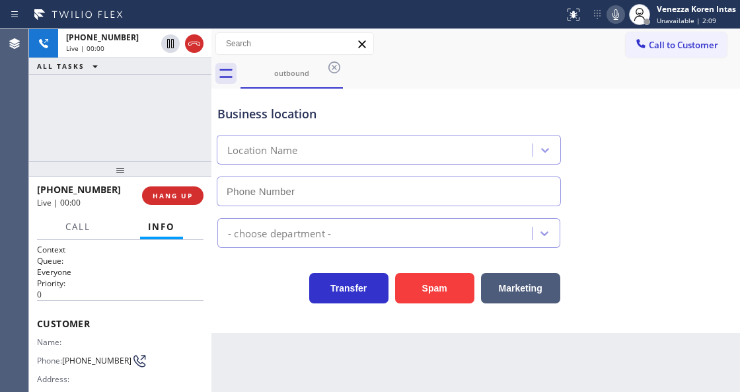
type input "[PHONE_NUMBER]"
click at [313, 112] on div "Business location" at bounding box center [388, 114] width 343 height 18
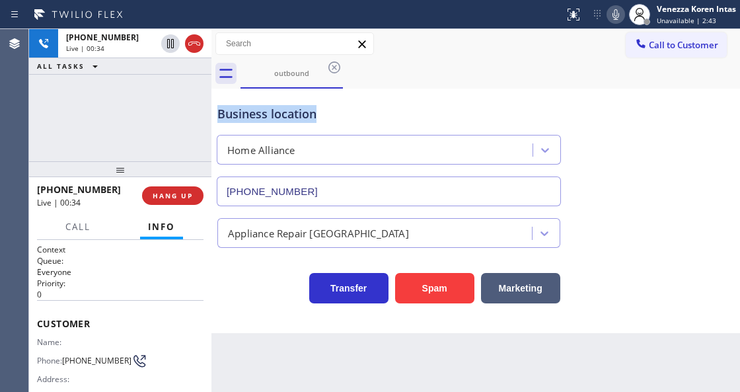
drag, startPoint x: 318, startPoint y: 113, endPoint x: 217, endPoint y: 101, distance: 101.8
click at [217, 101] on div "Business location Home Alliance [PHONE_NUMBER]" at bounding box center [389, 149] width 348 height 114
click at [133, 317] on span "Customer" at bounding box center [120, 323] width 167 height 13
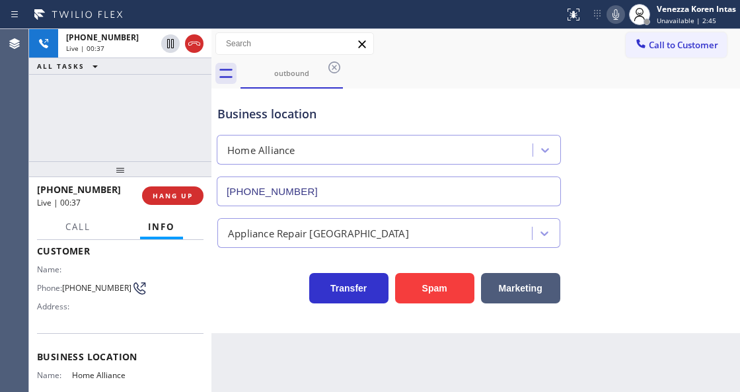
scroll to position [132, 0]
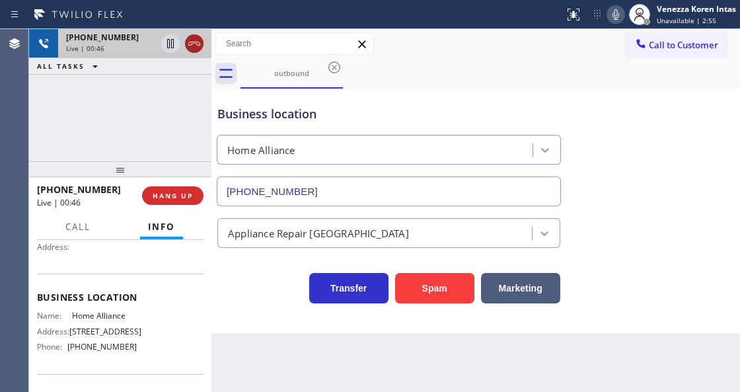
click at [191, 40] on icon at bounding box center [194, 44] width 16 height 16
click at [182, 193] on span "HANG UP" at bounding box center [173, 195] width 40 height 9
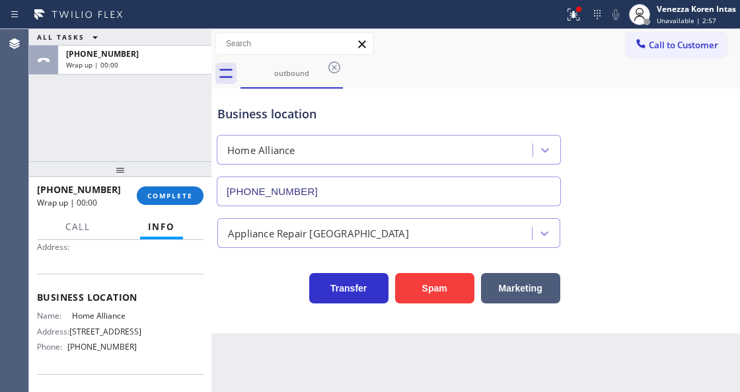
click at [180, 182] on div "[PHONE_NUMBER] Wrap up | 00:00 COMPLETE" at bounding box center [120, 195] width 167 height 34
click at [181, 185] on div "[PHONE_NUMBER] Wrap up | 00:00 COMPLETE" at bounding box center [120, 195] width 167 height 34
click at [193, 200] on button "COMPLETE" at bounding box center [170, 195] width 67 height 19
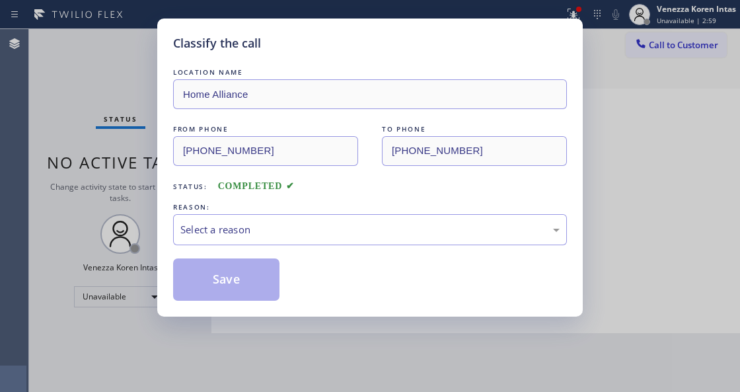
click at [280, 230] on div "Select a reason" at bounding box center [369, 229] width 379 height 15
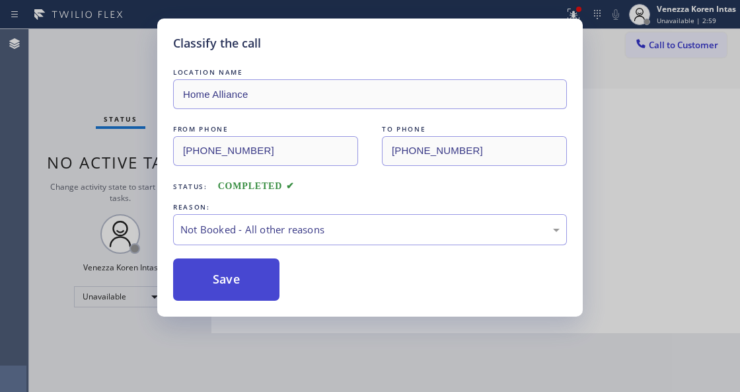
click at [243, 280] on button "Save" at bounding box center [226, 279] width 106 height 42
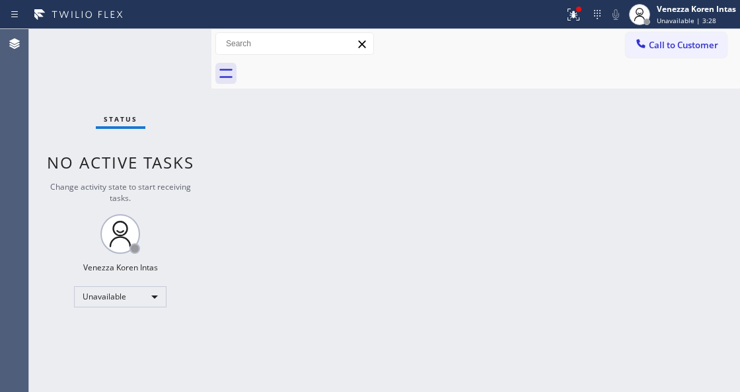
click at [553, 127] on div "Back to Dashboard Change Sender ID Customers Technicians Select a contact Outbo…" at bounding box center [475, 210] width 529 height 363
click at [575, 19] on icon at bounding box center [574, 15] width 16 height 16
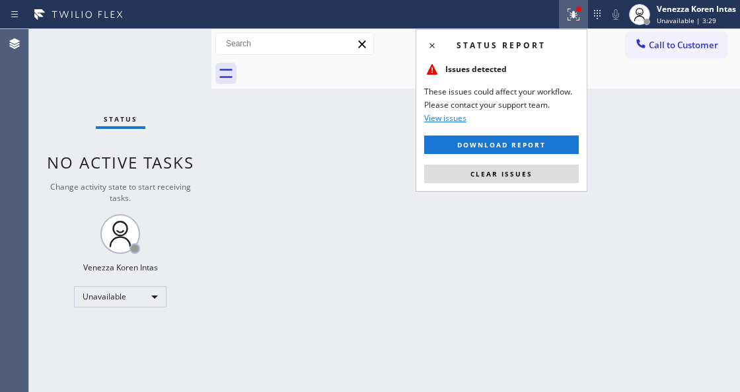
drag, startPoint x: 539, startPoint y: 168, endPoint x: 548, endPoint y: 163, distance: 9.8
click at [543, 165] on button "Clear issues" at bounding box center [501, 174] width 155 height 19
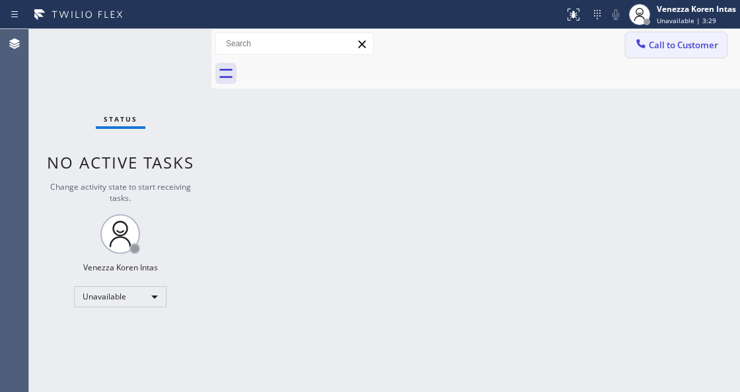
click at [669, 47] on span "Call to Customer" at bounding box center [683, 45] width 69 height 12
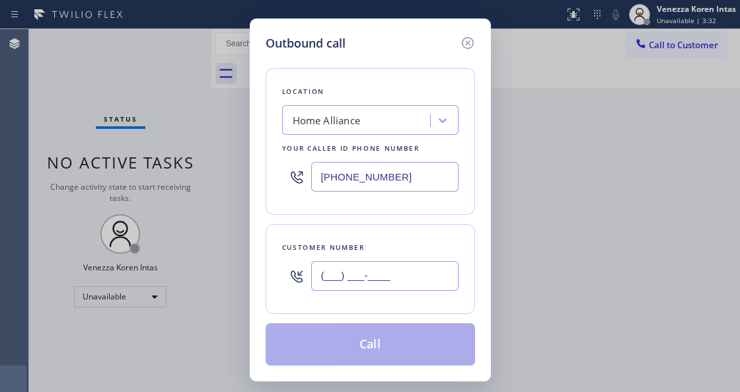
click at [344, 282] on input "(___) ___-____" at bounding box center [384, 276] width 147 height 30
paste input "858) 521-8238"
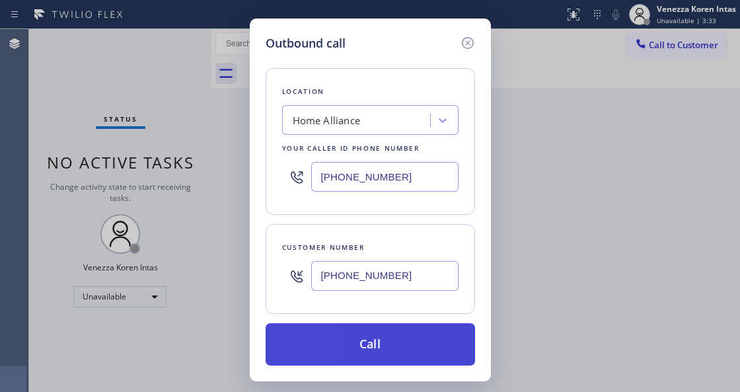
type input "[PHONE_NUMBER]"
click at [361, 338] on button "Call" at bounding box center [370, 344] width 209 height 42
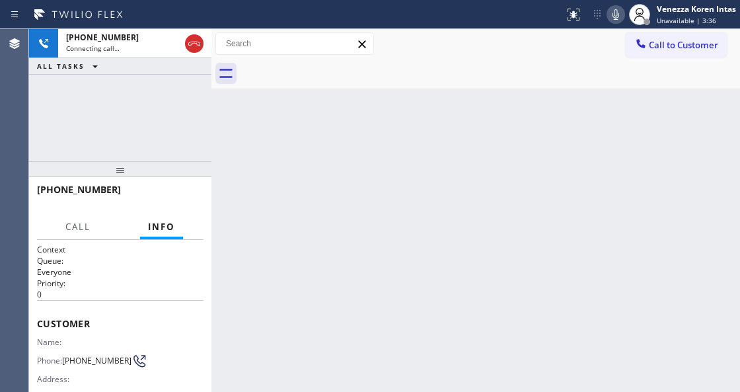
click at [311, 143] on div "Back to Dashboard Change Sender ID Customers Technicians Select a contact Outbo…" at bounding box center [475, 210] width 529 height 363
click at [269, 271] on div "Back to Dashboard Change Sender ID Customers Technicians Select a contact Outbo…" at bounding box center [475, 210] width 529 height 363
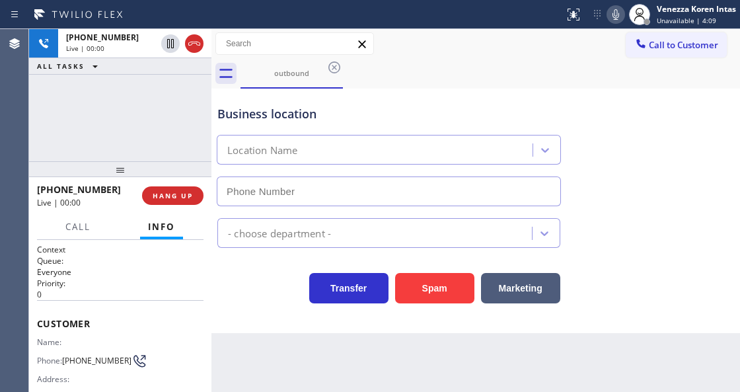
type input "[PHONE_NUMBER]"
click at [423, 43] on div "Call to Customer Outbound call Location Home Alliance Your caller id phone numb…" at bounding box center [475, 43] width 529 height 23
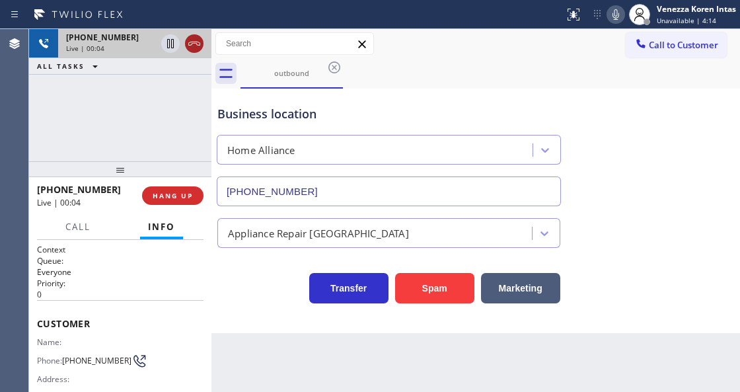
click at [194, 42] on icon at bounding box center [194, 44] width 12 height 4
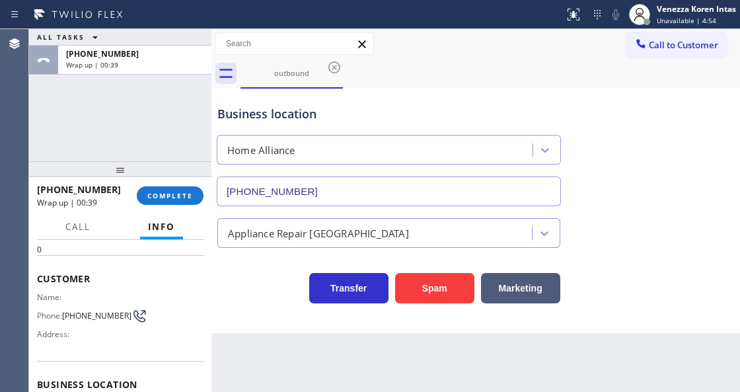
scroll to position [88, 0]
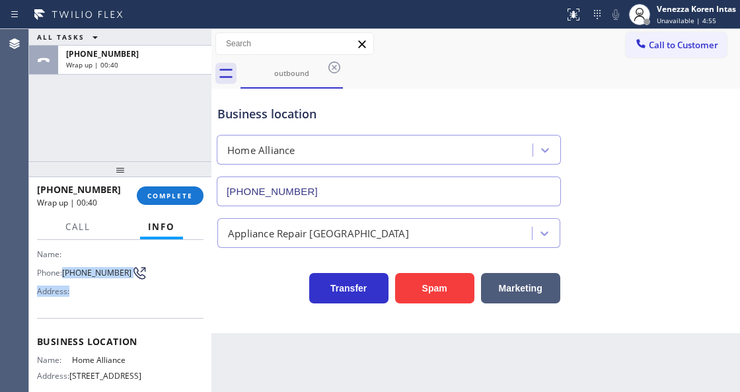
drag, startPoint x: 92, startPoint y: 286, endPoint x: 65, endPoint y: 266, distance: 34.0
click at [65, 266] on div "Name: Phone: [PHONE_NUMBER] Address:" at bounding box center [87, 275] width 100 height 52
click at [65, 268] on span "[PHONE_NUMBER]" at bounding box center [96, 273] width 69 height 10
drag, startPoint x: 64, startPoint y: 263, endPoint x: 89, endPoint y: 275, distance: 27.2
click at [89, 275] on div "Phone: [PHONE_NUMBER]" at bounding box center [87, 273] width 100 height 16
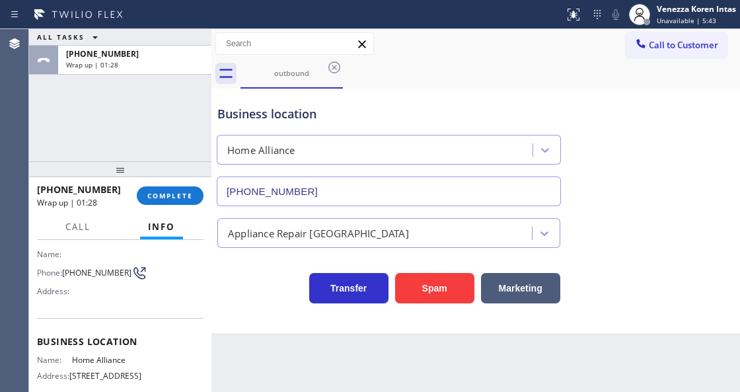
click at [71, 358] on div "Name: Home Alliance" at bounding box center [87, 360] width 100 height 10
click at [181, 197] on span "COMPLETE" at bounding box center [170, 195] width 46 height 9
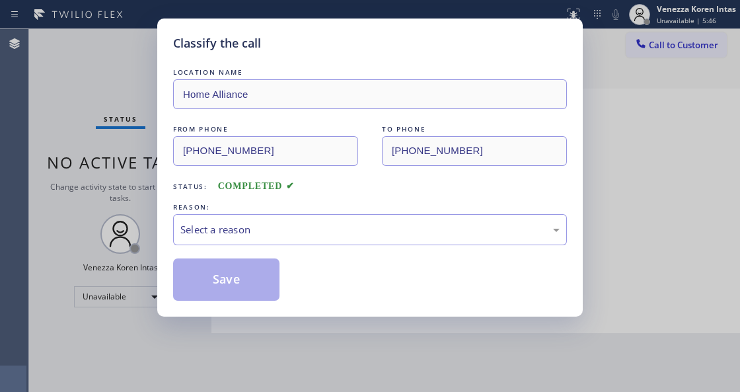
click at [363, 237] on div "Select a reason" at bounding box center [369, 229] width 379 height 15
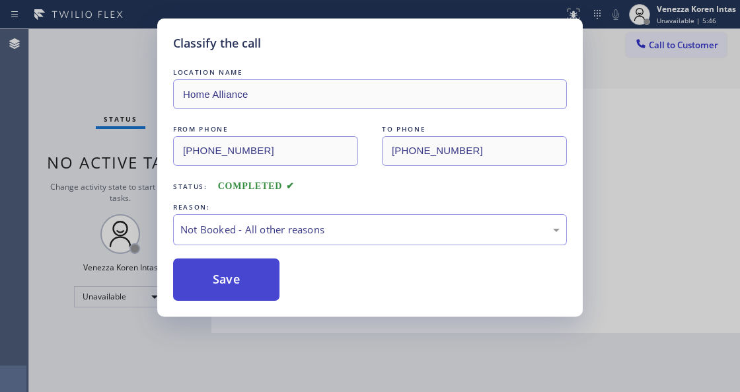
click at [266, 279] on button "Save" at bounding box center [226, 279] width 106 height 42
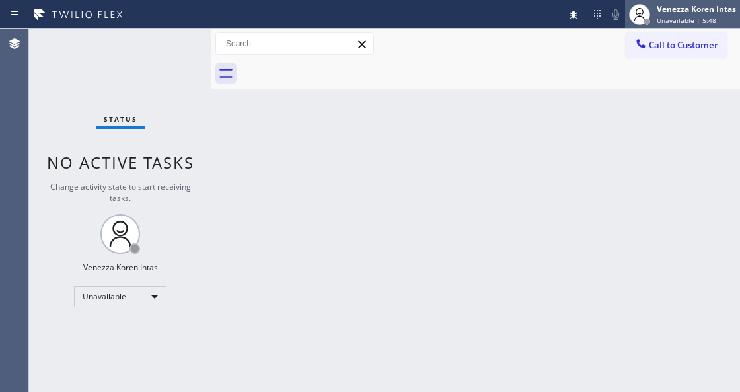
click at [669, 17] on span "Unavailable | 5:48" at bounding box center [686, 20] width 59 height 9
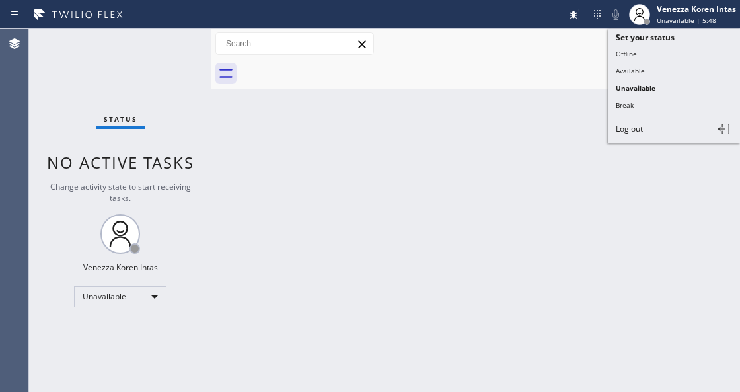
click at [560, 59] on div at bounding box center [491, 74] width 500 height 30
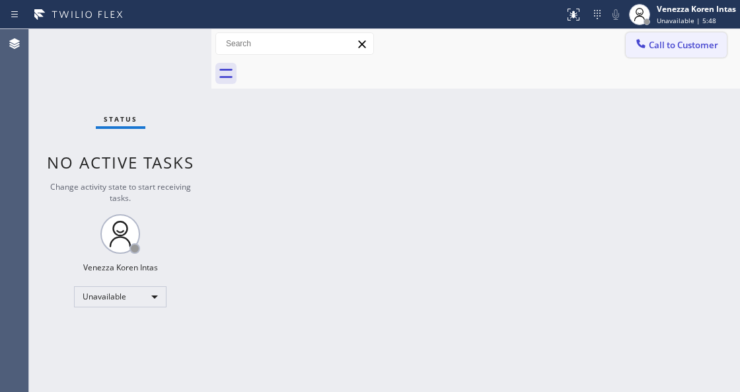
click at [677, 53] on button "Call to Customer" at bounding box center [676, 44] width 101 height 25
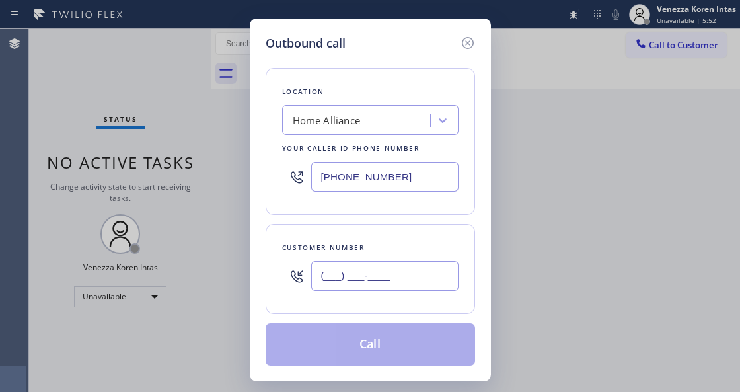
click at [371, 276] on input "(___) ___-____" at bounding box center [384, 276] width 147 height 30
paste input "858) 521-8238"
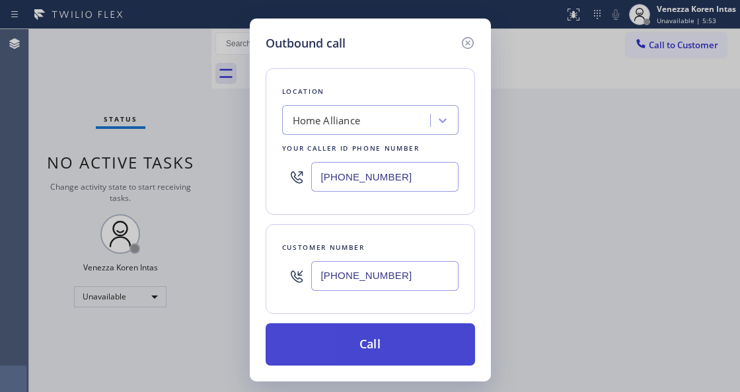
type input "[PHONE_NUMBER]"
click at [372, 353] on button "Call" at bounding box center [370, 344] width 209 height 42
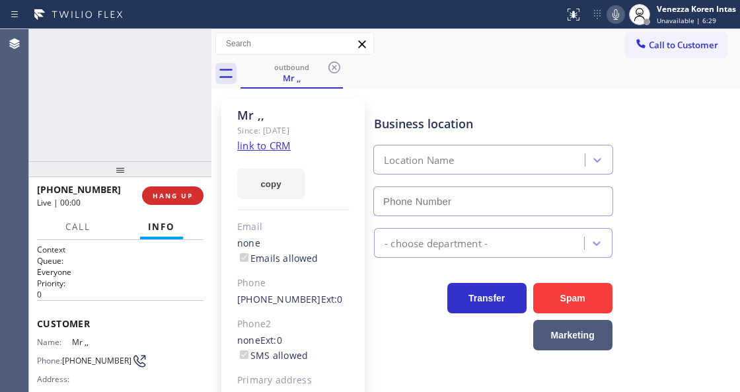
type input "[PHONE_NUMBER]"
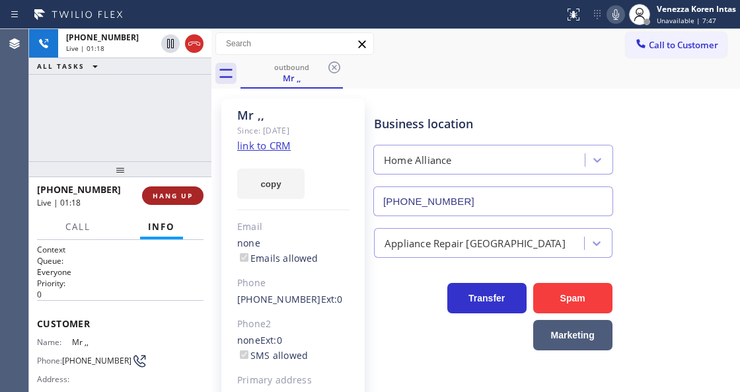
click at [168, 198] on span "HANG UP" at bounding box center [173, 195] width 40 height 9
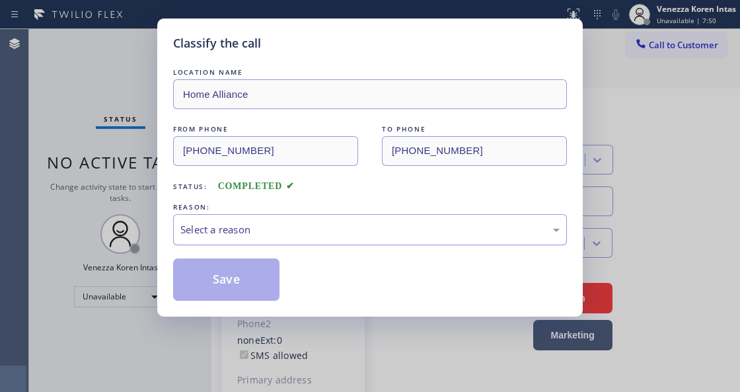
click at [296, 231] on div "Select a reason" at bounding box center [369, 229] width 379 height 15
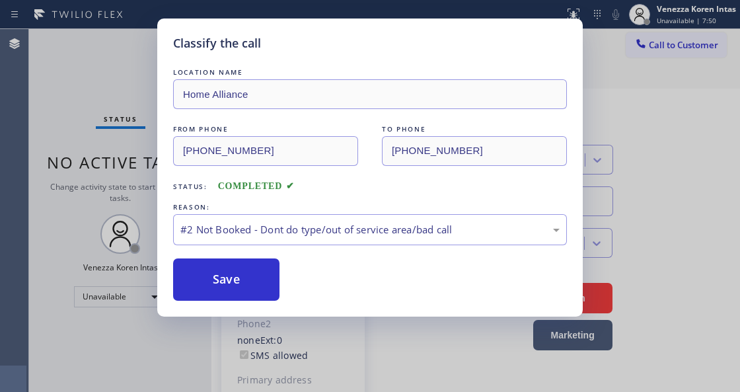
drag, startPoint x: 295, startPoint y: 283, endPoint x: 258, endPoint y: 278, distance: 37.3
click at [258, 278] on button "Save" at bounding box center [226, 279] width 106 height 42
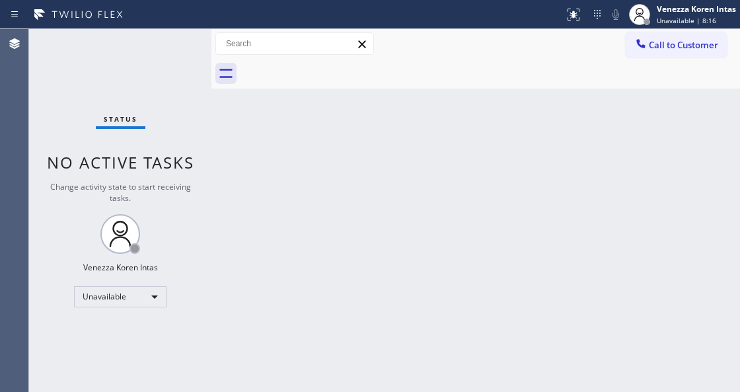
click at [416, 151] on div "Back to Dashboard Change Sender ID Customers Technicians Select a contact Outbo…" at bounding box center [475, 210] width 529 height 363
click at [686, 16] on div "Venezza Koren Intas Unavailable | 8:19" at bounding box center [697, 14] width 86 height 23
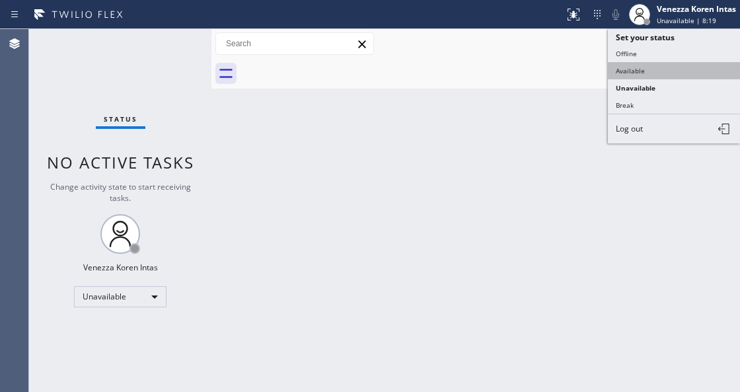
click at [652, 65] on button "Available" at bounding box center [674, 70] width 132 height 17
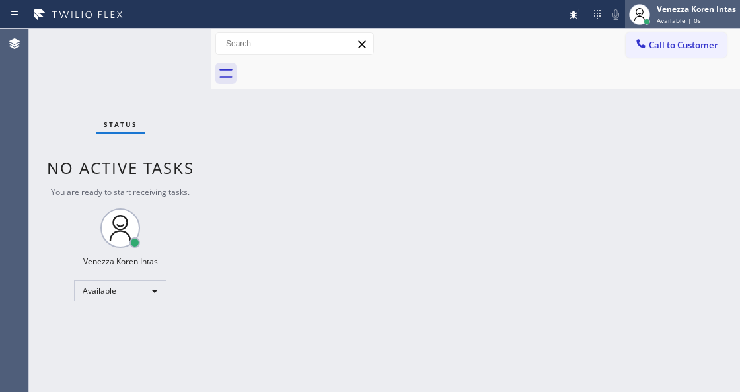
click at [672, 20] on span "Available | 0s" at bounding box center [679, 20] width 44 height 9
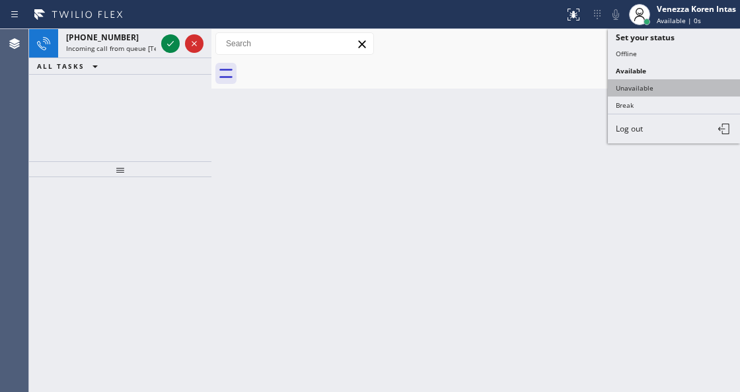
click at [640, 89] on button "Unavailable" at bounding box center [674, 87] width 132 height 17
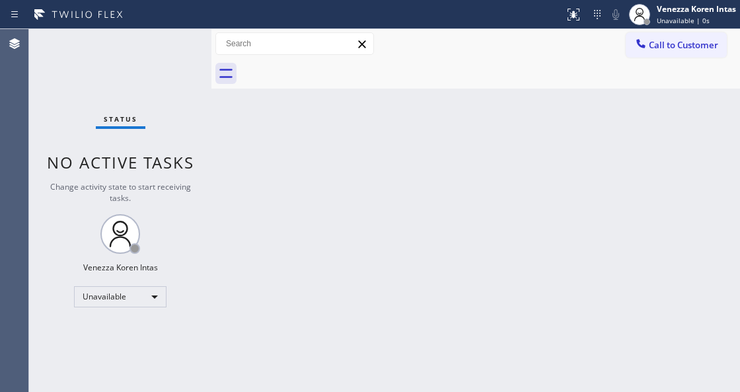
click at [106, 44] on div "Status No active tasks Change activity state to start receiving tasks. Venezza …" at bounding box center [120, 210] width 182 height 363
click at [675, 24] on span "Unavailable | 3:07" at bounding box center [686, 20] width 59 height 9
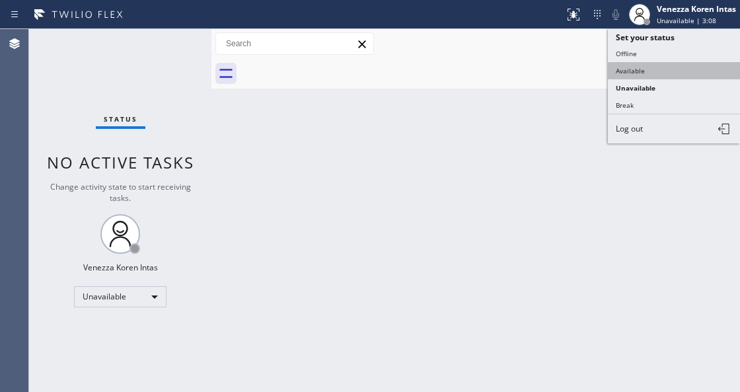
click at [661, 68] on button "Available" at bounding box center [674, 70] width 132 height 17
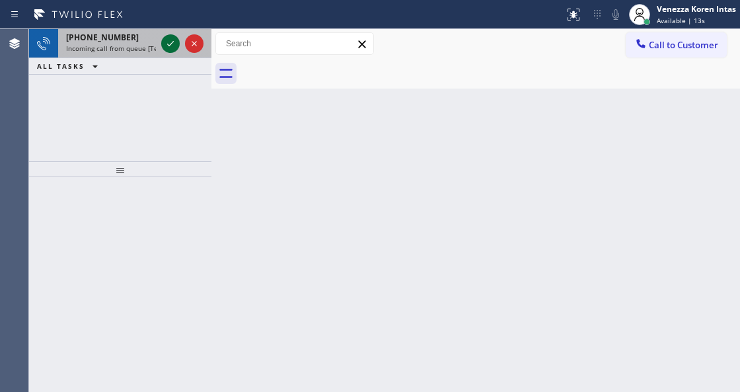
click at [177, 46] on icon at bounding box center [171, 44] width 16 height 16
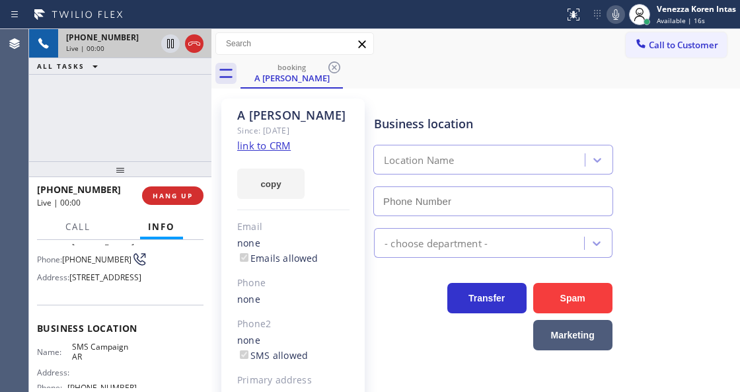
scroll to position [132, 0]
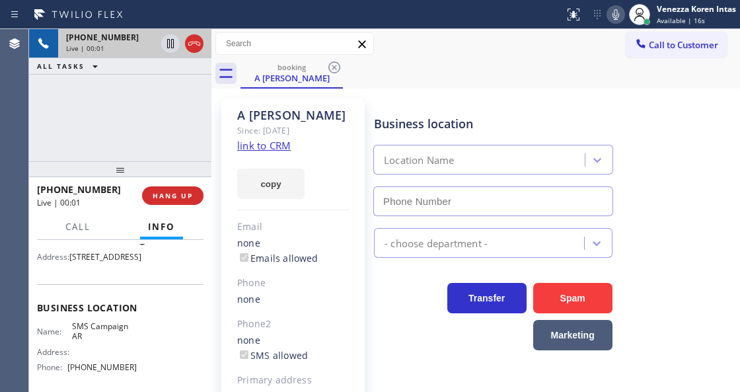
type input "[PHONE_NUMBER]"
click at [274, 142] on link "link to CRM" at bounding box center [264, 145] width 54 height 13
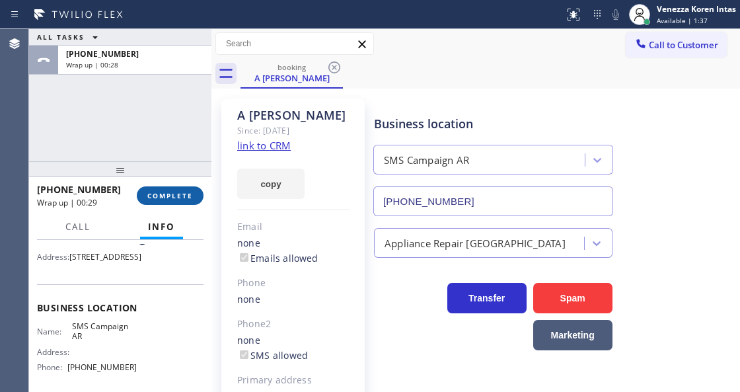
click at [184, 198] on span "COMPLETE" at bounding box center [170, 195] width 46 height 9
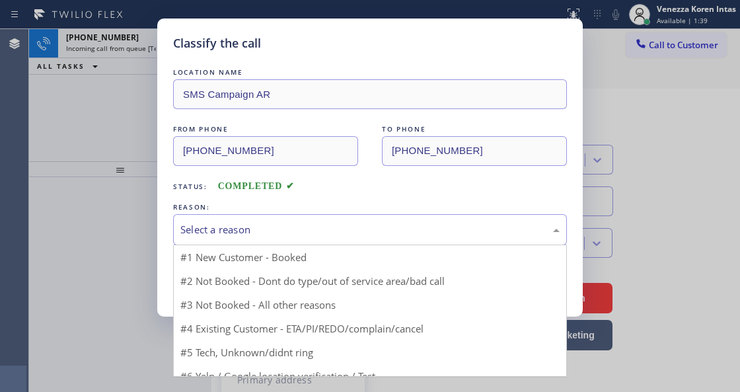
click at [263, 235] on div "Select a reason" at bounding box center [369, 229] width 379 height 15
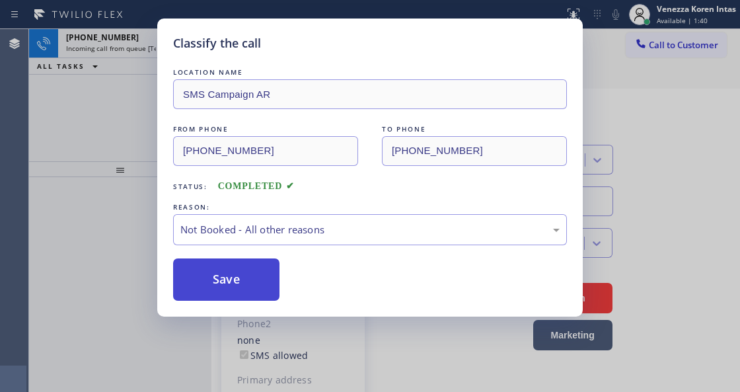
click at [268, 277] on button "Save" at bounding box center [226, 279] width 106 height 42
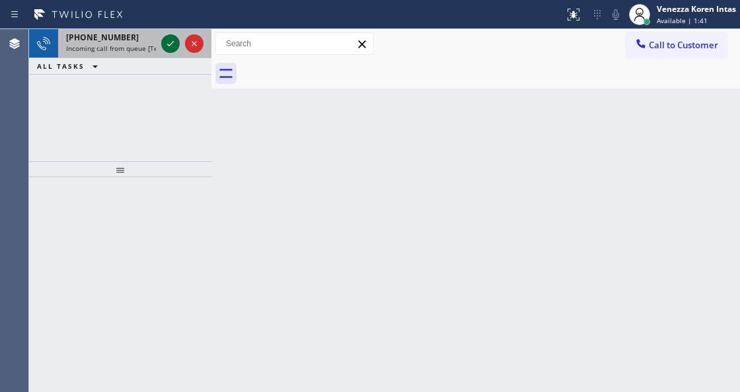
click at [170, 45] on icon at bounding box center [171, 44] width 16 height 16
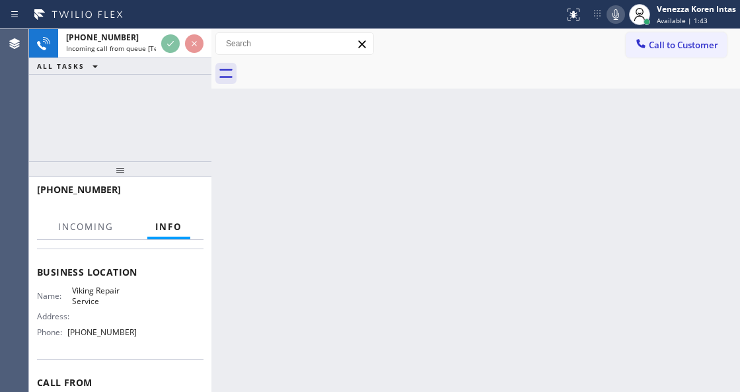
scroll to position [176, 0]
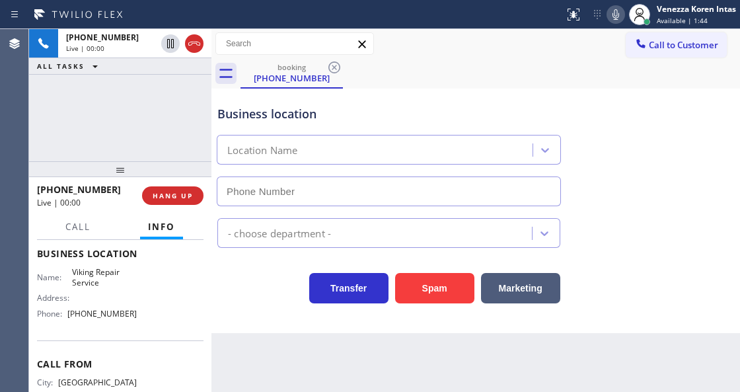
type input "[PHONE_NUMBER]"
drag, startPoint x: 193, startPoint y: 43, endPoint x: 186, endPoint y: 172, distance: 129.0
click at [193, 43] on icon at bounding box center [194, 44] width 12 height 4
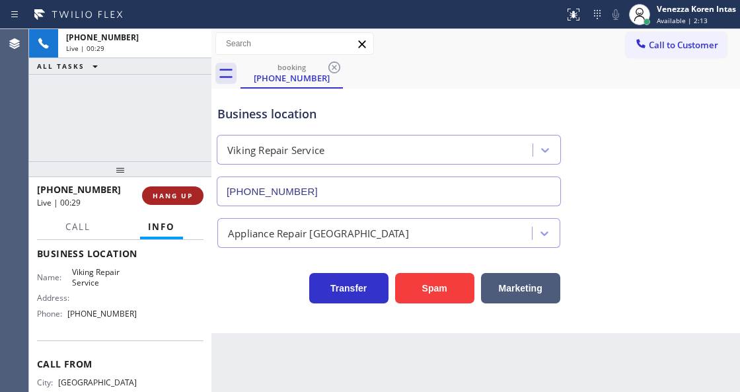
click at [181, 194] on span "HANG UP" at bounding box center [173, 195] width 40 height 9
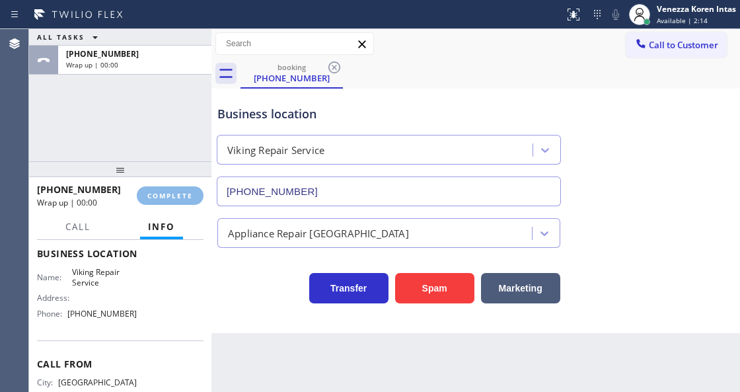
click at [181, 207] on div "[PHONE_NUMBER] Wrap up | 00:00 COMPLETE" at bounding box center [120, 195] width 167 height 34
click at [192, 193] on span "COMPLETE" at bounding box center [170, 195] width 46 height 9
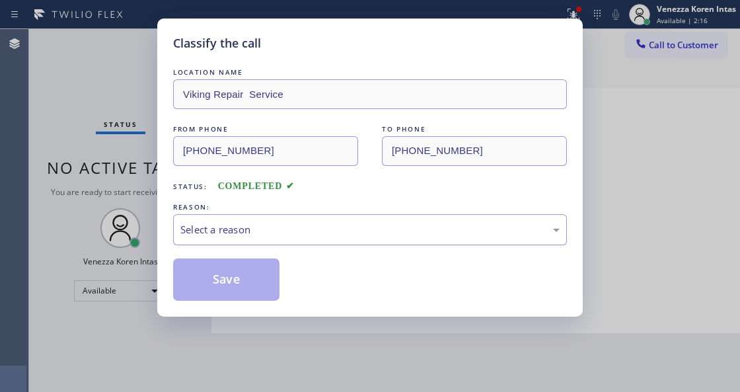
click at [353, 235] on div "Select a reason" at bounding box center [369, 229] width 379 height 15
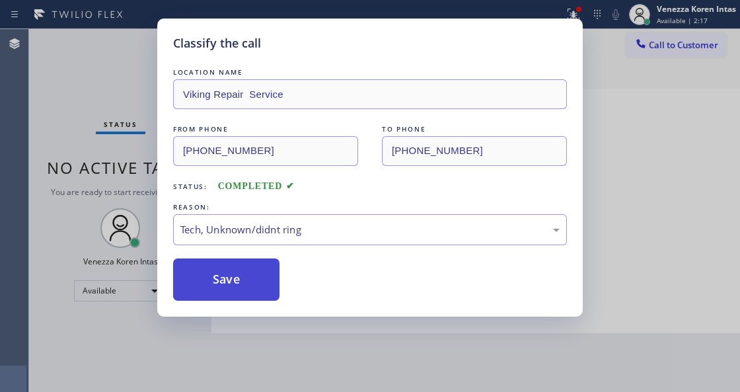
click at [244, 296] on button "Save" at bounding box center [226, 279] width 106 height 42
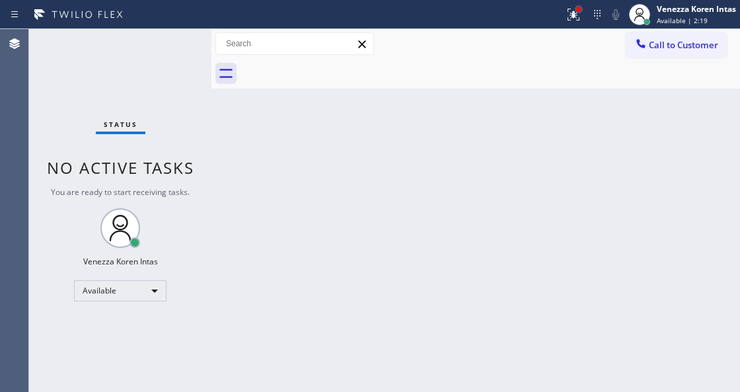
click at [578, 10] on div at bounding box center [578, 9] width 5 height 5
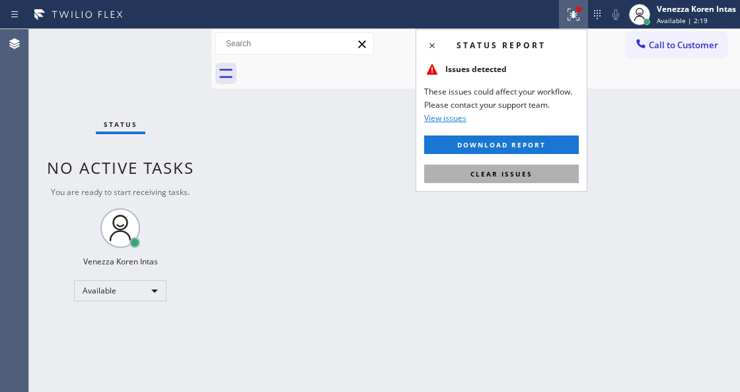
click at [556, 169] on button "Clear issues" at bounding box center [501, 174] width 155 height 19
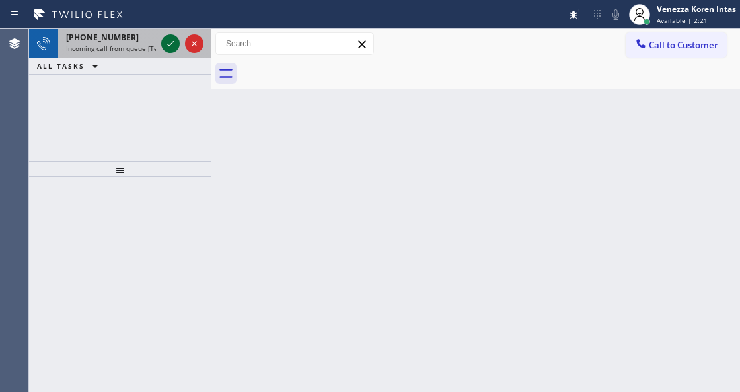
click at [169, 42] on icon at bounding box center [171, 44] width 16 height 16
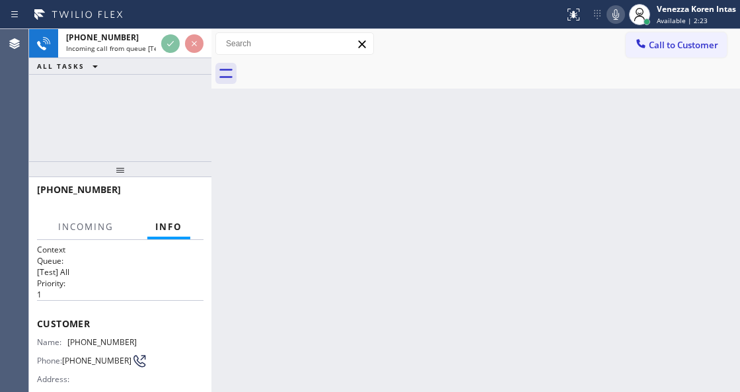
scroll to position [132, 0]
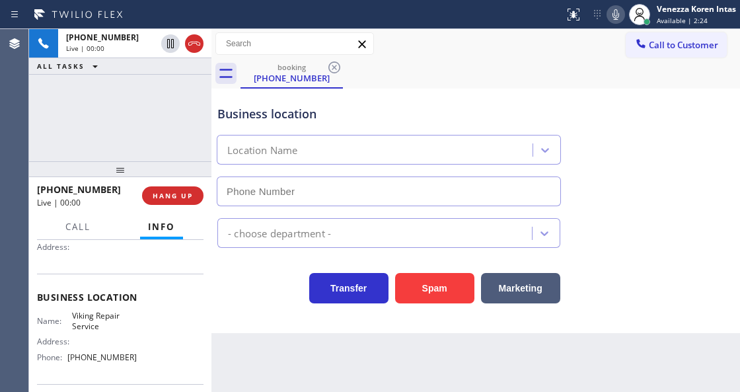
type input "[PHONE_NUMBER]"
click at [251, 118] on div "Business location" at bounding box center [388, 114] width 343 height 18
click at [398, 389] on div "Back to Dashboard Change Sender ID Customers Technicians Select a contact Outbo…" at bounding box center [475, 210] width 529 height 363
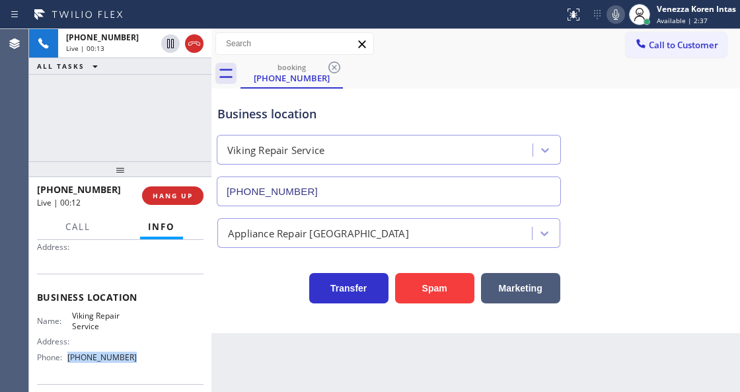
drag, startPoint x: 139, startPoint y: 356, endPoint x: 71, endPoint y: 352, distance: 68.2
click at [71, 352] on div "Name: Viking Repair Service Address: Phone: [PHONE_NUMBER]" at bounding box center [120, 339] width 167 height 57
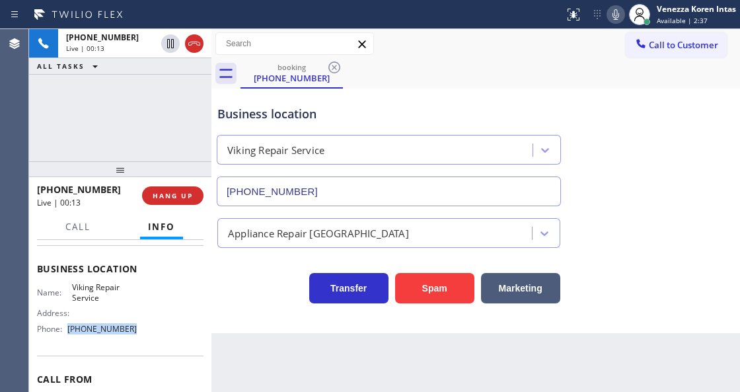
scroll to position [176, 0]
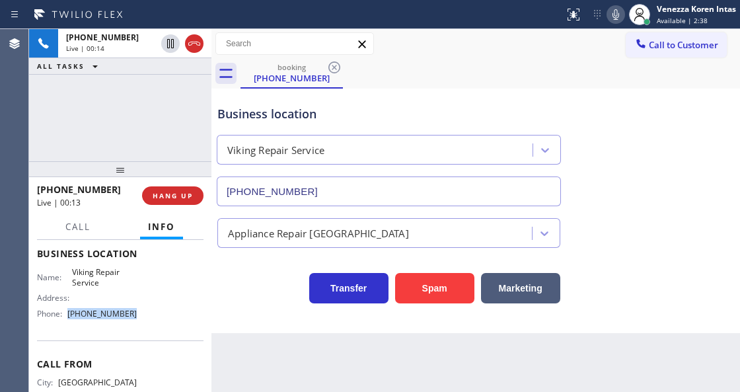
click at [648, 40] on div at bounding box center [641, 45] width 16 height 16
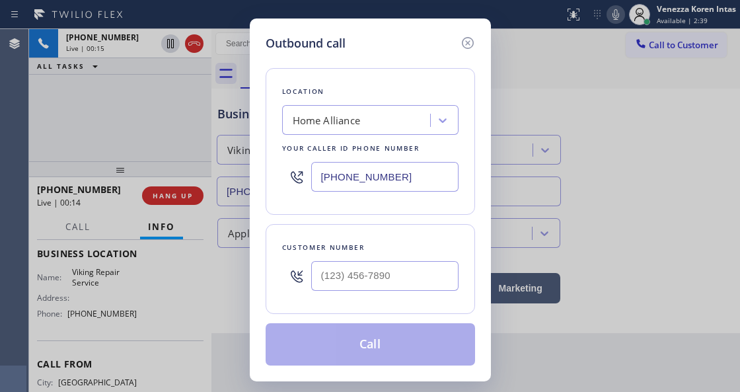
drag, startPoint x: 418, startPoint y: 172, endPoint x: 280, endPoint y: 159, distance: 138.0
click at [280, 159] on div "Location Home Alliance Your caller id phone number [PHONE_NUMBER]" at bounding box center [370, 141] width 209 height 147
paste input "05) 303-5959"
type input "[PHONE_NUMBER]"
click at [469, 37] on icon at bounding box center [468, 43] width 16 height 16
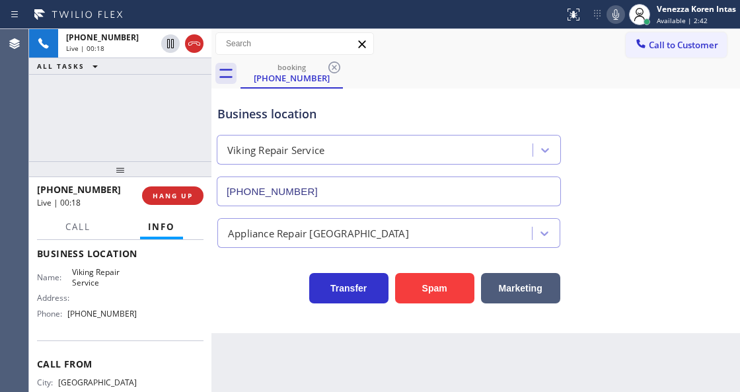
click at [566, 85] on div "booking [PHONE_NUMBER]" at bounding box center [491, 74] width 500 height 30
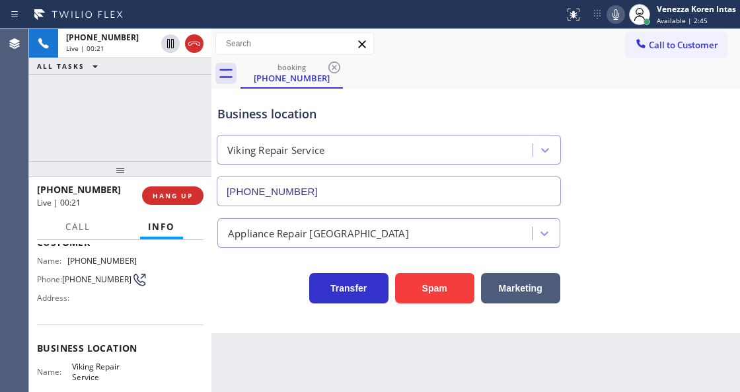
scroll to position [132, 0]
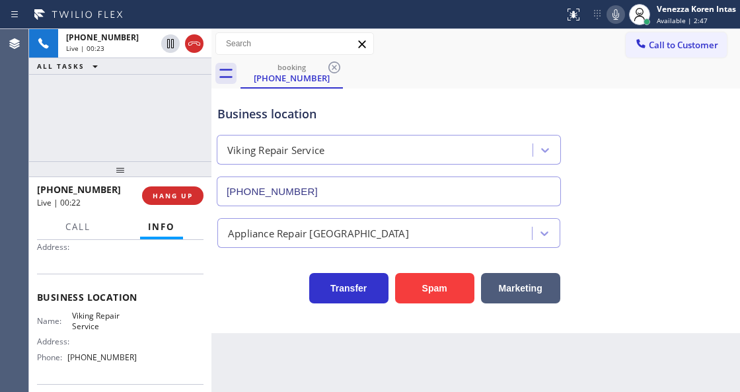
click at [147, 153] on div "[PHONE_NUMBER] Live | 00:23 ALL TASKS ALL TASKS ACTIVE TASKS TASKS IN WRAP UP" at bounding box center [120, 95] width 182 height 132
click at [194, 123] on div "[PHONE_NUMBER] Live | 00:23 ALL TASKS ALL TASKS ACTIVE TASKS TASKS IN WRAP UP" at bounding box center [120, 95] width 182 height 132
click at [274, 70] on div "booking" at bounding box center [292, 67] width 100 height 10
click at [390, 71] on div "booking [PHONE_NUMBER]" at bounding box center [491, 74] width 500 height 30
click at [264, 76] on div "[PHONE_NUMBER]" at bounding box center [292, 78] width 100 height 12
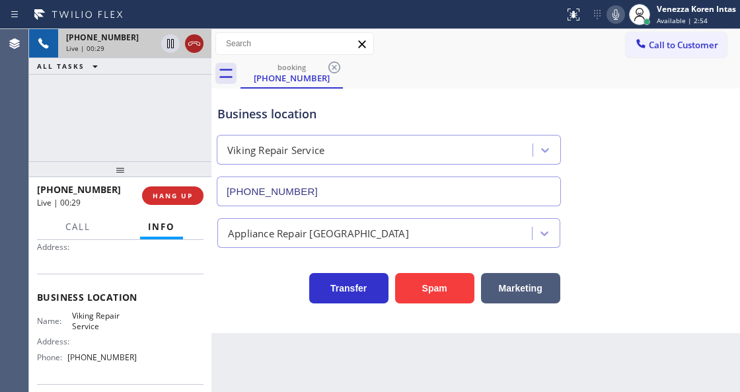
click at [194, 42] on icon at bounding box center [194, 44] width 16 height 16
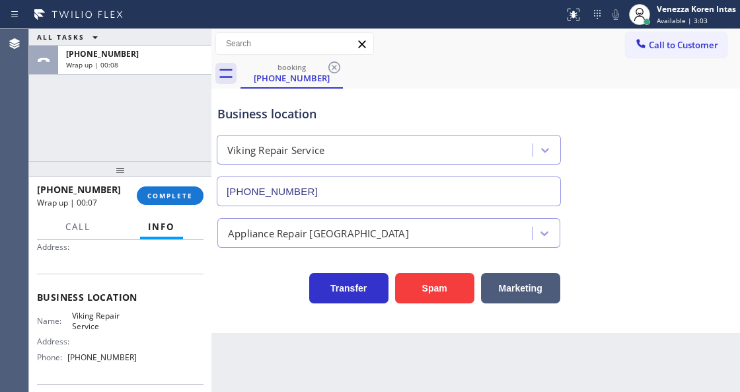
click at [167, 123] on div "ALL TASKS ALL TASKS ACTIVE TASKS TASKS IN WRAP UP [PHONE_NUMBER] Wrap up | 00:08" at bounding box center [120, 95] width 182 height 132
click at [178, 187] on button "COMPLETE" at bounding box center [170, 195] width 67 height 19
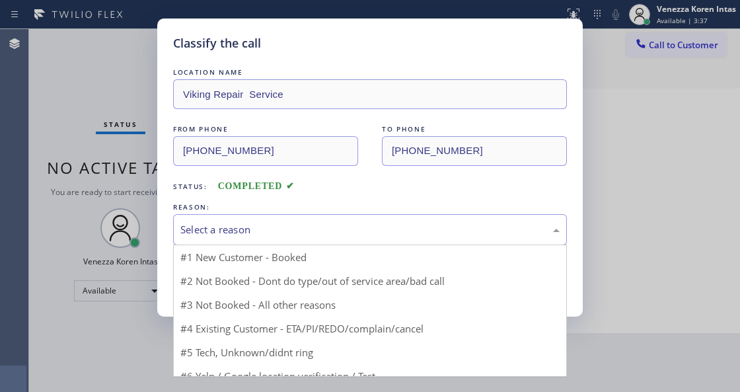
click at [300, 237] on div "Select a reason" at bounding box center [369, 229] width 379 height 15
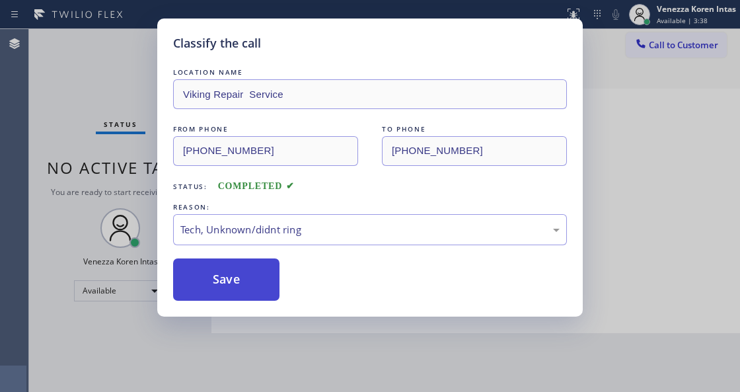
click at [245, 300] on button "Save" at bounding box center [226, 279] width 106 height 42
click at [250, 279] on button "Save" at bounding box center [226, 279] width 106 height 42
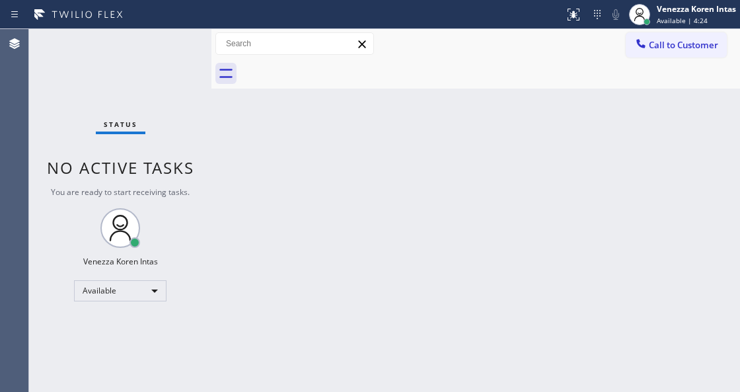
click at [179, 37] on div "Status No active tasks You are ready to start receiving tasks. Venezza Koren In…" at bounding box center [120, 210] width 182 height 363
click at [182, 41] on div "Status No active tasks You are ready to start receiving tasks. Venezza Koren In…" at bounding box center [120, 210] width 182 height 363
click at [231, 117] on div "Back to Dashboard Change Sender ID Customers Technicians Select a contact Outbo…" at bounding box center [475, 210] width 529 height 363
click at [168, 23] on div at bounding box center [282, 14] width 554 height 21
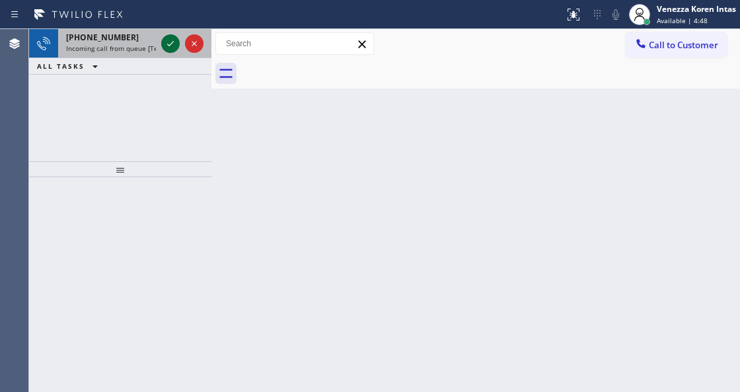
click at [164, 46] on icon at bounding box center [171, 44] width 16 height 16
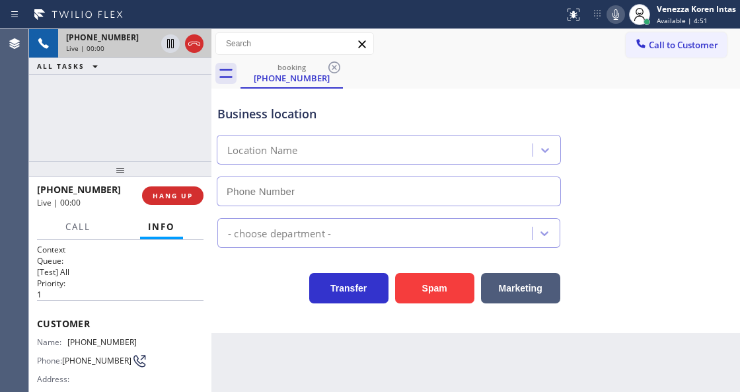
type input "[PHONE_NUMBER]"
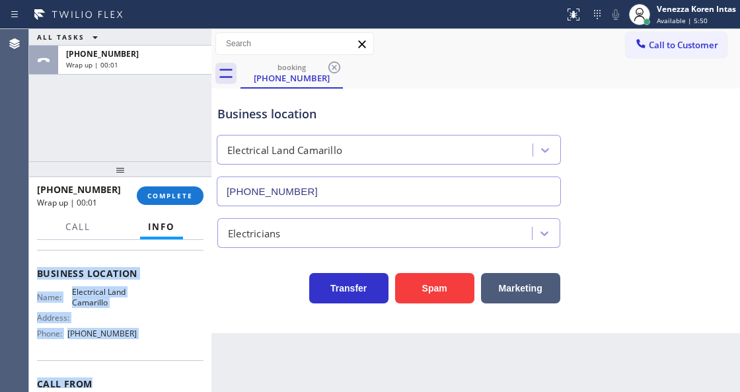
scroll to position [196, 0]
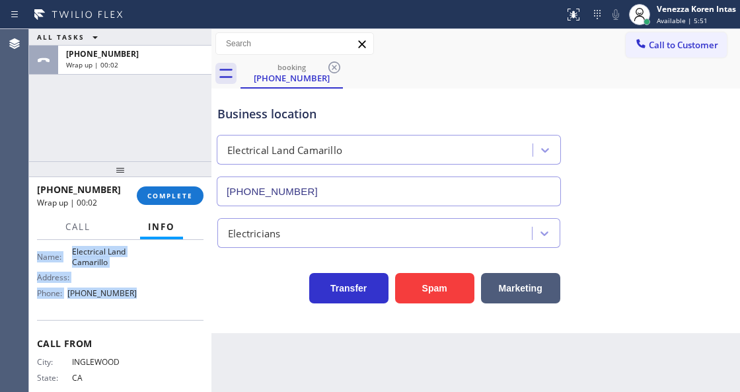
drag, startPoint x: 34, startPoint y: 312, endPoint x: 136, endPoint y: 289, distance: 104.2
click at [136, 289] on div "Context Queue: [Test] All Priority: 1 Customer Name: [PHONE_NUMBER] Phone: [PHO…" at bounding box center [120, 315] width 182 height 151
click at [669, 21] on span "Available | 5:54" at bounding box center [682, 20] width 51 height 9
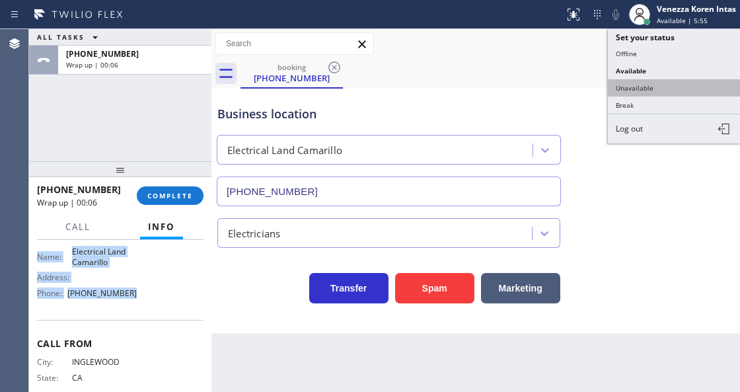
click at [647, 85] on button "Unavailable" at bounding box center [674, 87] width 132 height 17
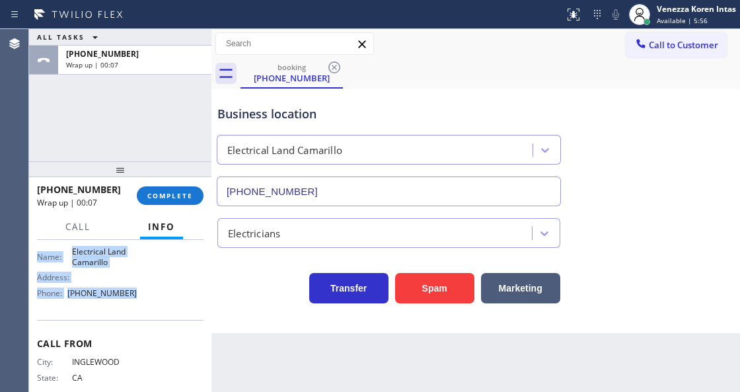
drag, startPoint x: 172, startPoint y: 197, endPoint x: 190, endPoint y: 206, distance: 20.1
click at [174, 197] on span "COMPLETE" at bounding box center [170, 195] width 46 height 9
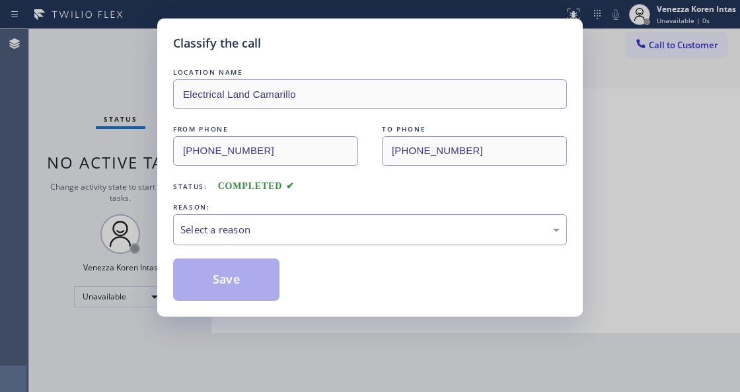
click at [282, 229] on div "Select a reason" at bounding box center [369, 229] width 379 height 15
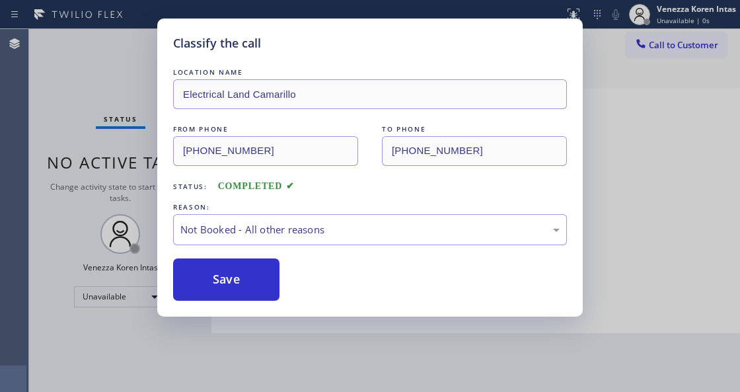
click at [264, 276] on button "Save" at bounding box center [226, 279] width 106 height 42
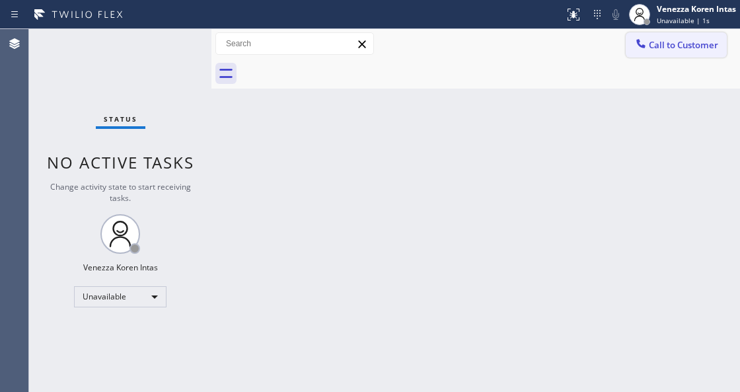
click at [667, 49] on span "Call to Customer" at bounding box center [683, 45] width 69 height 12
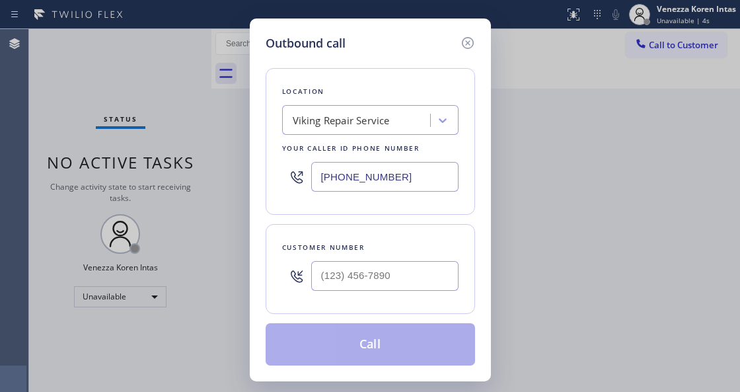
type input "(___) ___-____"
click at [369, 276] on input "(___) ___-____" at bounding box center [384, 276] width 147 height 30
drag, startPoint x: 390, startPoint y: 180, endPoint x: 379, endPoint y: 177, distance: 10.9
click at [267, 156] on div "Location Viking Repair Service Your caller id phone number [PHONE_NUMBER]" at bounding box center [370, 141] width 209 height 147
paste input "892-6898"
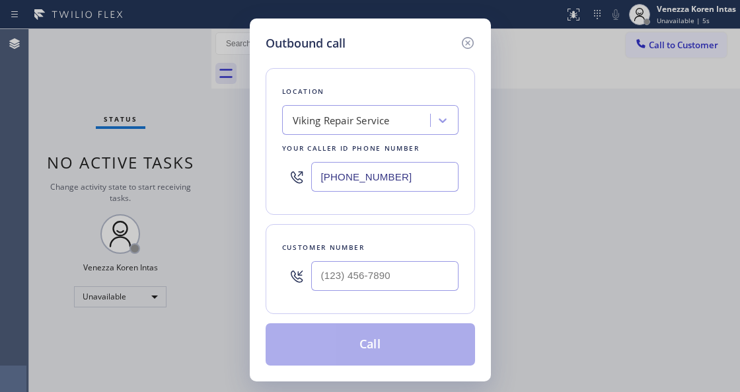
type input "[PHONE_NUMBER]"
click at [383, 280] on input "(___) ___-____" at bounding box center [384, 276] width 147 height 30
paste input "310) 590-8394"
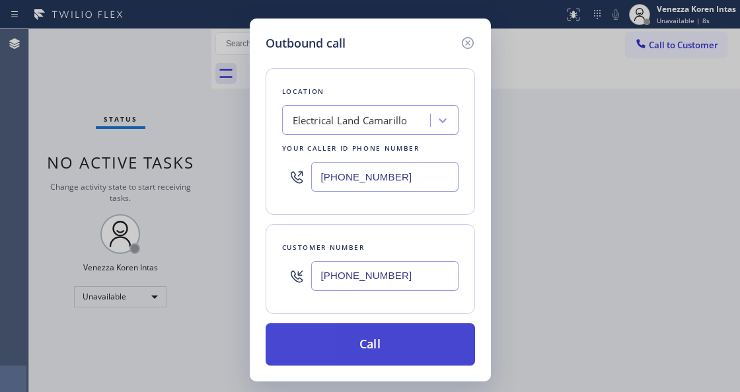
click at [374, 343] on button "Call" at bounding box center [370, 344] width 209 height 42
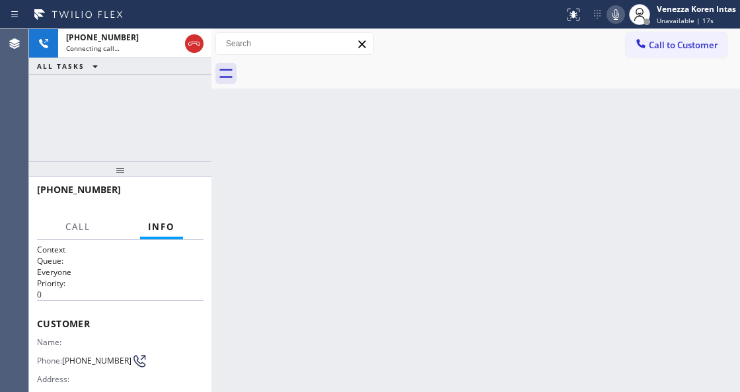
click at [308, 151] on div "Back to Dashboard Change Sender ID Customers Technicians Select a contact Outbo…" at bounding box center [475, 210] width 529 height 363
click at [132, 130] on div "[PHONE_NUMBER] Connecting call… ALL TASKS ALL TASKS ACTIVE TASKS TASKS IN WRAP …" at bounding box center [120, 95] width 182 height 132
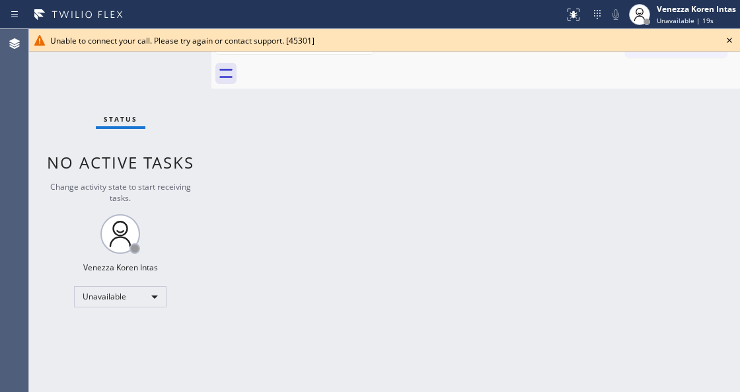
click at [739, 32] on div "Unable to connect your call. Please try again or contact support. [45301]" at bounding box center [384, 40] width 711 height 22
click at [732, 36] on icon at bounding box center [730, 40] width 16 height 16
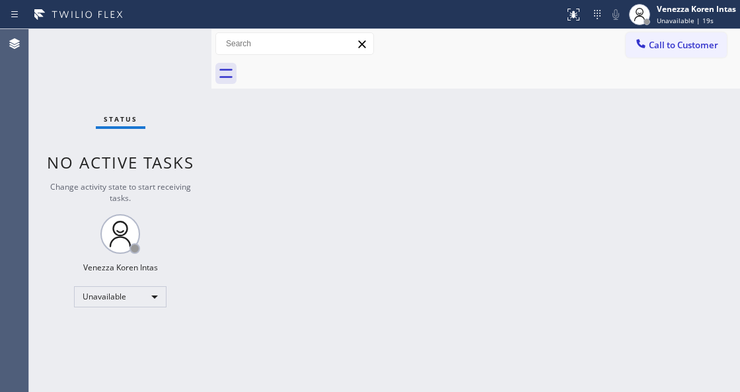
click at [708, 45] on span "Call to Customer" at bounding box center [683, 45] width 69 height 12
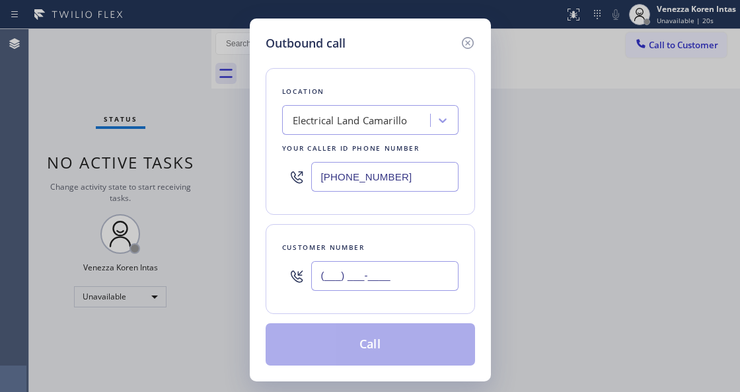
click at [384, 276] on input "(___) ___-____" at bounding box center [384, 276] width 147 height 30
paste input "310) 590-8394"
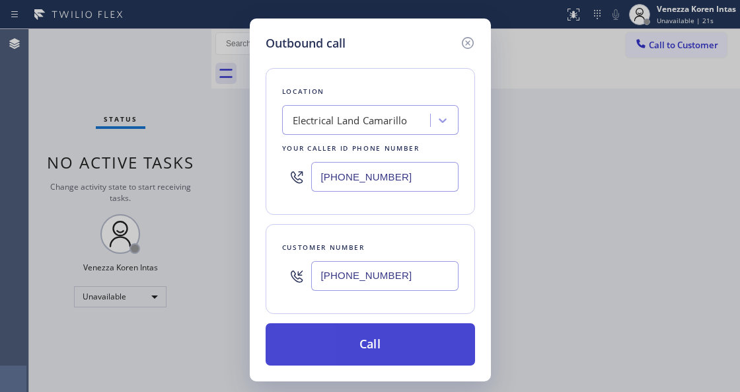
type input "[PHONE_NUMBER]"
click at [369, 342] on button "Call" at bounding box center [370, 344] width 209 height 42
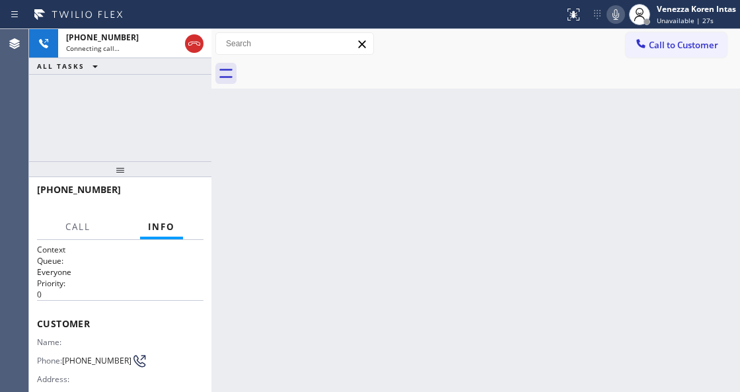
click at [493, 107] on div "Back to Dashboard Change Sender ID Customers Technicians Select a contact Outbo…" at bounding box center [475, 210] width 529 height 363
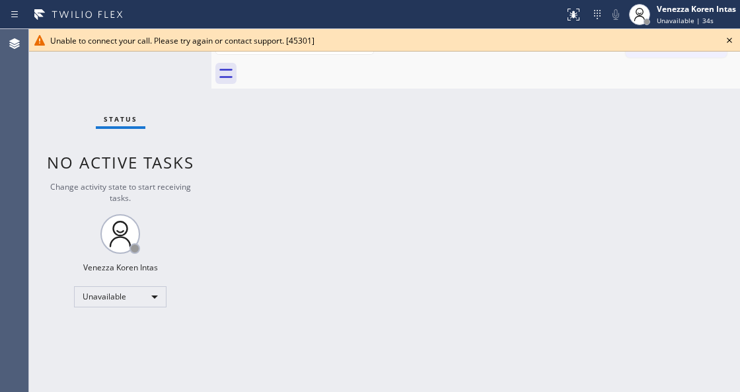
click at [731, 44] on icon at bounding box center [730, 40] width 16 height 16
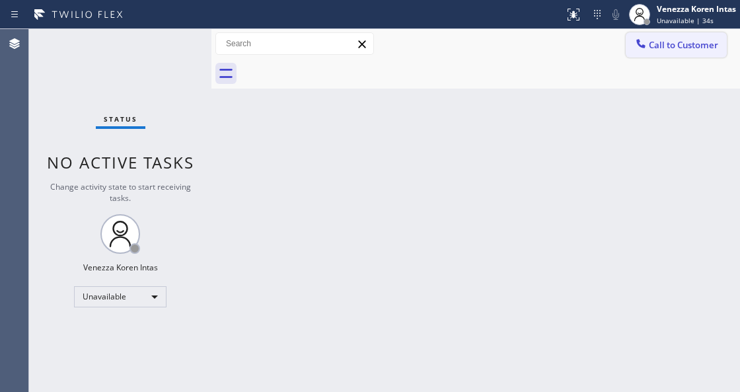
click at [679, 42] on span "Call to Customer" at bounding box center [683, 45] width 69 height 12
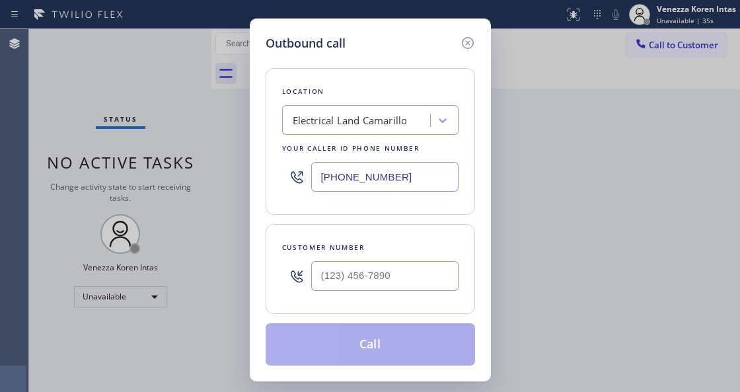
click at [380, 129] on div "Electrical Land Camarillo" at bounding box center [358, 120] width 144 height 23
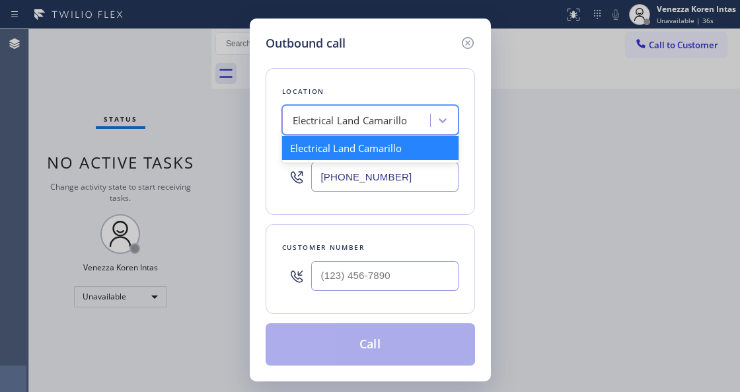
type input "w"
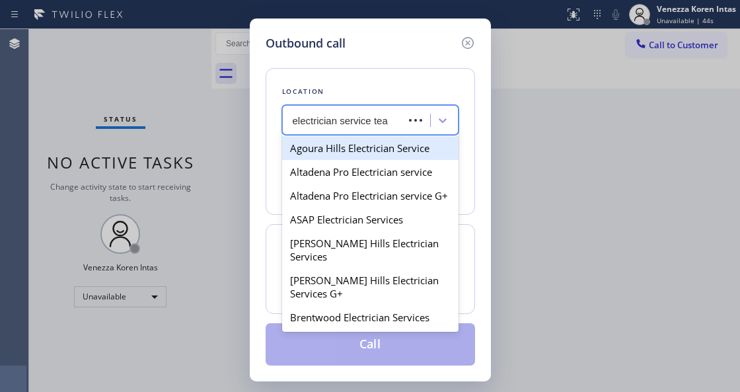
type input "electrician service team"
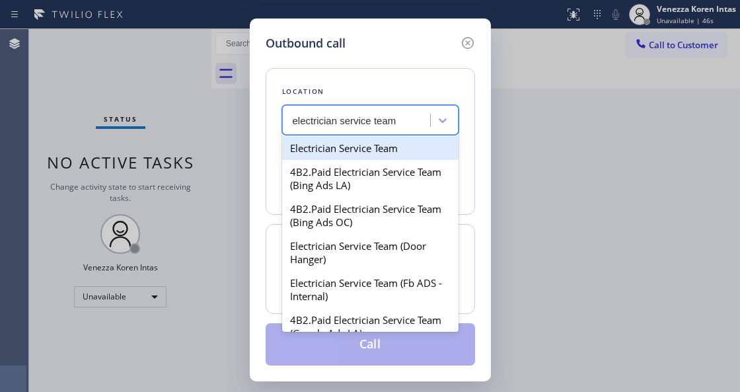
click at [375, 155] on div "Electrician Service Team" at bounding box center [370, 148] width 176 height 24
type input "[PHONE_NUMBER]"
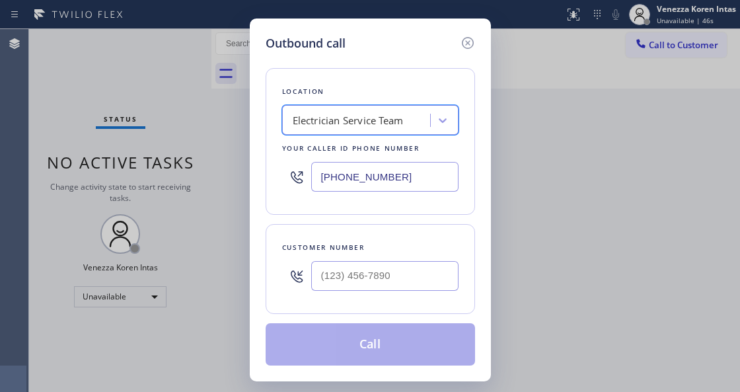
type input "(___) ___-____"
click at [382, 291] on input "(___) ___-____" at bounding box center [384, 276] width 147 height 30
click at [383, 283] on input "(___) ___-____" at bounding box center [384, 276] width 147 height 30
paste input "310) 590-8394"
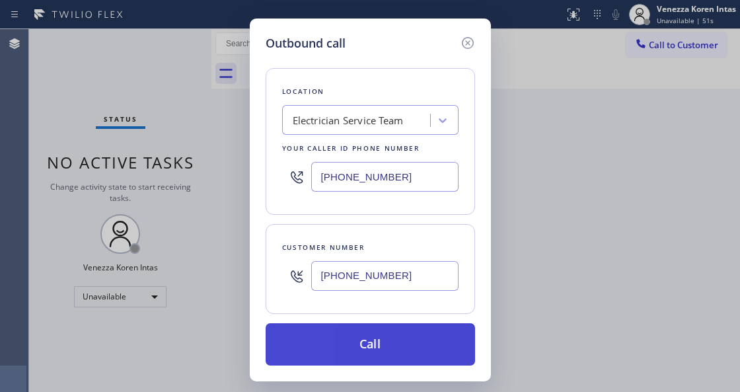
type input "[PHONE_NUMBER]"
click at [375, 344] on button "Call" at bounding box center [370, 344] width 209 height 42
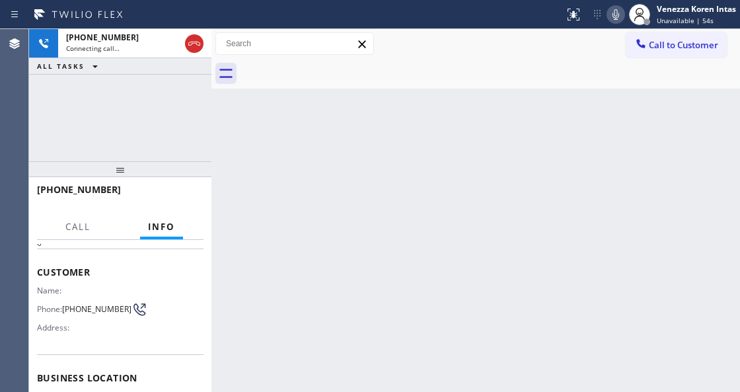
scroll to position [176, 0]
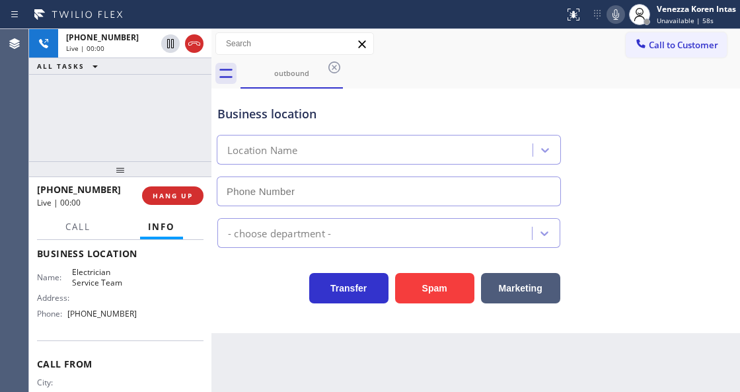
type input "[PHONE_NUMBER]"
click at [485, 74] on div "outbound" at bounding box center [491, 74] width 500 height 30
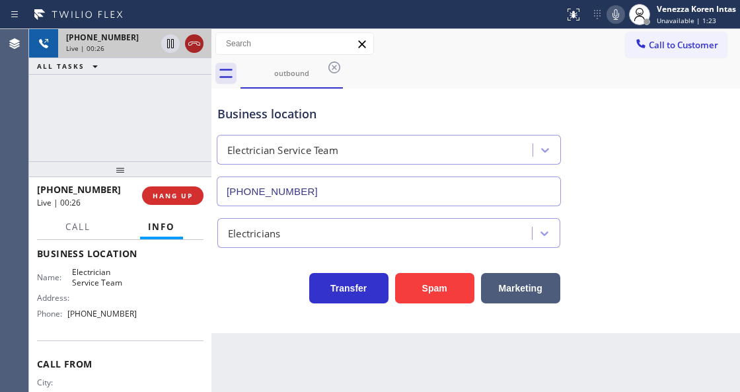
click at [191, 38] on icon at bounding box center [194, 44] width 16 height 16
click at [167, 204] on button "HANG UP" at bounding box center [172, 195] width 61 height 19
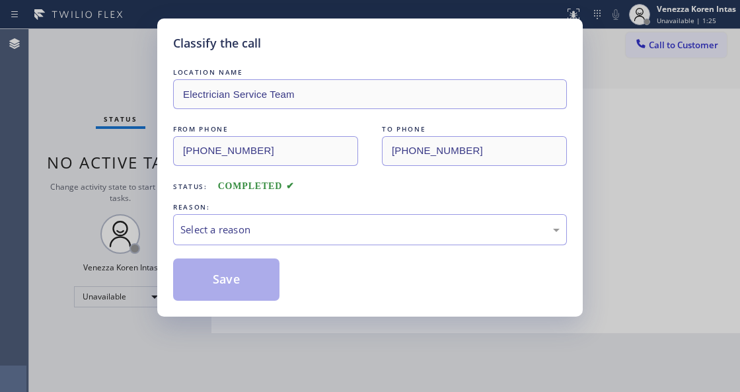
click at [259, 222] on div "Select a reason" at bounding box center [369, 229] width 379 height 15
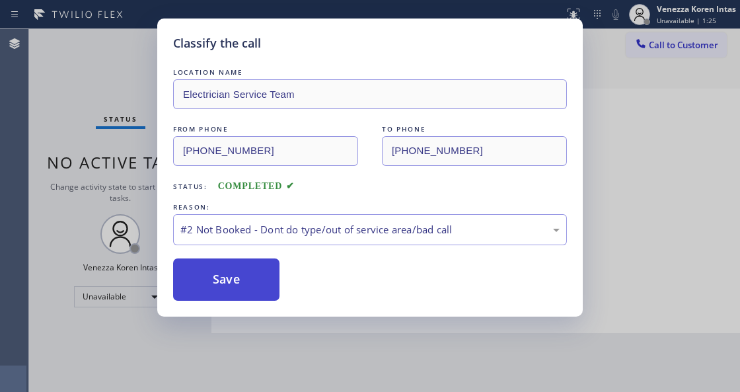
click at [251, 290] on button "Save" at bounding box center [226, 279] width 106 height 42
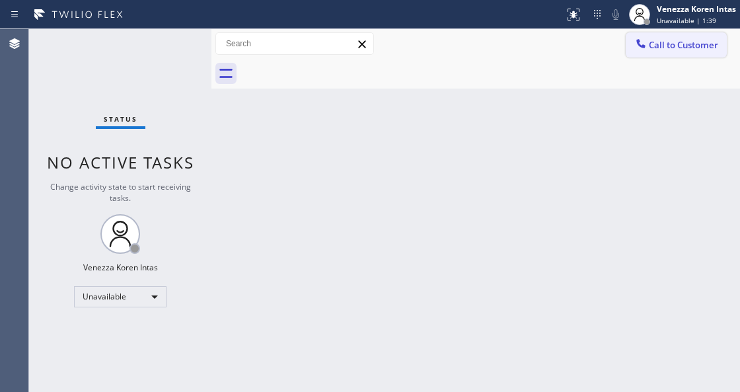
click at [687, 50] on span "Call to Customer" at bounding box center [683, 45] width 69 height 12
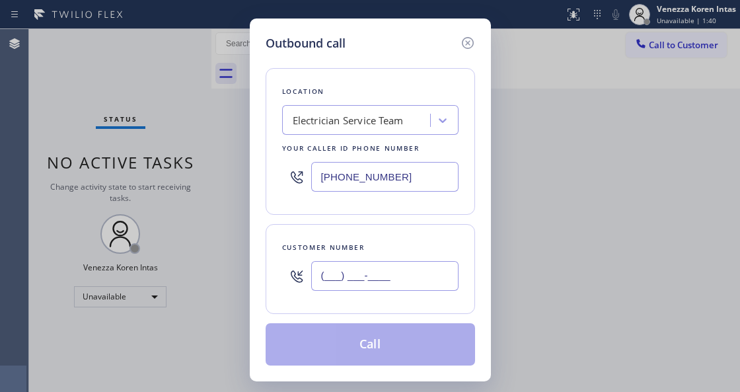
click at [422, 273] on input "(___) ___-____" at bounding box center [384, 276] width 147 height 30
paste input "310) 590-8394"
type input "[PHONE_NUMBER]"
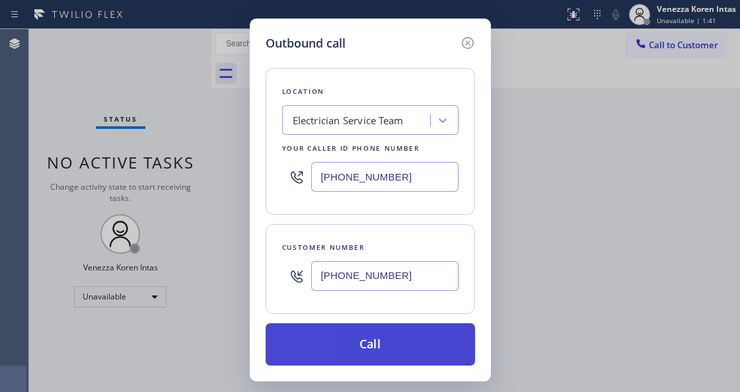
click at [379, 342] on button "Call" at bounding box center [370, 344] width 209 height 42
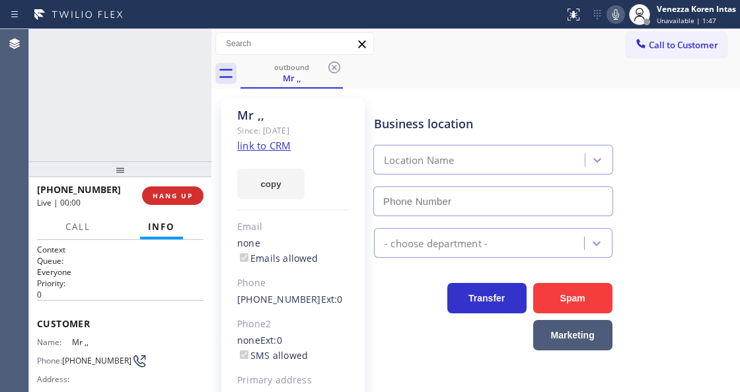
type input "[PHONE_NUMBER]"
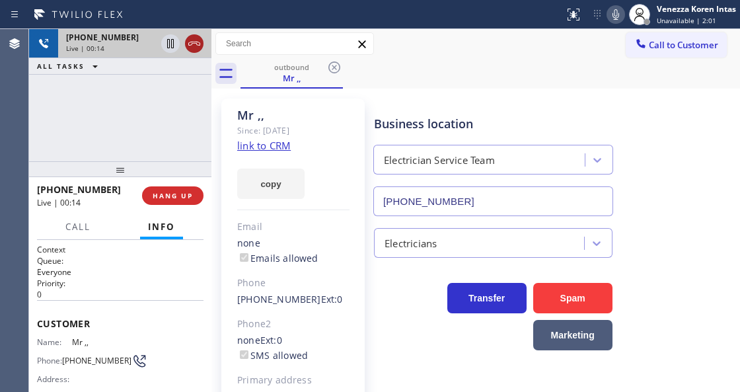
click at [199, 46] on icon at bounding box center [194, 44] width 16 height 16
click at [196, 196] on button "HANG UP" at bounding box center [172, 195] width 61 height 19
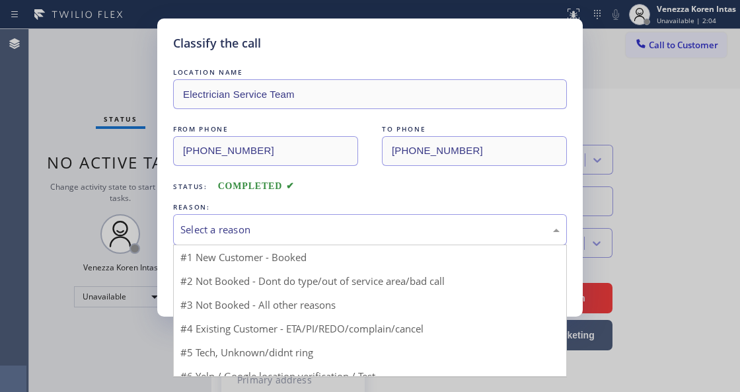
click at [230, 218] on div "Select a reason" at bounding box center [370, 229] width 394 height 31
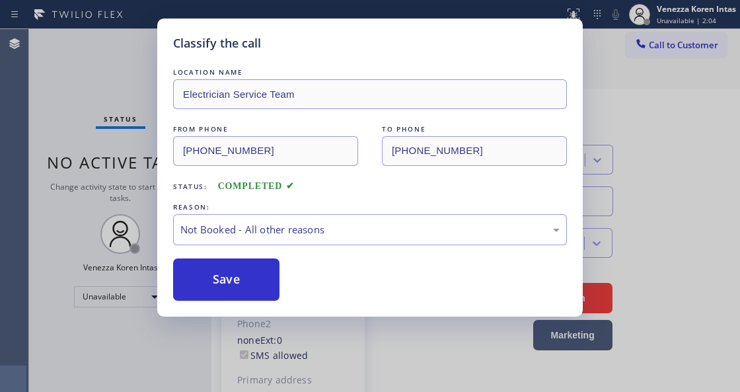
click at [229, 278] on button "Save" at bounding box center [226, 279] width 106 height 42
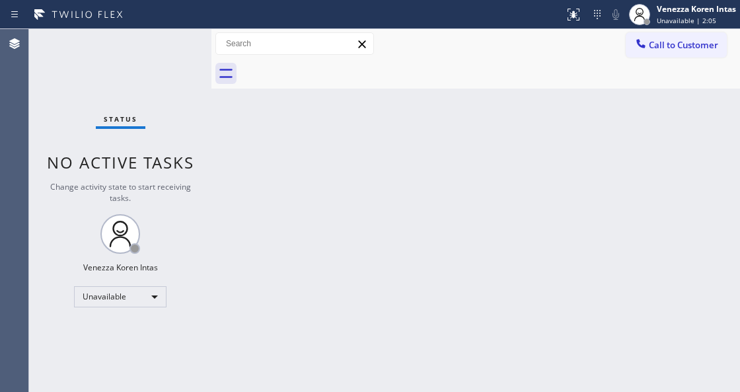
click at [700, 22] on span "Unavailable | 2:05" at bounding box center [686, 20] width 59 height 9
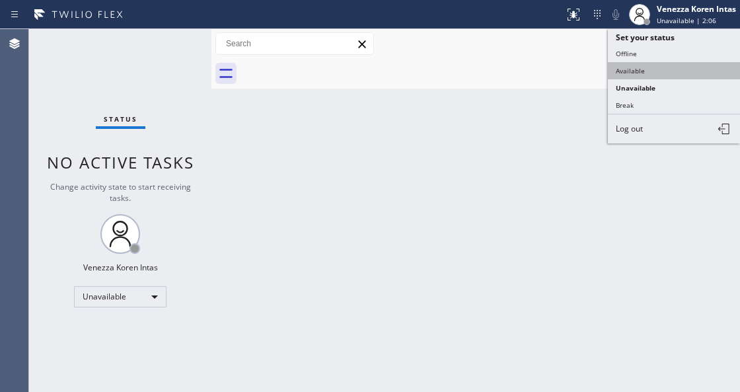
click at [640, 69] on button "Available" at bounding box center [674, 70] width 132 height 17
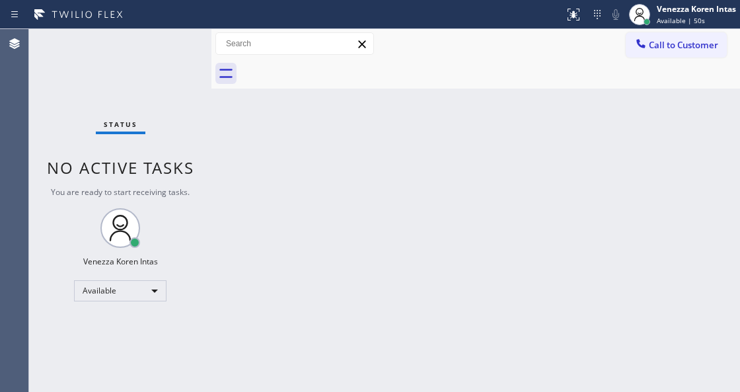
drag, startPoint x: 214, startPoint y: 163, endPoint x: 299, endPoint y: 122, distance: 94.3
click at [211, 163] on div at bounding box center [211, 210] width 0 height 363
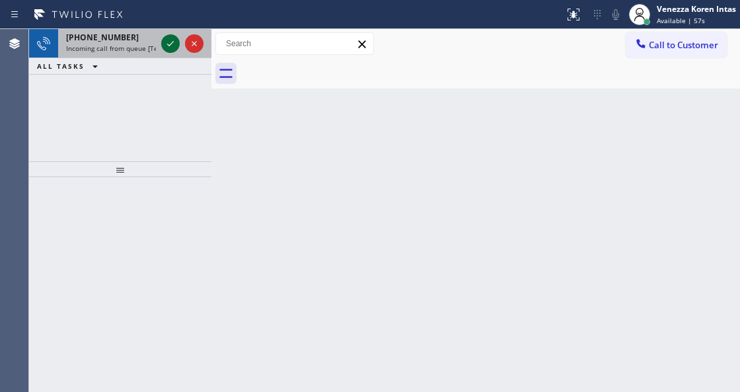
click at [170, 43] on icon at bounding box center [171, 44] width 16 height 16
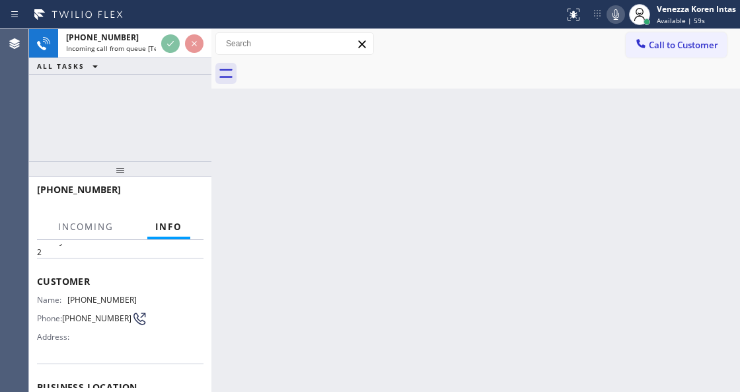
scroll to position [88, 0]
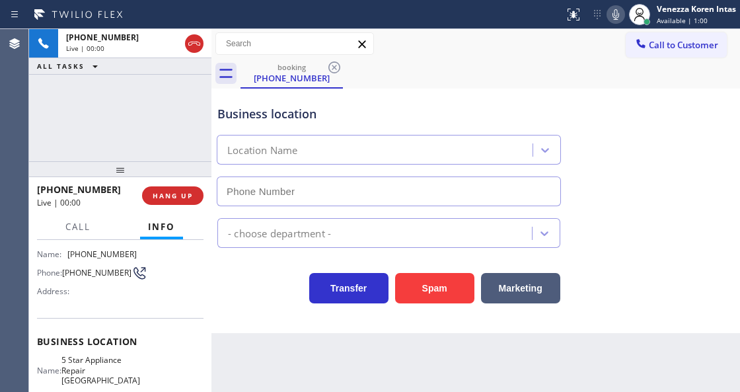
type input "[PHONE_NUMBER]"
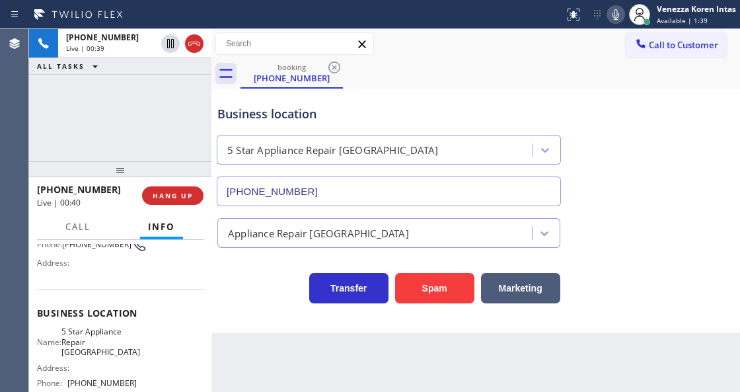
scroll to position [132, 0]
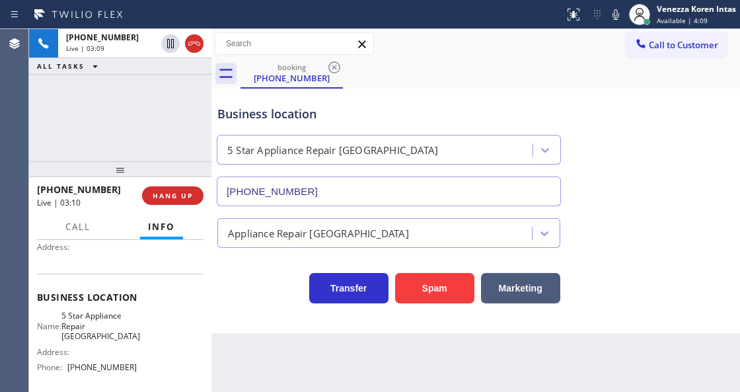
drag, startPoint x: 607, startPoint y: 16, endPoint x: 603, endPoint y: 24, distance: 9.8
click at [608, 16] on icon at bounding box center [616, 15] width 16 height 16
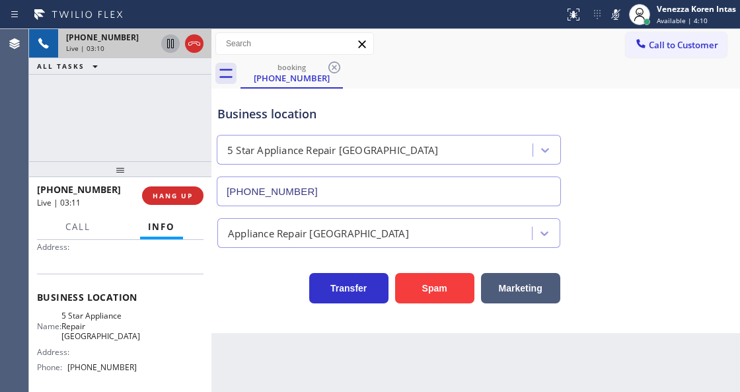
click at [167, 46] on icon at bounding box center [171, 44] width 16 height 16
click at [614, 13] on icon at bounding box center [616, 14] width 7 height 11
click at [169, 44] on icon at bounding box center [171, 44] width 16 height 16
drag, startPoint x: 74, startPoint y: 314, endPoint x: 128, endPoint y: 326, distance: 55.6
click at [128, 326] on div "Name: 5 Star Appliance Repair [GEOGRAPHIC_DATA]" at bounding box center [87, 326] width 100 height 30
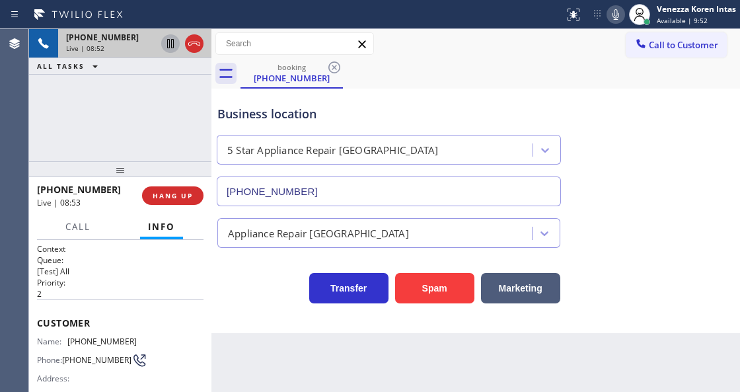
scroll to position [0, 0]
drag, startPoint x: 127, startPoint y: 341, endPoint x: 71, endPoint y: 343, distance: 56.2
click at [71, 343] on div "Name: [PHONE_NUMBER] Phone: [PHONE_NUMBER] Address:" at bounding box center [120, 363] width 167 height 52
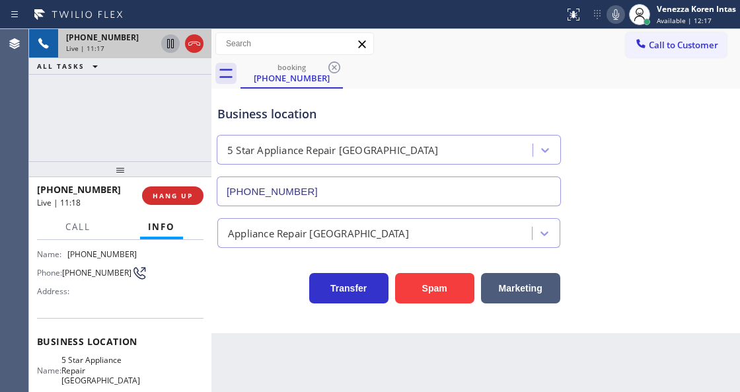
click at [143, 369] on div "Name: 5 Star Appliance Repair Saratoga Address: Phone: [PHONE_NUMBER]" at bounding box center [120, 388] width 167 height 67
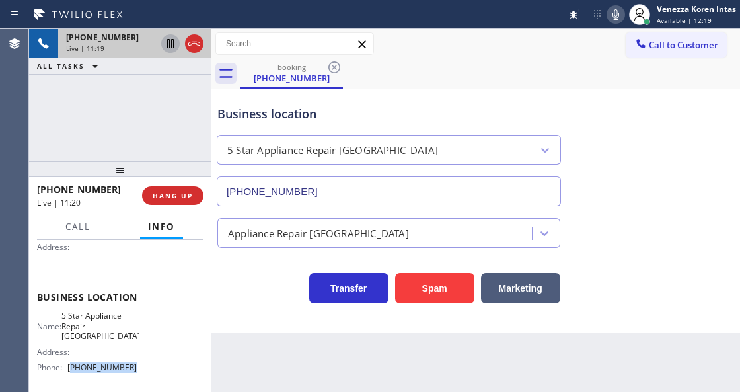
drag, startPoint x: 140, startPoint y: 358, endPoint x: 71, endPoint y: 361, distance: 68.8
click at [71, 361] on div "Name: 5 Star Appliance Repair Saratoga Address: Phone: [PHONE_NUMBER]" at bounding box center [120, 344] width 167 height 67
click at [274, 278] on div "Transfer Spam Marketing" at bounding box center [389, 284] width 348 height 37
click at [427, 25] on div "Status report No issues detected If you experience an issue, please download th…" at bounding box center [370, 14] width 740 height 29
click at [617, 19] on icon at bounding box center [616, 14] width 7 height 11
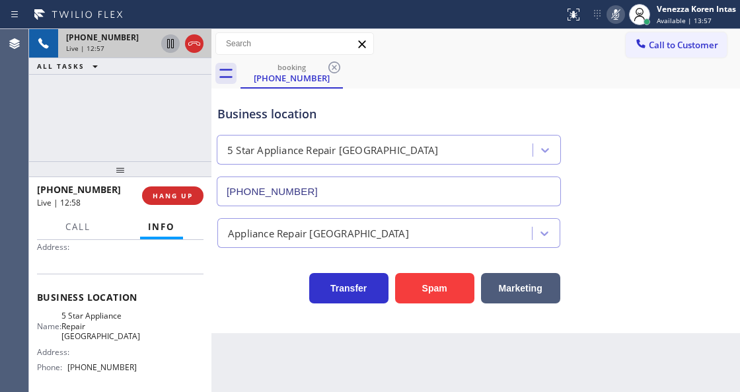
click at [617, 20] on icon at bounding box center [616, 15] width 16 height 16
click at [607, 91] on div "Business location 5 Star Appliance Repair [GEOGRAPHIC_DATA] [PHONE_NUMBER]" at bounding box center [476, 147] width 522 height 120
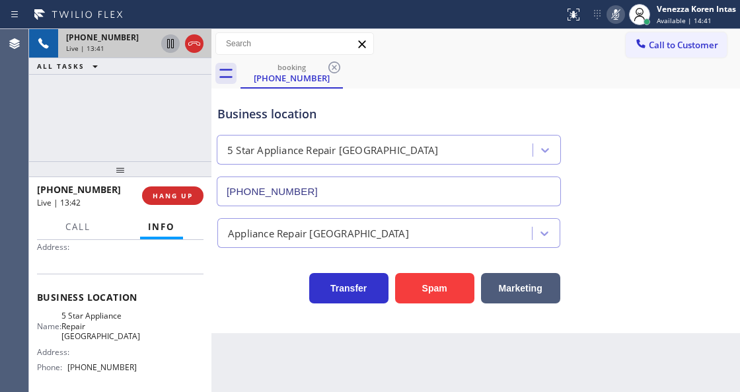
click at [617, 13] on icon at bounding box center [616, 15] width 16 height 16
click at [615, 15] on icon at bounding box center [616, 15] width 16 height 16
click at [621, 15] on icon at bounding box center [616, 15] width 16 height 16
click at [613, 13] on icon at bounding box center [616, 14] width 7 height 11
click at [619, 11] on icon at bounding box center [616, 15] width 16 height 16
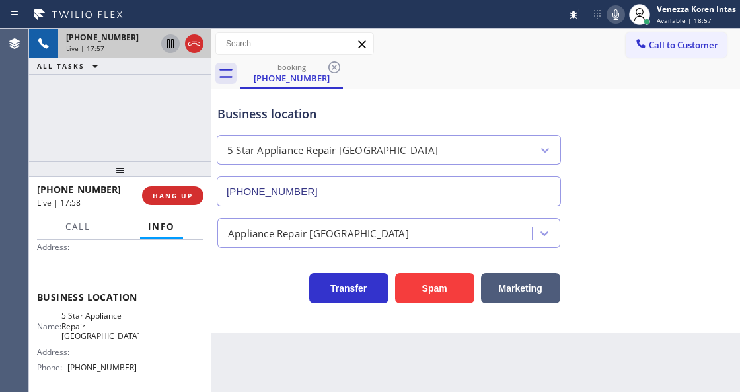
click at [620, 13] on icon at bounding box center [616, 15] width 16 height 16
click at [576, 104] on div "Business location 5 Star Appliance Repair [GEOGRAPHIC_DATA] [PHONE_NUMBER]" at bounding box center [476, 147] width 522 height 120
click at [609, 17] on icon at bounding box center [616, 15] width 16 height 16
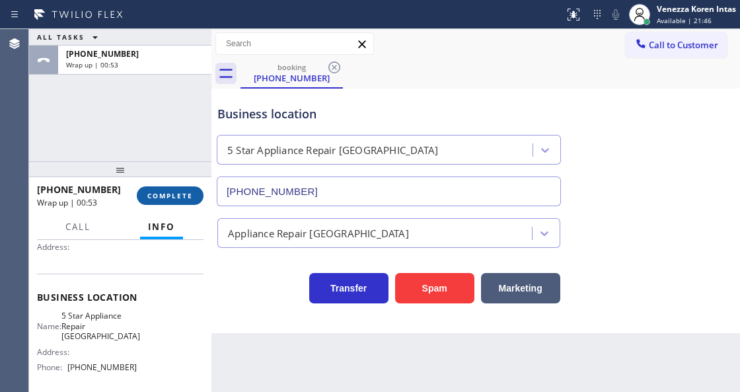
click at [189, 191] on span "COMPLETE" at bounding box center [170, 195] width 46 height 9
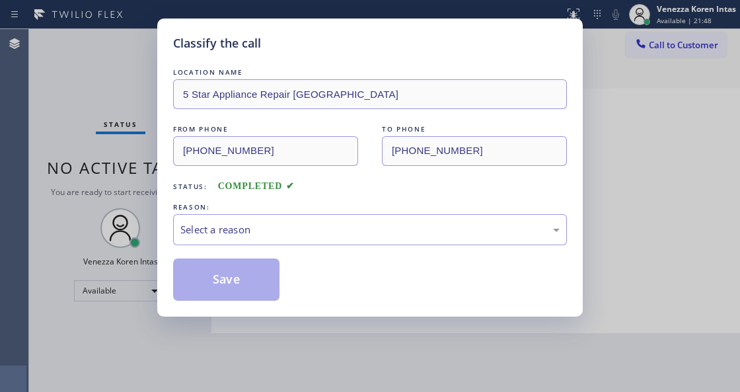
click at [276, 213] on div "REASON:" at bounding box center [370, 207] width 394 height 14
click at [276, 239] on div "Select a reason" at bounding box center [370, 229] width 394 height 31
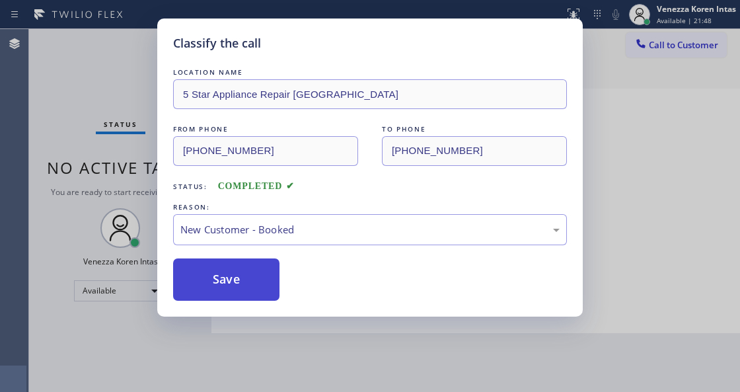
click at [258, 274] on button "Save" at bounding box center [226, 279] width 106 height 42
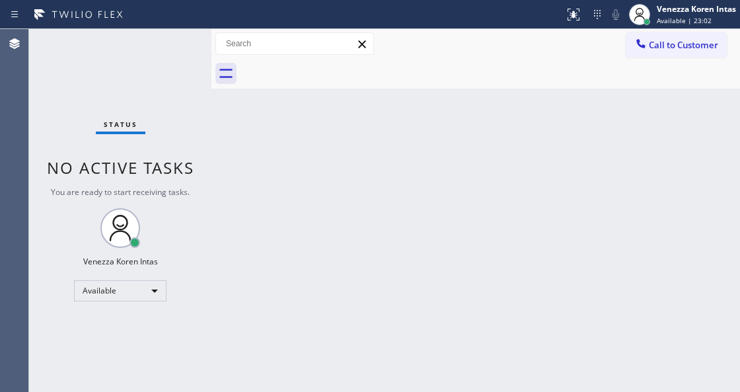
click at [329, 117] on div "Back to Dashboard Change Sender ID Customers Technicians Select a contact Outbo…" at bounding box center [475, 210] width 529 height 363
click at [475, 88] on div at bounding box center [491, 74] width 500 height 30
drag, startPoint x: 201, startPoint y: 156, endPoint x: 283, endPoint y: 285, distance: 153.3
click at [201, 156] on div "Status No active tasks You are ready to start receiving tasks. Venezza Koren In…" at bounding box center [120, 210] width 182 height 363
drag, startPoint x: 260, startPoint y: 205, endPoint x: 316, endPoint y: 149, distance: 79.4
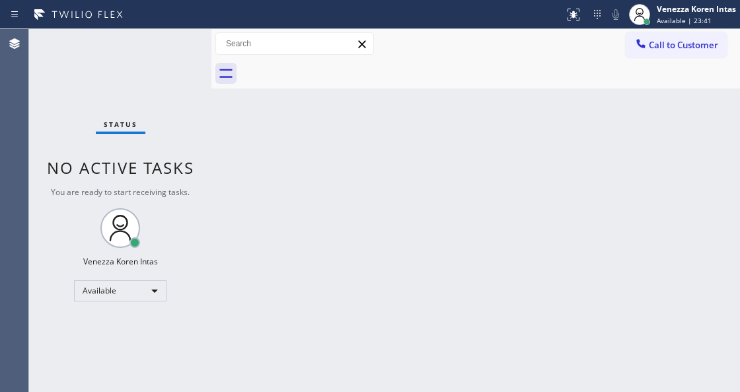
click at [260, 205] on div "Back to Dashboard Change Sender ID Customers Technicians Select a contact Outbo…" at bounding box center [475, 210] width 529 height 363
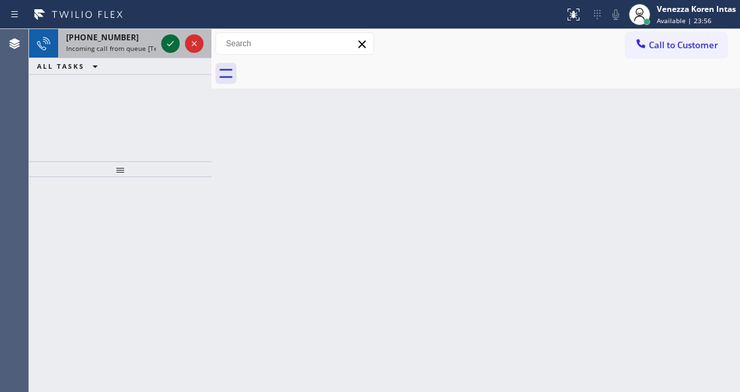
click at [165, 46] on icon at bounding box center [171, 44] width 16 height 16
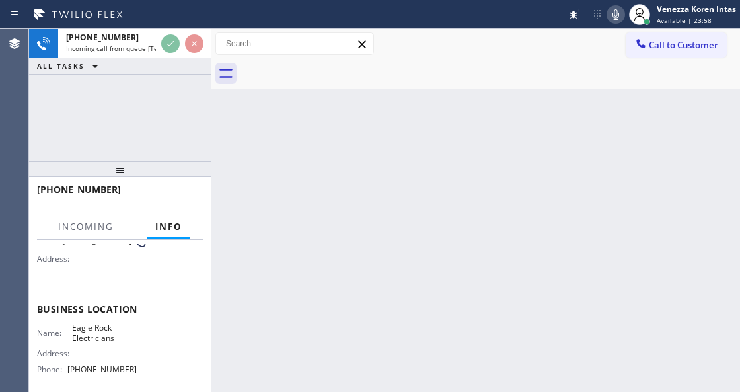
scroll to position [132, 0]
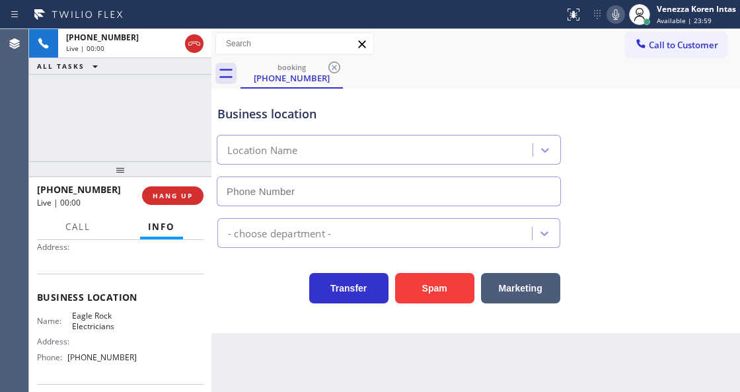
type input "[PHONE_NUMBER]"
click at [667, 85] on div "booking [PHONE_NUMBER]" at bounding box center [491, 74] width 500 height 30
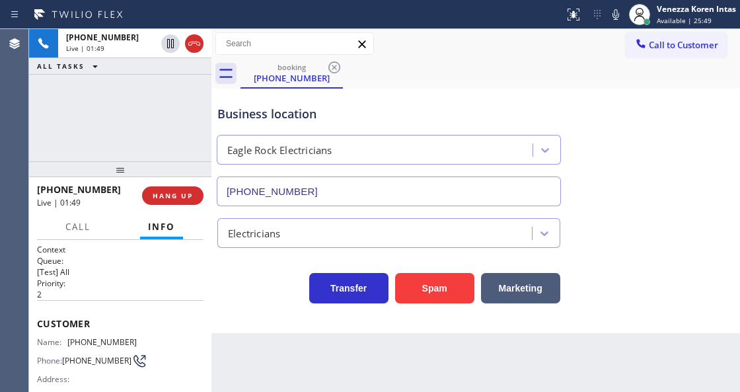
scroll to position [132, 0]
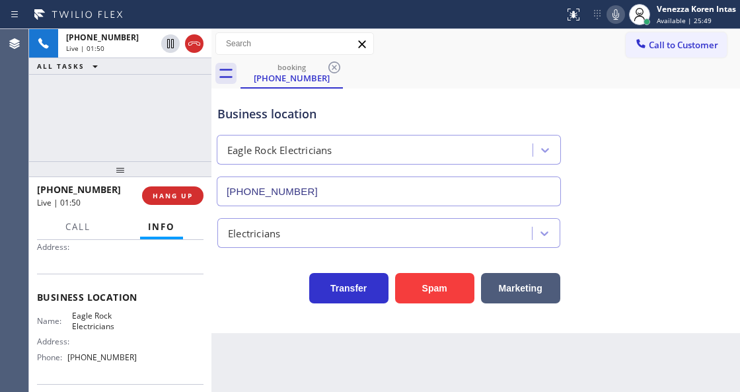
click at [617, 15] on icon at bounding box center [616, 14] width 7 height 11
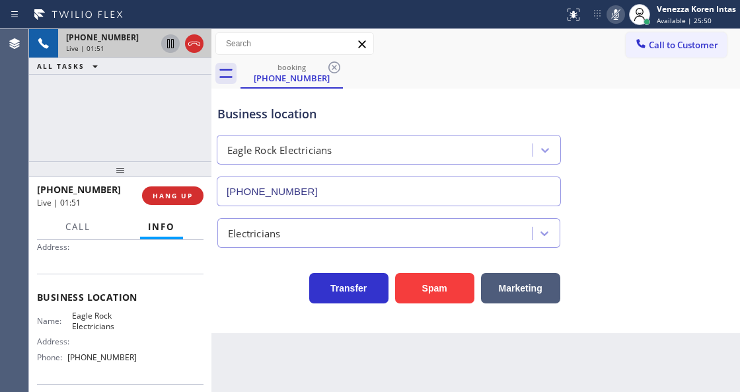
click at [168, 44] on icon at bounding box center [171, 44] width 16 height 16
drag, startPoint x: 685, startPoint y: 132, endPoint x: 546, endPoint y: 229, distance: 169.0
click at [685, 132] on div "Business location Eagle Rock Electricians (323) 405-3819" at bounding box center [476, 147] width 522 height 120
click at [459, 54] on div "Call to Customer Outbound call Location Electrician Service Team Your caller id…" at bounding box center [475, 43] width 529 height 23
click at [297, 104] on div "Business location Eagle Rock Electricians (323) 405-3819" at bounding box center [389, 149] width 348 height 114
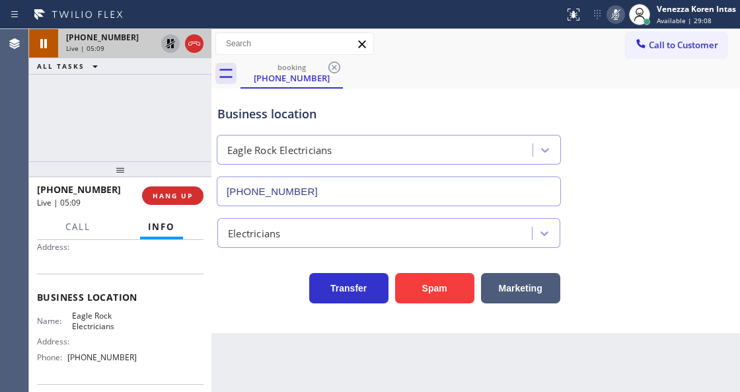
click at [611, 22] on button at bounding box center [616, 14] width 19 height 19
click at [170, 42] on icon at bounding box center [171, 44] width 16 height 16
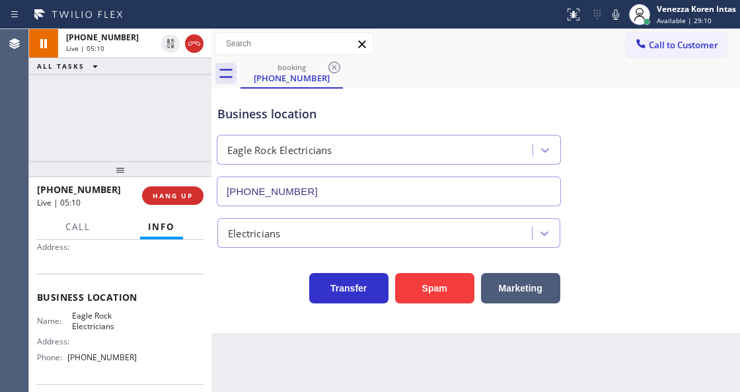
click at [459, 30] on div "Call to Customer Outbound call Location Electrician Service Team Your caller id…" at bounding box center [475, 44] width 529 height 30
drag, startPoint x: 69, startPoint y: 312, endPoint x: 126, endPoint y: 328, distance: 59.0
click at [126, 328] on div "Name: Eagle Rock Electricians" at bounding box center [87, 321] width 100 height 20
copy span "Eagle Rock Electricians"
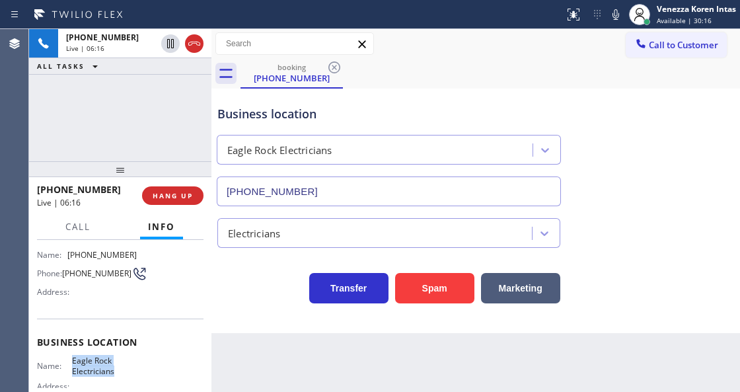
scroll to position [44, 0]
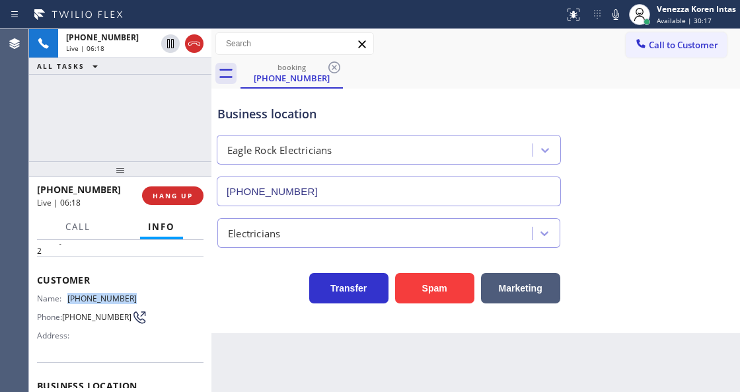
drag, startPoint x: 135, startPoint y: 295, endPoint x: 71, endPoint y: 296, distance: 64.1
click at [71, 296] on div "Name: (323) 573-2211 Phone: (323) 573-2211 Address:" at bounding box center [120, 319] width 167 height 52
copy span "[PHONE_NUMBER]"
click at [411, 83] on div "booking [PHONE_NUMBER]" at bounding box center [491, 74] width 500 height 30
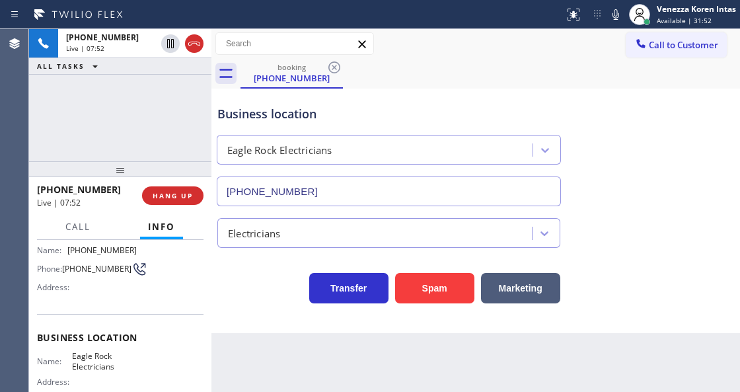
scroll to position [176, 0]
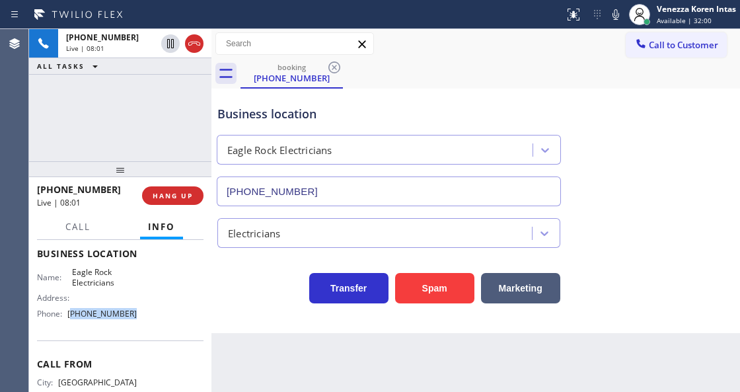
drag, startPoint x: 137, startPoint y: 315, endPoint x: 73, endPoint y: 313, distance: 64.1
click at [73, 313] on div "Name: Eagle Rock Electricians Address: Phone: (323) 405-3819" at bounding box center [120, 295] width 167 height 57
copy span "323) 405-3819"
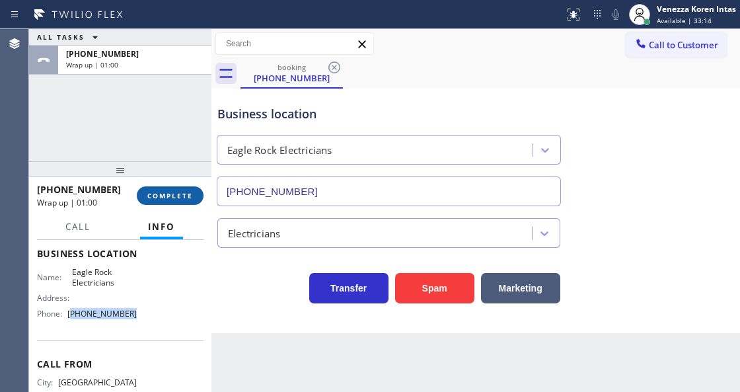
click at [177, 193] on span "COMPLETE" at bounding box center [170, 195] width 46 height 9
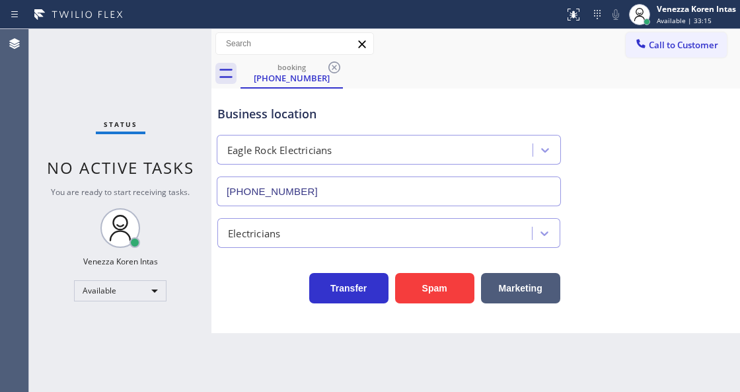
click at [280, 239] on div "Electricians" at bounding box center [254, 232] width 52 height 15
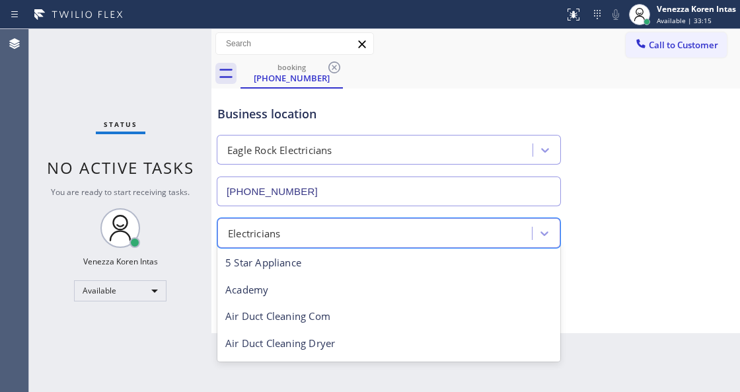
scroll to position [136, 0]
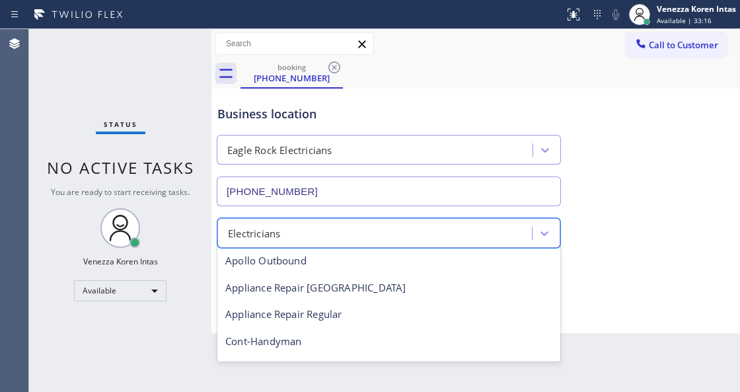
click at [167, 198] on div "Status No active tasks You are ready to start receiving tasks. Venezza Koren In…" at bounding box center [120, 210] width 182 height 363
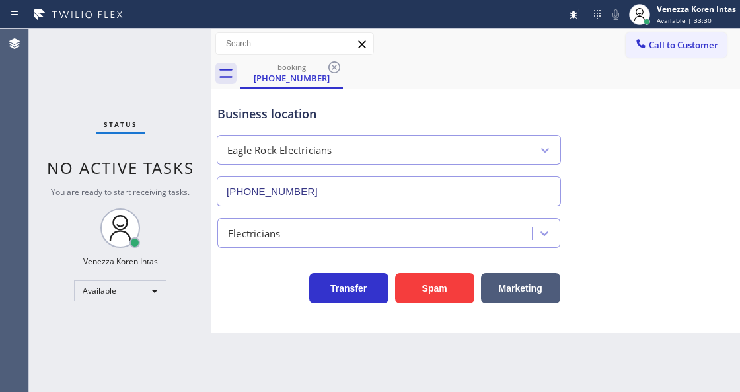
click at [250, 92] on div "Business location Eagle Rock Electricians (323) 405-3819" at bounding box center [389, 149] width 348 height 114
click at [238, 73] on div "booking [PHONE_NUMBER]" at bounding box center [475, 74] width 529 height 30
click at [293, 70] on div "booking" at bounding box center [292, 67] width 100 height 10
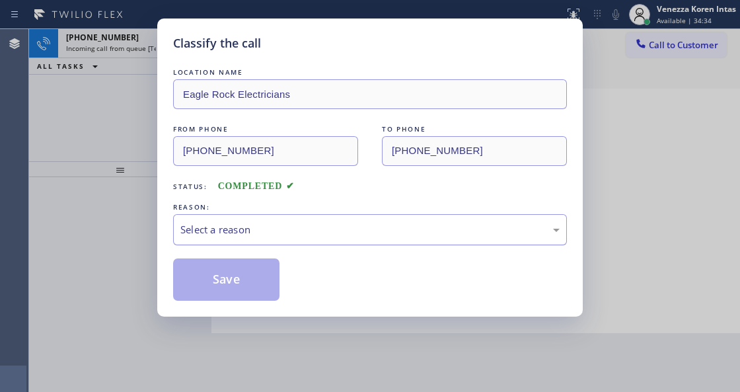
click at [251, 239] on div "Select a reason" at bounding box center [370, 229] width 394 height 31
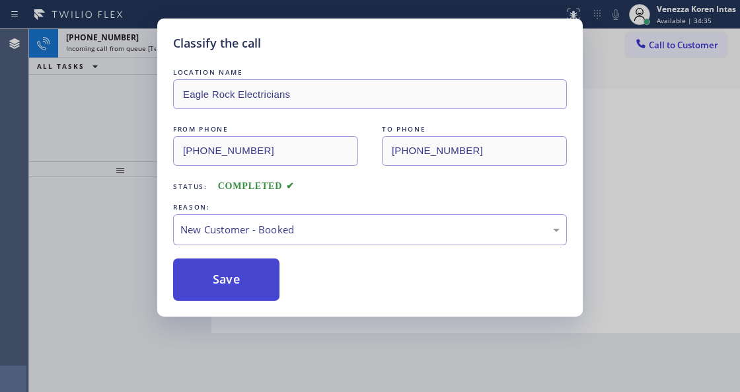
click at [252, 274] on button "Save" at bounding box center [226, 279] width 106 height 42
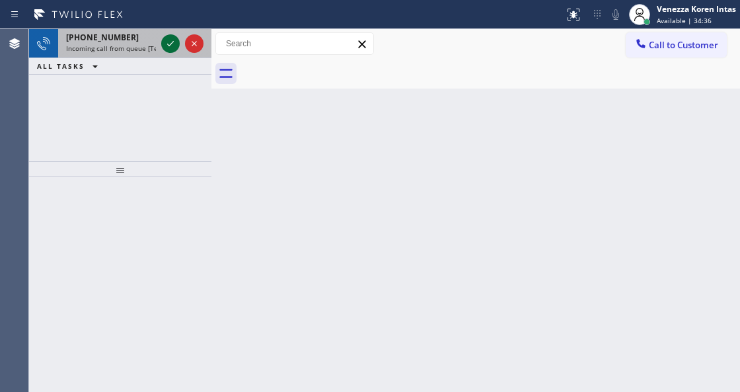
click at [165, 48] on icon at bounding box center [171, 44] width 16 height 16
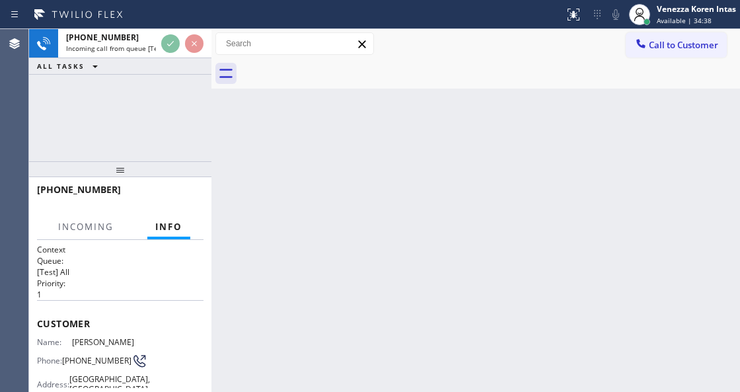
scroll to position [132, 0]
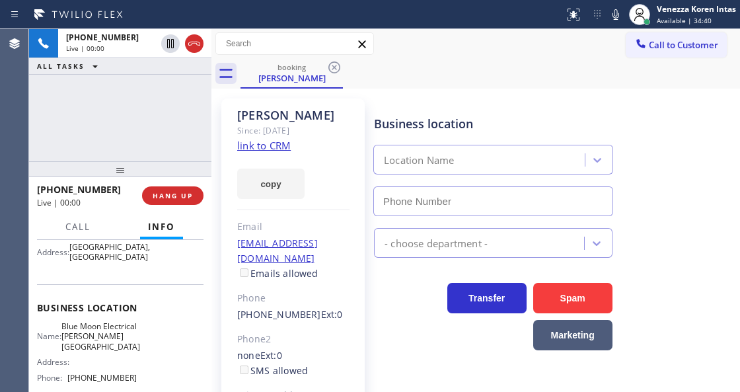
type input "(818) 290-8843"
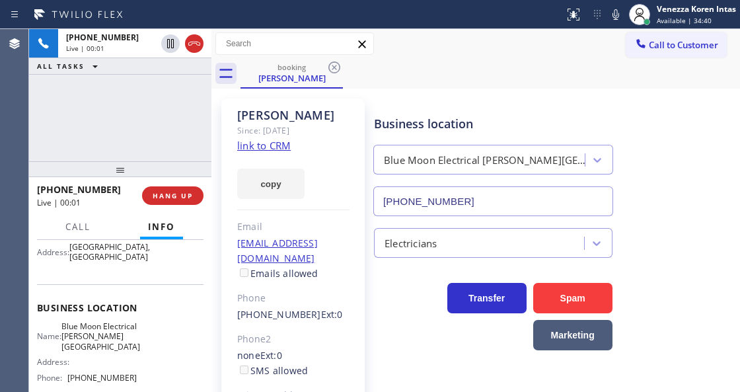
click at [285, 141] on link "link to CRM" at bounding box center [264, 145] width 54 height 13
click at [83, 228] on span "Call" at bounding box center [77, 227] width 25 height 12
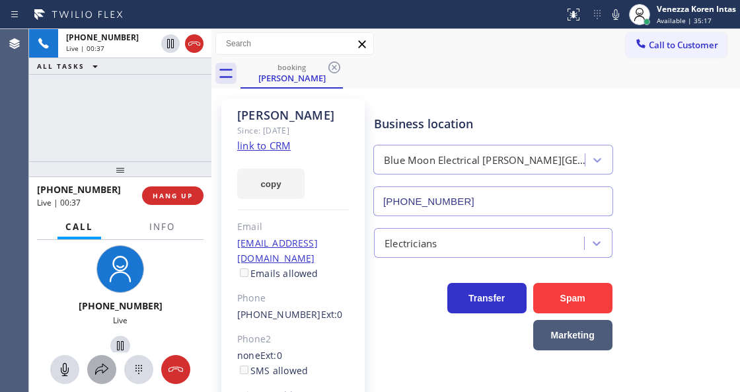
click at [111, 367] on div at bounding box center [101, 369] width 29 height 16
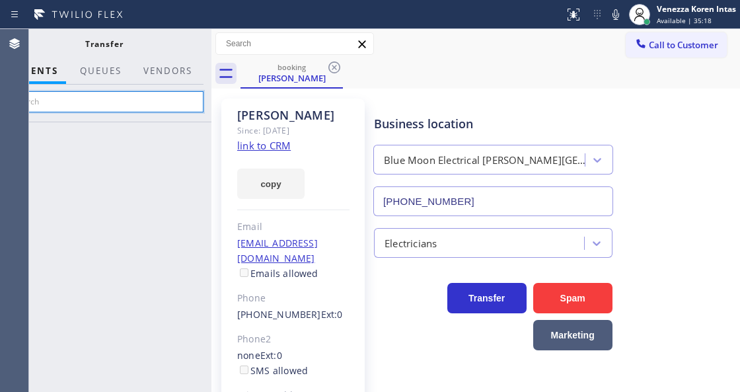
click at [185, 96] on input "text" at bounding box center [104, 101] width 199 height 21
type input "p"
click at [180, 105] on input "plenos" at bounding box center [104, 101] width 199 height 21
type input "p"
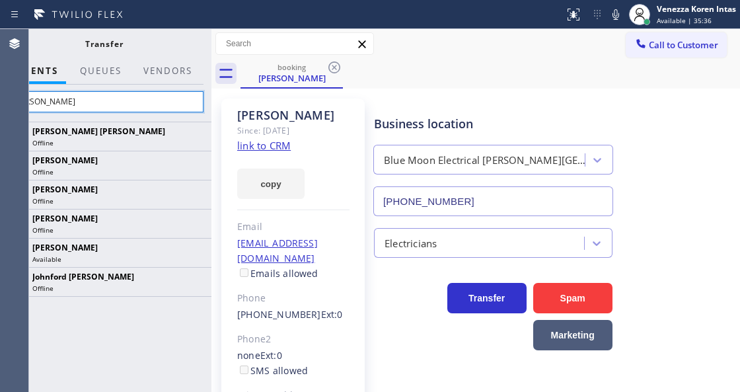
click at [136, 102] on input "john" at bounding box center [104, 101] width 199 height 21
type input "j"
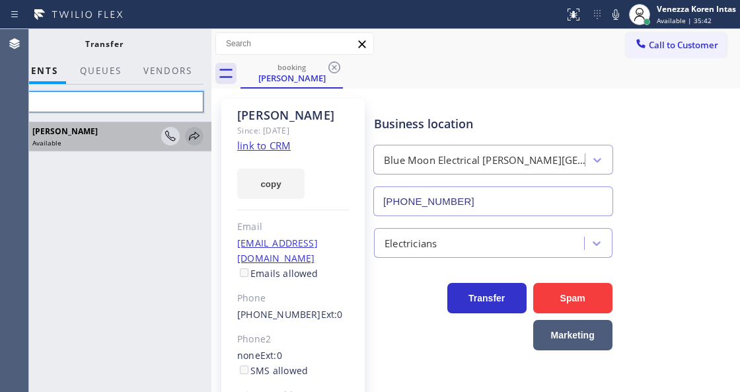
type input "giov"
click at [189, 133] on icon at bounding box center [194, 136] width 16 height 16
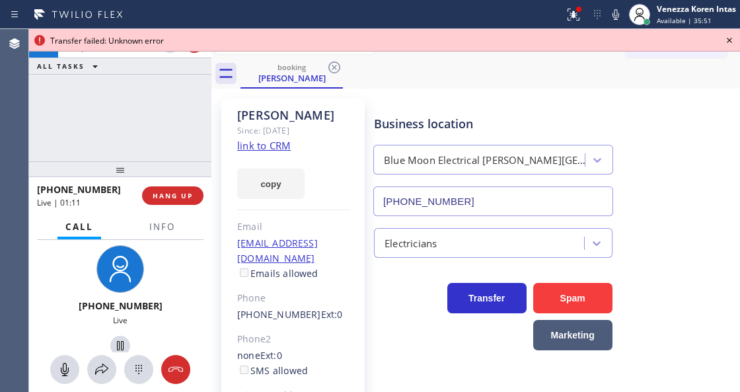
click at [116, 369] on div at bounding box center [120, 369] width 182 height 29
click at [108, 367] on icon at bounding box center [102, 369] width 16 height 16
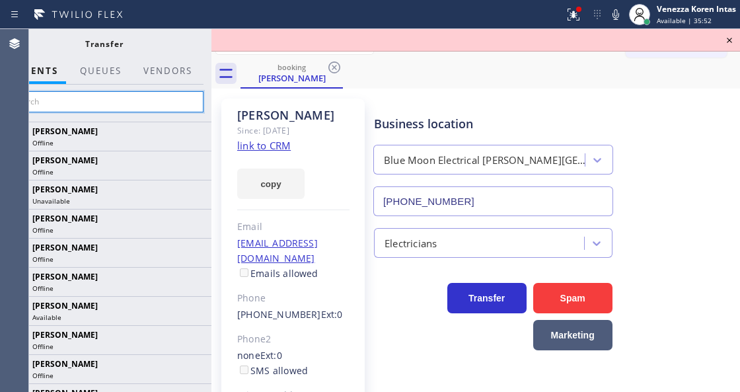
click at [144, 100] on input "text" at bounding box center [104, 101] width 199 height 21
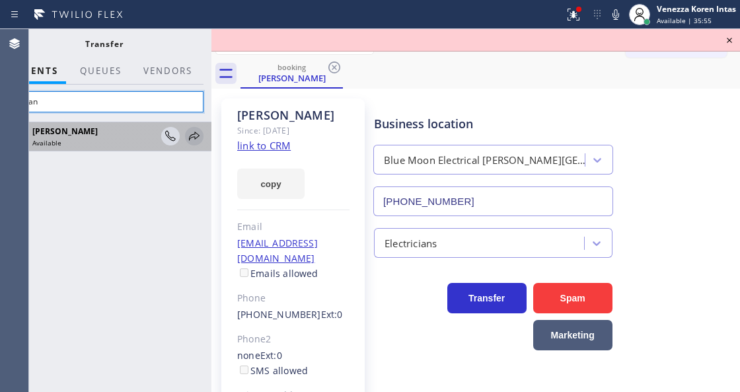
type input "giovan"
click at [194, 136] on icon at bounding box center [194, 136] width 16 height 16
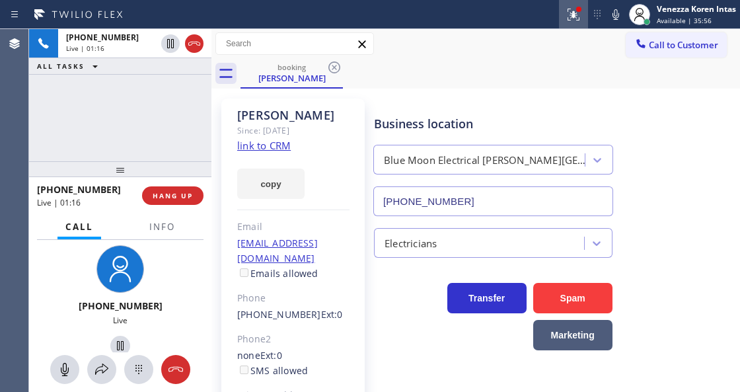
click at [568, 15] on icon at bounding box center [574, 15] width 16 height 16
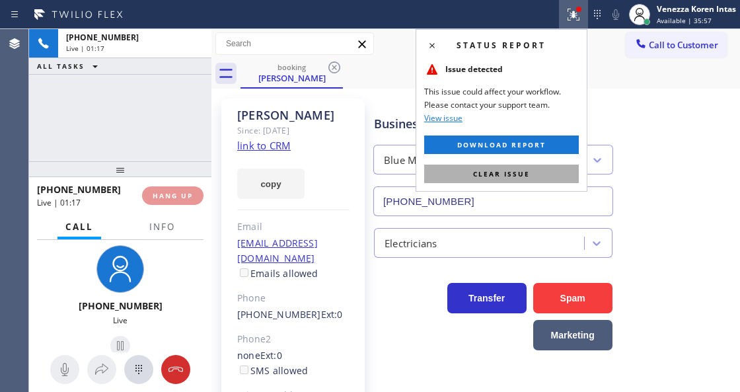
click at [531, 169] on button "Clear issue" at bounding box center [501, 174] width 155 height 19
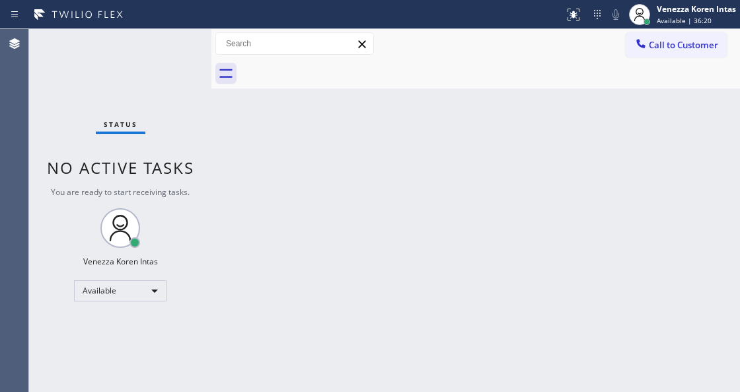
click at [392, 133] on div "Back to Dashboard Change Sender ID Customers Technicians Select a contact Outbo…" at bounding box center [475, 210] width 529 height 363
drag, startPoint x: 237, startPoint y: 168, endPoint x: 279, endPoint y: 209, distance: 58.4
click at [237, 168] on div "Back to Dashboard Change Sender ID Customers Technicians Select a contact Outbo…" at bounding box center [475, 210] width 529 height 363
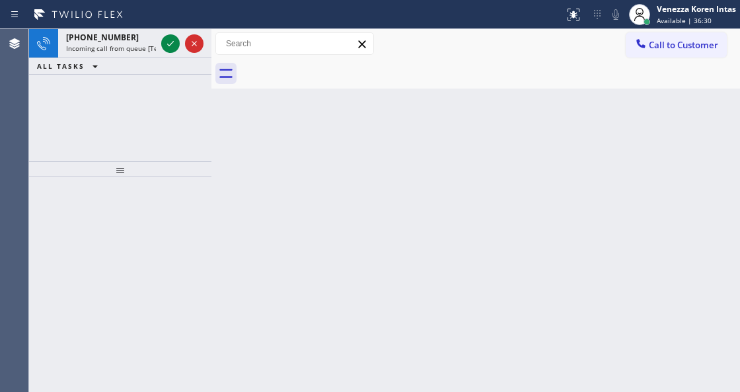
drag, startPoint x: 359, startPoint y: 225, endPoint x: 276, endPoint y: 337, distance: 139.8
click at [356, 231] on div "Back to Dashboard Change Sender ID Customers Technicians Select a contact Outbo…" at bounding box center [475, 210] width 529 height 363
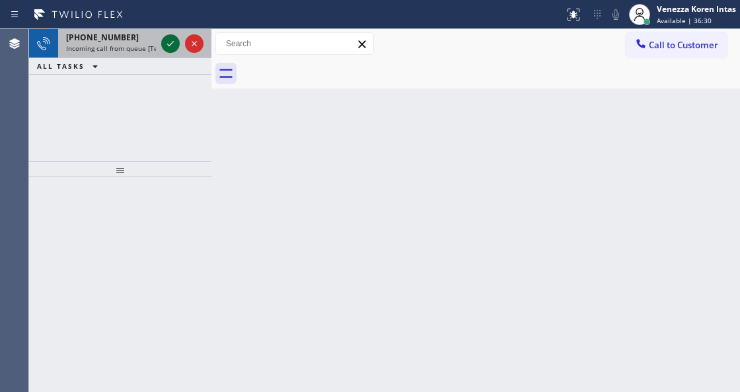
click at [172, 44] on icon at bounding box center [171, 44] width 16 height 16
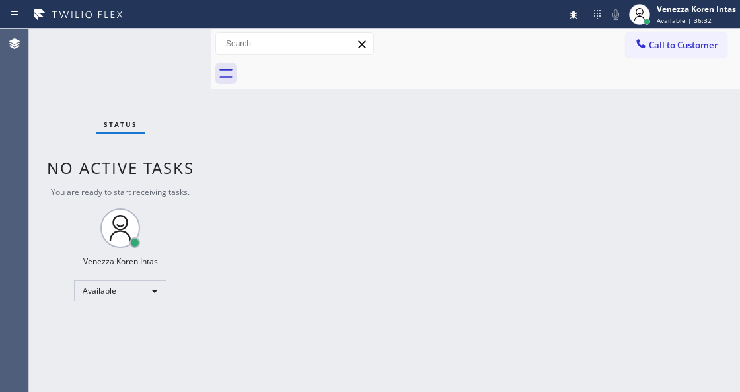
click at [513, 210] on div "Back to Dashboard Change Sender ID Customers Technicians Select a contact Outbo…" at bounding box center [475, 210] width 529 height 363
click at [287, 225] on div "Back to Dashboard Change Sender ID Customers Technicians Select a contact Outbo…" at bounding box center [475, 210] width 529 height 363
click at [211, 176] on div at bounding box center [211, 210] width 0 height 363
drag, startPoint x: 188, startPoint y: 149, endPoint x: 333, endPoint y: 164, distance: 146.2
click at [188, 149] on div "Status No active tasks You are ready to start receiving tasks. Venezza Koren In…" at bounding box center [120, 210] width 182 height 363
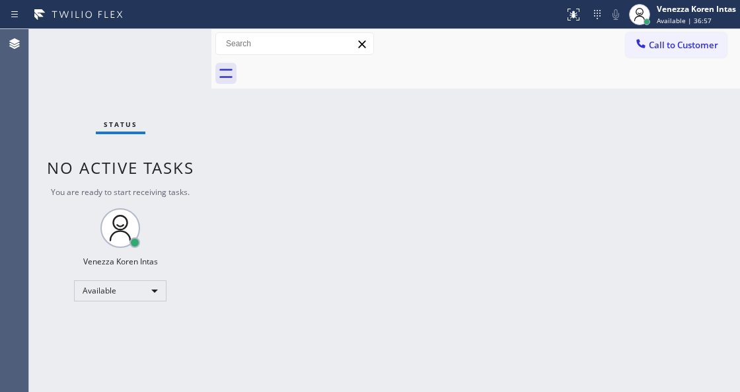
click at [416, 118] on div "Back to Dashboard Change Sender ID Customers Technicians Select a contact Outbo…" at bounding box center [475, 210] width 529 height 363
click at [152, 65] on div "Status No active tasks You are ready to start receiving tasks. Venezza Koren In…" at bounding box center [120, 210] width 182 height 363
click at [439, 217] on div "Back to Dashboard Change Sender ID Customers Technicians Select a contact Outbo…" at bounding box center [475, 210] width 529 height 363
click at [297, 225] on div "Back to Dashboard Change Sender ID Customers Technicians Select a contact Outbo…" at bounding box center [475, 210] width 529 height 363
click at [148, 116] on div "Status No active tasks You are ready to start receiving tasks. Venezza Koren In…" at bounding box center [120, 210] width 182 height 363
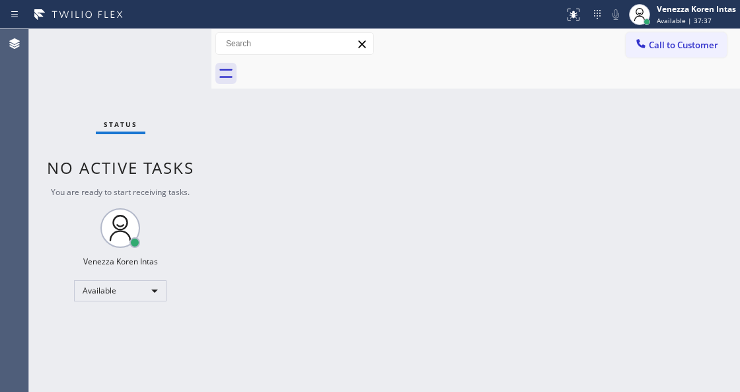
click at [286, 338] on div "Back to Dashboard Change Sender ID Customers Technicians Select a contact Outbo…" at bounding box center [475, 210] width 529 height 363
drag, startPoint x: 196, startPoint y: 139, endPoint x: 189, endPoint y: 137, distance: 6.9
click at [196, 139] on div "Status No active tasks You are ready to start receiving tasks. Venezza Koren In…" at bounding box center [120, 210] width 182 height 363
click at [393, 207] on div "Back to Dashboard Change Sender ID Customers Technicians Select a contact Outbo…" at bounding box center [475, 210] width 529 height 363
click at [711, 17] on div "Available | 37:52" at bounding box center [696, 20] width 79 height 9
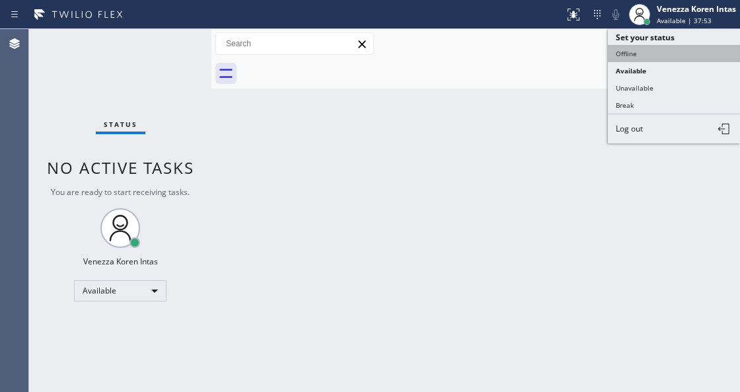
click at [680, 58] on button "Offline" at bounding box center [674, 53] width 132 height 17
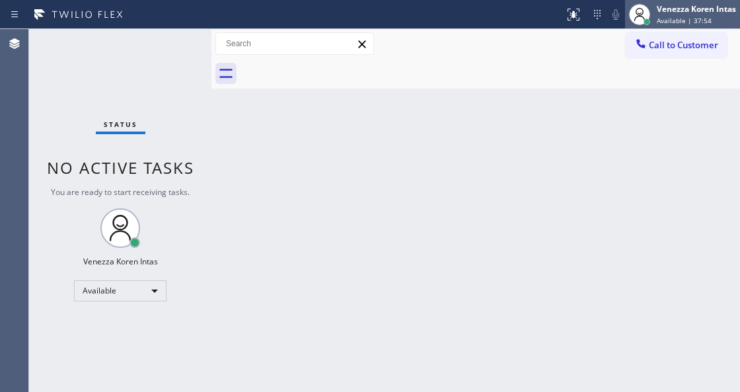
click at [691, 22] on span "Available | 37:54" at bounding box center [684, 20] width 55 height 9
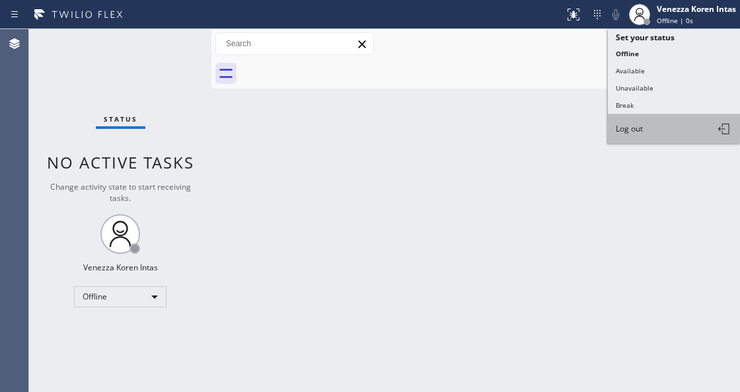
click at [648, 125] on button "Log out" at bounding box center [674, 128] width 132 height 29
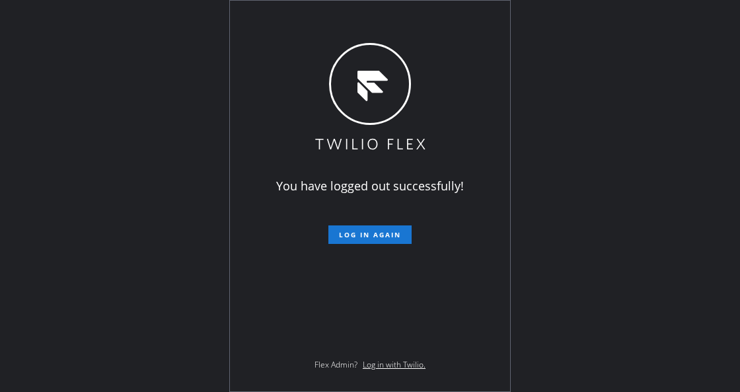
click at [190, 204] on div "You have logged out successfully! Log in again Flex Admin? Log in with Twilio." at bounding box center [370, 196] width 740 height 392
